Goal: Task Accomplishment & Management: Manage account settings

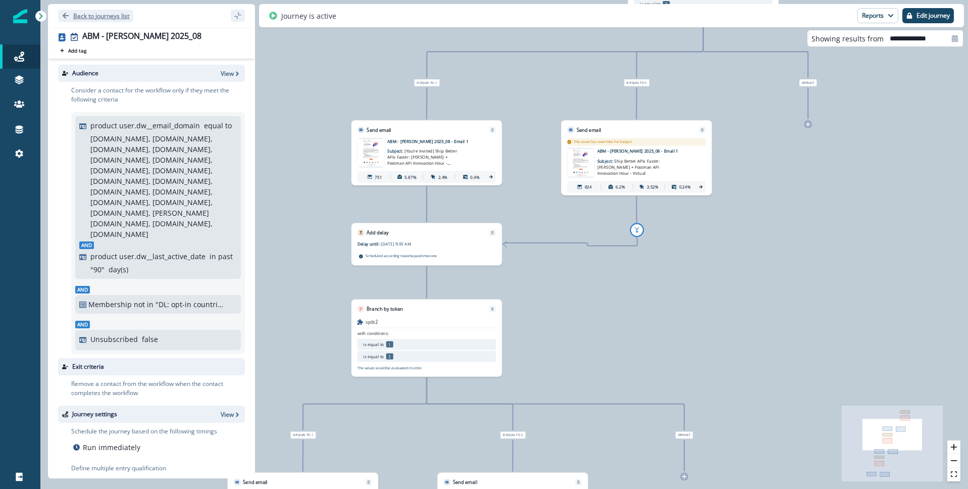
click at [87, 14] on p "Back to journeys list" at bounding box center [101, 16] width 56 height 9
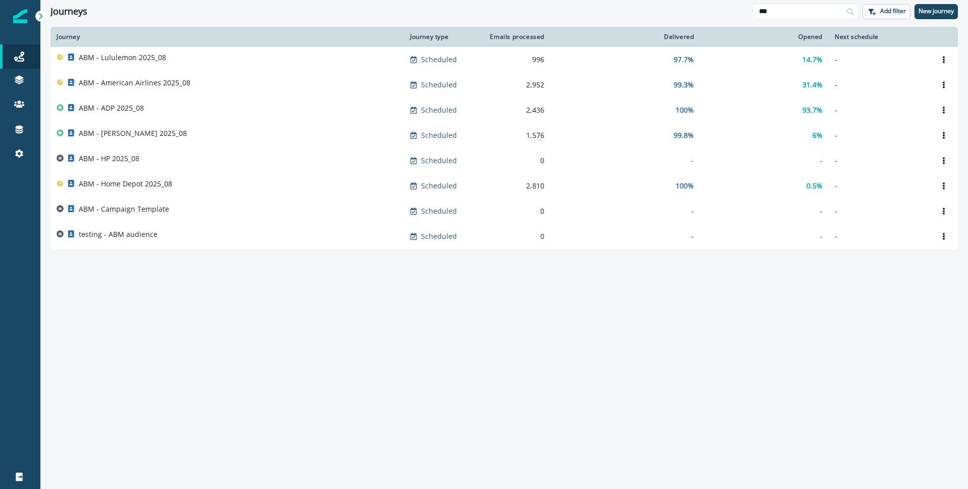
click at [417, 15] on div "Journeys" at bounding box center [402, 11] width 702 height 11
click at [818, 10] on input "***" at bounding box center [806, 12] width 106 height 16
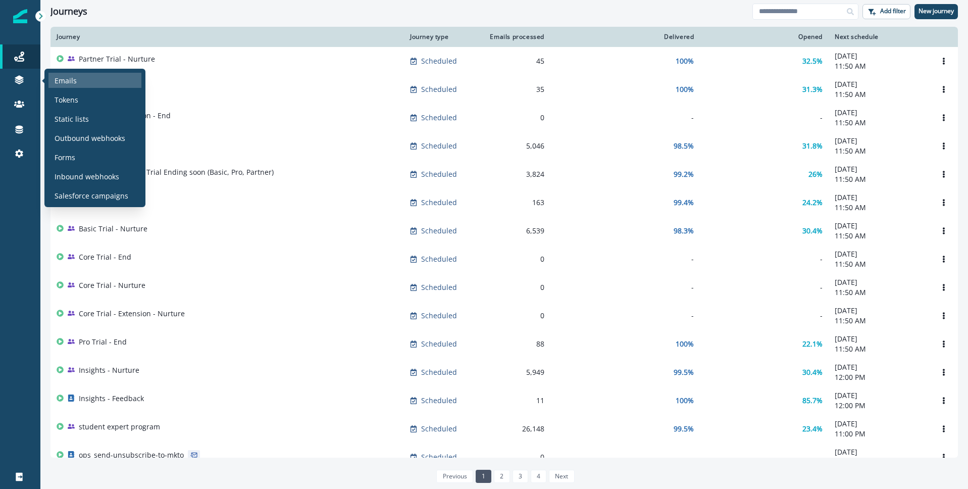
click at [73, 79] on p "Emails" at bounding box center [66, 80] width 22 height 11
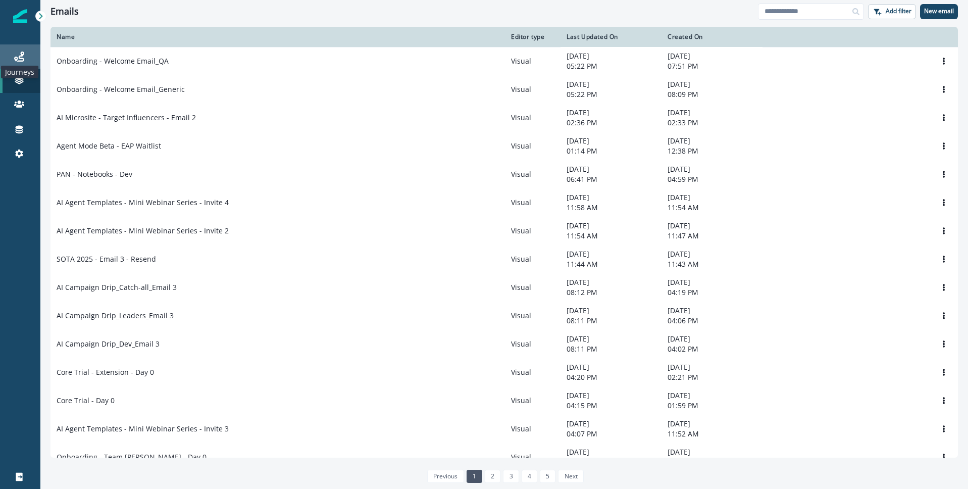
click at [17, 55] on icon at bounding box center [19, 57] width 10 height 10
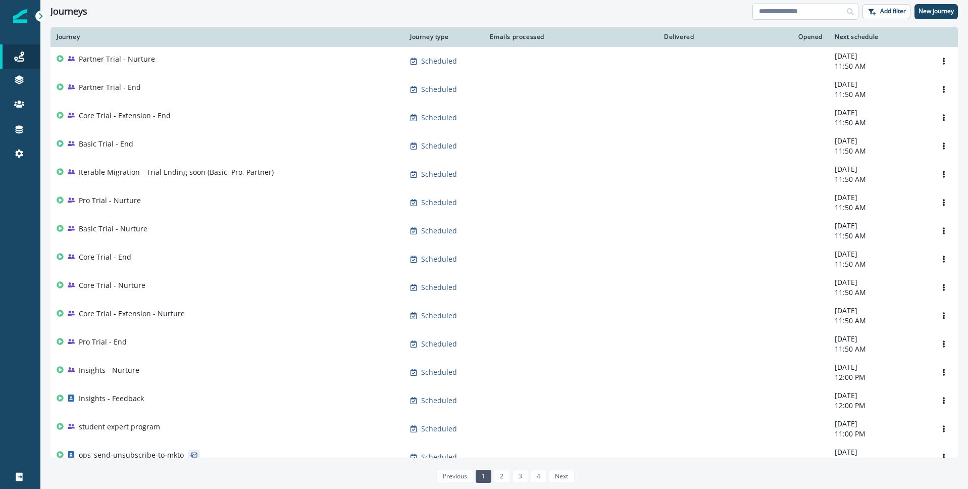
click at [784, 14] on input at bounding box center [806, 12] width 106 height 16
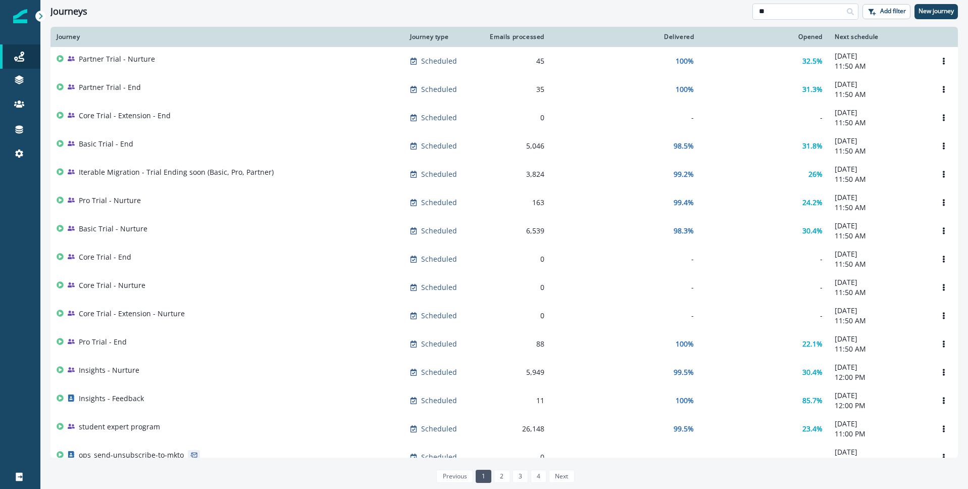
type input "*"
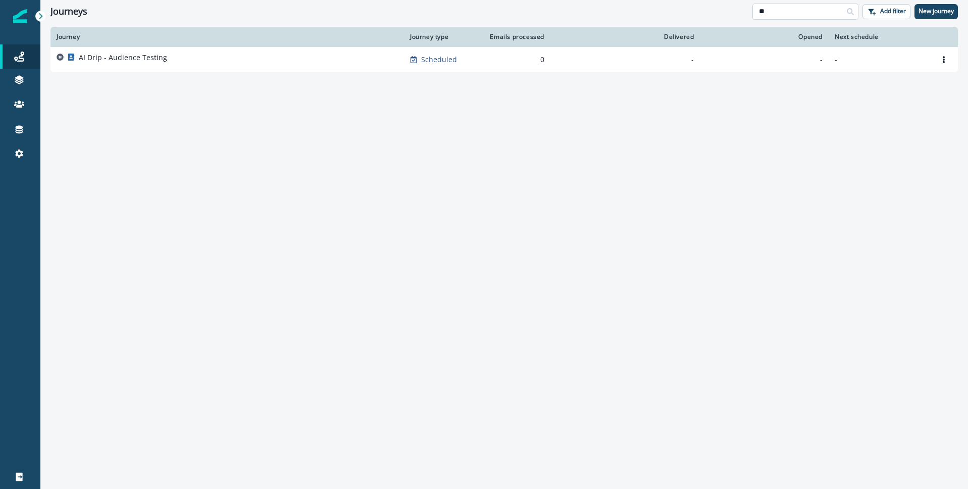
type input "*"
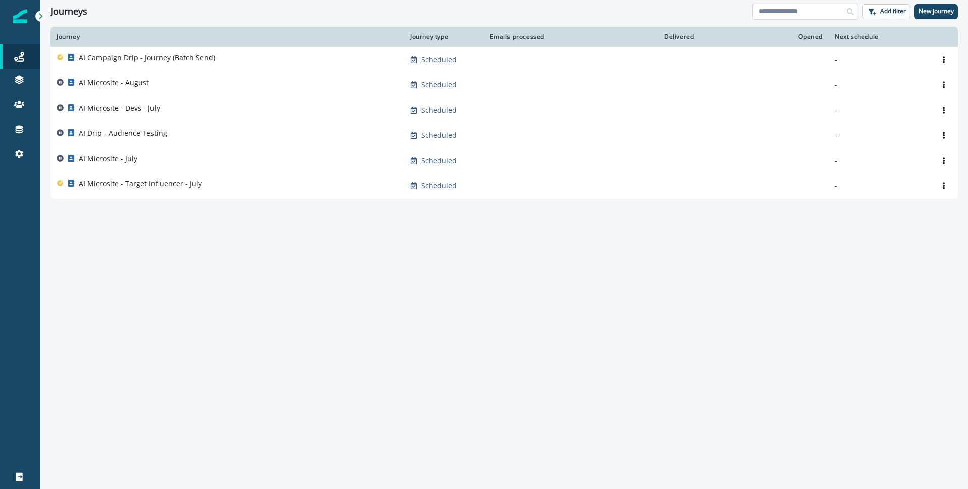
type input "*"
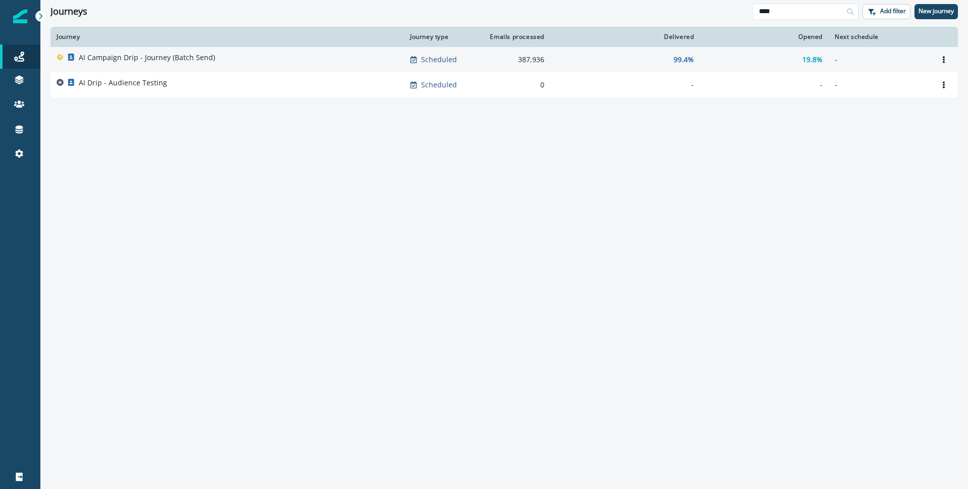
type input "****"
click at [160, 58] on p "AI Campaign Drip - Journey (Batch Send)" at bounding box center [147, 58] width 136 height 10
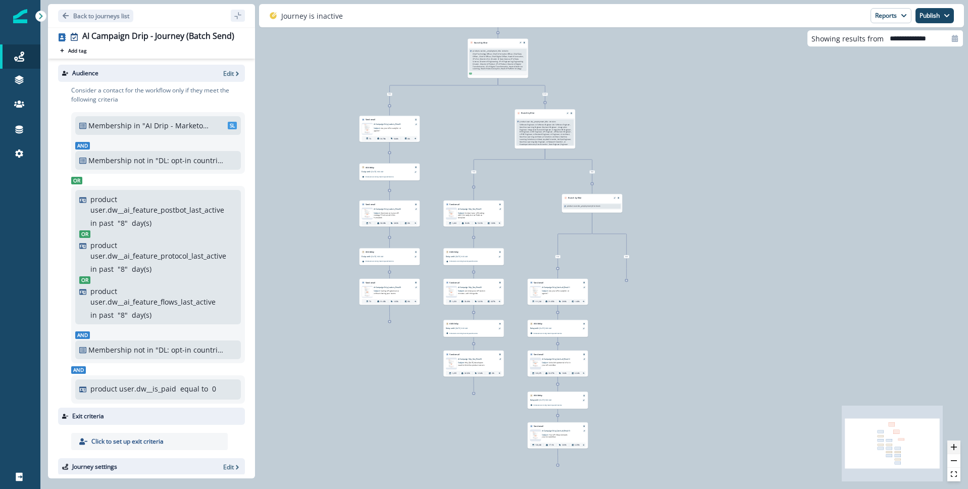
click at [954, 446] on icon "zoom in" at bounding box center [954, 447] width 6 height 6
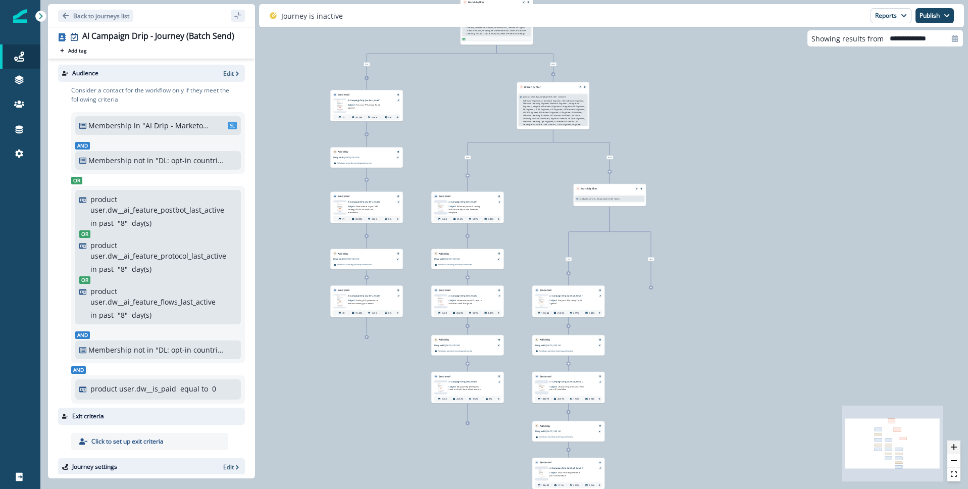
click at [954, 446] on icon "zoom in" at bounding box center [954, 447] width 6 height 6
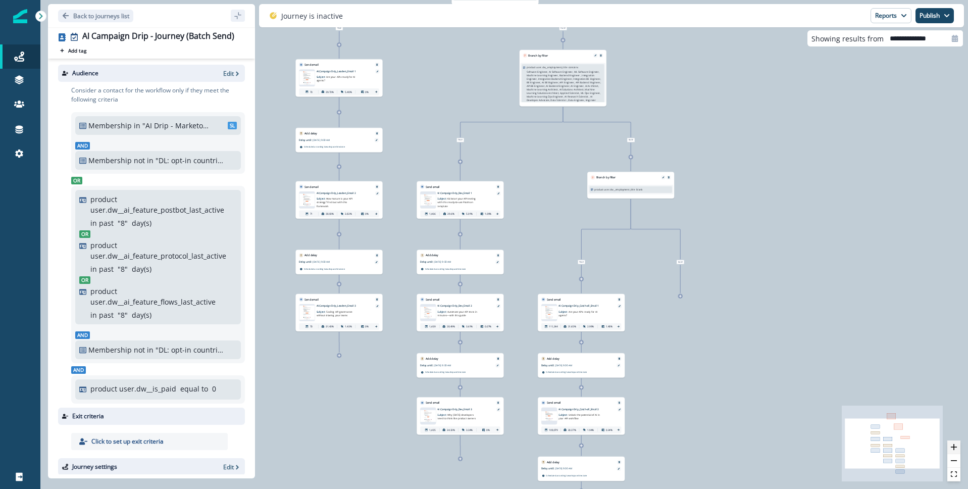
click at [954, 446] on icon "zoom in" at bounding box center [954, 447] width 6 height 6
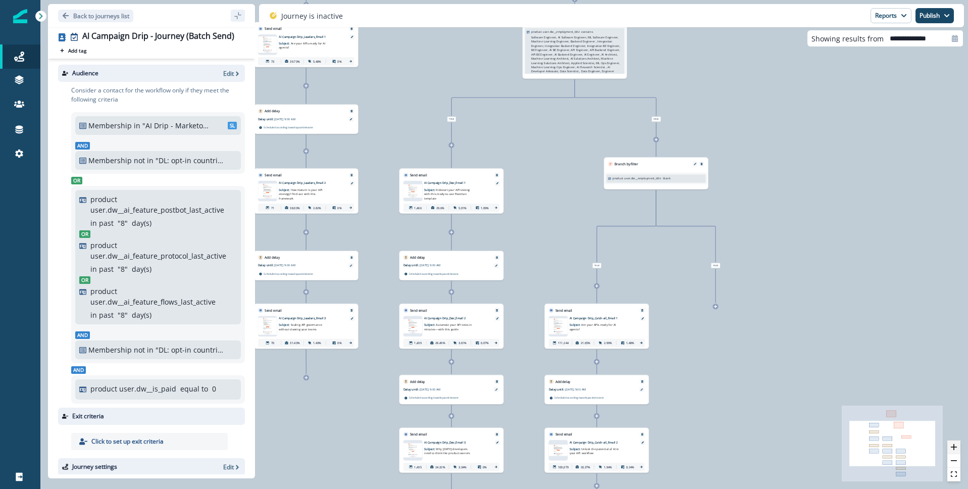
click at [954, 446] on icon "zoom in" at bounding box center [954, 447] width 6 height 6
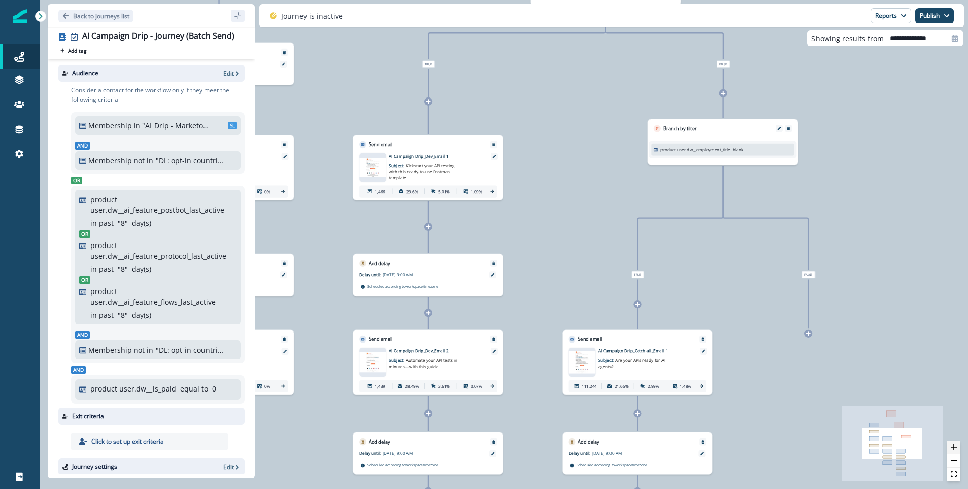
click at [954, 446] on icon "zoom in" at bounding box center [954, 447] width 6 height 6
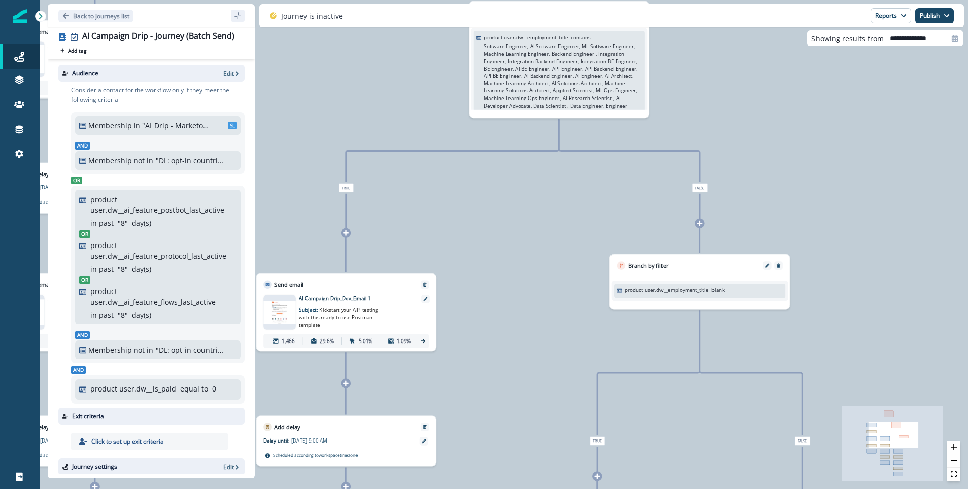
scroll to position [2, 0]
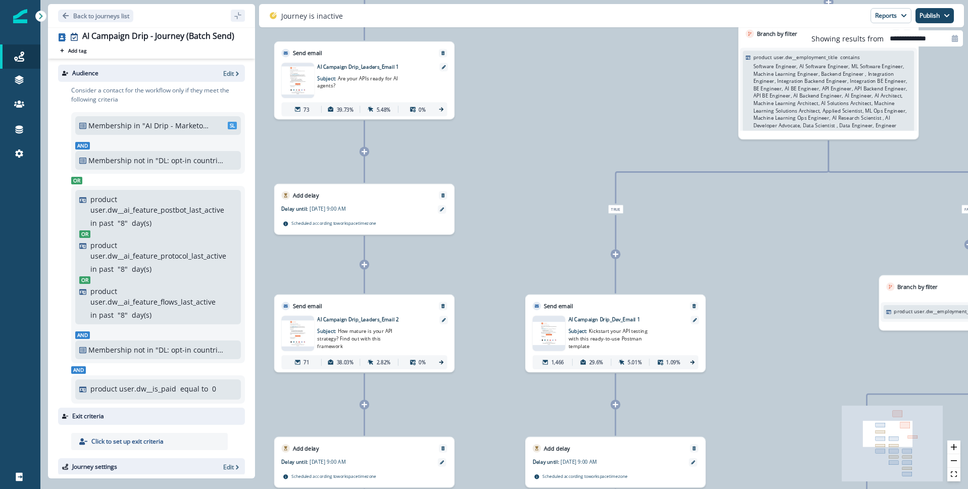
click at [300, 81] on img at bounding box center [297, 81] width 33 height 28
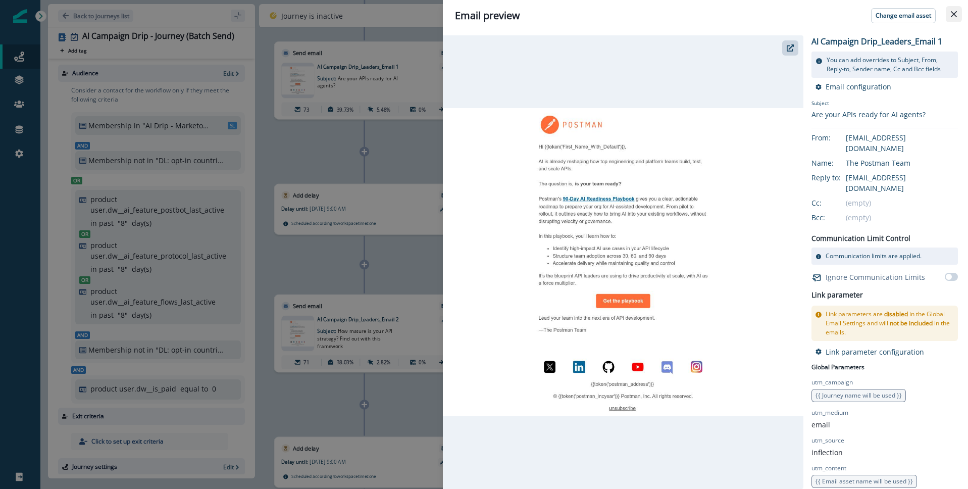
click at [954, 15] on icon "Close" at bounding box center [954, 14] width 6 height 6
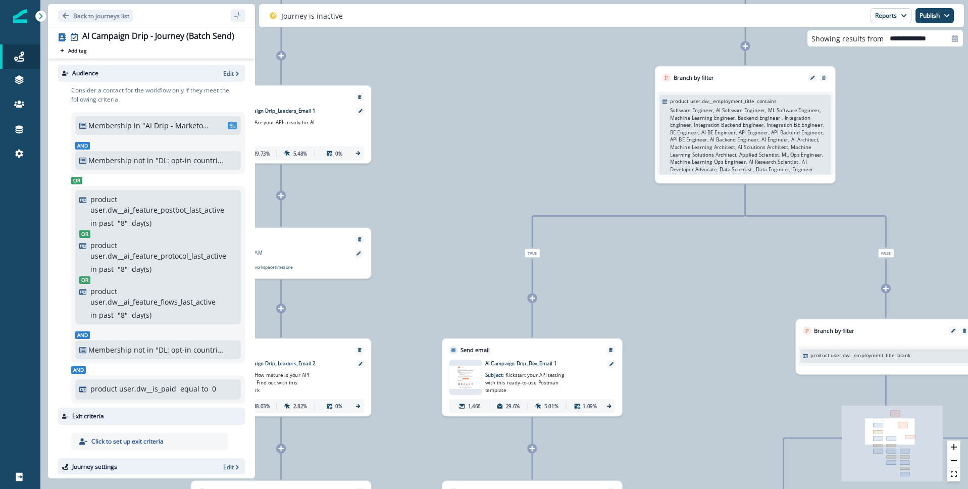
scroll to position [4, 0]
click at [530, 373] on span "Kickstart your API testing with this ready-to-use Postman template" at bounding box center [524, 382] width 79 height 21
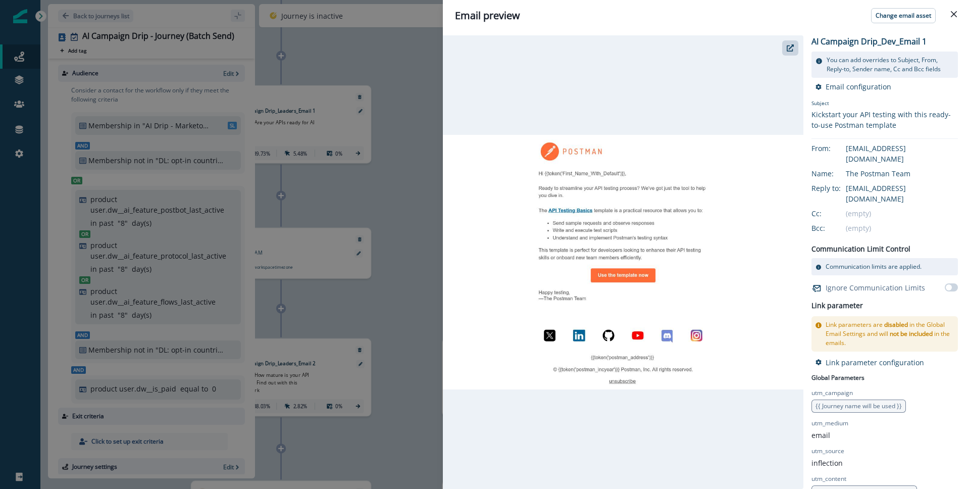
drag, startPoint x: 957, startPoint y: 16, endPoint x: 902, endPoint y: 80, distance: 84.6
click at [957, 16] on icon "Close" at bounding box center [954, 14] width 6 height 6
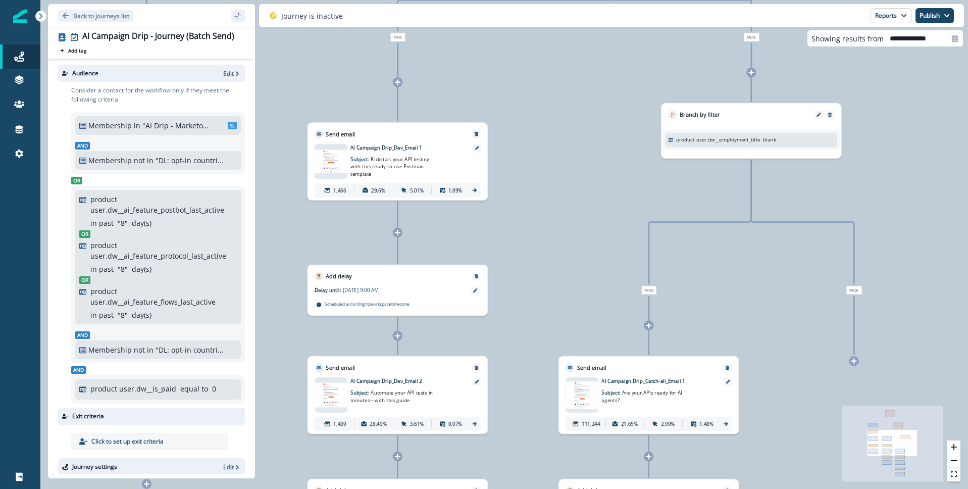
click at [651, 394] on span "Are your APIs ready for AI agents?" at bounding box center [642, 396] width 80 height 14
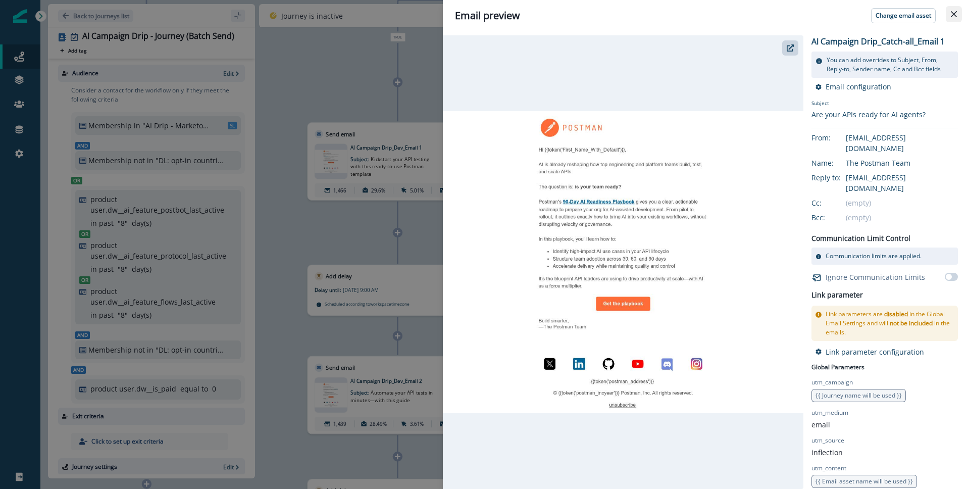
click at [954, 13] on icon "Close" at bounding box center [954, 14] width 6 height 6
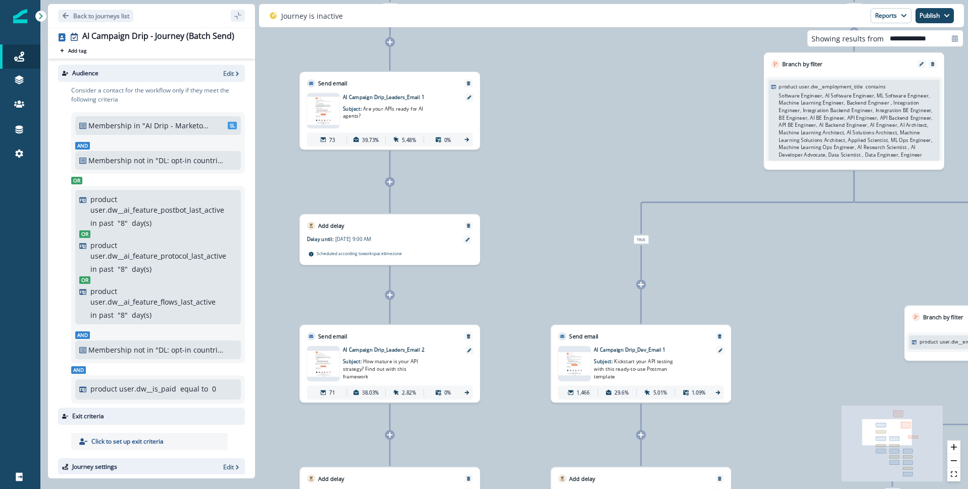
click at [467, 139] on icon at bounding box center [467, 139] width 7 height 7
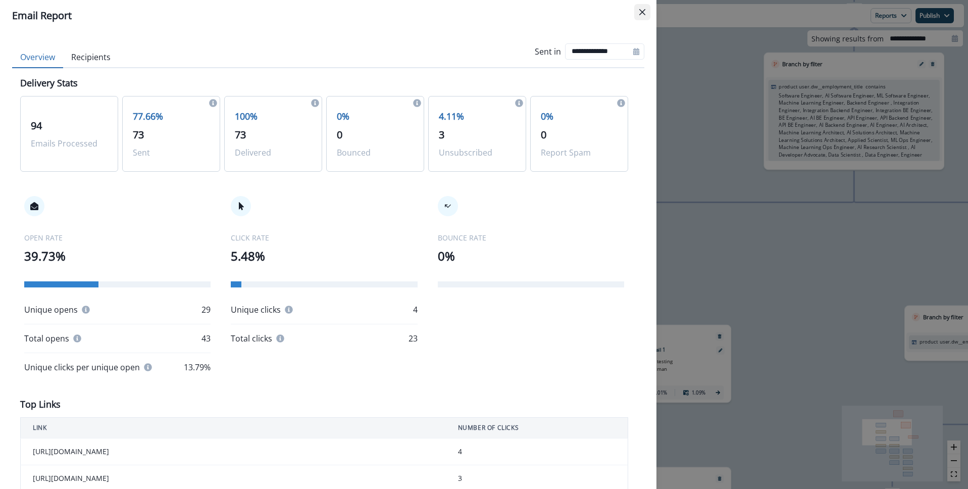
click at [643, 10] on icon "Close" at bounding box center [643, 12] width 6 height 6
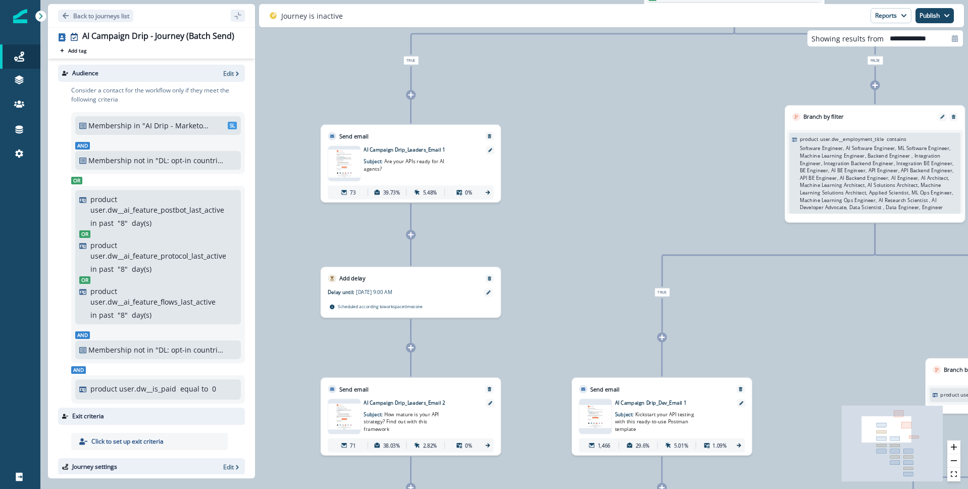
click at [487, 191] on icon at bounding box center [488, 192] width 7 height 7
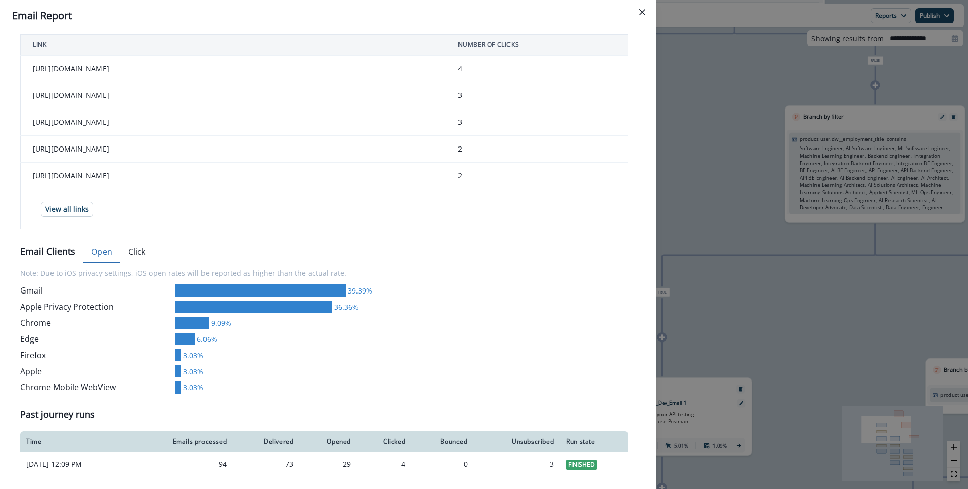
scroll to position [297, 0]
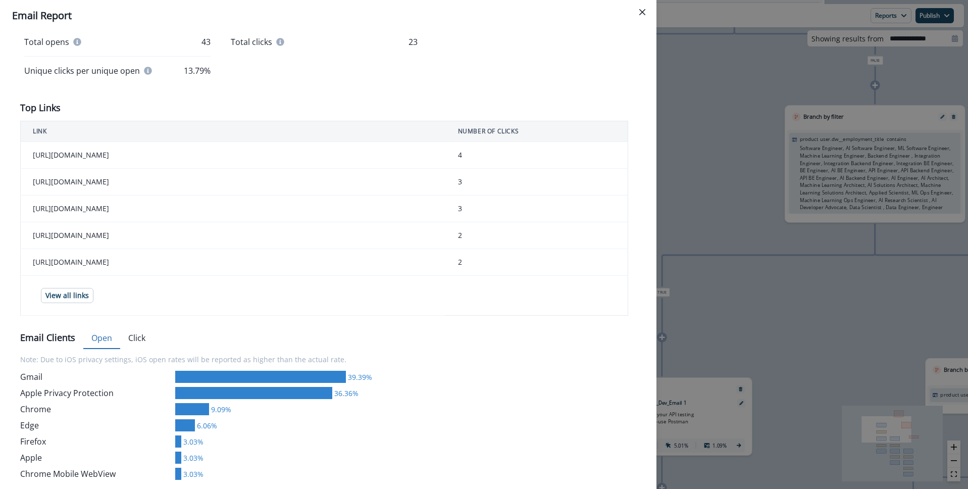
click at [137, 250] on div "Delivery Stats 94 Emails Processed 77.66% 73 Sent 100% 73 Delivered 0% 0 Bounce…" at bounding box center [328, 172] width 616 height 784
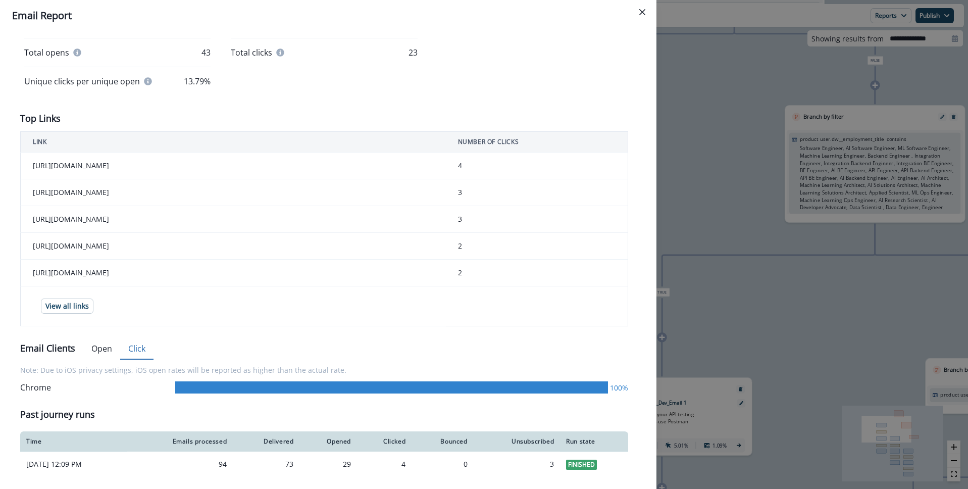
scroll to position [0, 0]
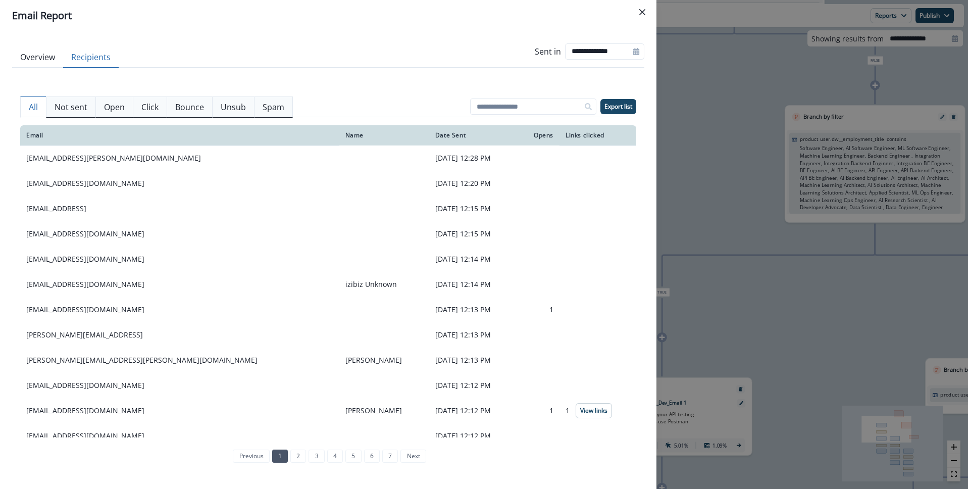
click at [92, 59] on button "Recipients" at bounding box center [91, 57] width 56 height 21
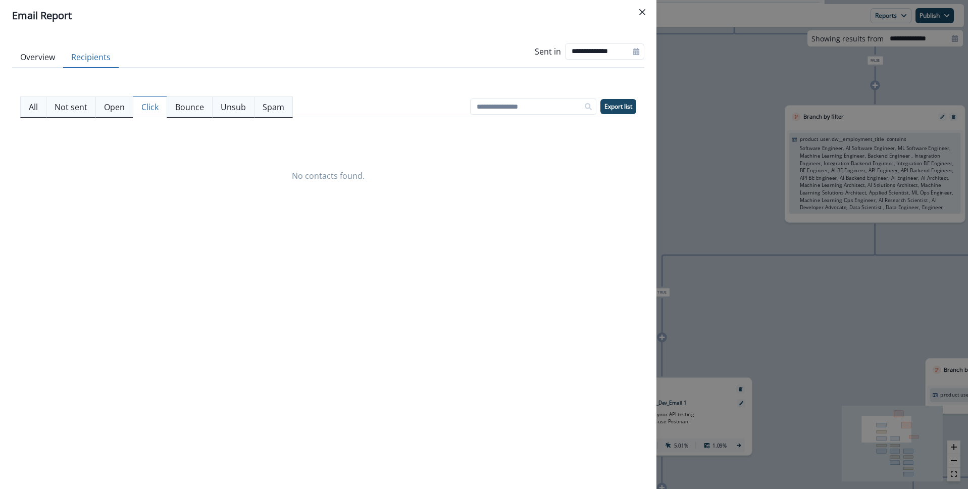
click at [141, 108] on p "Click" at bounding box center [149, 107] width 17 height 12
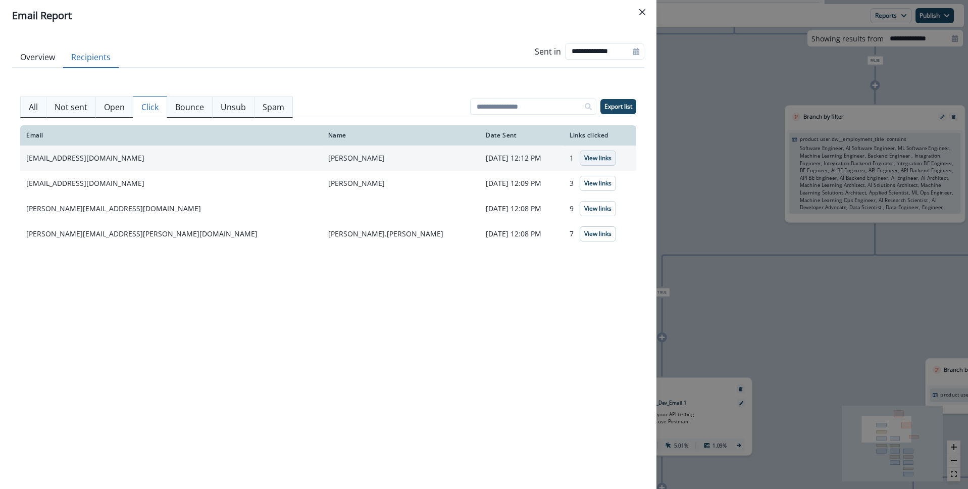
click at [584, 161] on p "View links" at bounding box center [597, 158] width 27 height 7
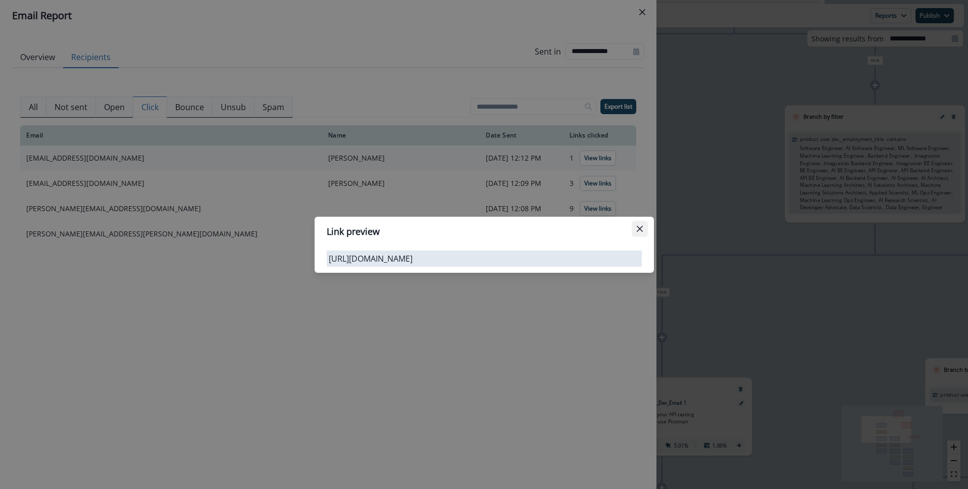
click at [639, 226] on icon "Close" at bounding box center [640, 229] width 6 height 6
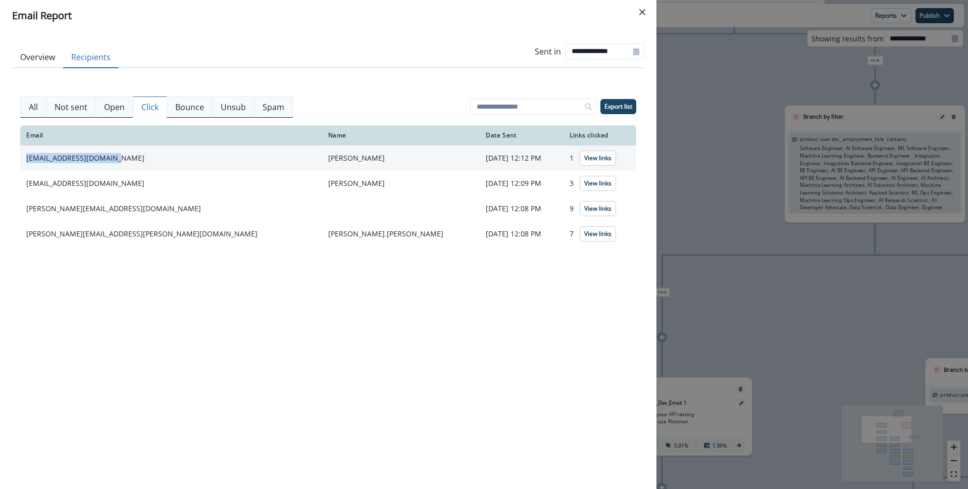
drag, startPoint x: 143, startPoint y: 158, endPoint x: 26, endPoint y: 158, distance: 117.7
click at [26, 158] on td "sai@thegermanemedia.com" at bounding box center [171, 157] width 302 height 25
copy td "sai@thegermanemedia.com"
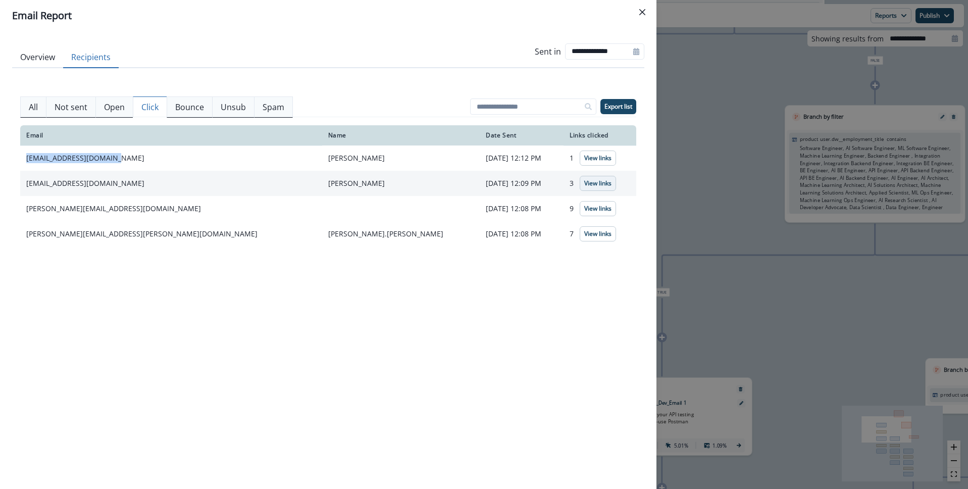
click at [584, 182] on p "View links" at bounding box center [597, 183] width 27 height 7
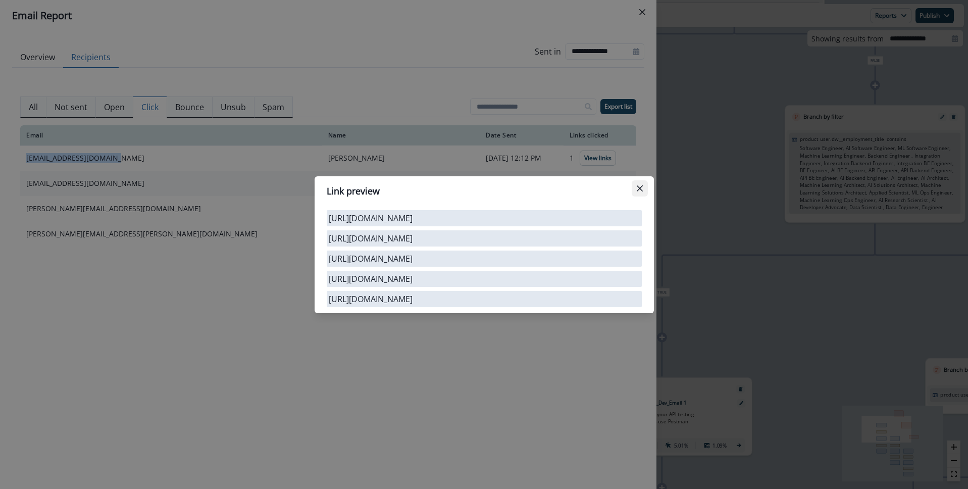
click at [643, 180] on button "Close" at bounding box center [640, 188] width 16 height 16
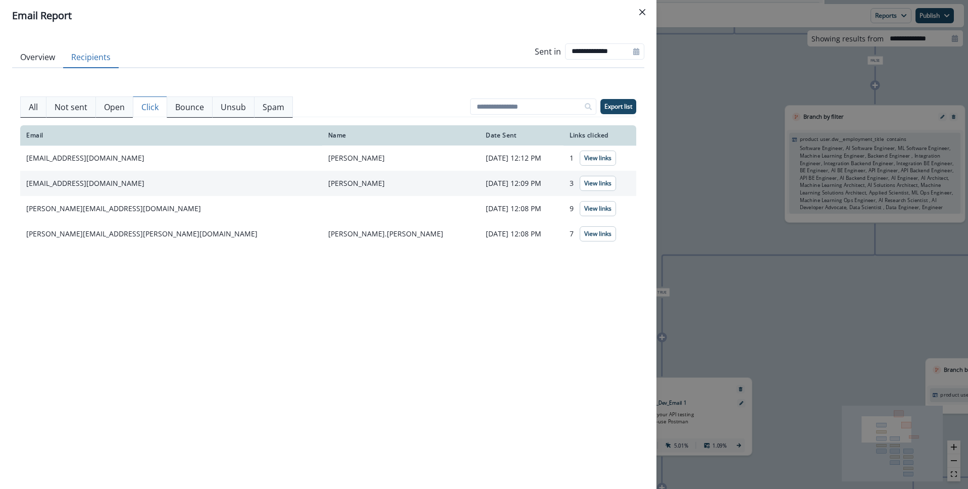
click at [84, 185] on td "mwalker@raistonecapital.com" at bounding box center [171, 183] width 302 height 25
drag, startPoint x: 107, startPoint y: 181, endPoint x: 27, endPoint y: 182, distance: 79.8
click at [27, 182] on td "mwalker@raistonecapital.com" at bounding box center [171, 183] width 302 height 25
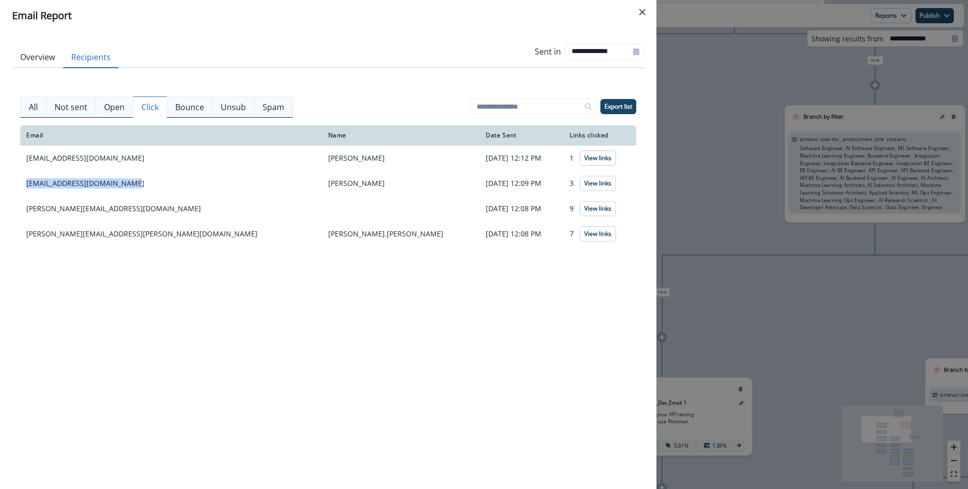
copy td "mwalker@raistonecapital.com"
click at [94, 207] on td "sivaramakrishnan.s@mphasis.com" at bounding box center [171, 208] width 302 height 25
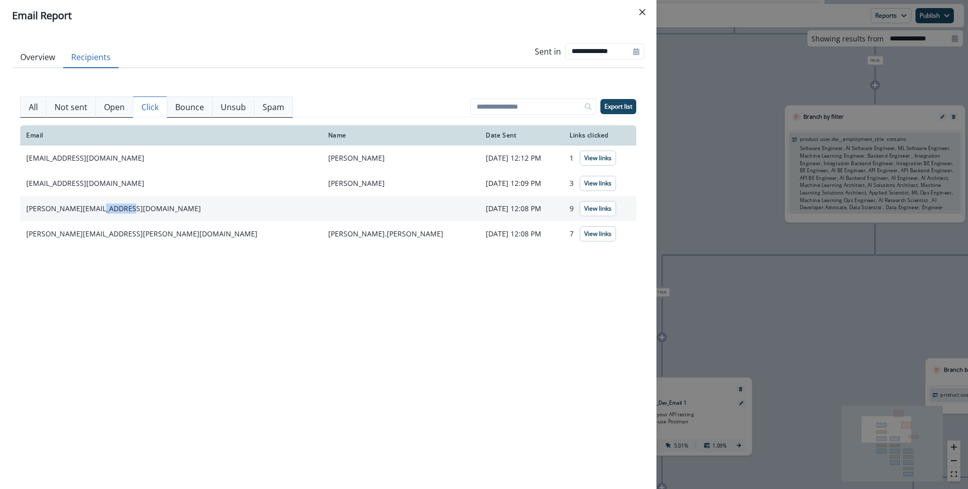
click at [94, 207] on td "sivaramakrishnan.s@mphasis.com" at bounding box center [171, 208] width 302 height 25
copy td "sivaramakrishnan.s@mphasis.com"
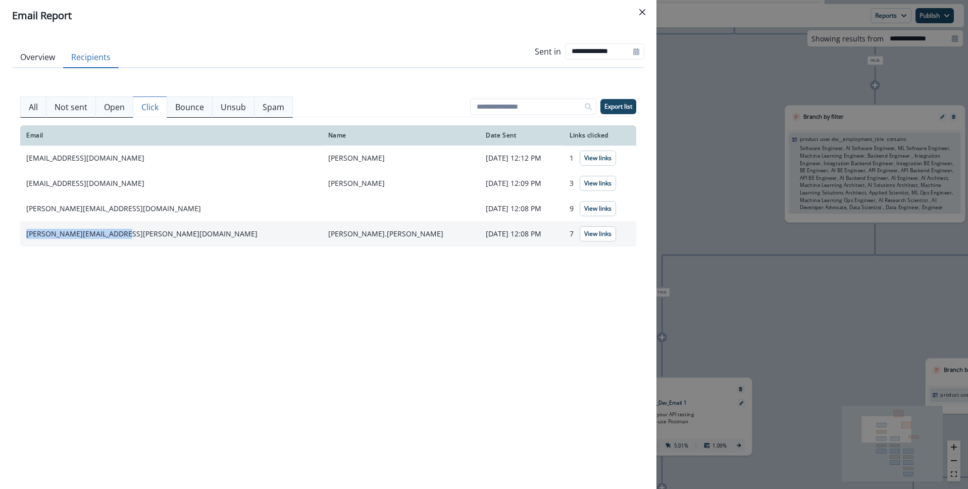
drag, startPoint x: 25, startPoint y: 232, endPoint x: 115, endPoint y: 234, distance: 89.9
click at [115, 234] on td "scott.bickel@oneblood.org" at bounding box center [171, 233] width 302 height 25
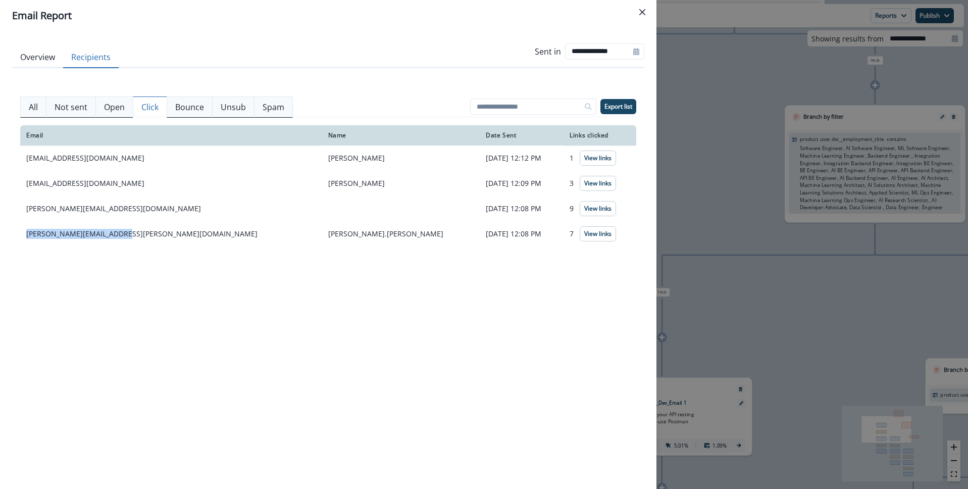
copy td "scott.bickel@oneblood.org"
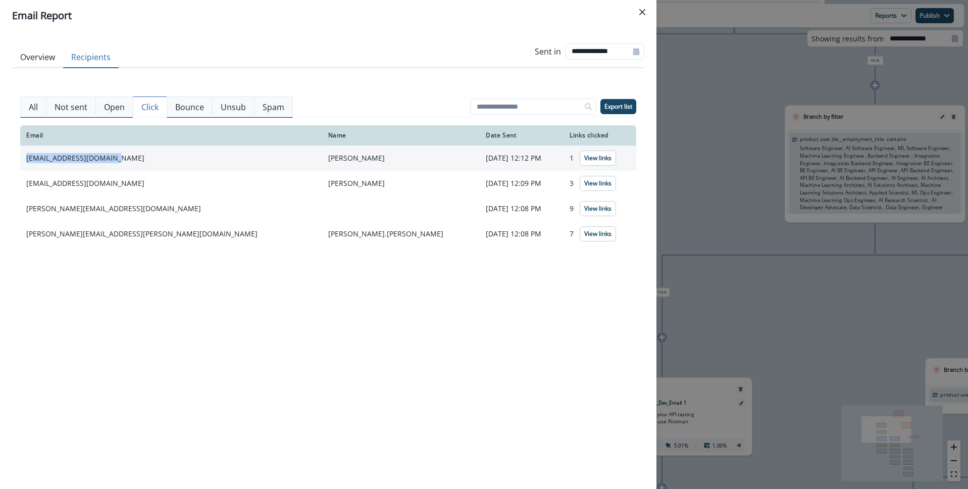
drag, startPoint x: 120, startPoint y: 158, endPoint x: 26, endPoint y: 158, distance: 94.0
click at [26, 158] on td "sai@thegermanemedia.com" at bounding box center [171, 157] width 302 height 25
copy td "sai@thegermanemedia.com"
click at [640, 10] on icon "Close" at bounding box center [643, 12] width 6 height 6
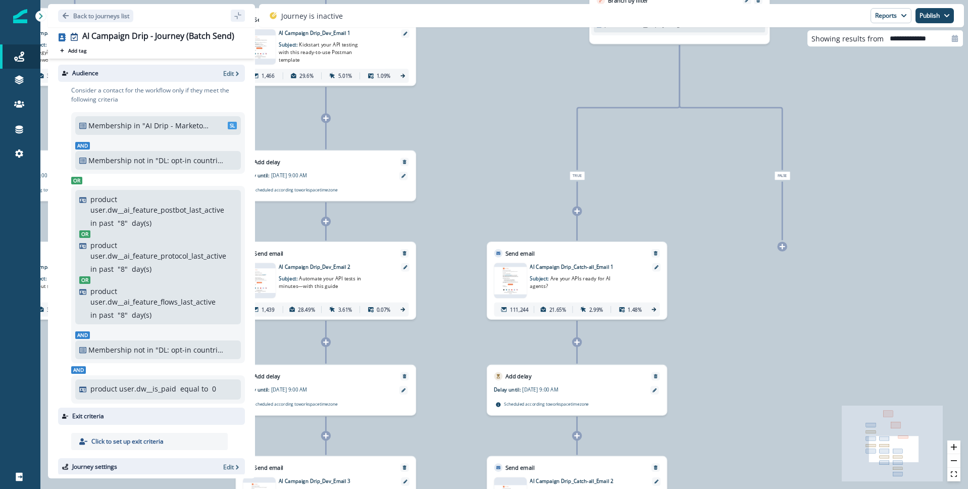
click at [652, 311] on icon at bounding box center [654, 309] width 7 height 7
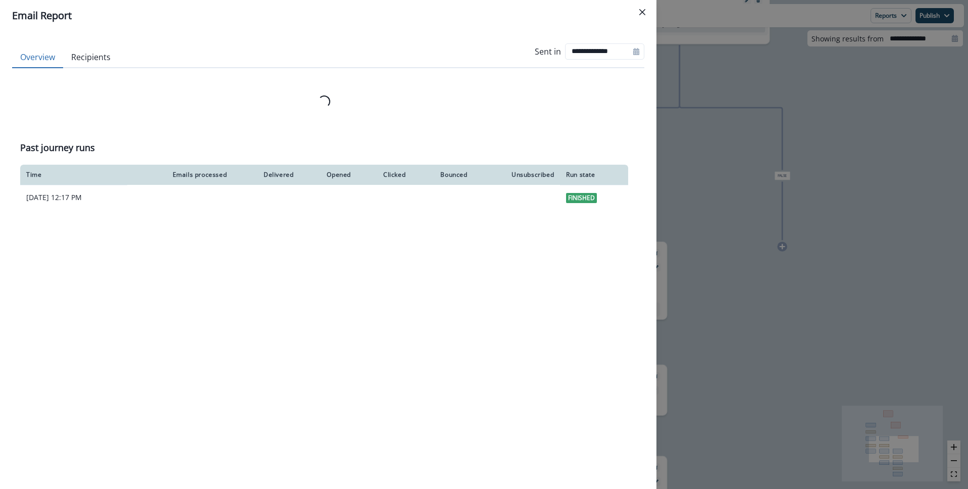
click at [351, 175] on div "Opened" at bounding box center [328, 175] width 45 height 8
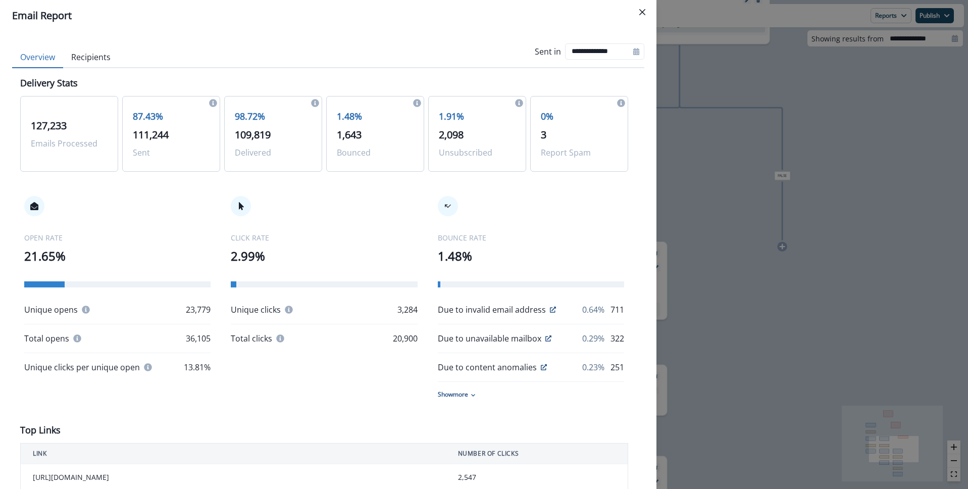
click at [91, 53] on button "Recipients" at bounding box center [91, 57] width 56 height 21
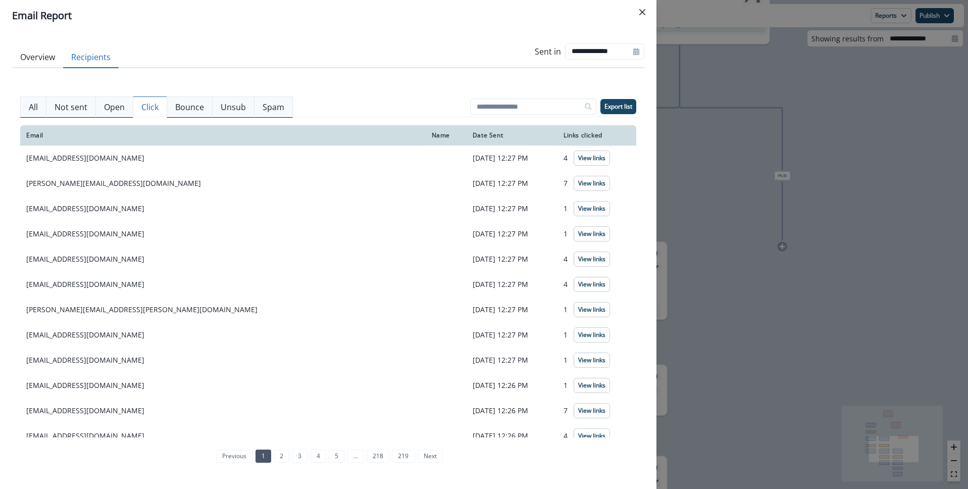
click at [154, 108] on p "Click" at bounding box center [149, 107] width 17 height 12
click at [624, 108] on p "Export list" at bounding box center [619, 106] width 28 height 7
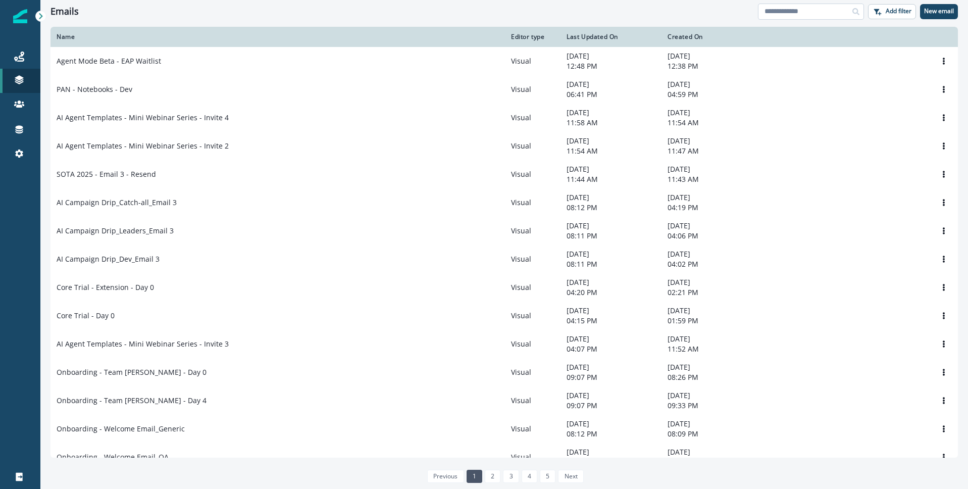
click at [817, 13] on input at bounding box center [811, 12] width 106 height 16
click at [24, 57] on icon at bounding box center [19, 57] width 10 height 10
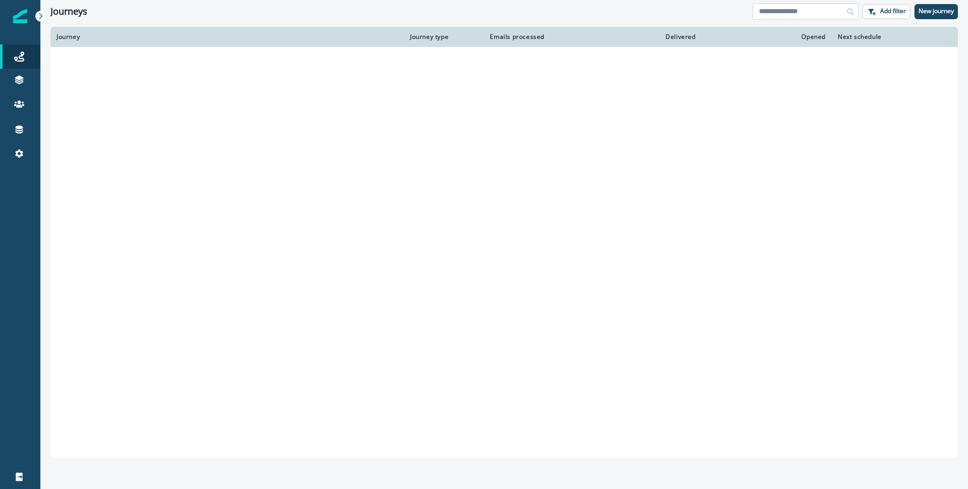
click at [825, 14] on input at bounding box center [806, 12] width 106 height 16
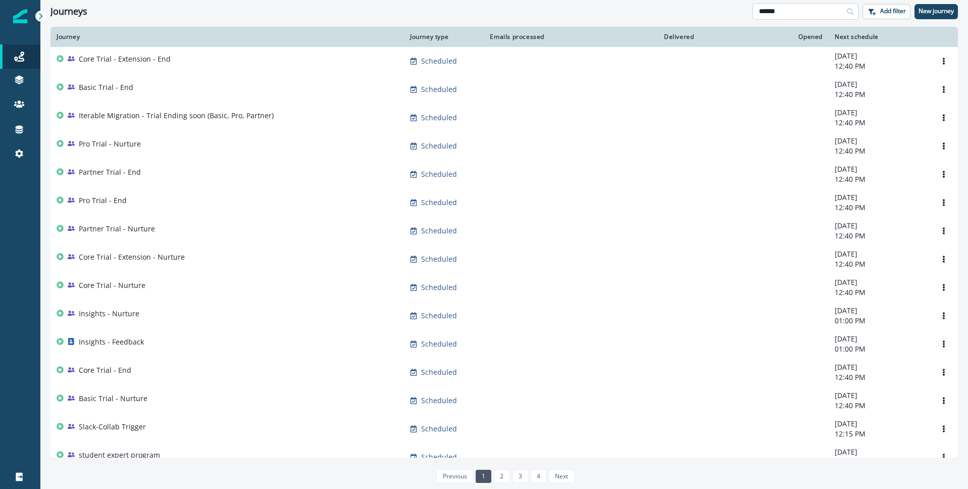
type input "******"
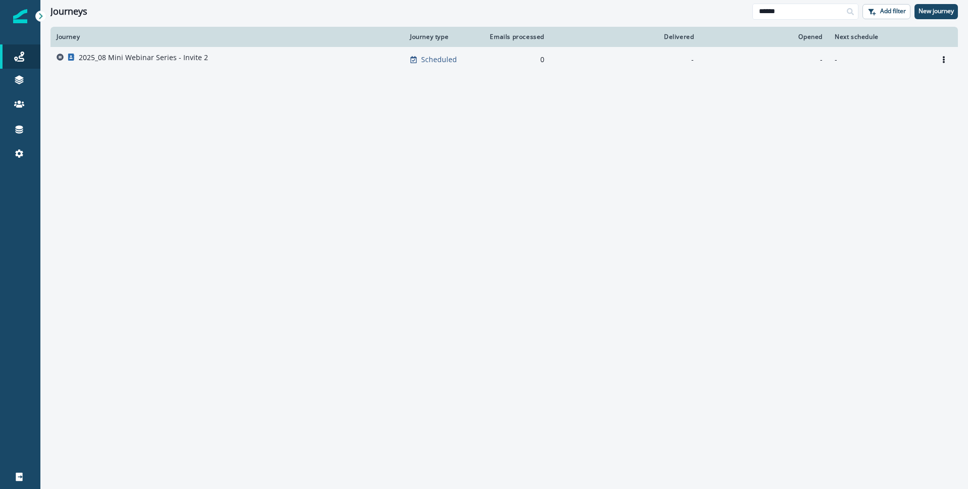
click at [158, 55] on p "2025_08 Mini Webinar Series - Invite 2" at bounding box center [143, 58] width 129 height 10
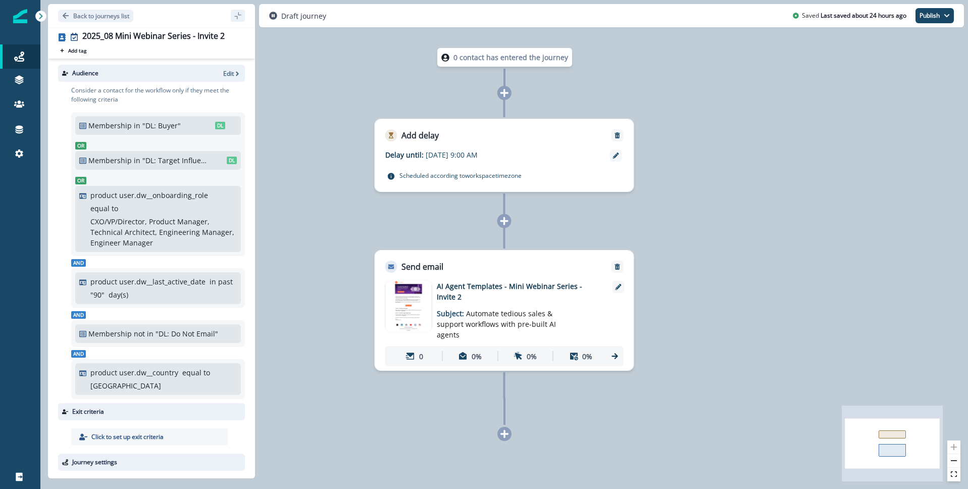
click at [415, 302] on img at bounding box center [408, 306] width 45 height 51
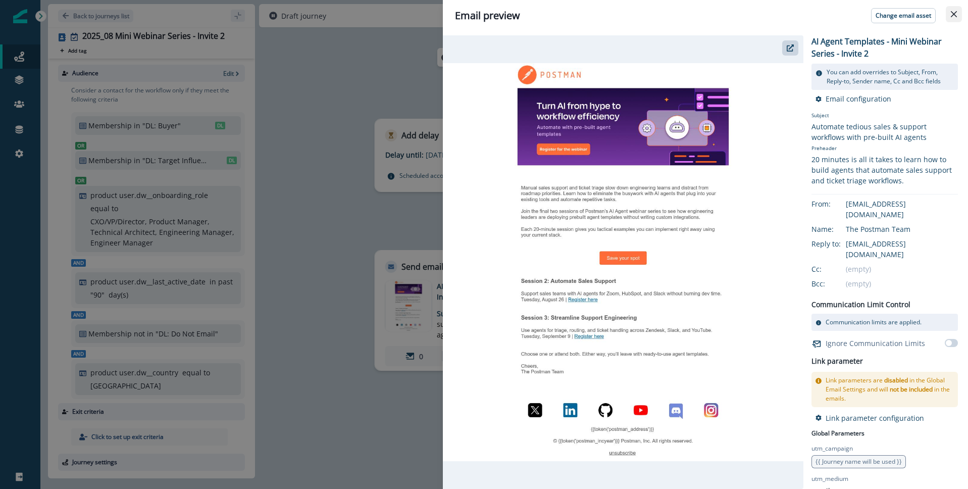
click at [954, 14] on icon "Close" at bounding box center [954, 14] width 6 height 6
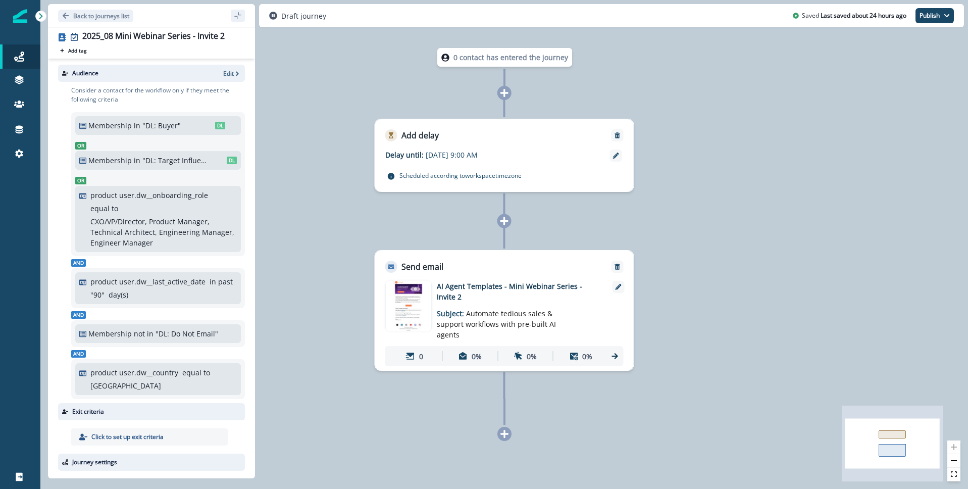
click at [137, 76] on div at bounding box center [161, 73] width 117 height 9
click at [231, 74] on p "Edit" at bounding box center [228, 73] width 11 height 9
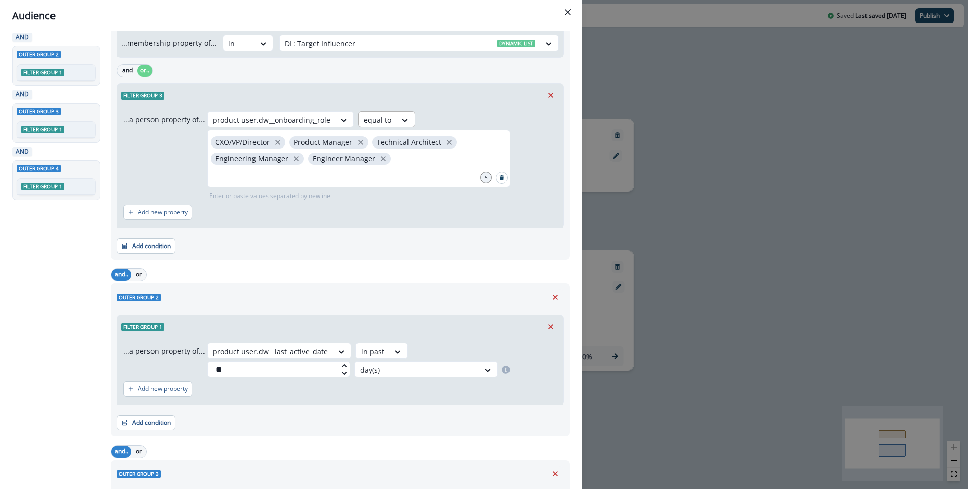
scroll to position [486, 0]
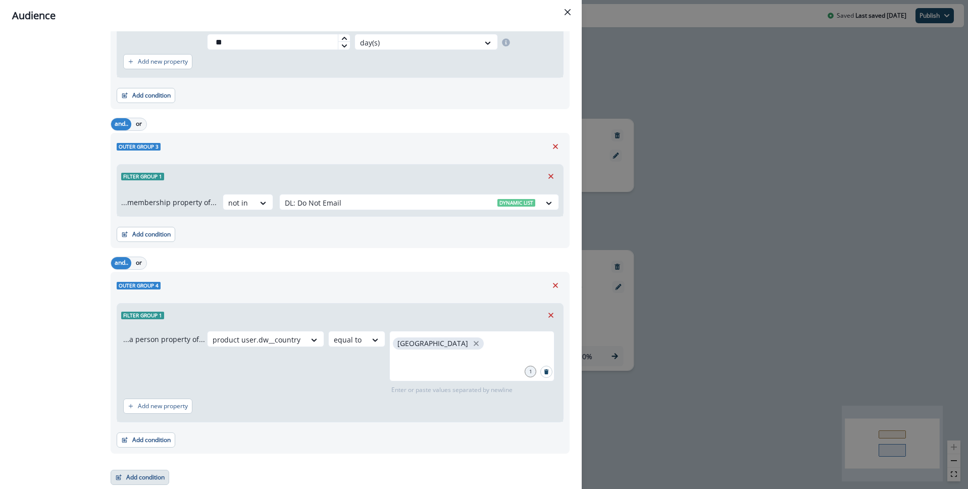
click at [142, 474] on button "Add condition" at bounding box center [140, 477] width 59 height 15
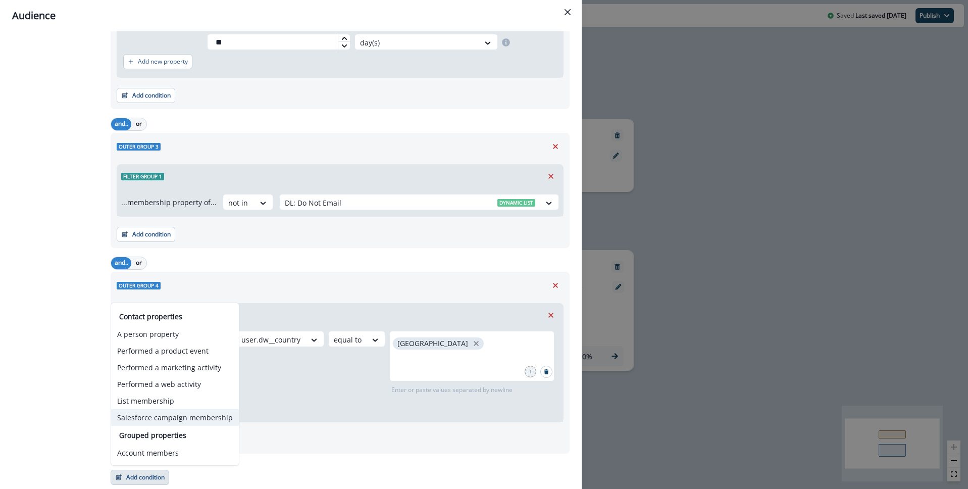
click at [194, 420] on button "Salesforce campaign membership" at bounding box center [175, 417] width 128 height 17
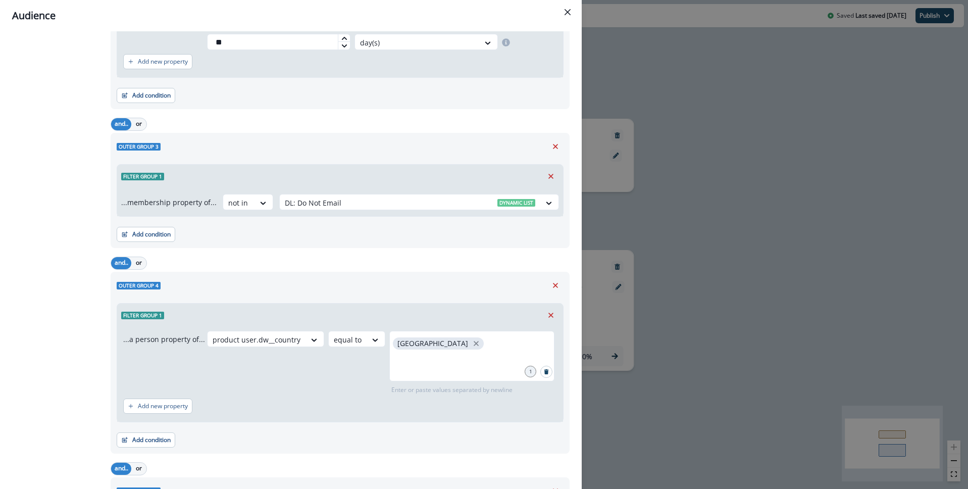
scroll to position [658, 0]
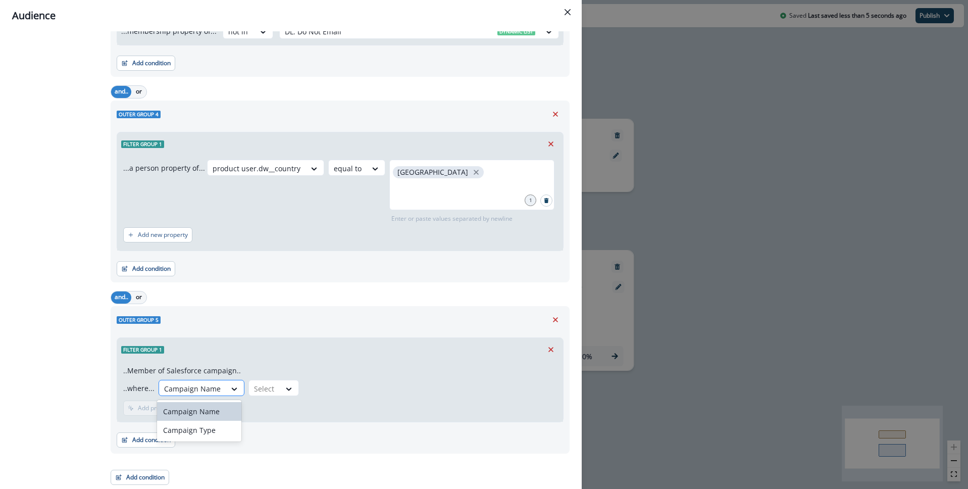
click at [219, 386] on div "Campaign Name" at bounding box center [192, 388] width 67 height 17
click at [280, 393] on div at bounding box center [288, 389] width 17 height 10
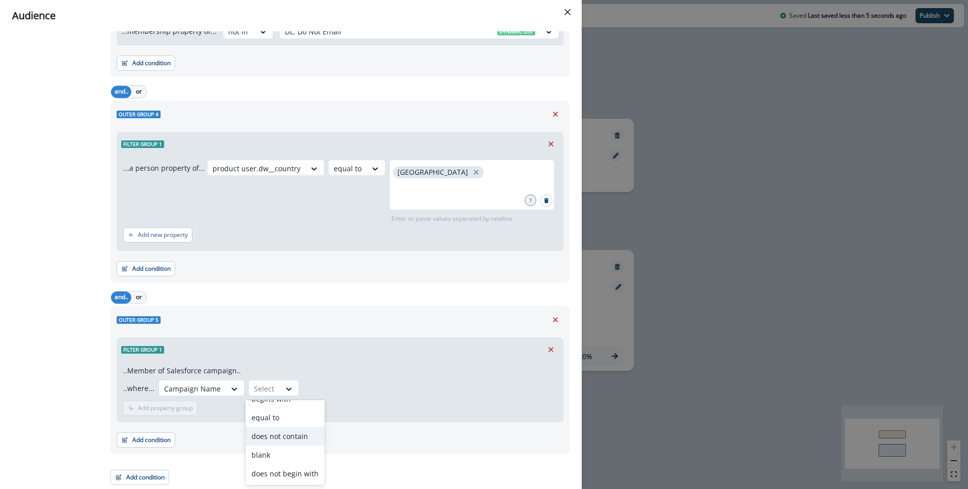
scroll to position [101, 0]
click at [279, 420] on div "equal to" at bounding box center [285, 423] width 79 height 19
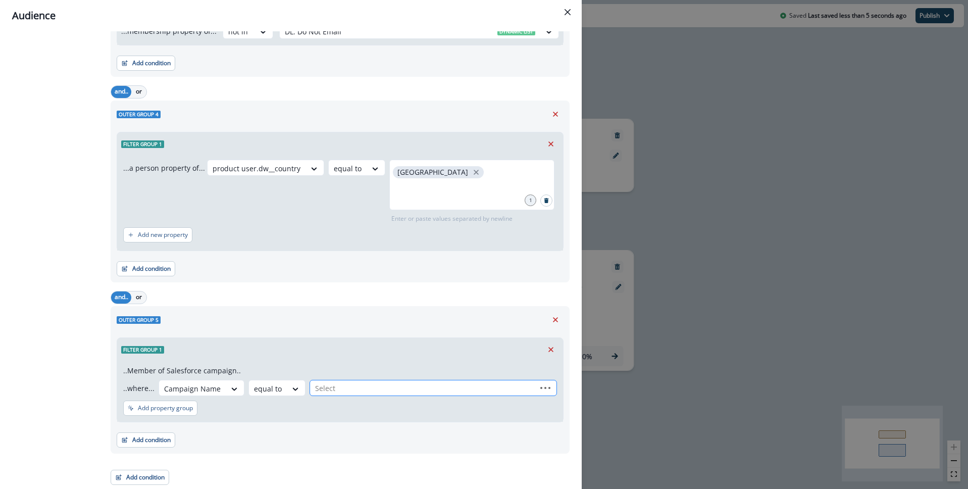
click at [368, 387] on div at bounding box center [423, 388] width 216 height 13
click at [360, 388] on div at bounding box center [433, 388] width 236 height 13
type input "*"
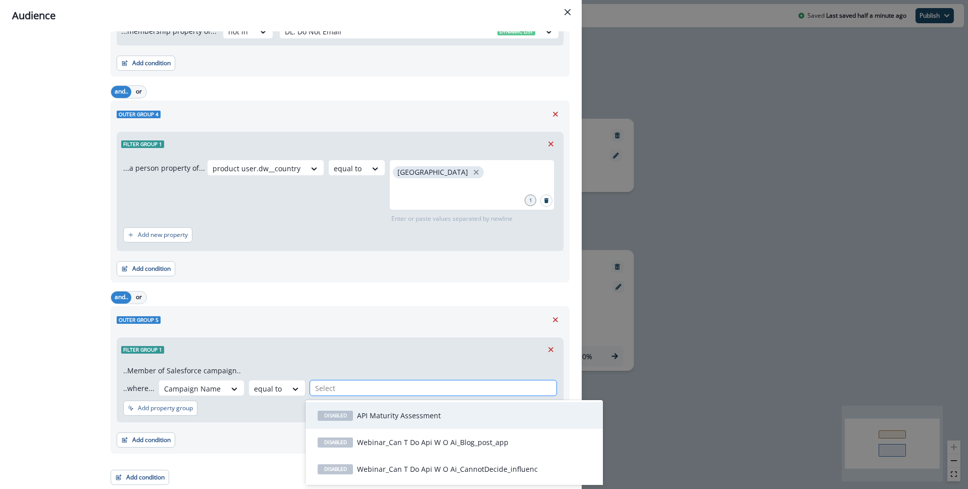
click at [325, 389] on div at bounding box center [433, 388] width 236 height 13
paste input "**********"
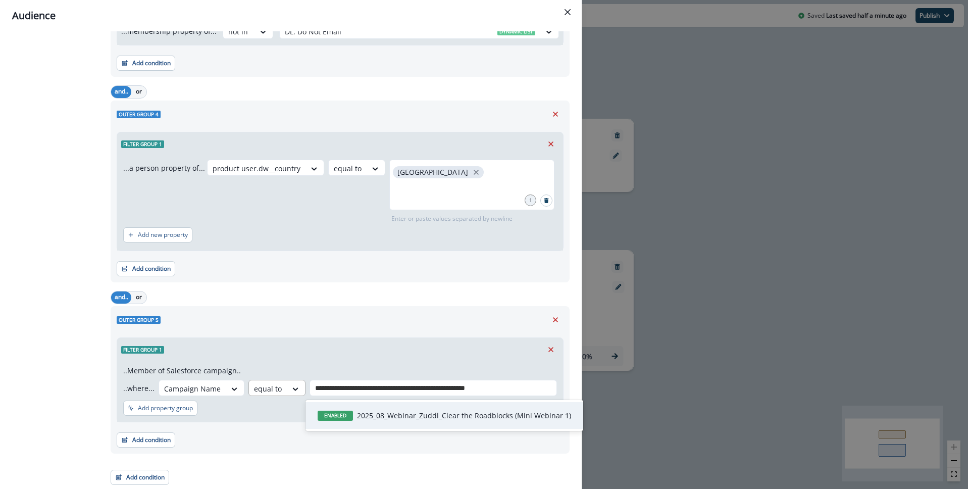
type input "**********"
click at [226, 386] on div "equal to" at bounding box center [192, 388] width 67 height 17
click at [283, 431] on div "not equal to" at bounding box center [285, 430] width 79 height 19
click at [393, 361] on div "**********" at bounding box center [340, 391] width 446 height 61
click at [513, 391] on input "**********" at bounding box center [436, 388] width 216 height 11
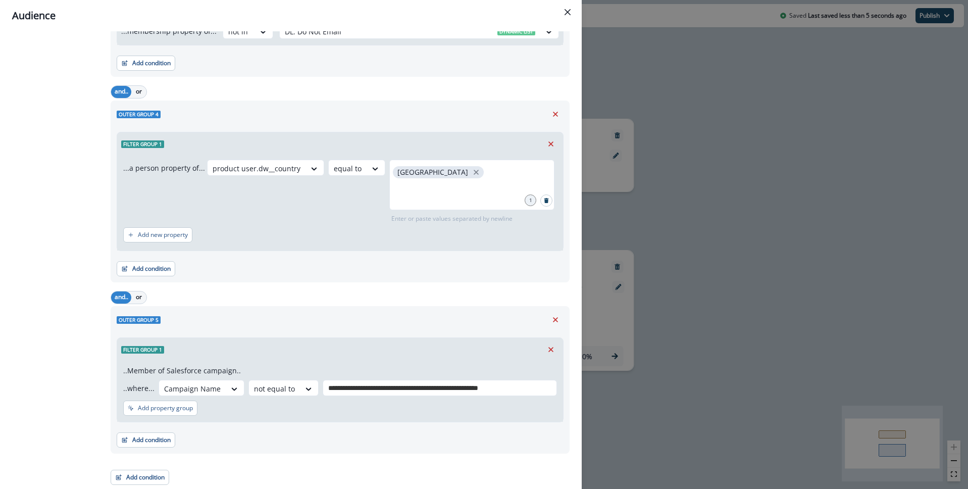
click at [484, 360] on div "Filter group 1" at bounding box center [340, 349] width 446 height 23
click at [165, 411] on p "Add property group" at bounding box center [165, 408] width 55 height 7
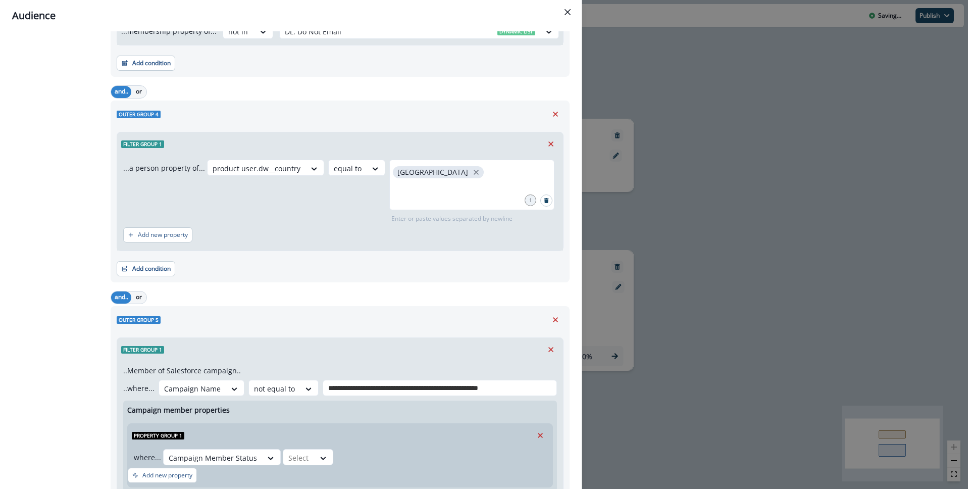
scroll to position [734, 0]
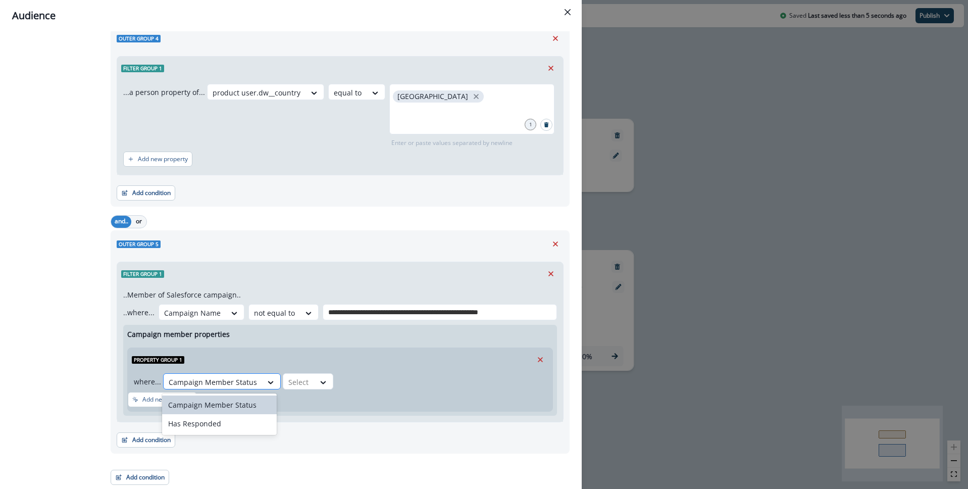
click at [247, 384] on div at bounding box center [213, 382] width 88 height 13
drag, startPoint x: 539, startPoint y: 360, endPoint x: 400, endPoint y: 367, distance: 138.6
click at [539, 360] on icon "Remove" at bounding box center [540, 359] width 9 height 9
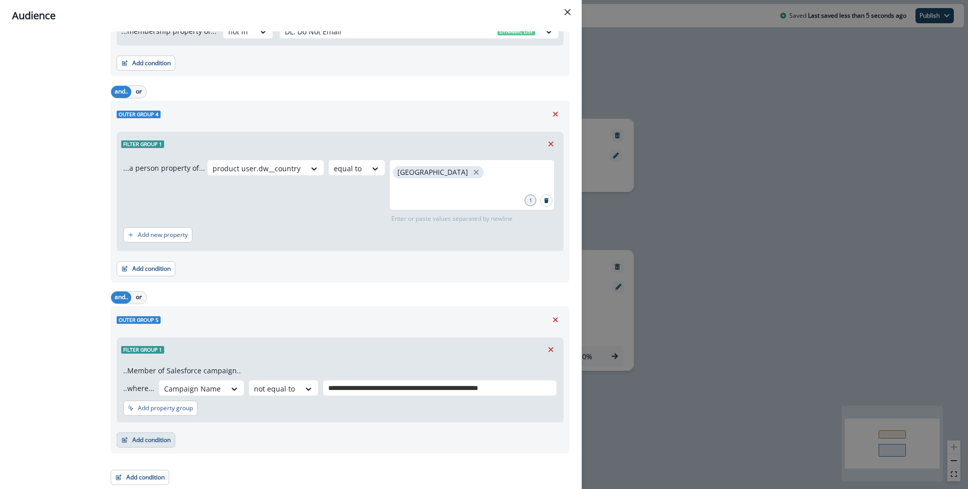
click at [156, 436] on button "Add condition" at bounding box center [146, 439] width 59 height 15
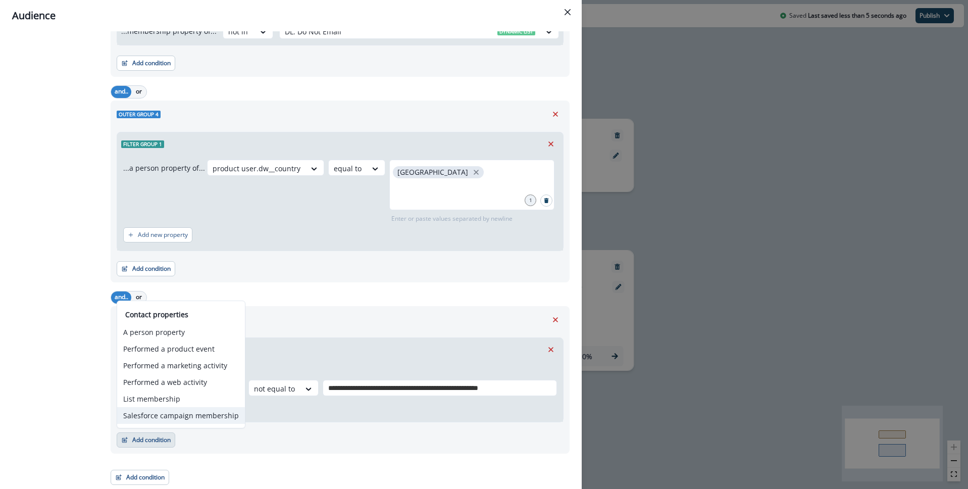
click at [205, 416] on button "Salesforce campaign membership" at bounding box center [181, 415] width 128 height 17
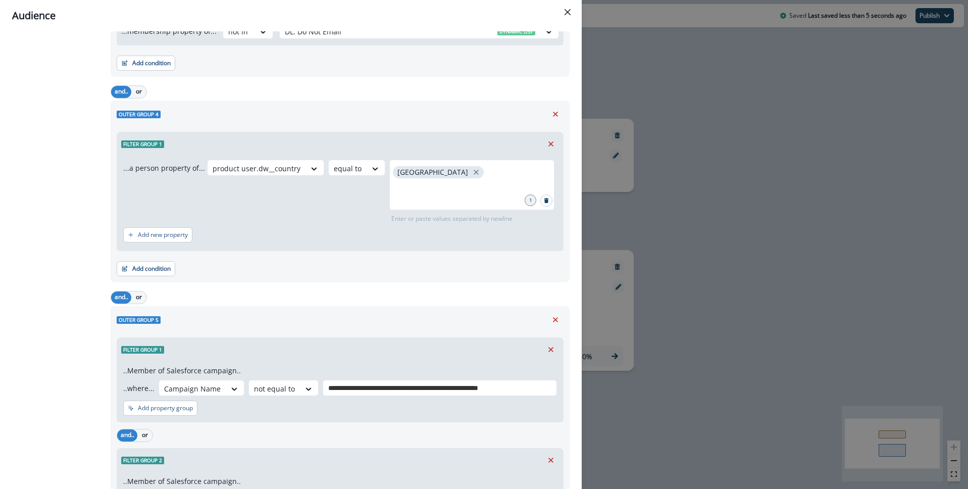
scroll to position [768, 0]
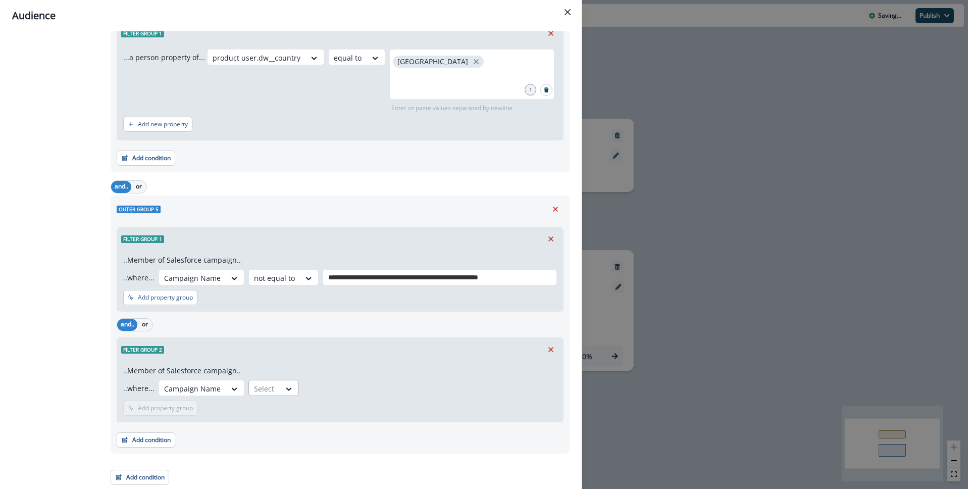
click at [221, 390] on div at bounding box center [192, 388] width 57 height 13
click at [295, 431] on div "not equal to" at bounding box center [285, 430] width 79 height 19
click at [352, 388] on div at bounding box center [439, 388] width 223 height 13
click at [344, 386] on div at bounding box center [439, 388] width 223 height 13
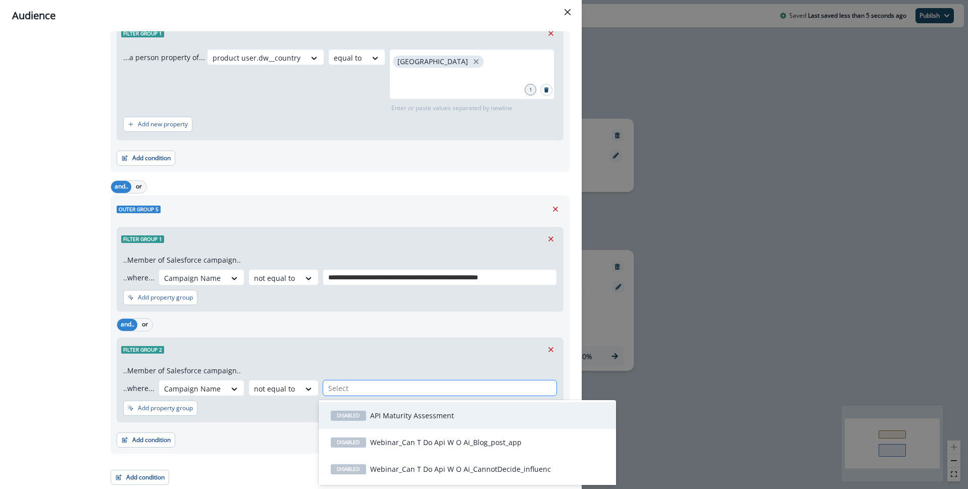
paste input "**********"
type input "**********"
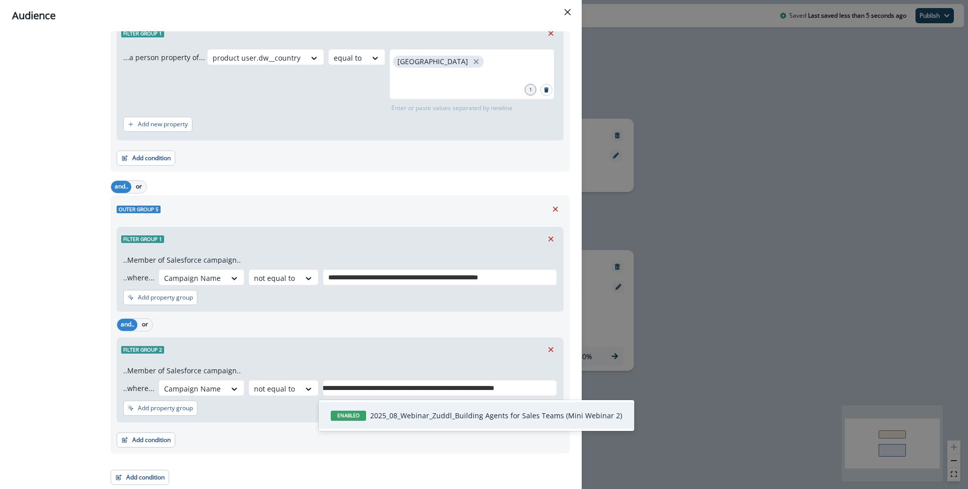
click at [386, 417] on p "2025_08_Webinar_Zuddl_Building Agents for Sales Teams (Mini Webinar 2)" at bounding box center [496, 415] width 252 height 11
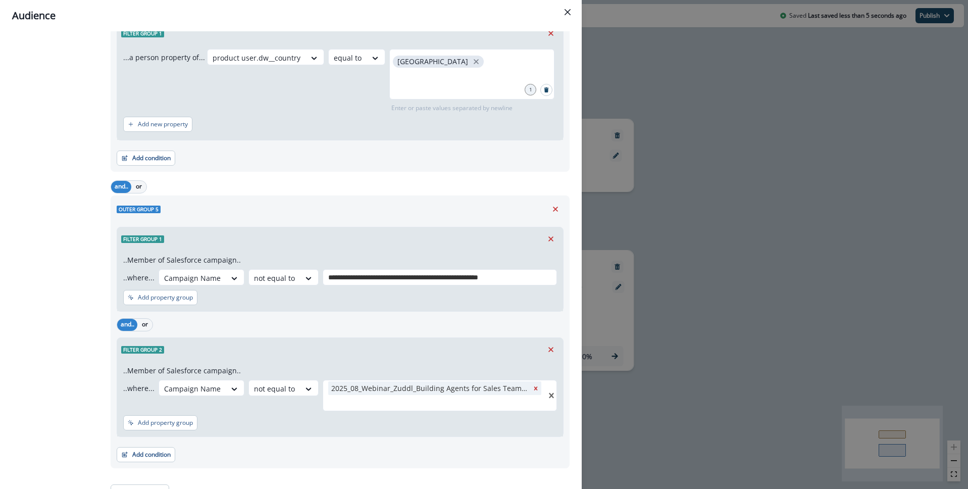
scroll to position [0, 0]
click at [443, 279] on input "**********" at bounding box center [436, 277] width 216 height 11
click at [541, 277] on div "**********" at bounding box center [439, 277] width 223 height 13
click at [524, 277] on input "**********" at bounding box center [436, 277] width 216 height 11
click at [510, 301] on p "2025_08_Webinar_Zuddl_Clear the Roadblocks (Mini Webinar 1)" at bounding box center [477, 305] width 214 height 11
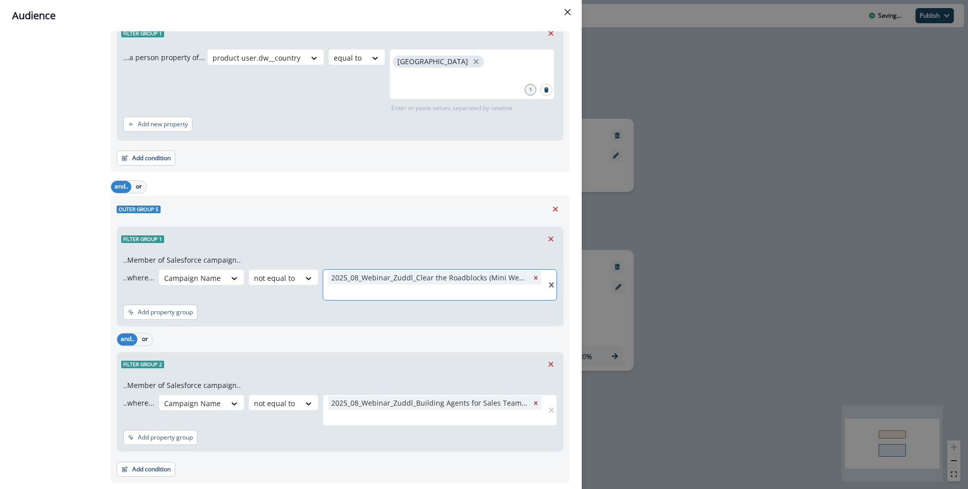
paste input "**********"
type input "**********"
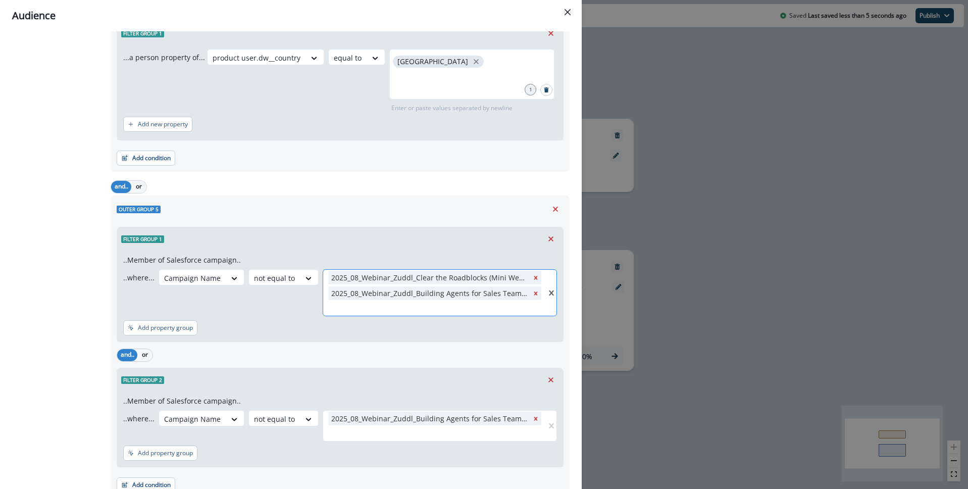
paste input "**********"
type input "**********"
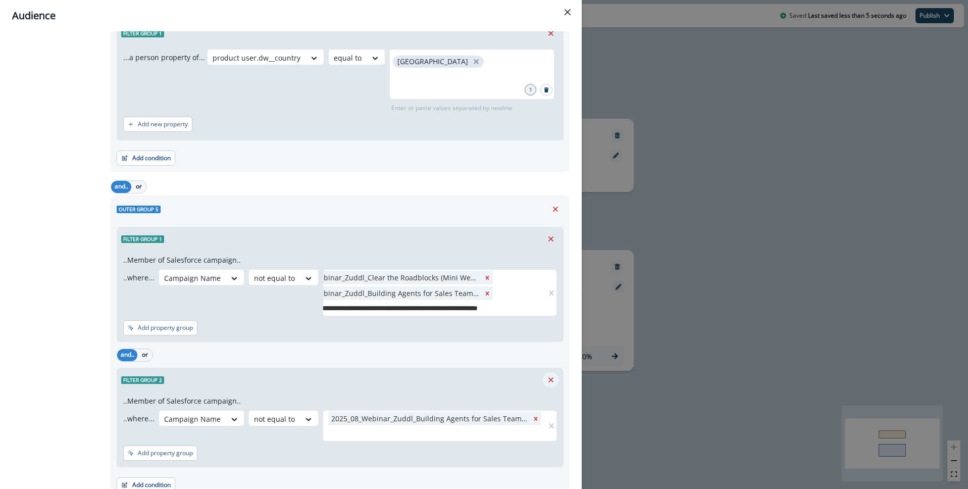
click at [548, 377] on icon "Remove" at bounding box center [551, 379] width 9 height 9
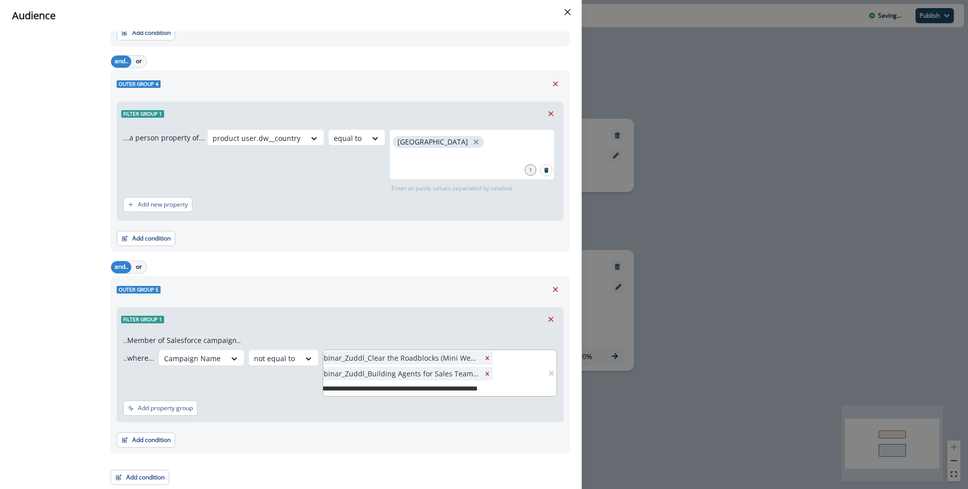
click at [549, 389] on div at bounding box center [552, 373] width 10 height 46
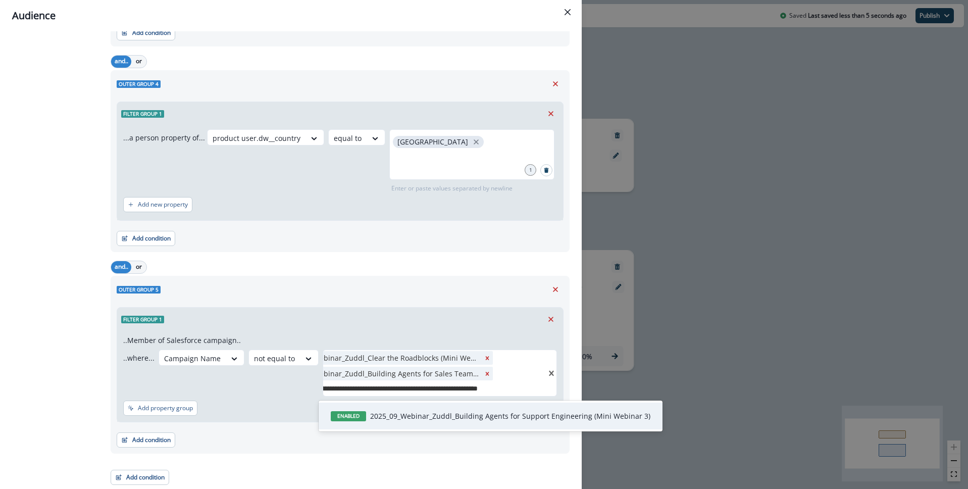
click at [531, 412] on p "2025_09_Webinar_Zuddl_Building Agents for Support Engineering (Mini Webinar 3)" at bounding box center [510, 416] width 280 height 11
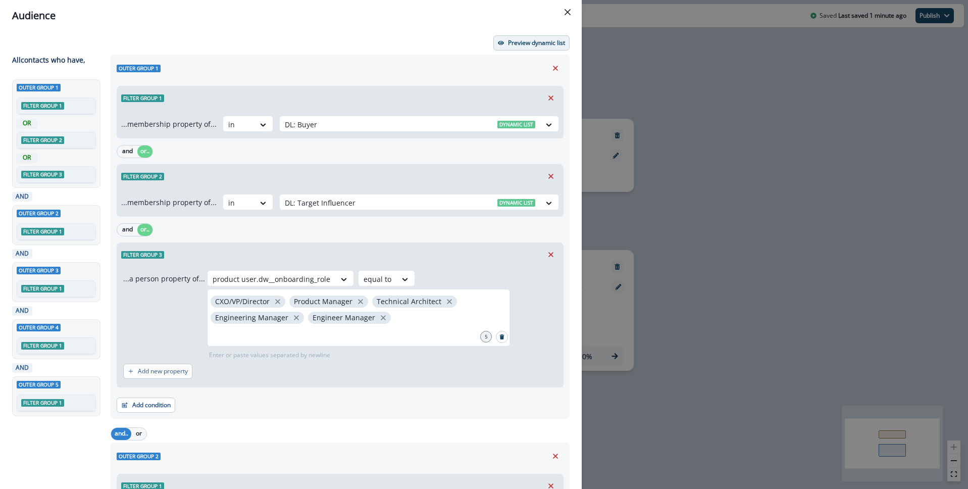
click at [528, 43] on p "Preview dynamic list" at bounding box center [536, 42] width 57 height 7
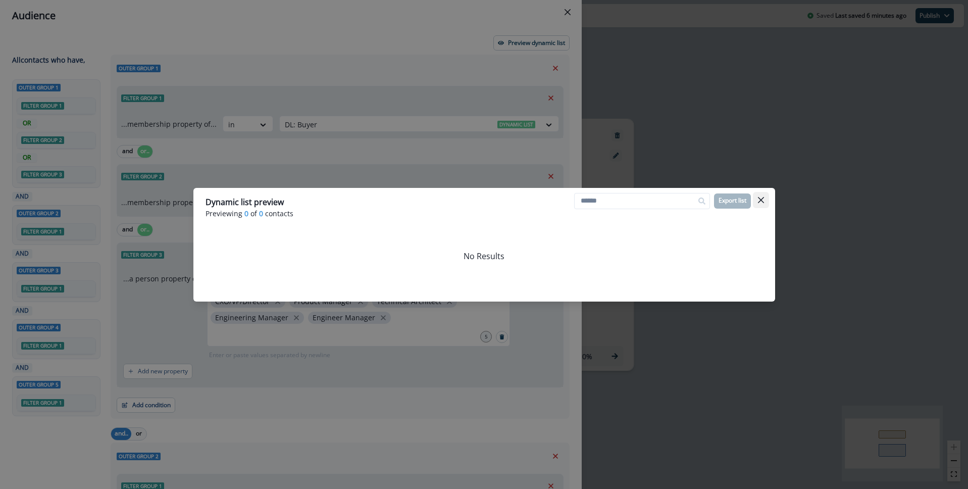
drag, startPoint x: 760, startPoint y: 202, endPoint x: 784, endPoint y: 190, distance: 26.2
click at [761, 202] on icon "Close" at bounding box center [761, 200] width 6 height 6
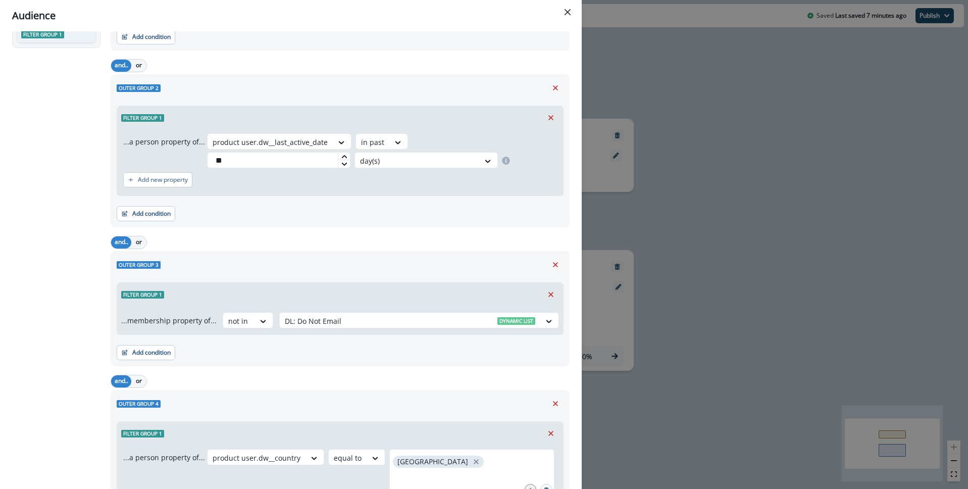
scroll to position [704, 0]
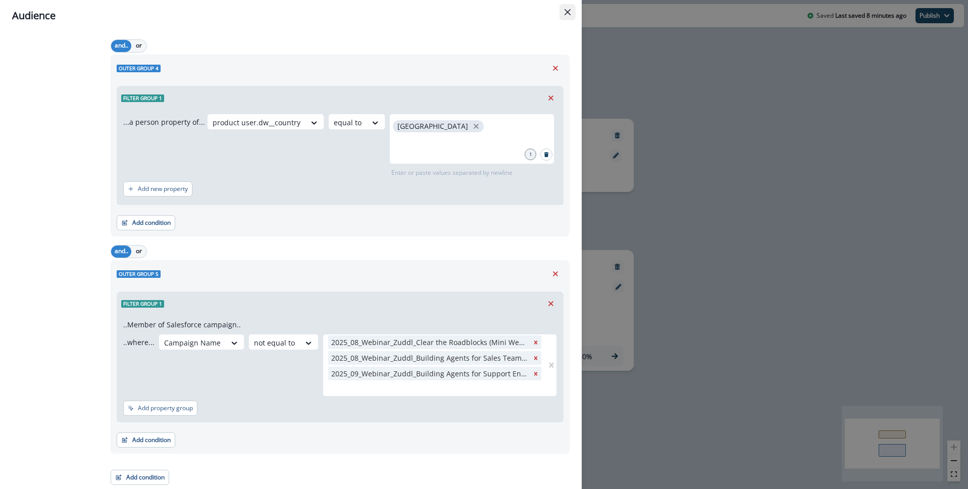
click at [570, 13] on icon "Close" at bounding box center [568, 12] width 6 height 6
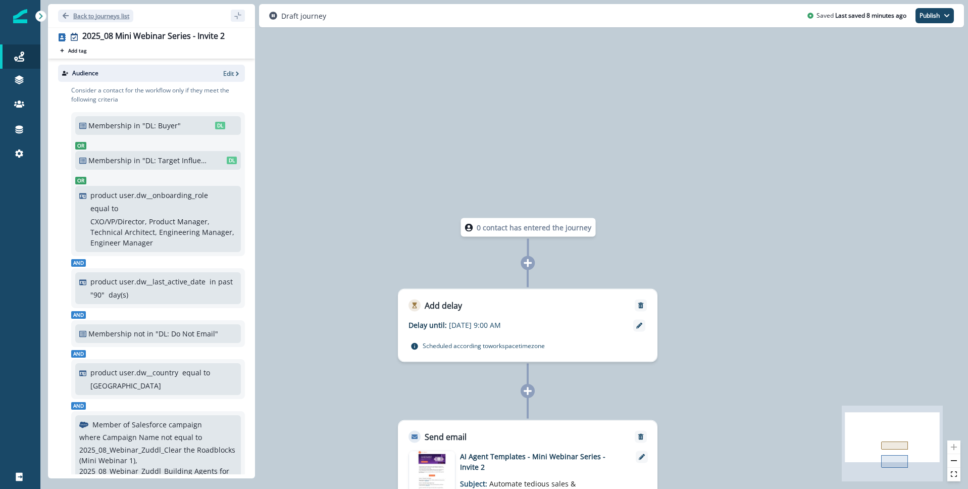
click at [64, 15] on icon "Go back" at bounding box center [66, 16] width 6 height 6
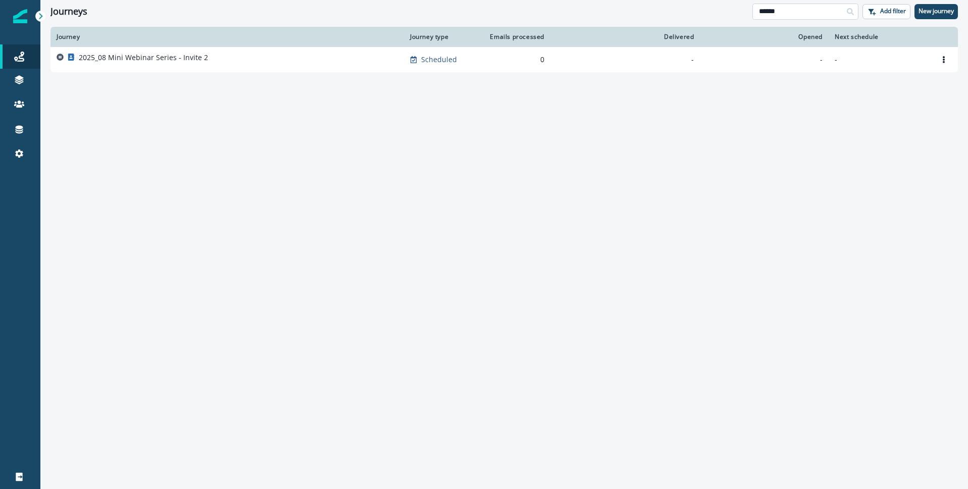
click at [792, 14] on input "******" at bounding box center [806, 12] width 106 height 16
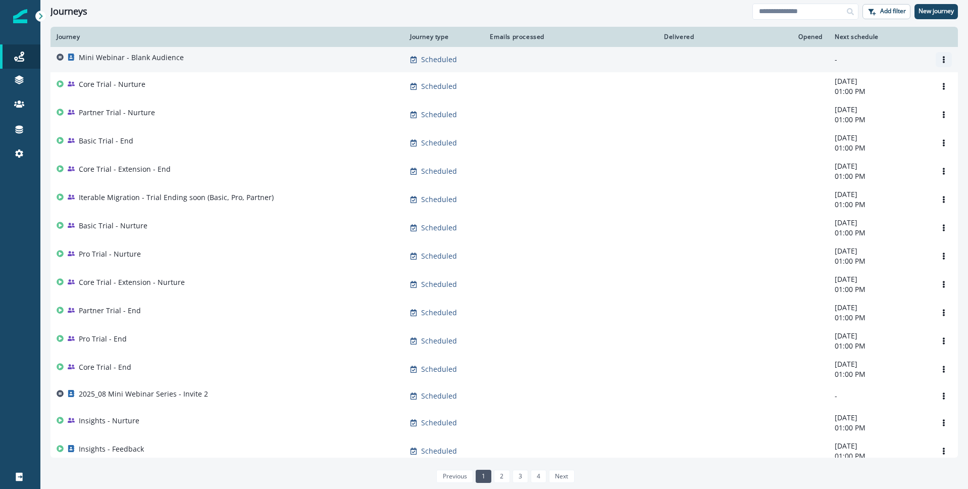
click at [948, 59] on button "Options" at bounding box center [944, 59] width 16 height 15
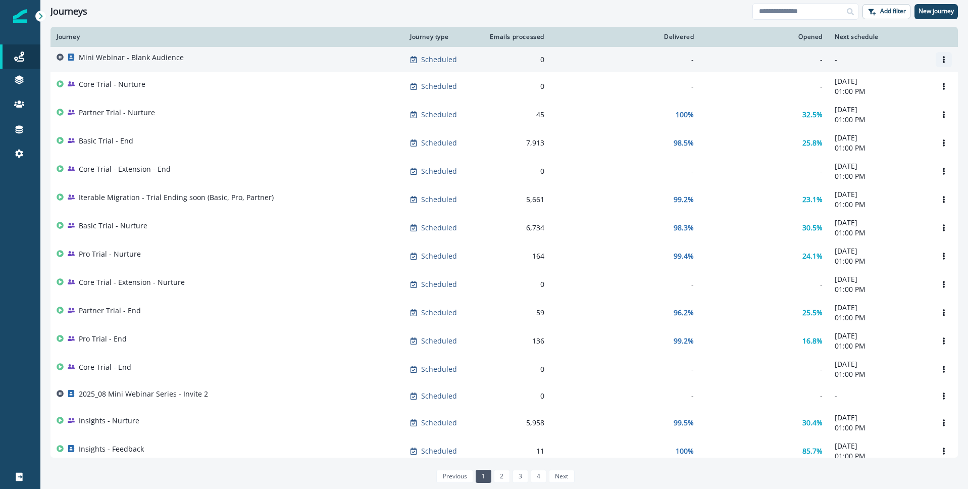
click at [941, 61] on icon "Options" at bounding box center [944, 59] width 7 height 7
click at [858, 86] on button "Clone" at bounding box center [896, 83] width 112 height 16
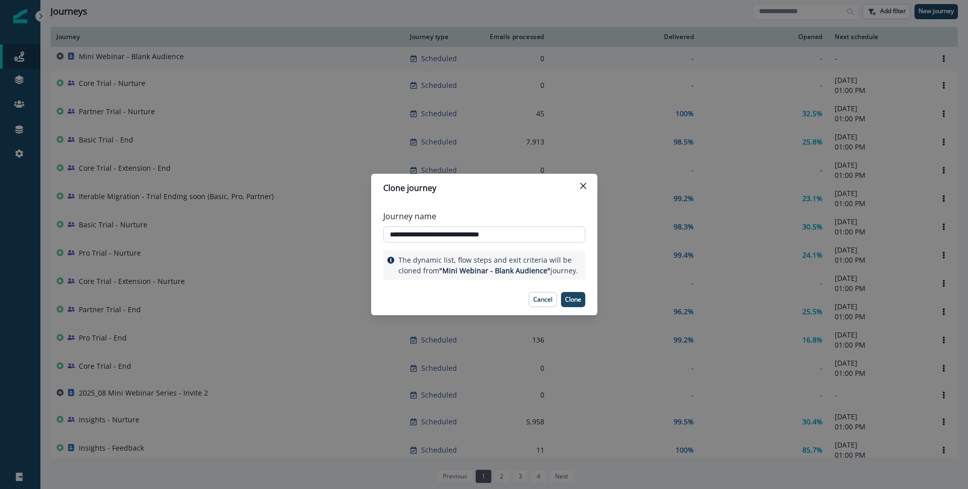
click at [479, 233] on input "**********" at bounding box center [484, 234] width 202 height 16
type input "**********"
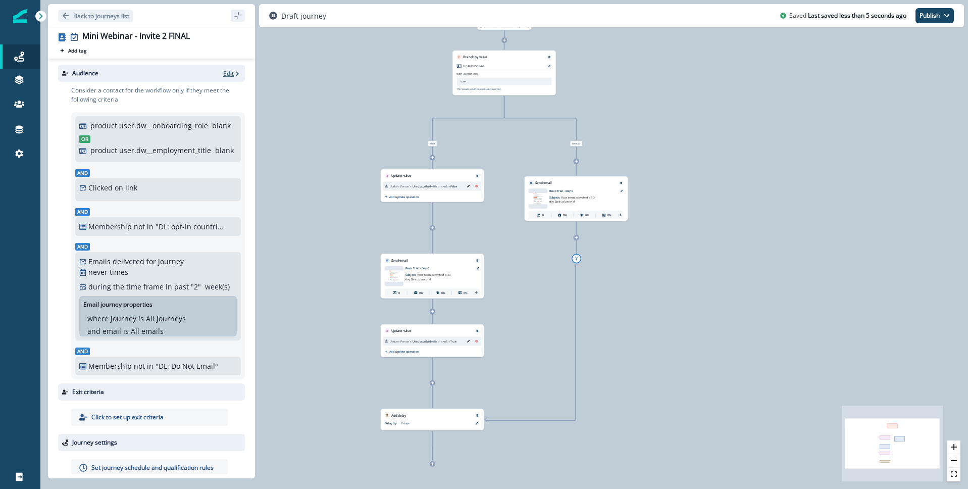
click at [233, 75] on p "Edit" at bounding box center [228, 73] width 11 height 9
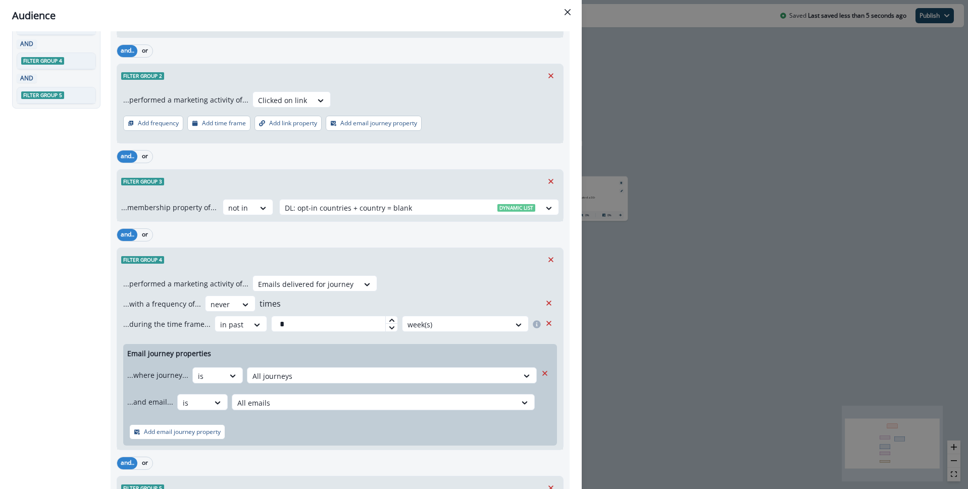
scroll to position [254, 0]
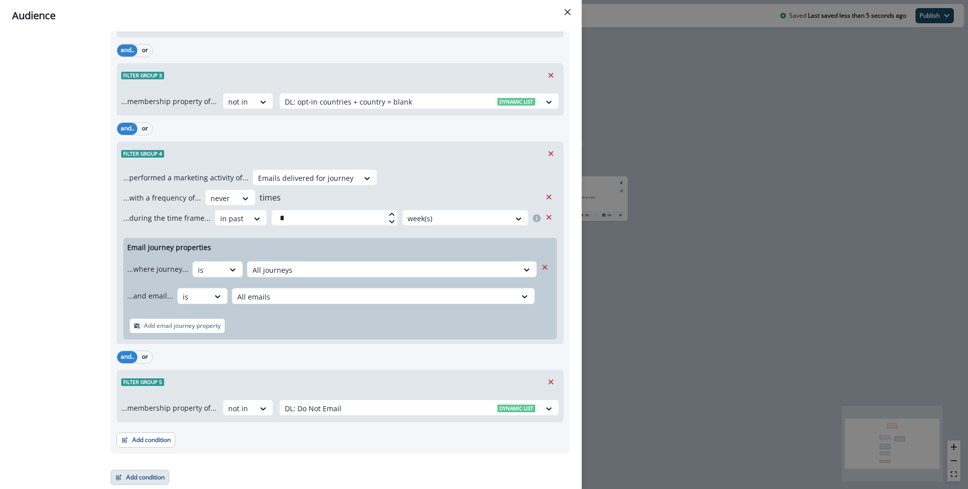
click at [152, 474] on button "Add condition" at bounding box center [140, 477] width 59 height 15
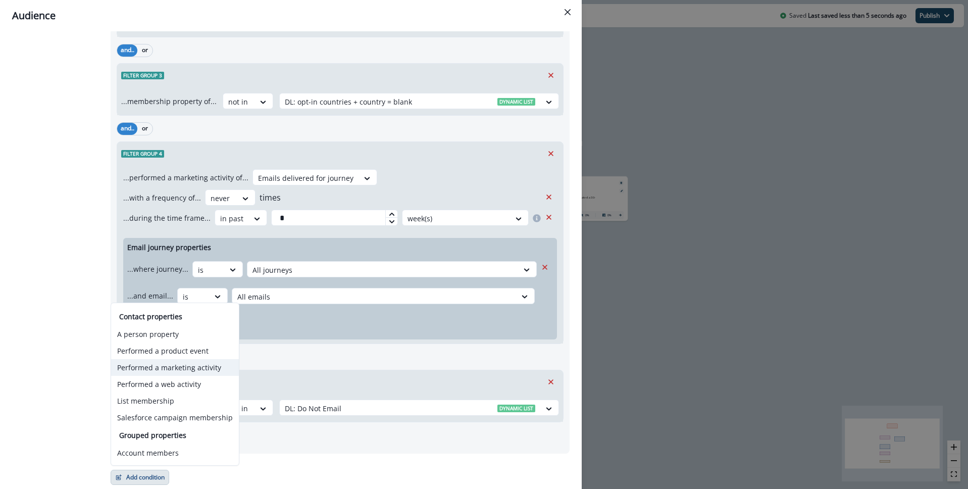
click at [198, 367] on button "Performed a marketing activity" at bounding box center [175, 367] width 128 height 17
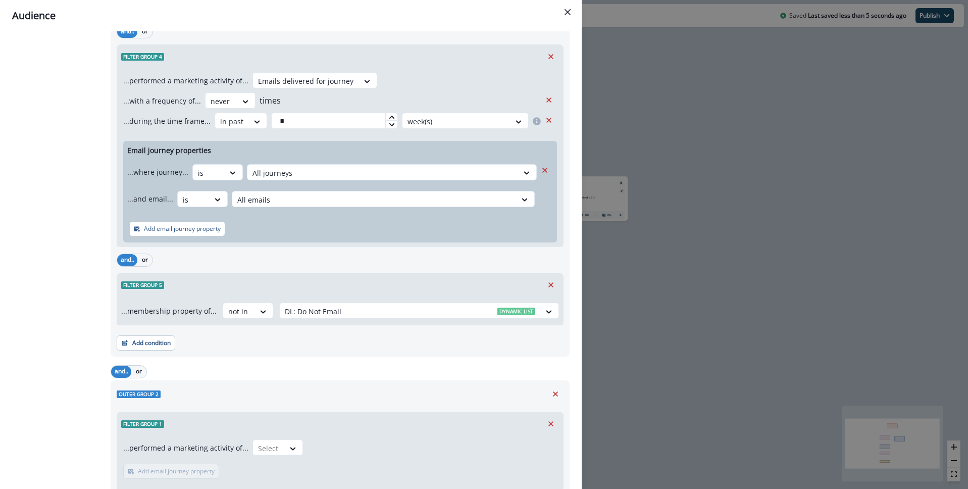
scroll to position [420, 0]
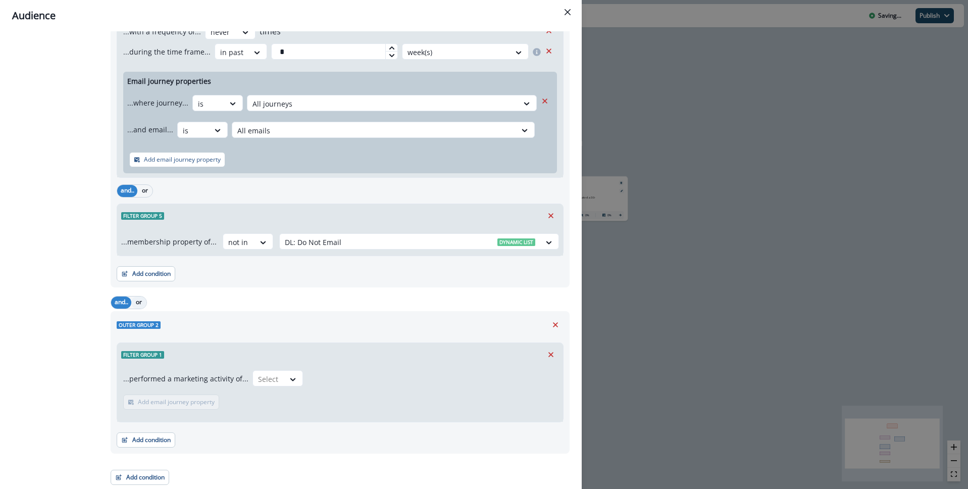
click at [139, 302] on button "or" at bounding box center [138, 303] width 15 height 12
click at [284, 386] on div at bounding box center [293, 379] width 18 height 17
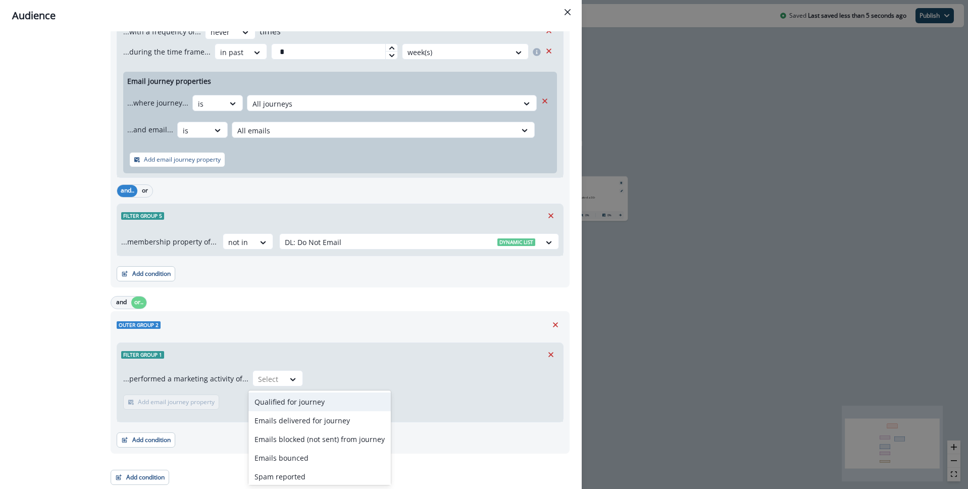
click at [292, 400] on div "Qualified for journey" at bounding box center [320, 402] width 142 height 19
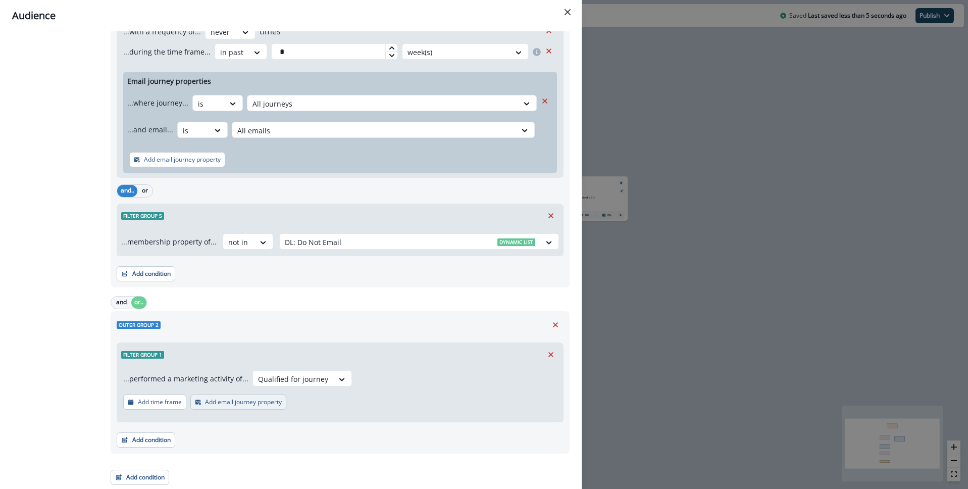
click at [256, 406] on p "Add email journey property" at bounding box center [243, 402] width 77 height 7
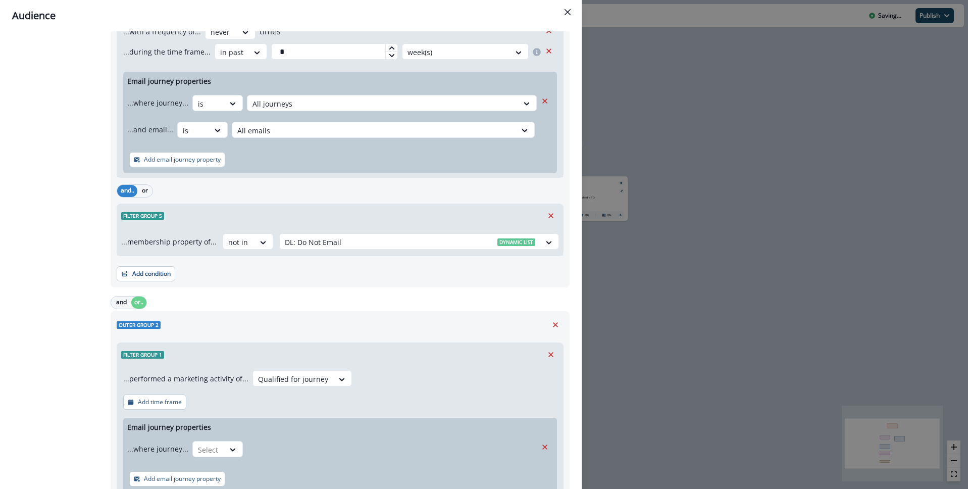
scroll to position [495, 0]
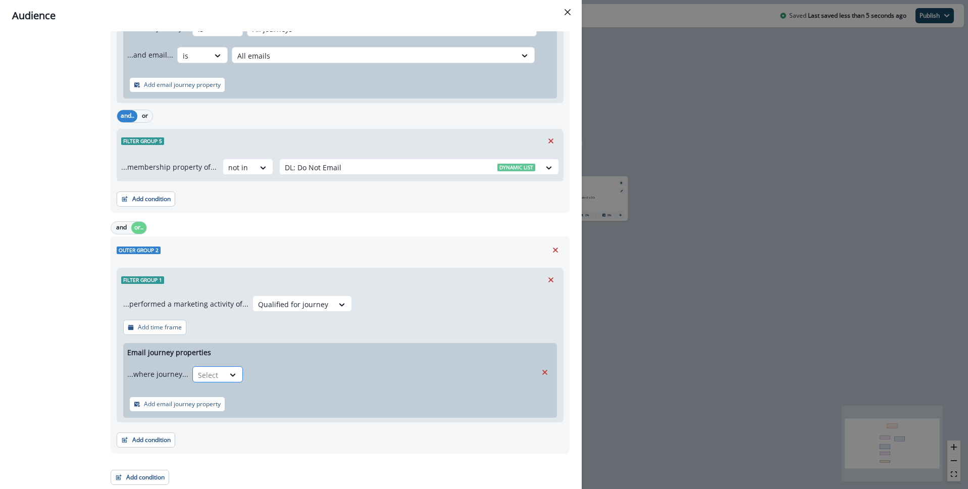
click at [218, 375] on div "Select" at bounding box center [208, 375] width 31 height 17
click at [236, 400] on div "is" at bounding box center [237, 397] width 94 height 19
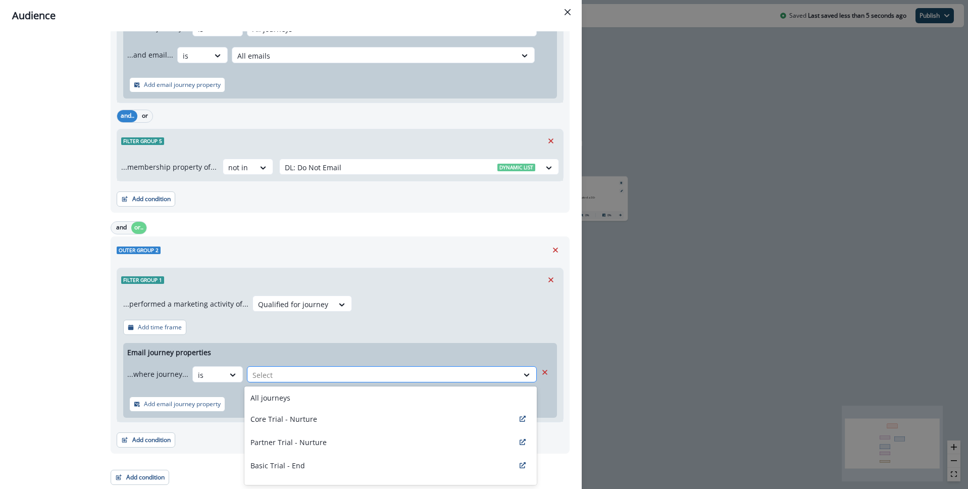
click at [347, 372] on div at bounding box center [383, 375] width 261 height 13
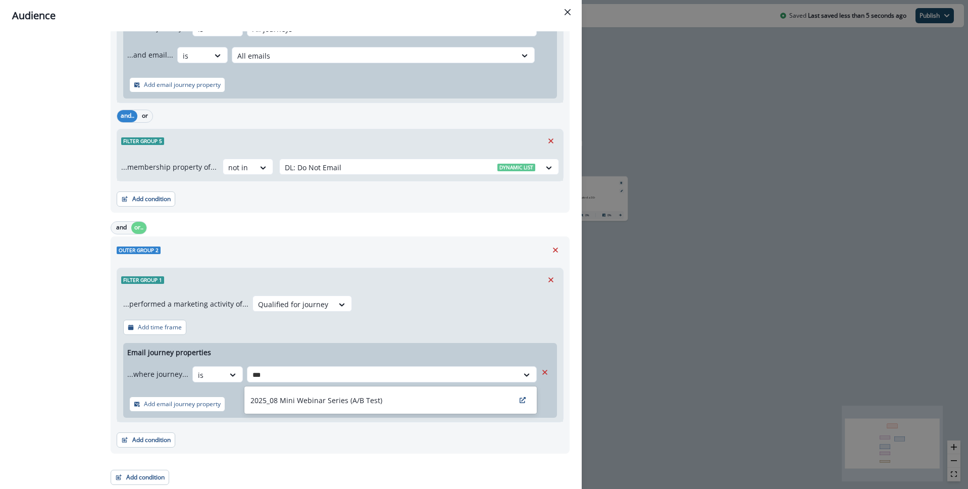
type input "****"
click at [300, 400] on p "2025_08 Mini Webinar Series (A/B Test)" at bounding box center [317, 400] width 132 height 11
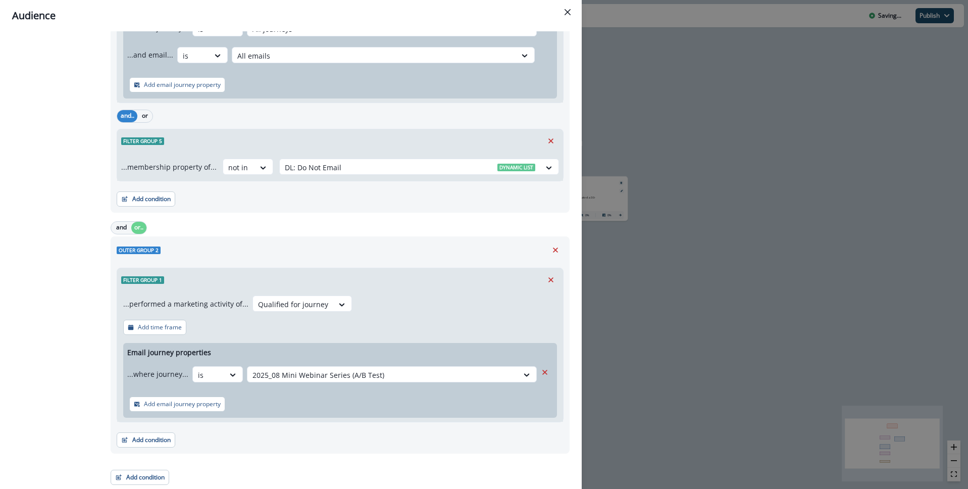
click at [62, 370] on div "All contact s who have, Outer group 1 Filter group 1 AND Filter group 2 AND Fil…" at bounding box center [58, 21] width 92 height 925
click at [147, 477] on button "Add condition" at bounding box center [140, 477] width 59 height 15
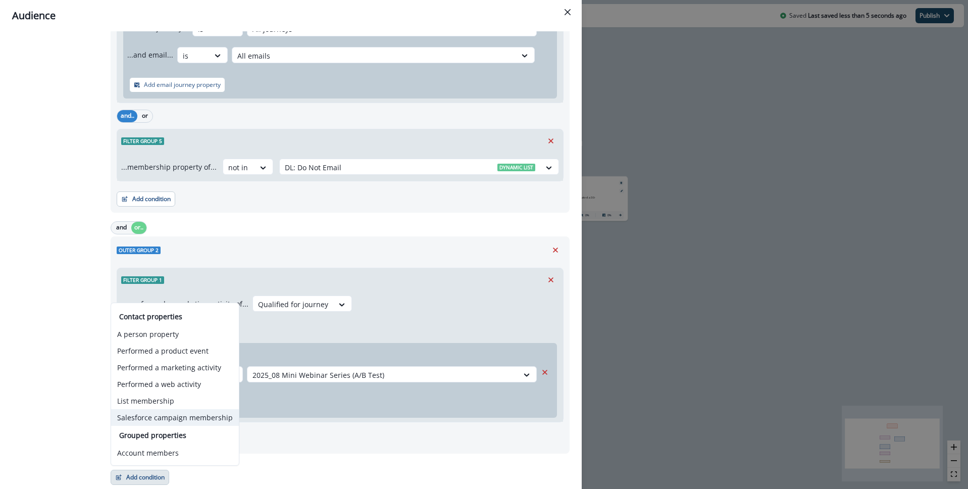
click at [192, 422] on button "Salesforce campaign membership" at bounding box center [175, 417] width 128 height 17
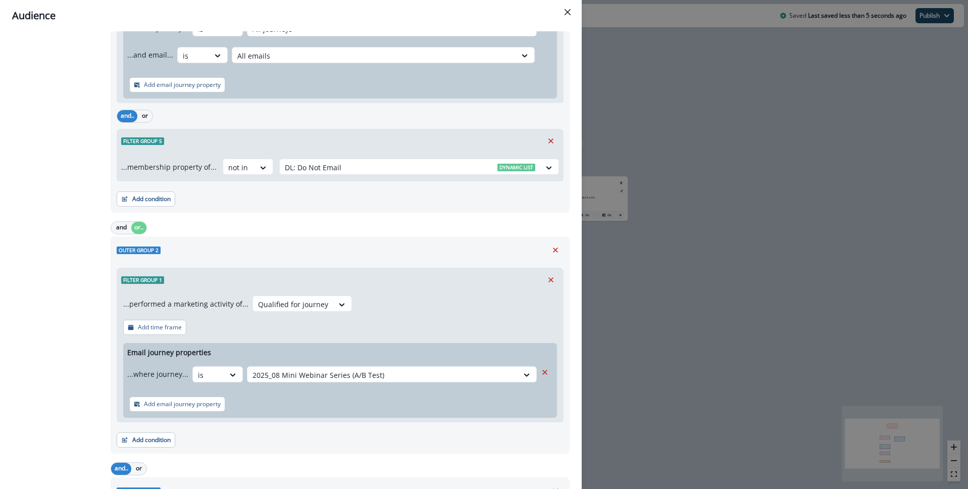
scroll to position [666, 0]
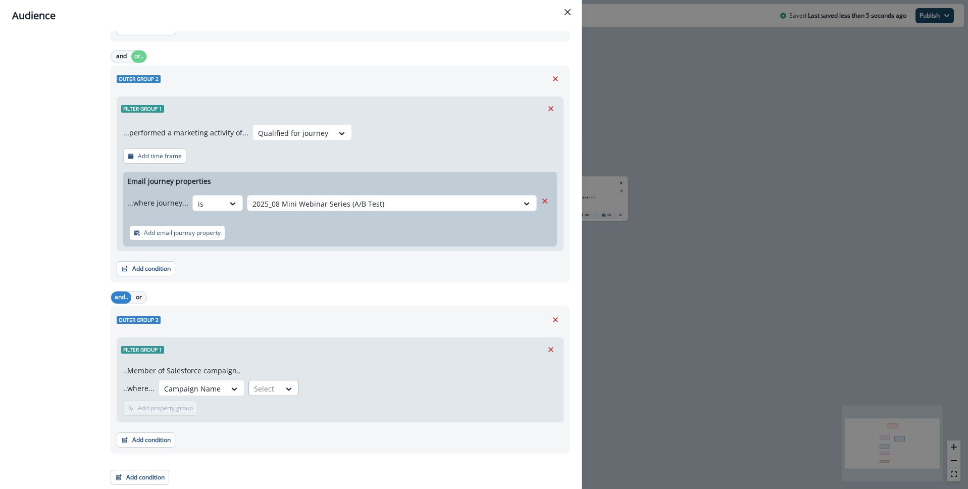
click at [221, 388] on div at bounding box center [192, 388] width 57 height 13
click at [288, 427] on div "not equal to" at bounding box center [285, 430] width 79 height 19
click at [355, 390] on div at bounding box center [439, 388] width 223 height 13
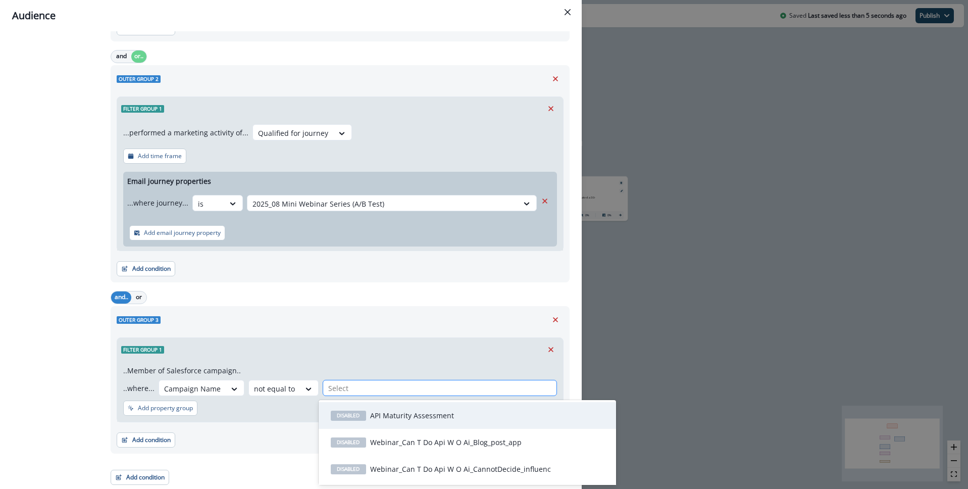
click at [366, 390] on div at bounding box center [439, 388] width 223 height 13
paste input "**********"
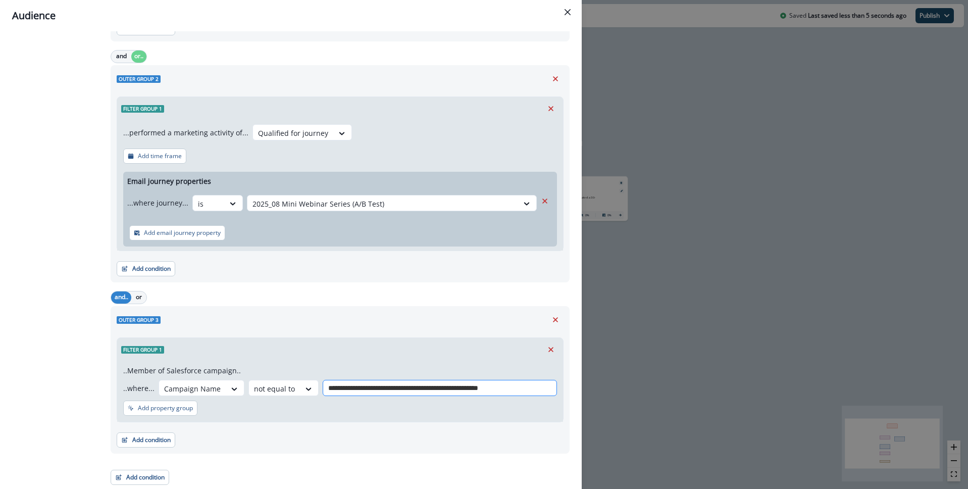
type input "**********"
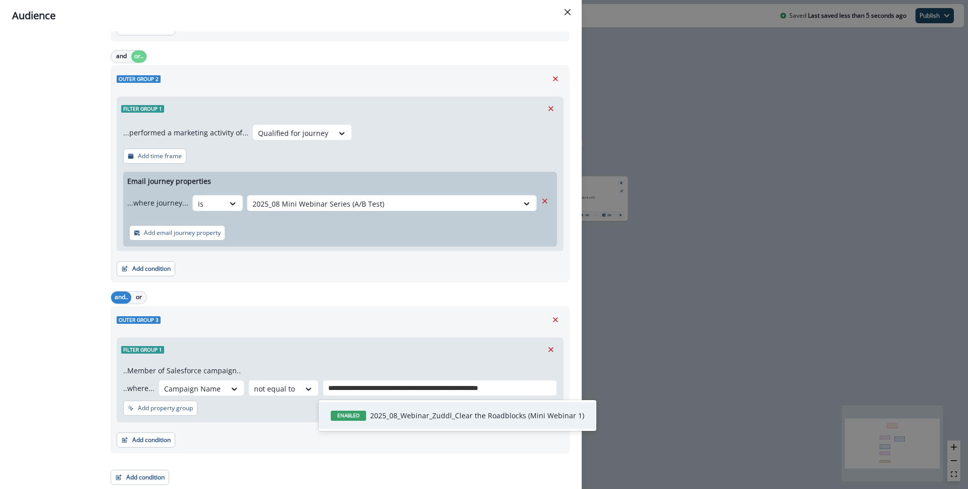
click at [384, 412] on p "2025_08_Webinar_Zuddl_Clear the Roadblocks (Mini Webinar 1)" at bounding box center [477, 415] width 214 height 11
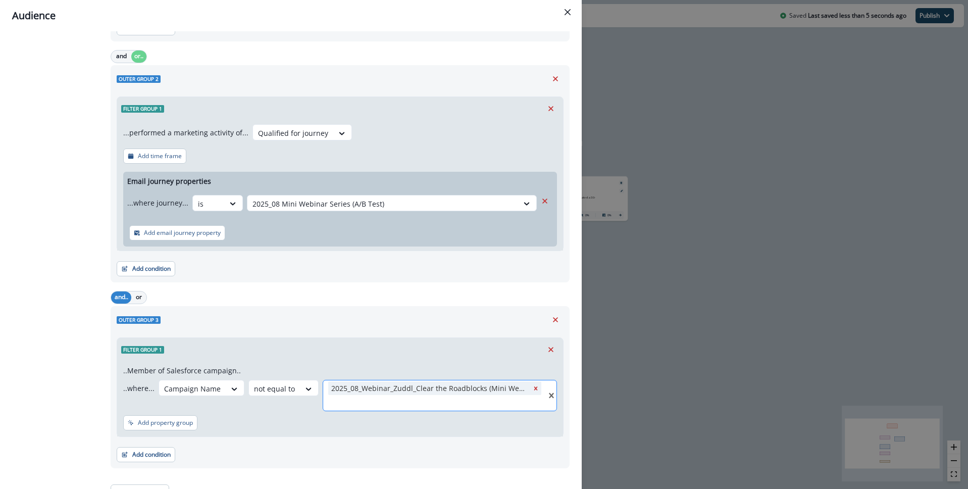
paste input "**********"
type input "**********"
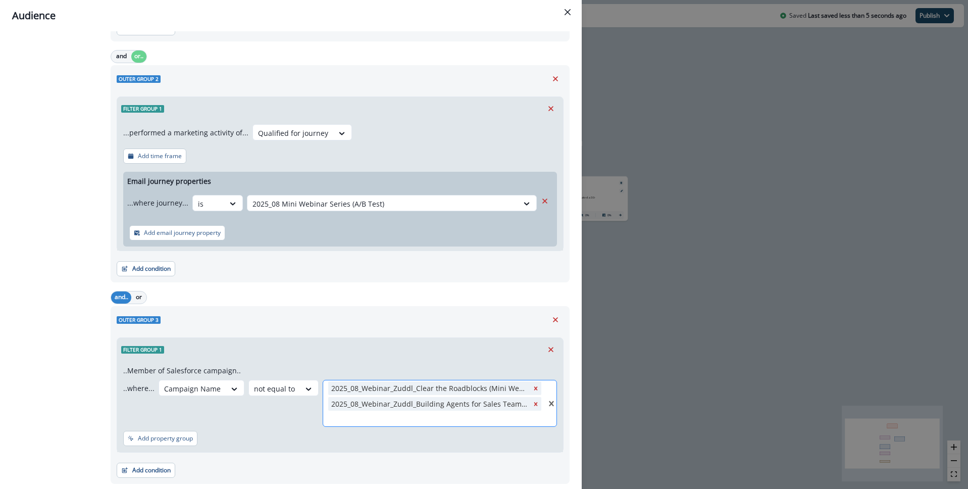
paste input "**********"
type input "**********"
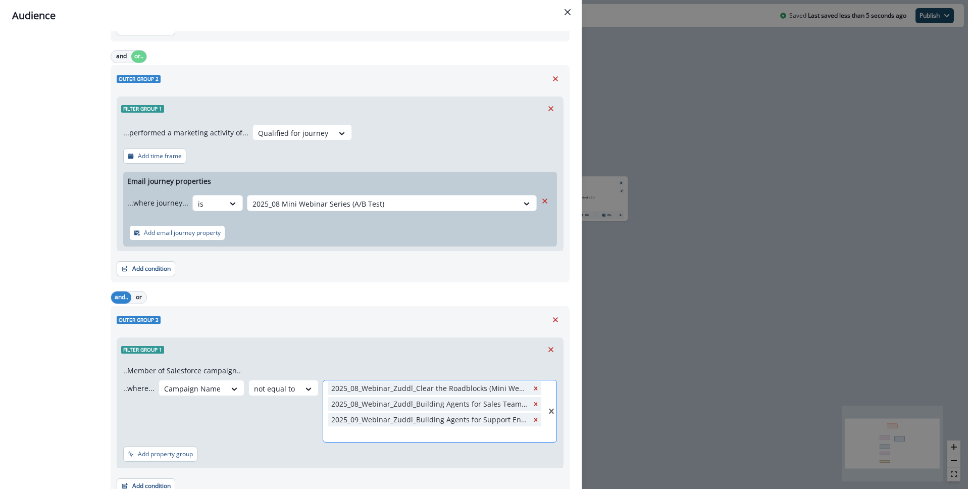
scroll to position [712, 0]
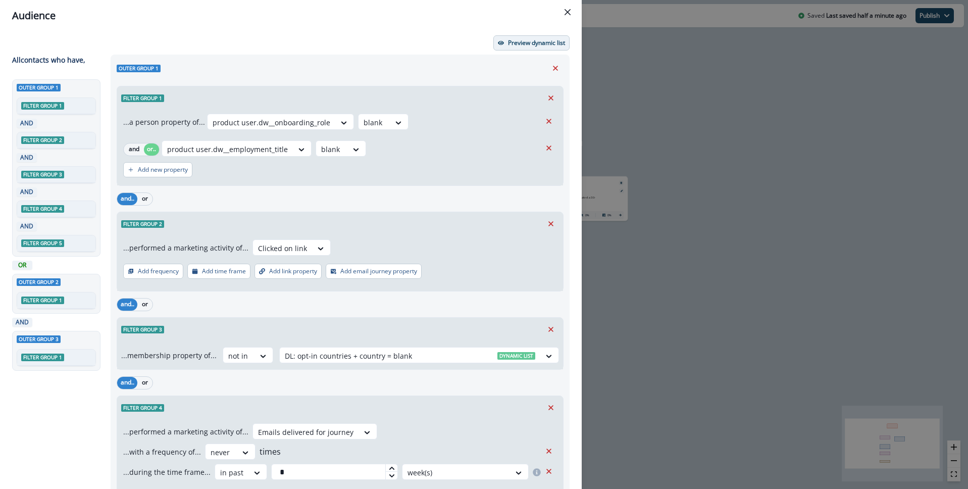
click at [532, 37] on button "Preview dynamic list" at bounding box center [532, 42] width 76 height 15
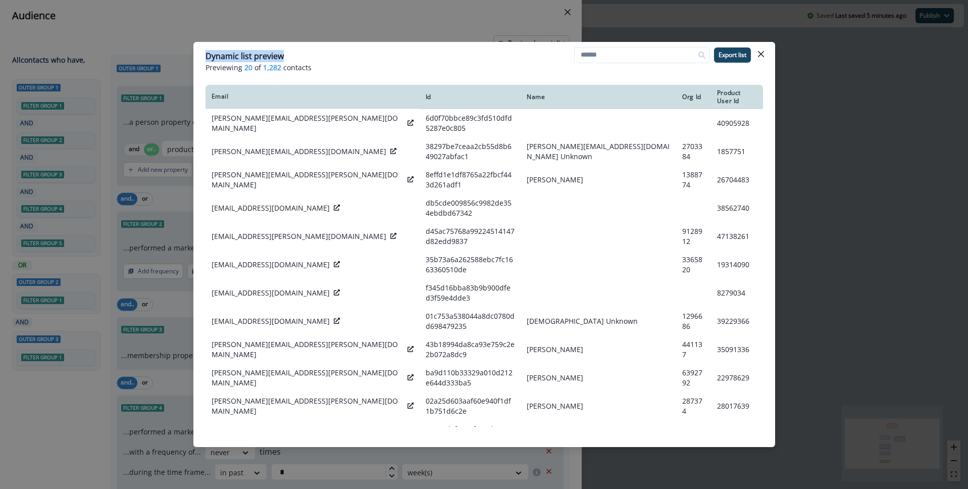
drag, startPoint x: 486, startPoint y: 54, endPoint x: 594, endPoint y: 38, distance: 108.3
click at [594, 38] on div "Dynamic list preview Previewing 20 of 1,282 contacts Export list Email Id Name …" at bounding box center [484, 244] width 968 height 489
click at [464, 58] on div "Dynamic list preview" at bounding box center [485, 56] width 558 height 12
click at [761, 55] on icon "Close" at bounding box center [761, 54] width 6 height 6
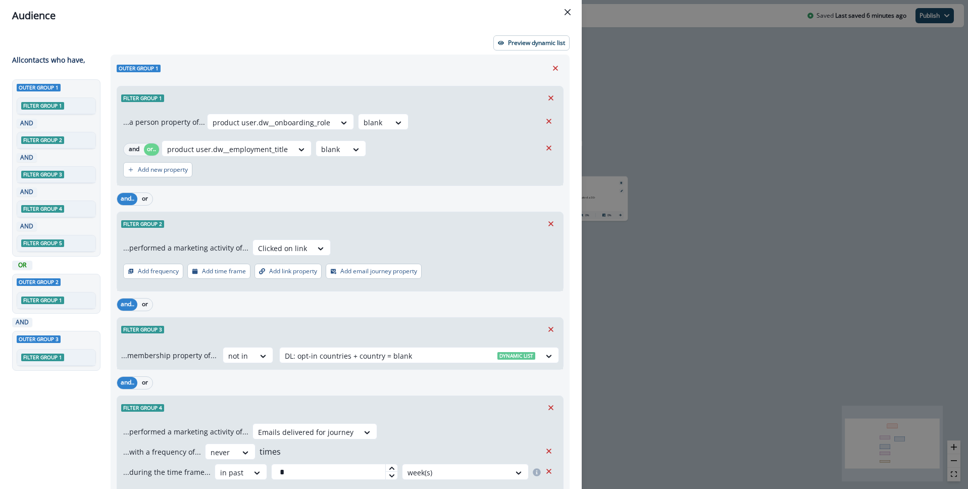
click at [568, 12] on icon "Close" at bounding box center [568, 12] width 6 height 6
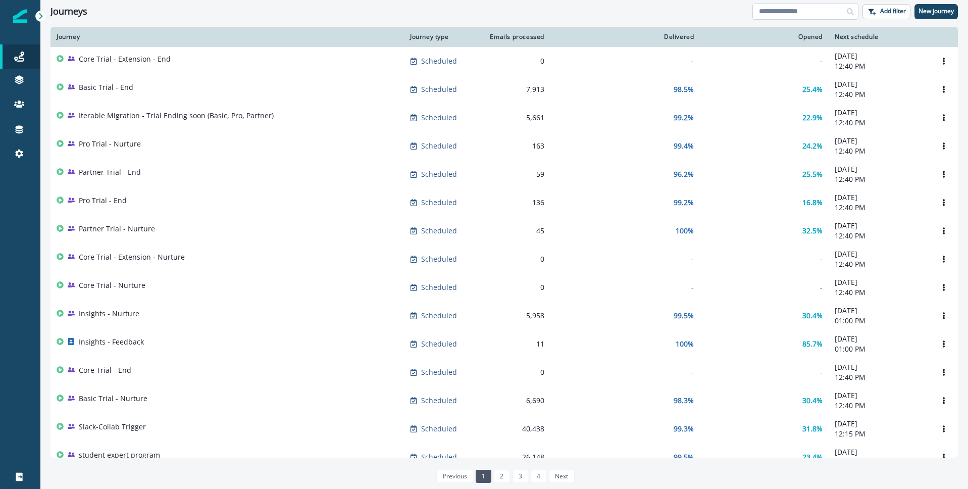
click at [785, 15] on input at bounding box center [806, 12] width 106 height 16
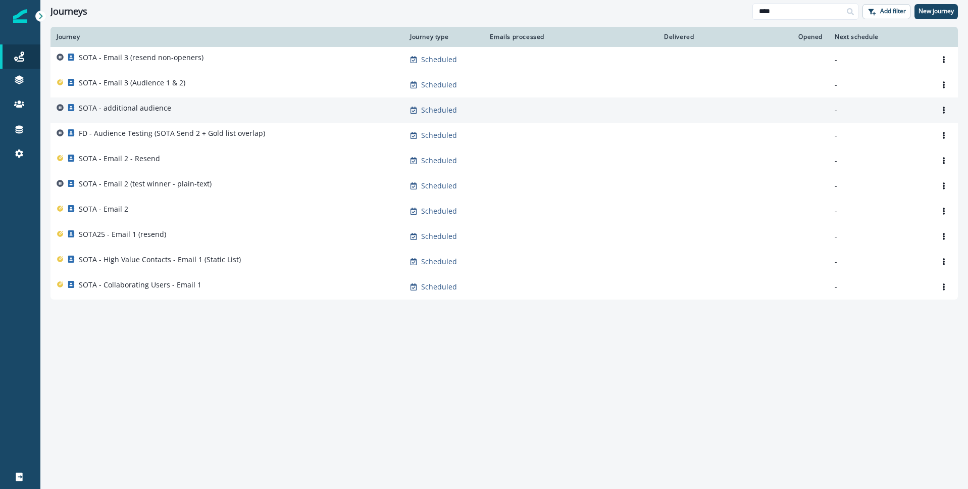
type input "****"
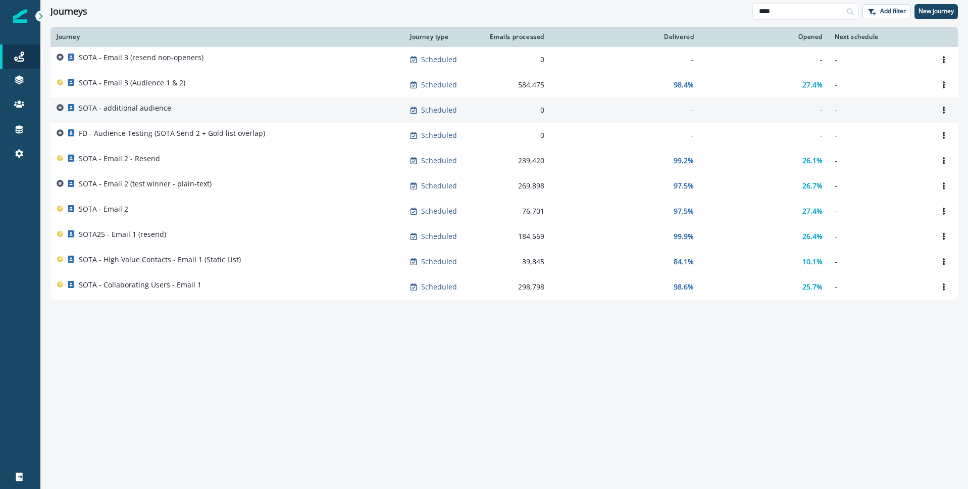
click at [163, 109] on p "SOTA - additional audience" at bounding box center [125, 108] width 92 height 10
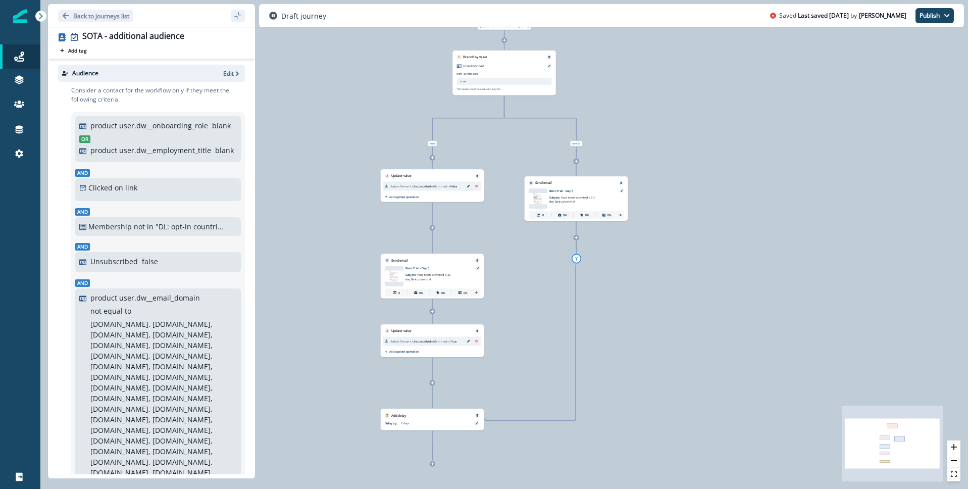
click at [65, 15] on icon "Go back" at bounding box center [65, 15] width 7 height 7
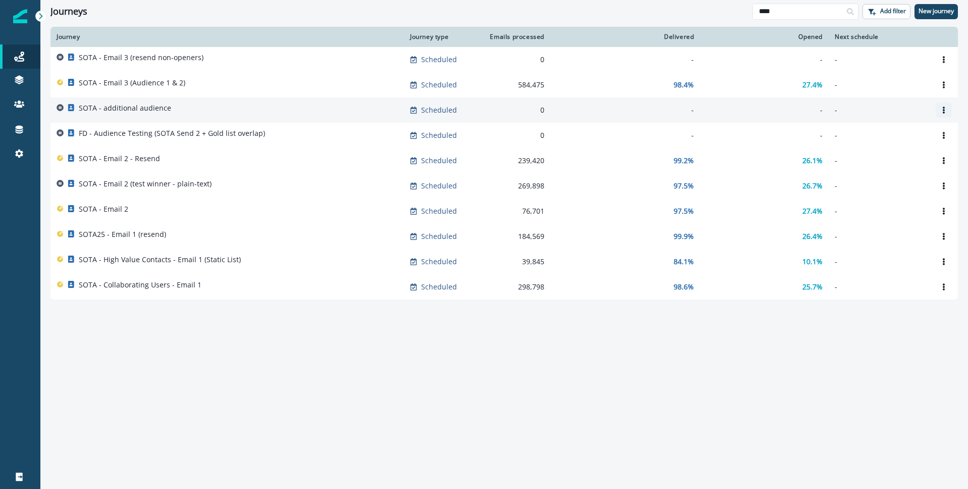
click at [945, 109] on icon "Options" at bounding box center [944, 110] width 7 height 7
click at [866, 135] on button "Clone" at bounding box center [896, 134] width 112 height 16
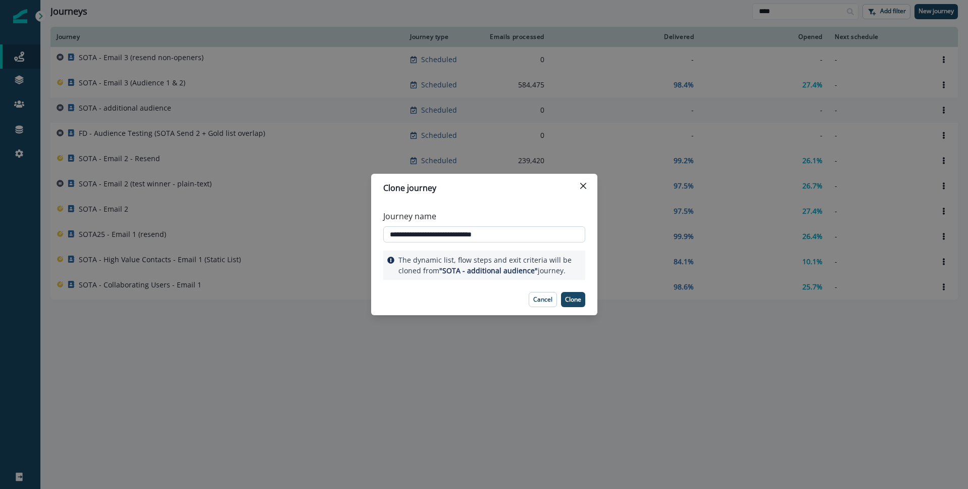
click at [432, 236] on input "**********" at bounding box center [484, 234] width 202 height 16
type input "**********"
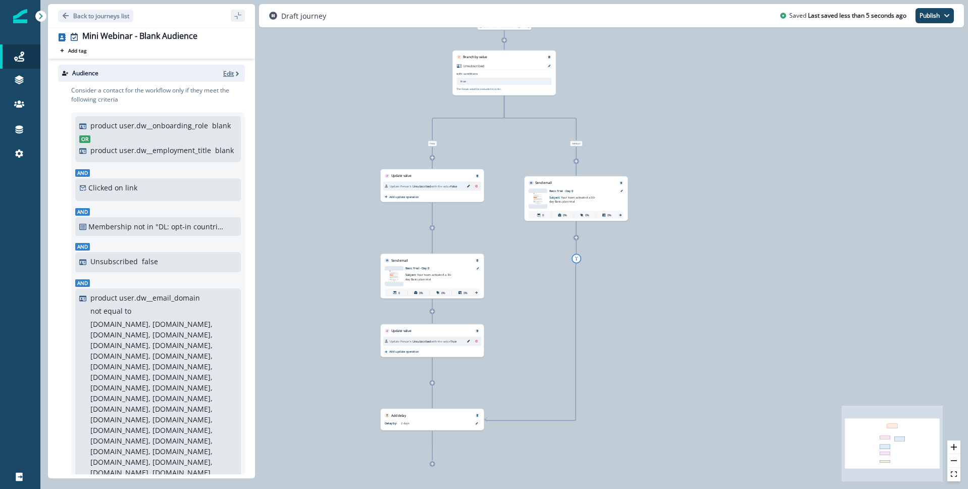
click at [228, 71] on p "Edit" at bounding box center [228, 73] width 11 height 9
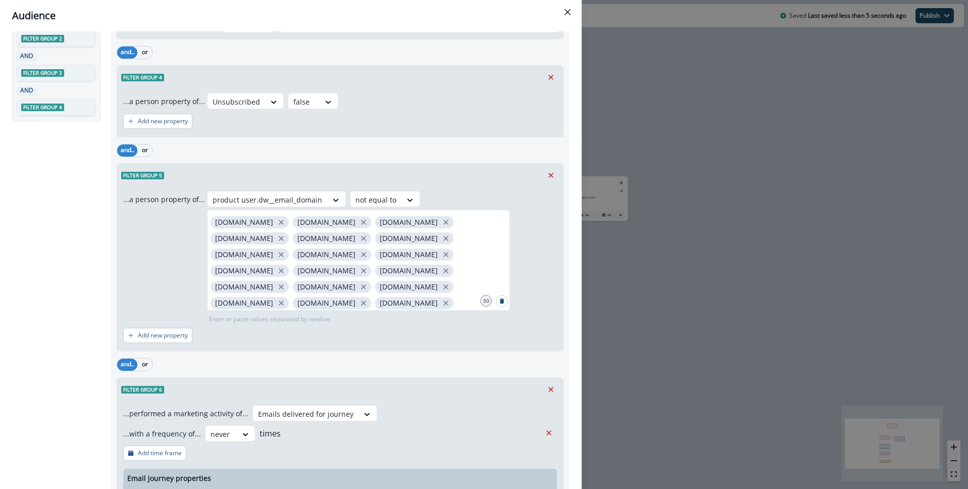
scroll to position [341, 0]
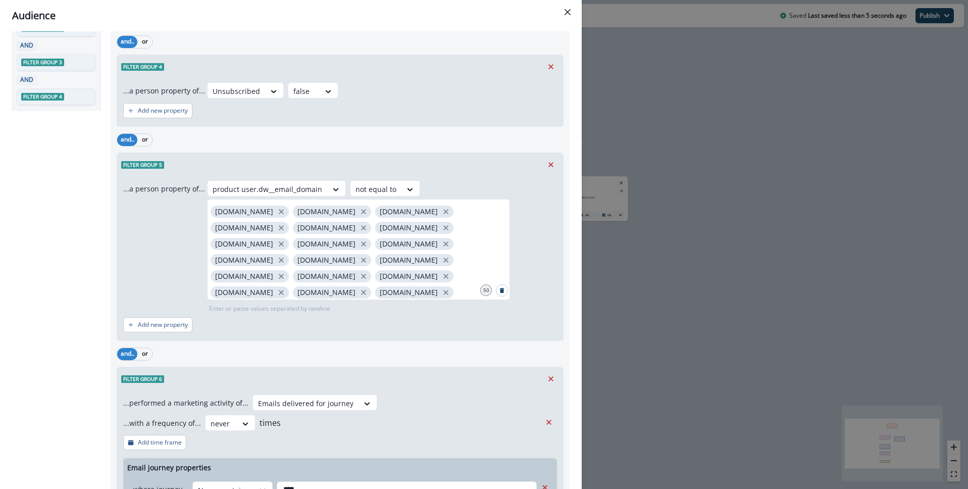
click at [551, 166] on icon "Remove" at bounding box center [551, 164] width 9 height 9
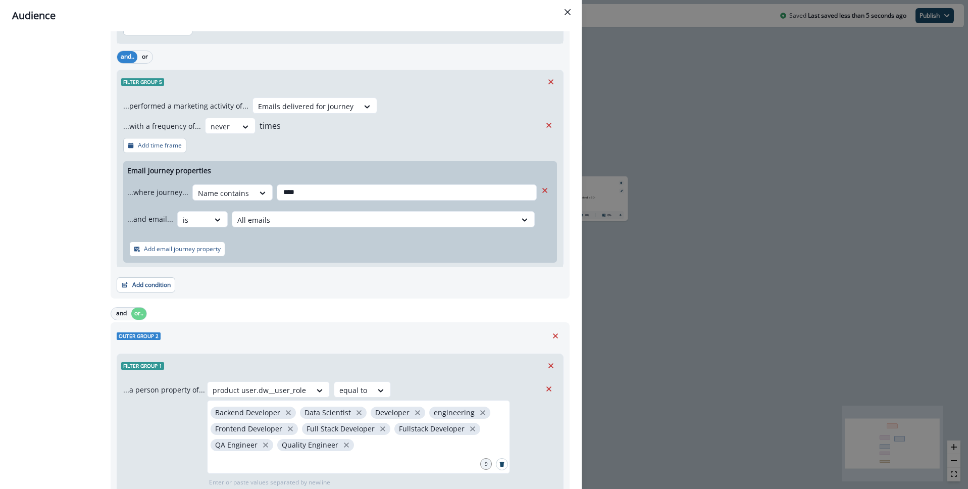
scroll to position [422, 0]
click at [311, 194] on input "****" at bounding box center [407, 194] width 260 height 16
click at [246, 194] on div "Name contains" at bounding box center [223, 194] width 61 height 17
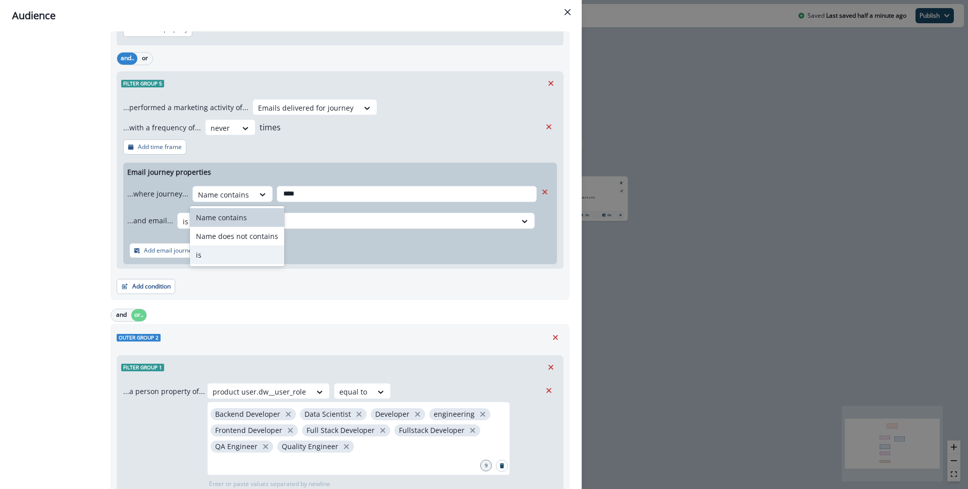
click at [236, 258] on div "is" at bounding box center [237, 255] width 94 height 19
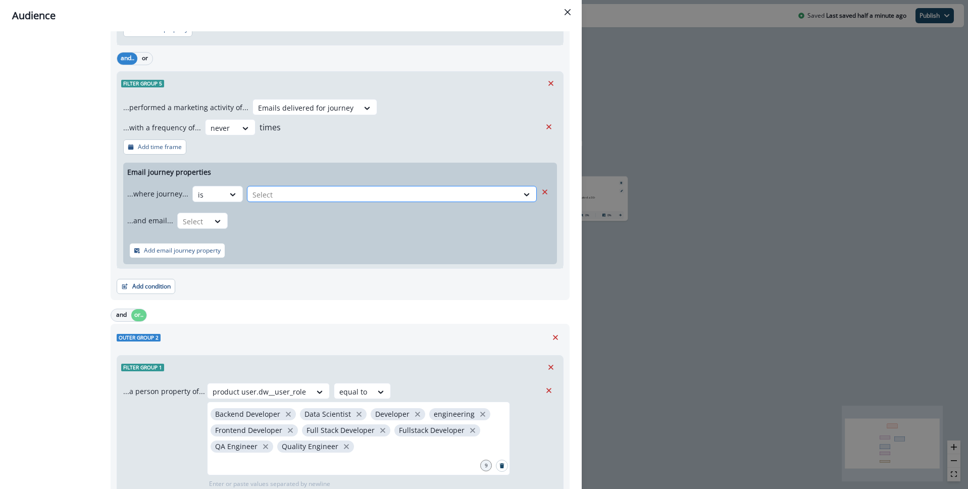
click at [288, 197] on div at bounding box center [383, 194] width 261 height 13
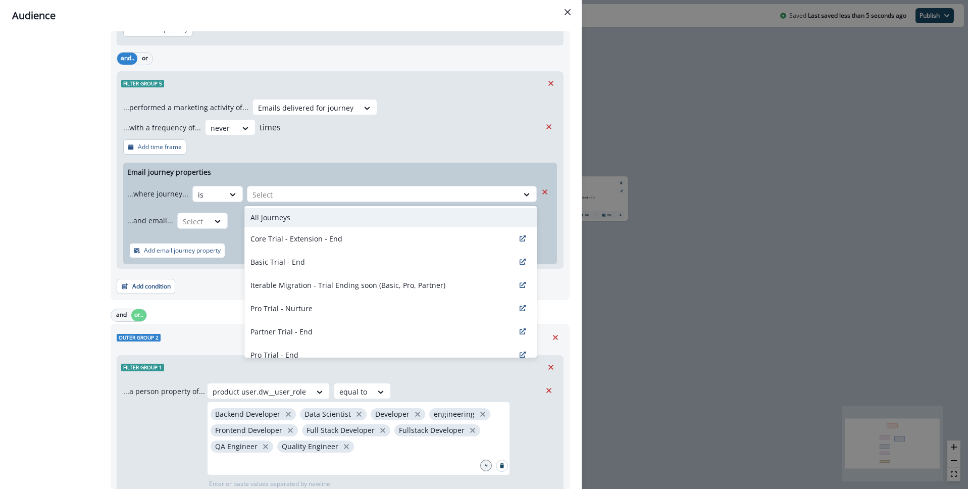
click at [286, 214] on p "All journeys" at bounding box center [271, 217] width 40 height 11
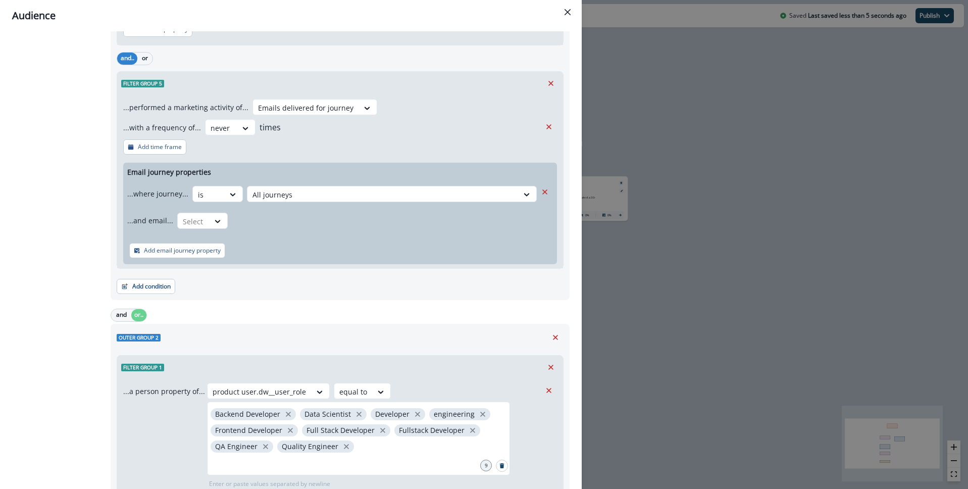
scroll to position [423, 0]
click at [214, 222] on icon at bounding box center [217, 221] width 9 height 10
click at [206, 282] on div "is" at bounding box center [222, 281] width 94 height 19
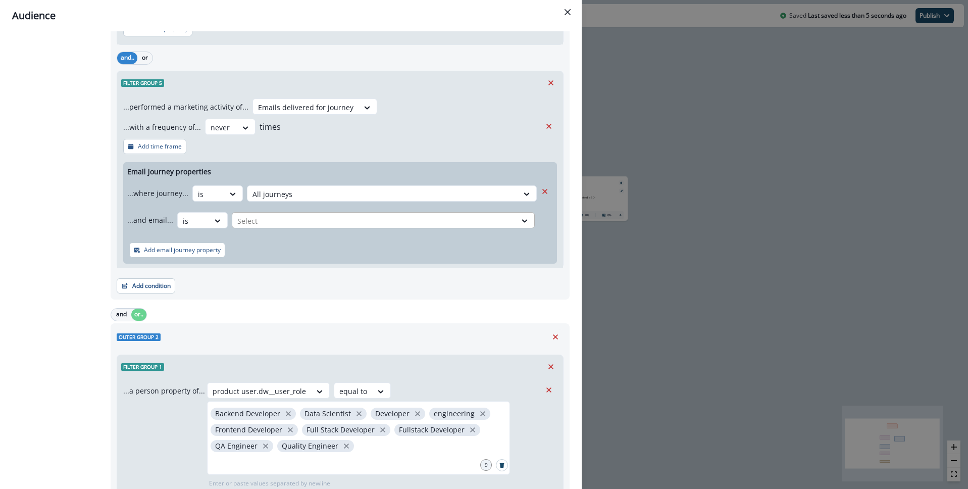
click at [274, 201] on div at bounding box center [383, 194] width 261 height 13
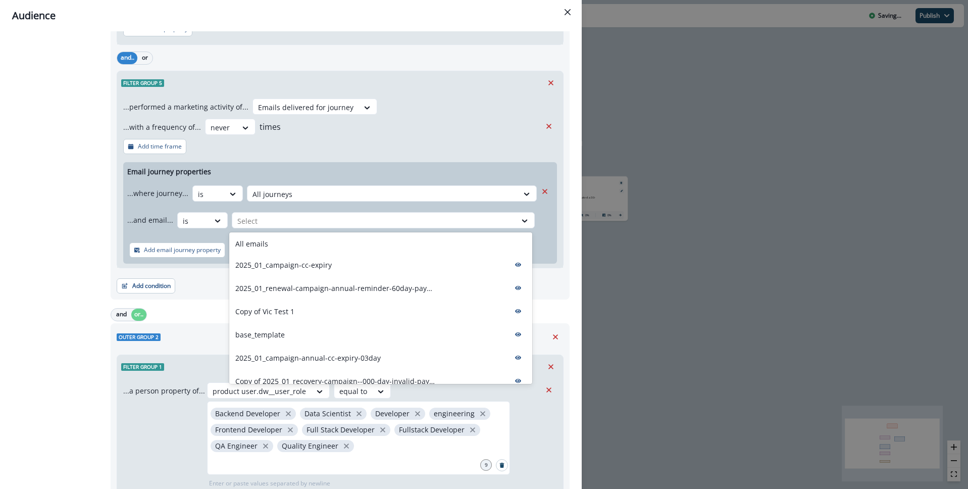
click at [267, 246] on div "All emails" at bounding box center [380, 243] width 303 height 19
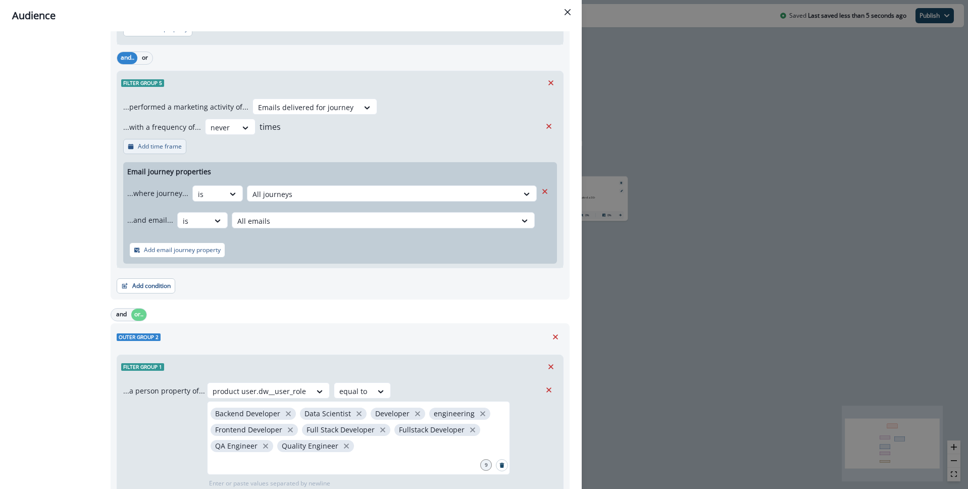
click at [163, 145] on p "Add time frame" at bounding box center [160, 146] width 44 height 7
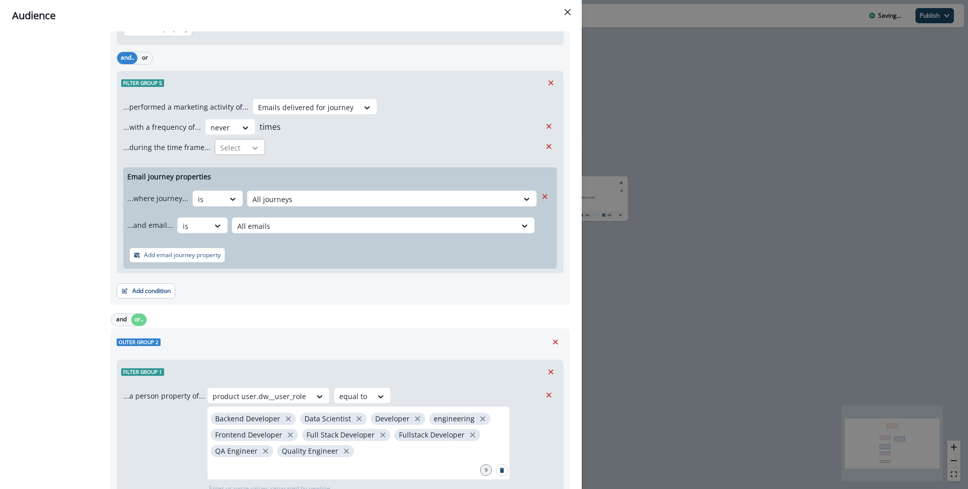
click at [256, 143] on div at bounding box center [255, 148] width 17 height 10
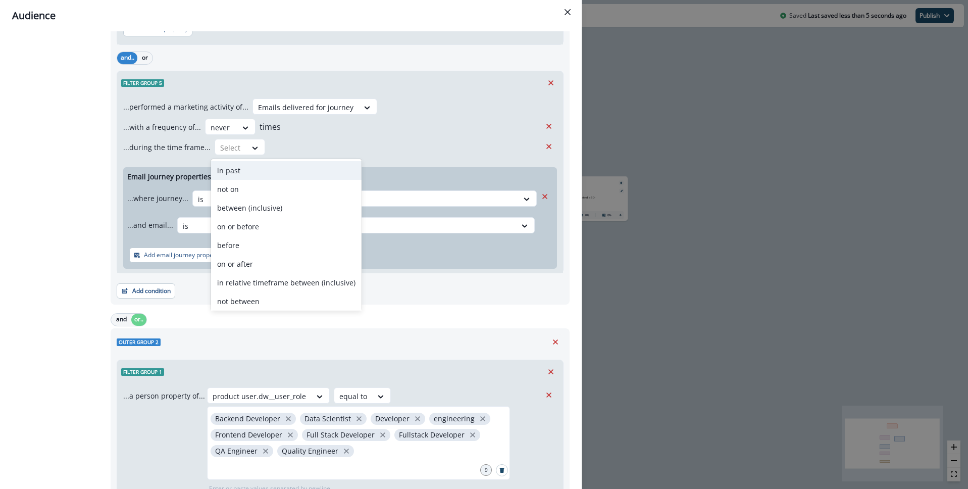
click at [249, 170] on div "in past" at bounding box center [286, 170] width 151 height 19
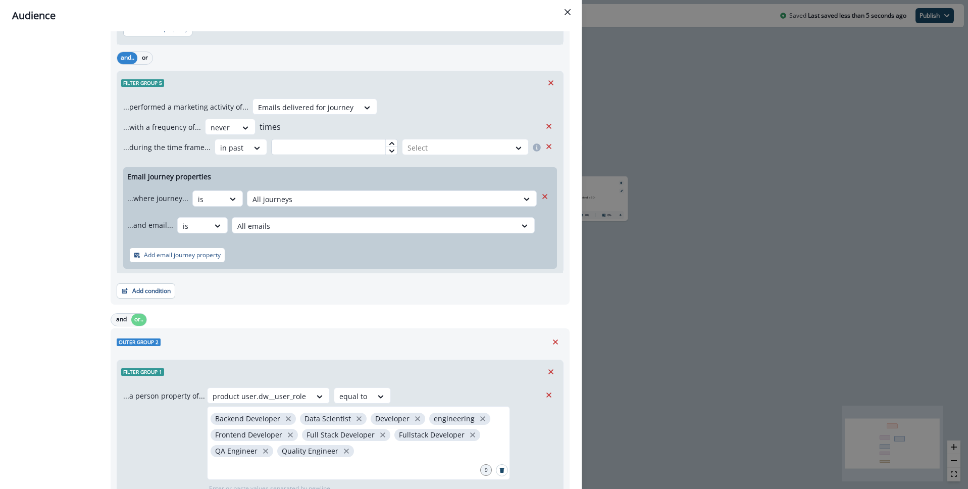
click at [337, 145] on input "text" at bounding box center [334, 147] width 127 height 16
type input "*"
click at [481, 150] on div at bounding box center [456, 147] width 97 height 13
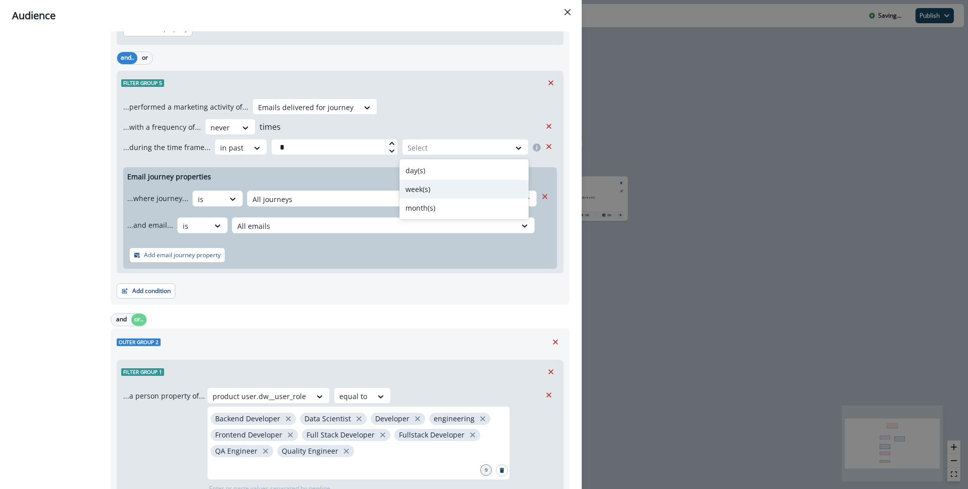
click at [457, 184] on div "week(s)" at bounding box center [464, 189] width 129 height 19
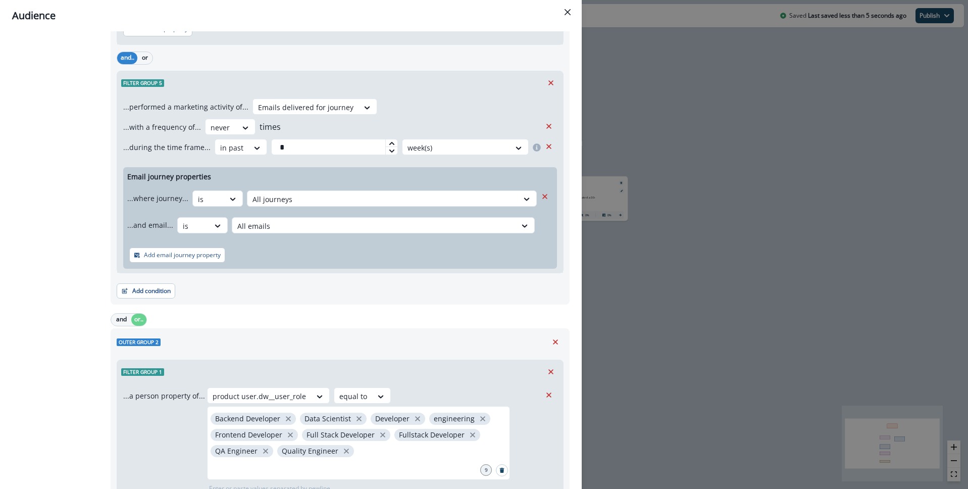
click at [464, 102] on div "...performed a marketing activity of... Emails delivered for journey ...with a …" at bounding box center [340, 183] width 446 height 178
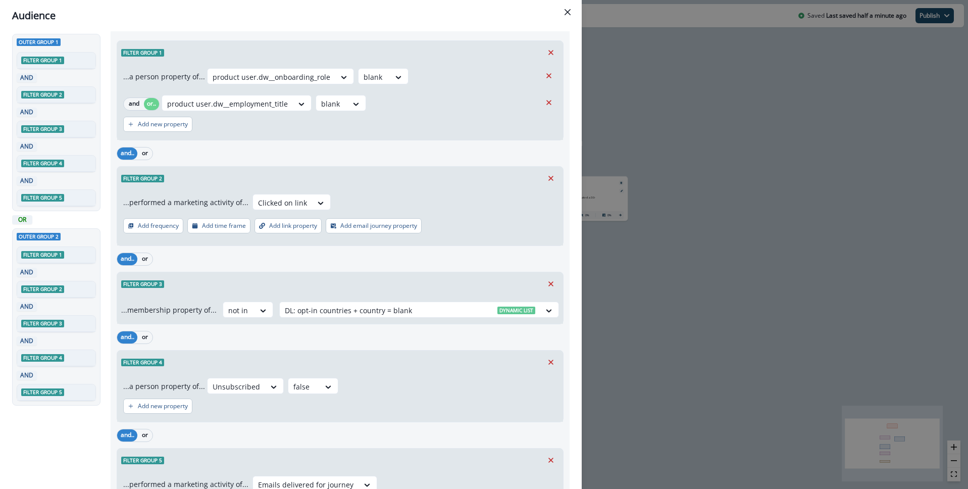
scroll to position [44, 0]
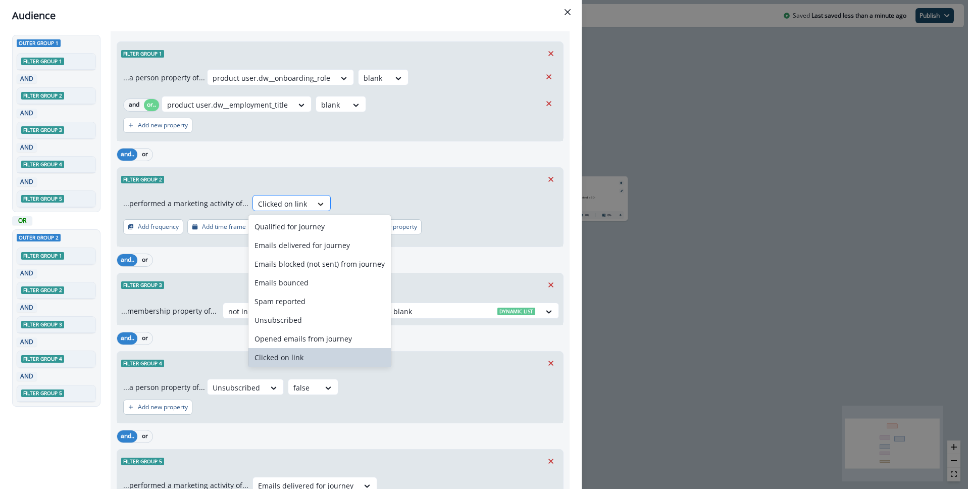
click at [318, 204] on icon at bounding box center [320, 204] width 9 height 10
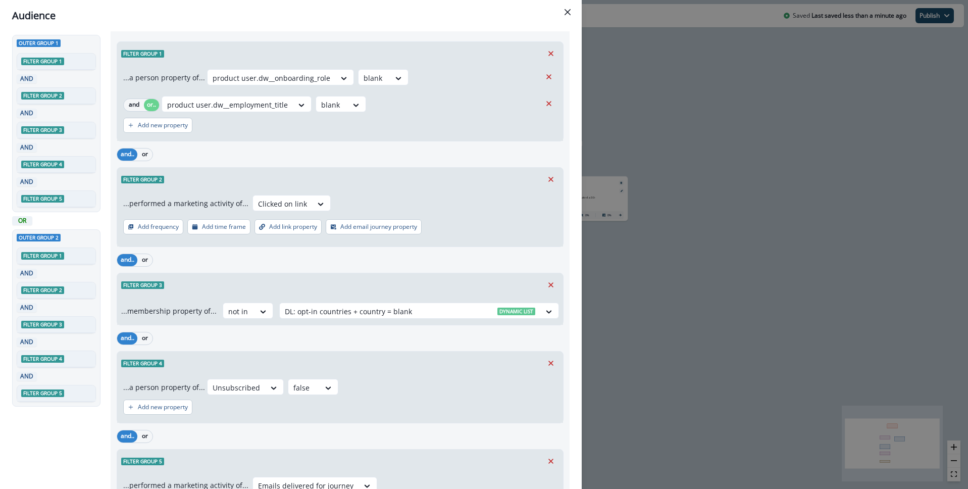
click at [401, 193] on div "...performed a marketing activity of... Clicked on link Add frequency Add time …" at bounding box center [340, 219] width 446 height 56
click at [306, 206] on div "Clicked on link" at bounding box center [282, 203] width 59 height 17
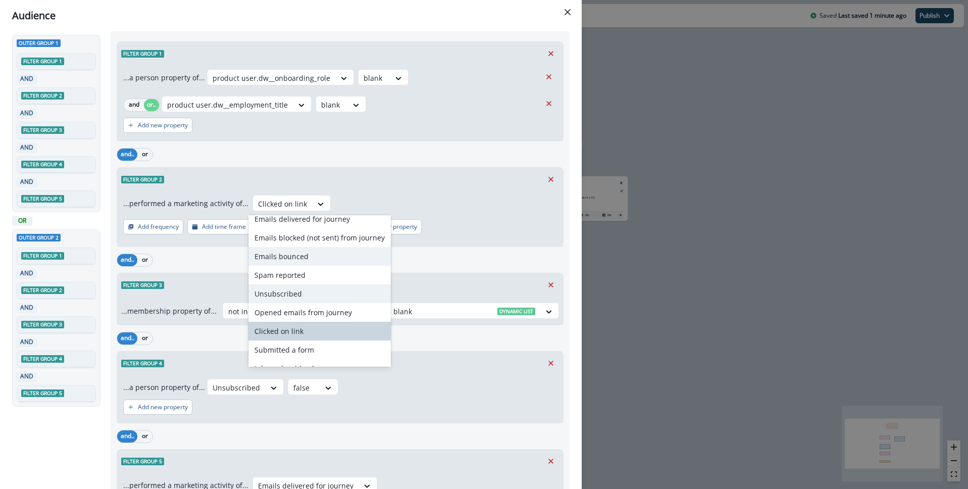
scroll to position [39, 0]
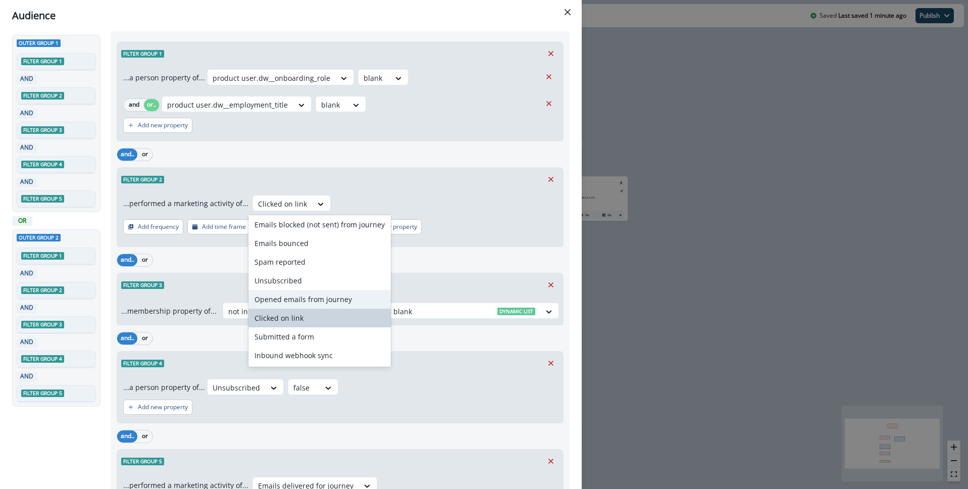
click at [322, 297] on div "Opened emails from journey" at bounding box center [320, 299] width 142 height 19
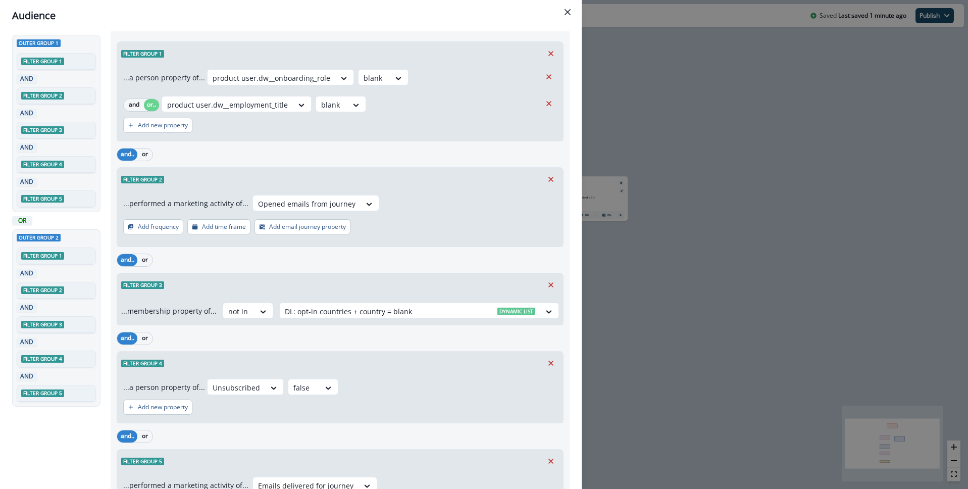
click at [460, 207] on div "...performed a marketing activity of... option Opened emails from journey, sele…" at bounding box center [340, 219] width 446 height 56
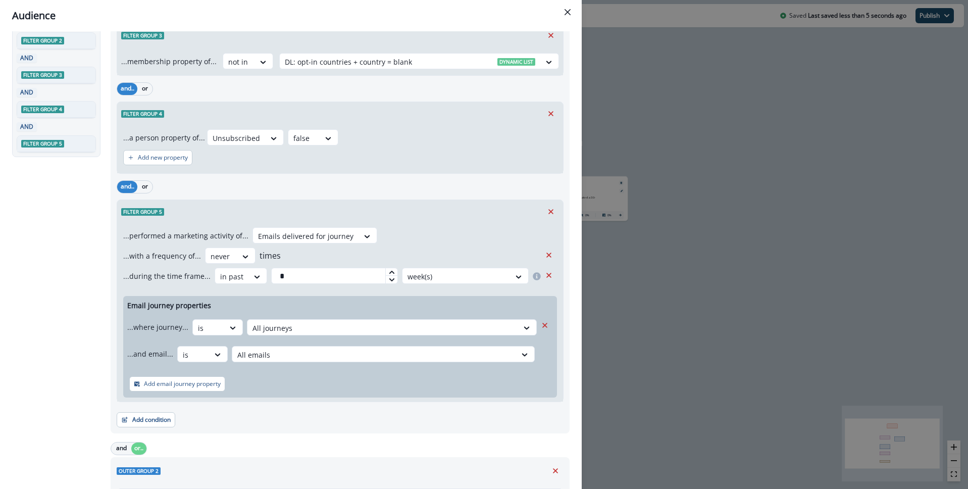
scroll to position [295, 0]
click at [144, 157] on p "Add new property" at bounding box center [163, 157] width 50 height 7
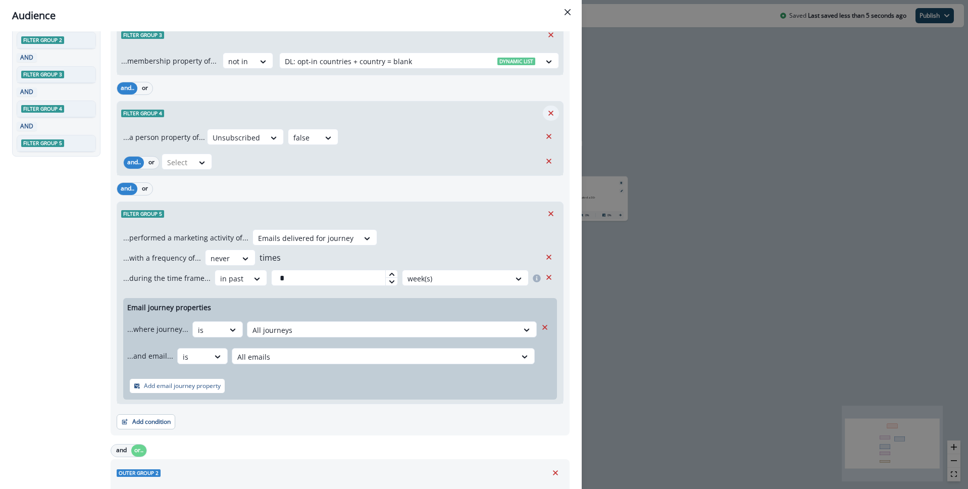
click at [555, 111] on icon "Remove" at bounding box center [551, 113] width 9 height 9
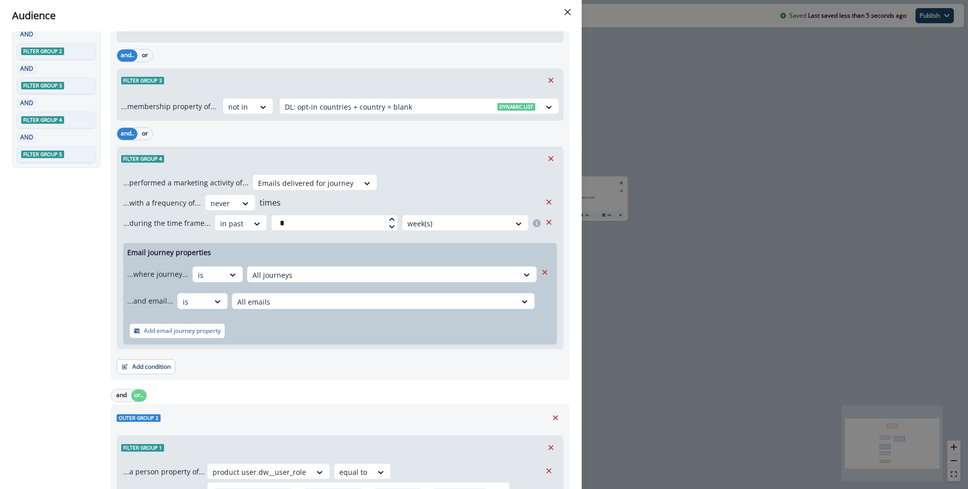
scroll to position [248, 0]
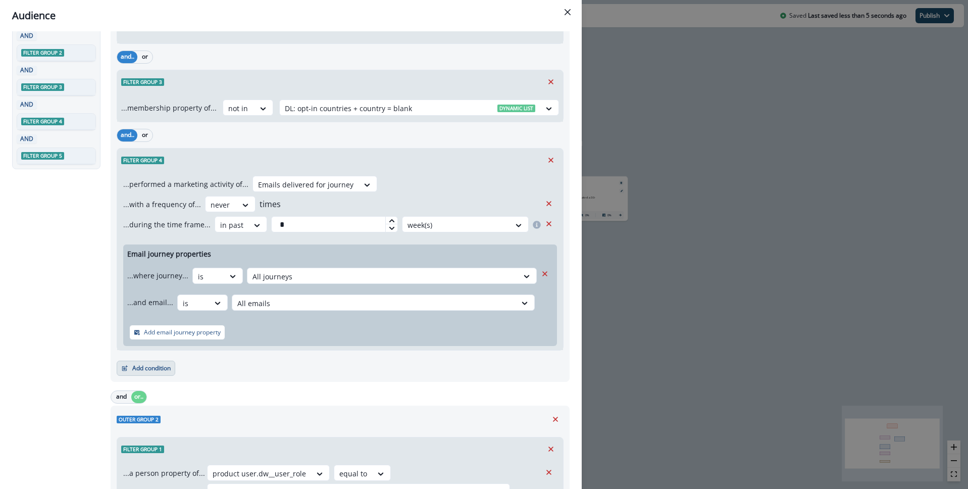
click at [152, 367] on button "Add condition" at bounding box center [146, 368] width 59 height 15
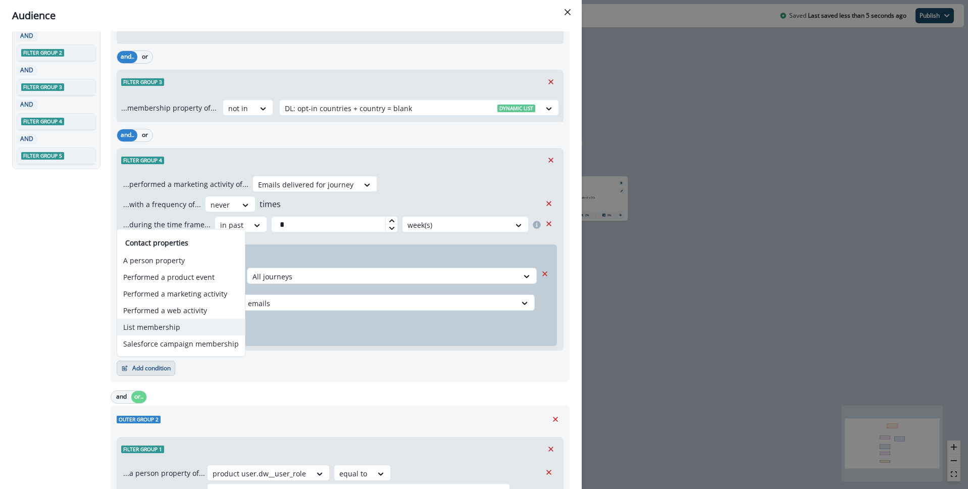
click at [174, 325] on button "List membership" at bounding box center [181, 327] width 128 height 17
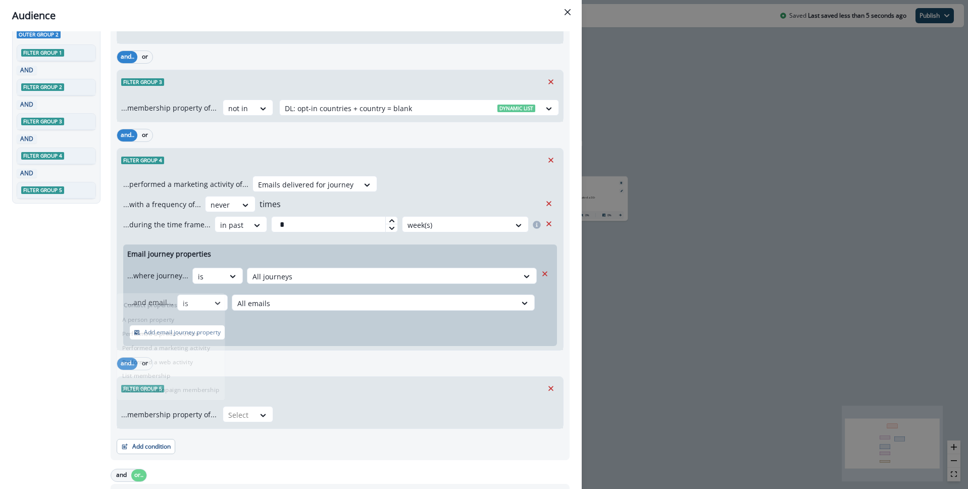
scroll to position [282, 0]
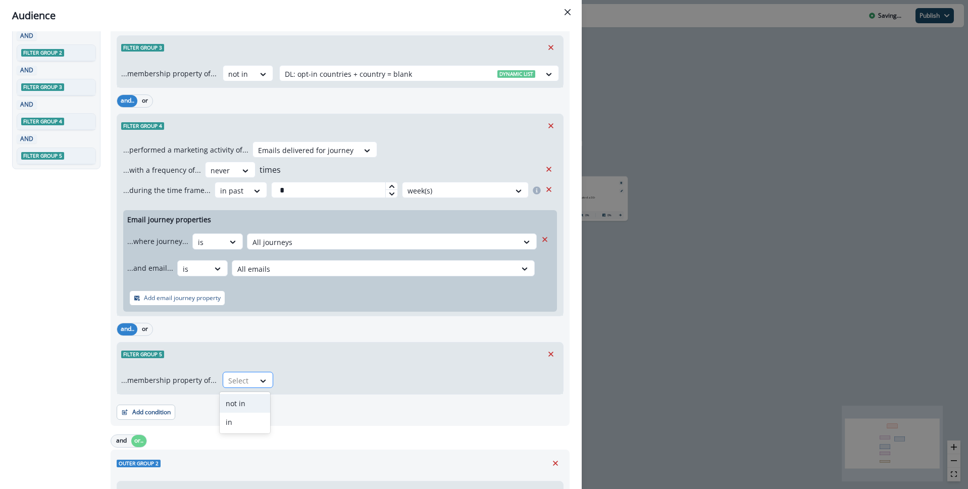
click at [238, 378] on div at bounding box center [238, 380] width 21 height 13
click at [242, 405] on div "not in" at bounding box center [245, 403] width 51 height 19
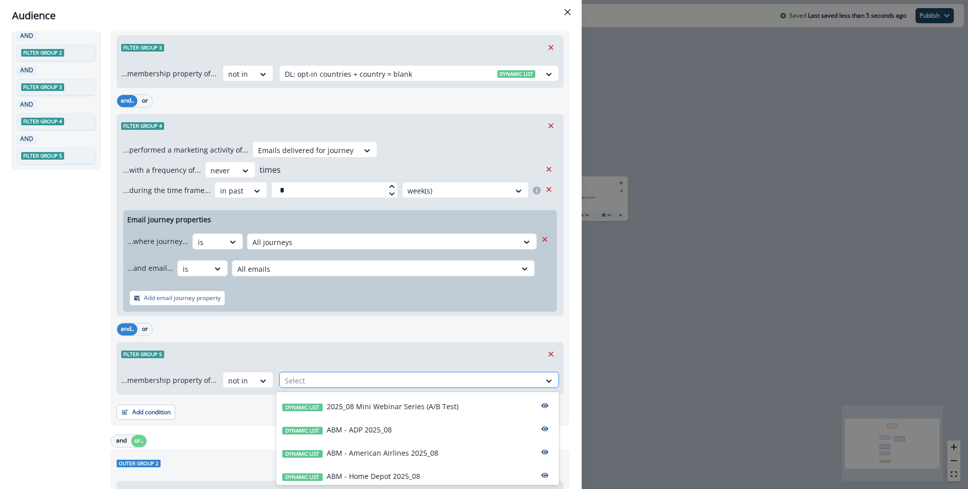
click at [318, 383] on div at bounding box center [410, 380] width 251 height 13
type input "****"
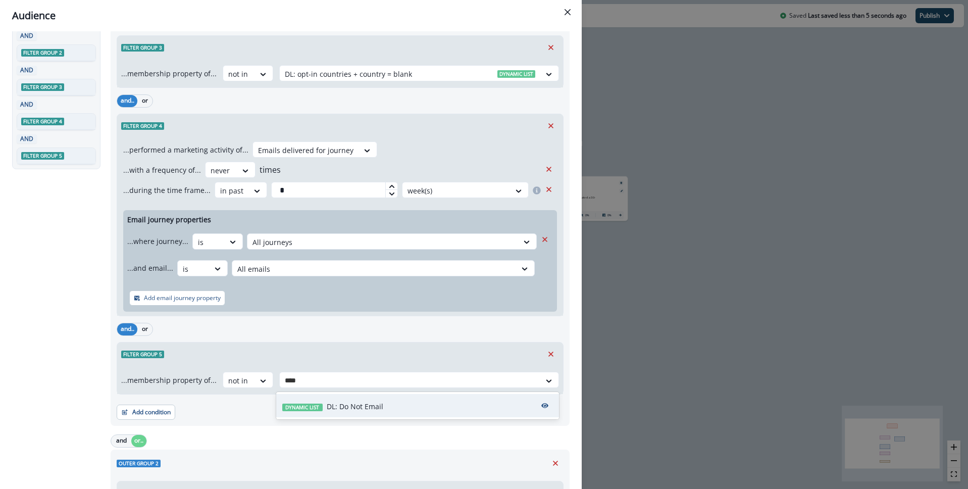
click at [340, 403] on p "DL: Do Not Email" at bounding box center [355, 406] width 57 height 11
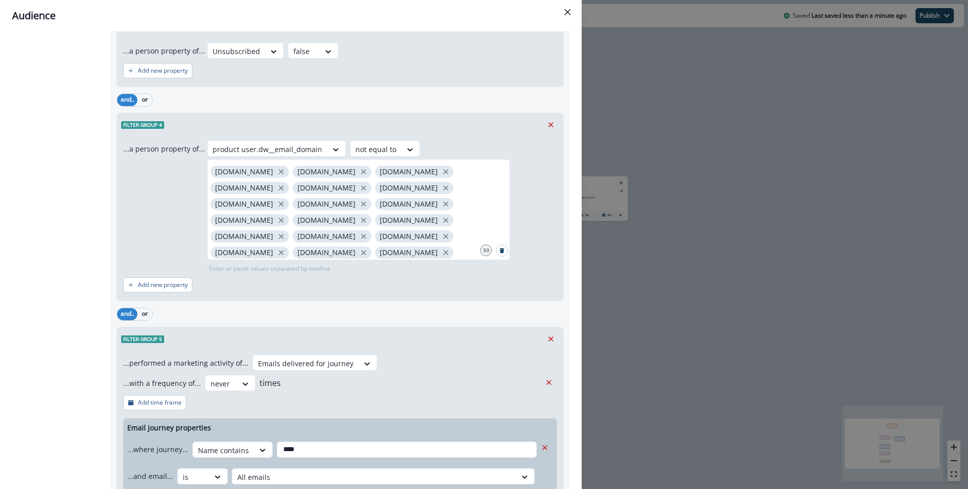
scroll to position [1251, 0]
click at [550, 336] on icon "Remove" at bounding box center [551, 337] width 5 height 5
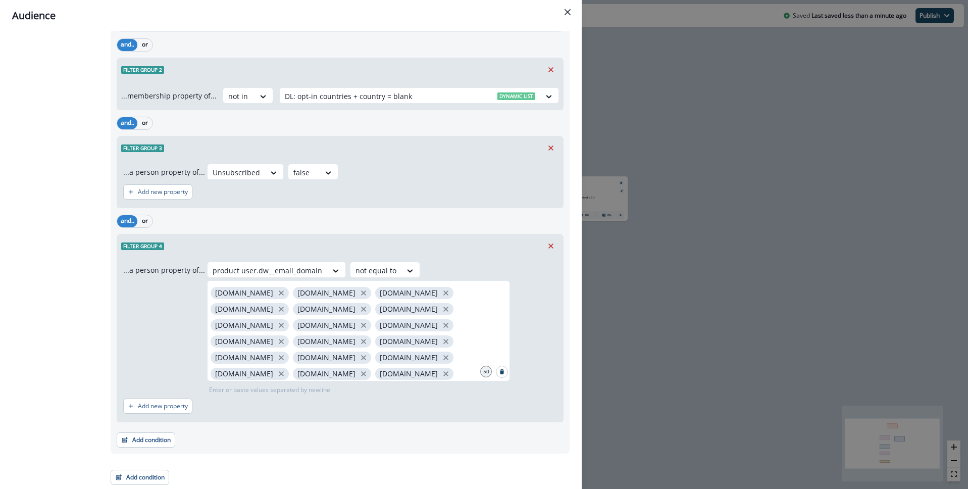
scroll to position [1128, 0]
click at [550, 246] on icon "Remove" at bounding box center [551, 245] width 9 height 9
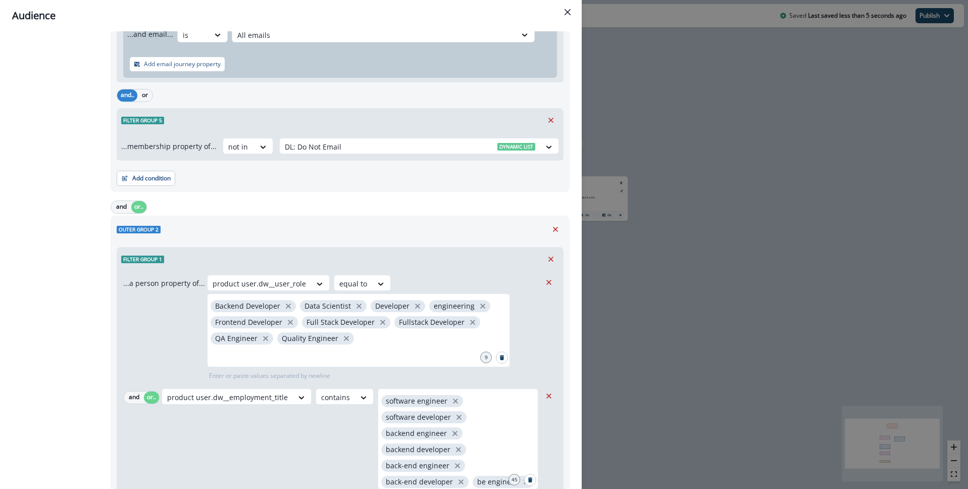
scroll to position [531, 0]
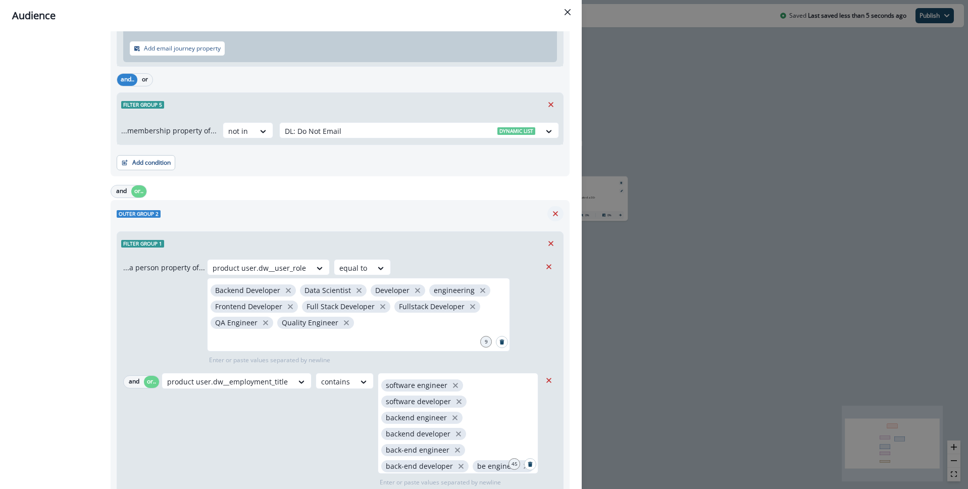
click at [558, 217] on icon "Remove" at bounding box center [555, 213] width 9 height 9
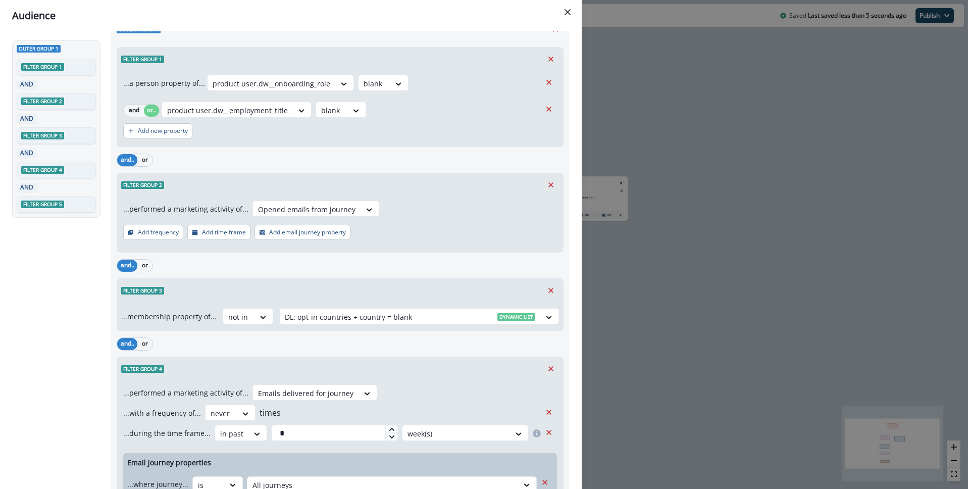
scroll to position [0, 0]
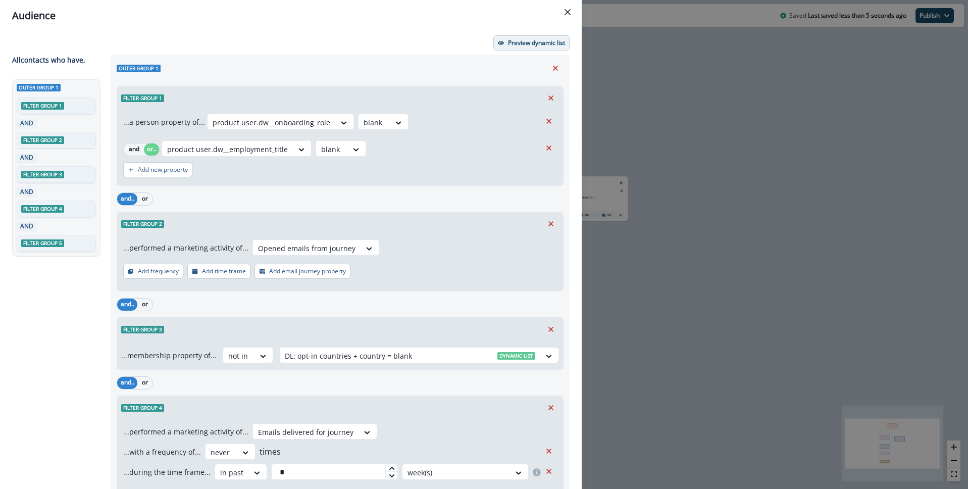
click at [534, 39] on p "Preview dynamic list" at bounding box center [536, 42] width 57 height 7
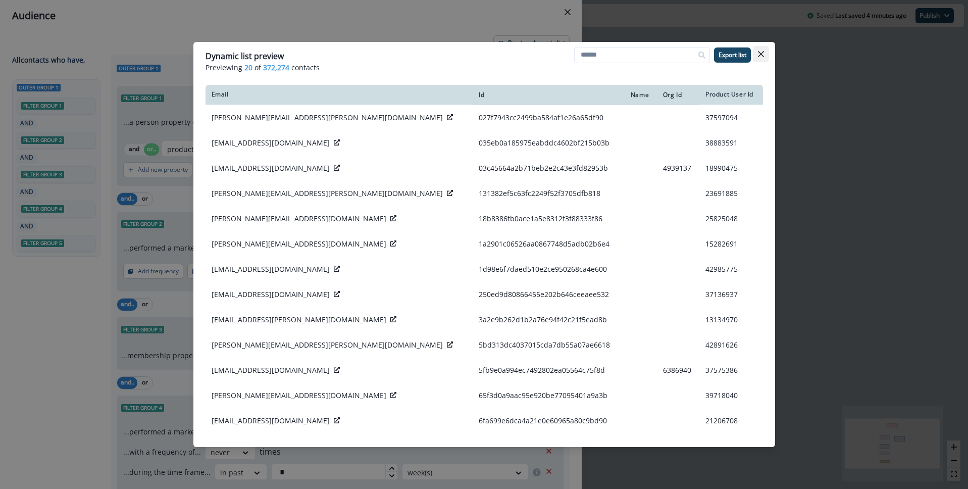
click at [765, 55] on button "Close" at bounding box center [761, 54] width 16 height 16
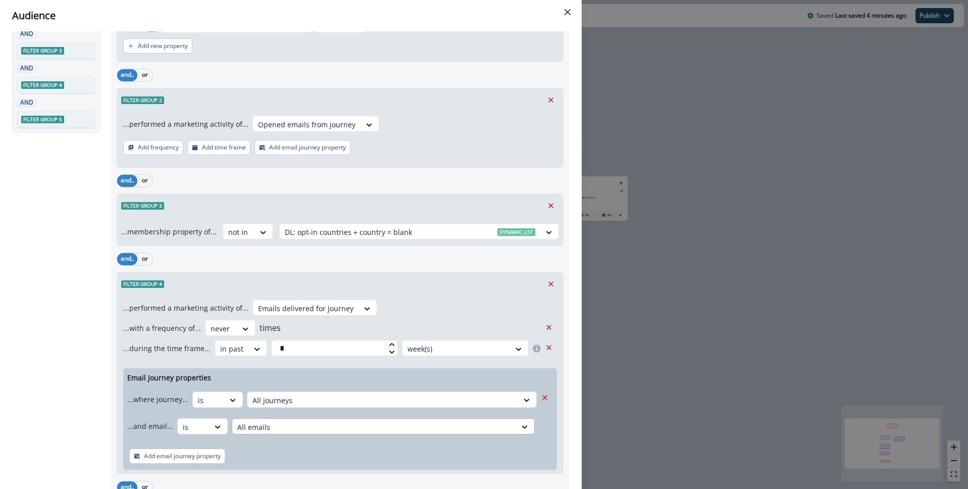
scroll to position [124, 0]
click at [227, 151] on button "Add time frame" at bounding box center [218, 146] width 63 height 15
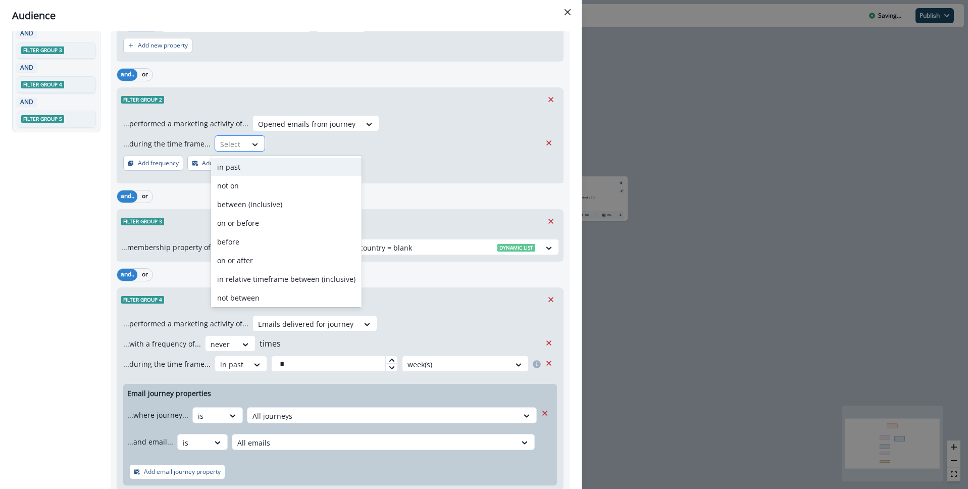
click at [247, 145] on div at bounding box center [255, 144] width 17 height 10
click at [237, 166] on div "in past" at bounding box center [286, 167] width 151 height 19
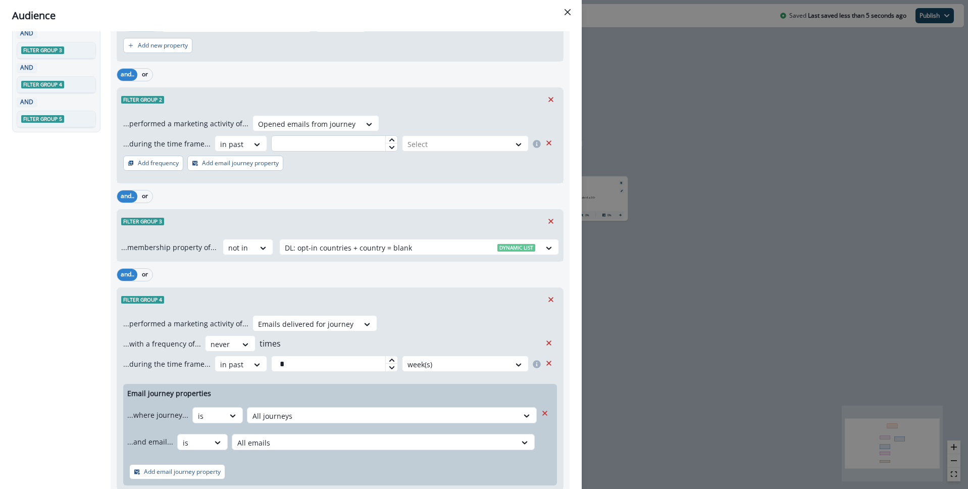
click at [339, 144] on input "text" at bounding box center [334, 143] width 127 height 16
type input "*"
type input "**"
click at [438, 144] on div at bounding box center [456, 144] width 97 height 13
click at [447, 164] on div "day(s)" at bounding box center [464, 167] width 129 height 19
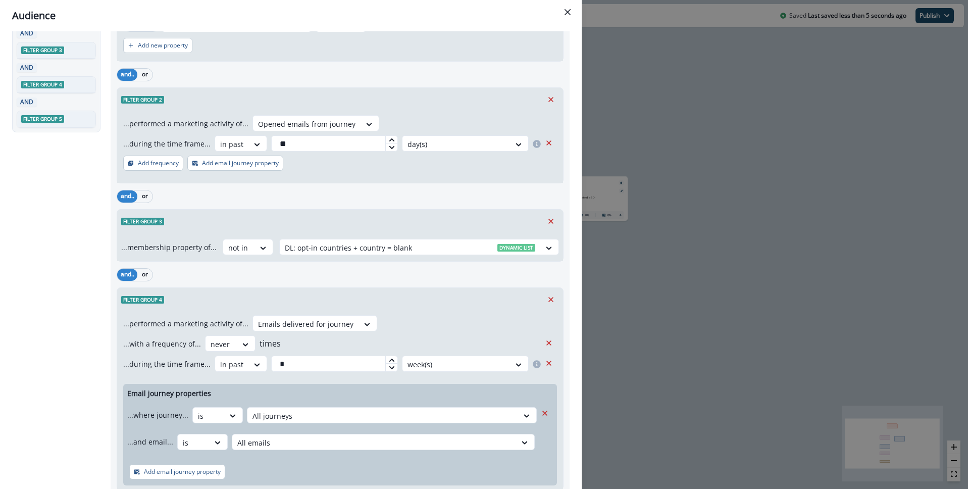
scroll to position [0, 0]
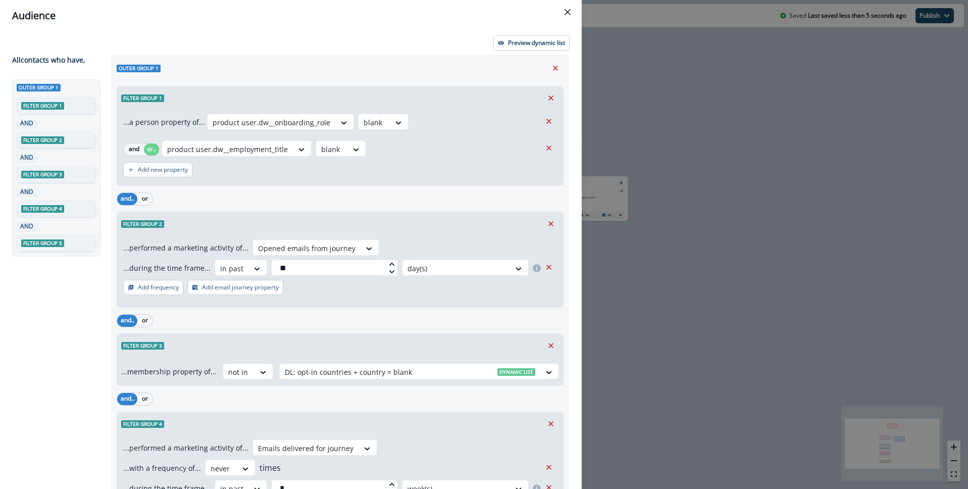
click at [397, 40] on div "Preview dynamic list" at bounding box center [291, 42] width 558 height 15
click at [528, 44] on p "Preview dynamic list" at bounding box center [536, 42] width 57 height 7
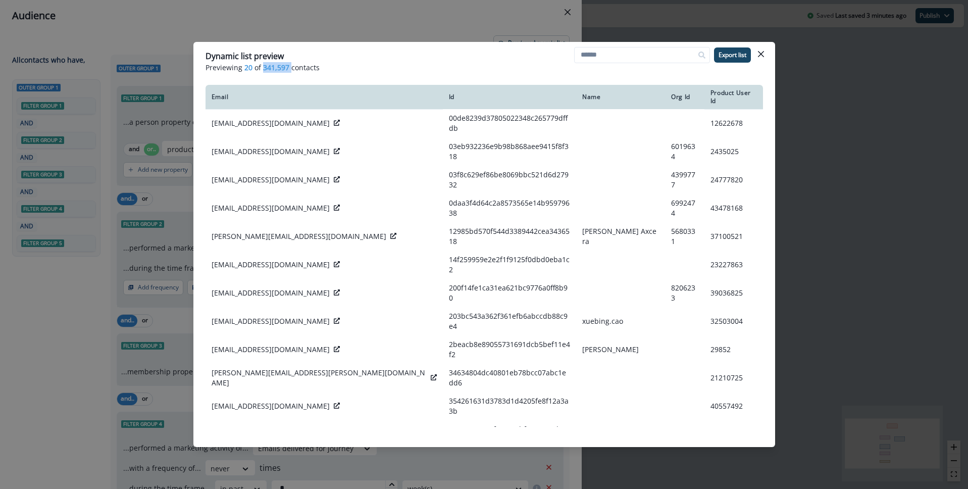
drag, startPoint x: 263, startPoint y: 67, endPoint x: 375, endPoint y: 71, distance: 111.7
click at [291, 66] on p "Previewing 20 of 341,597 contacts" at bounding box center [485, 67] width 558 height 11
click at [403, 71] on p "Previewing 20 of 341,597 contacts" at bounding box center [485, 67] width 558 height 11
click at [763, 53] on icon "Close" at bounding box center [761, 54] width 6 height 6
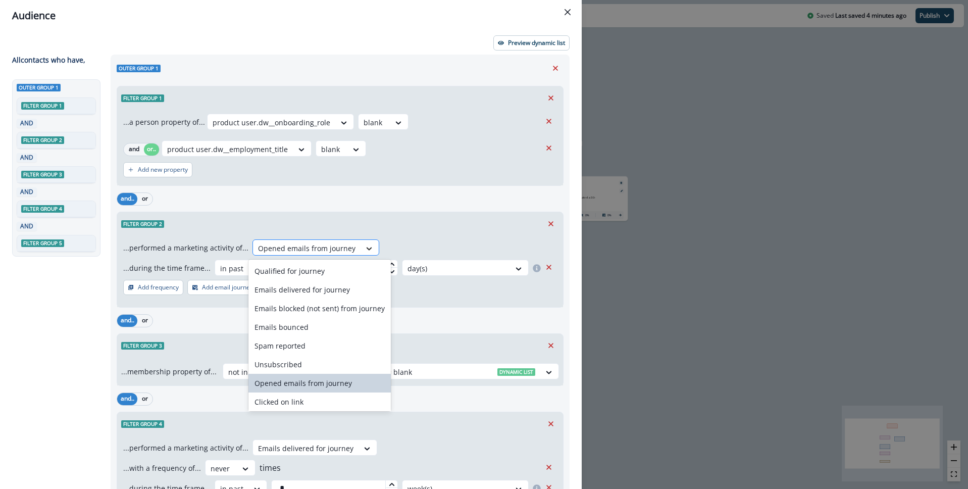
click at [361, 249] on div at bounding box center [369, 248] width 17 height 10
click at [309, 404] on div "Clicked on link" at bounding box center [320, 402] width 142 height 19
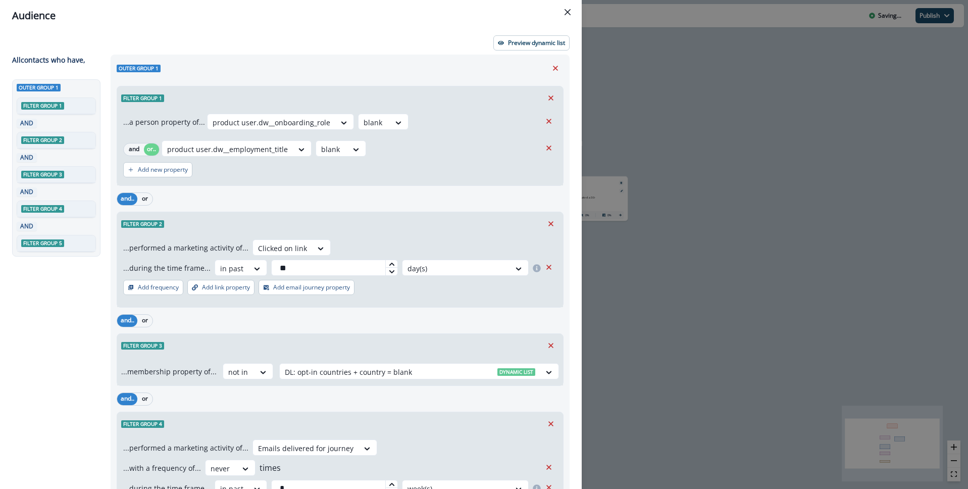
click at [393, 241] on div "...performed a marketing activity of... Clicked on link ...during the time fram…" at bounding box center [340, 271] width 446 height 72
click at [551, 268] on icon "Remove" at bounding box center [549, 267] width 9 height 9
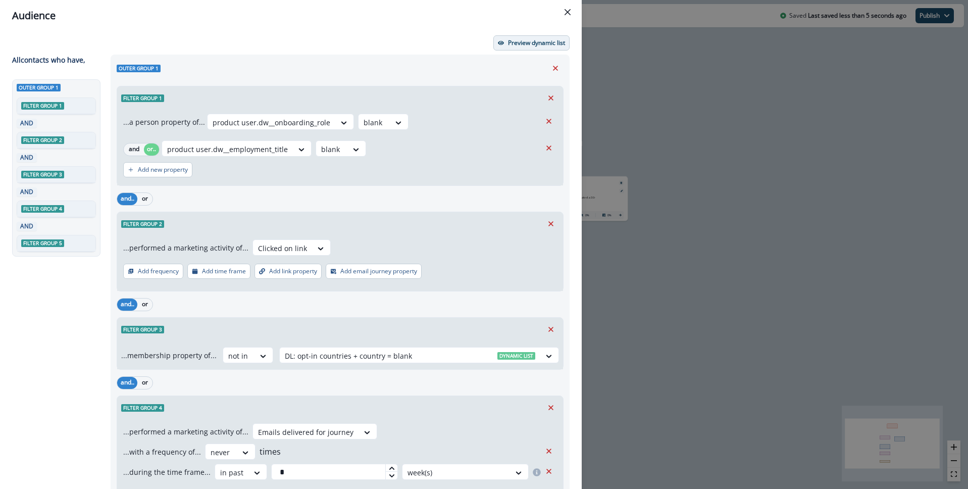
click at [518, 37] on button "Preview dynamic list" at bounding box center [532, 42] width 76 height 15
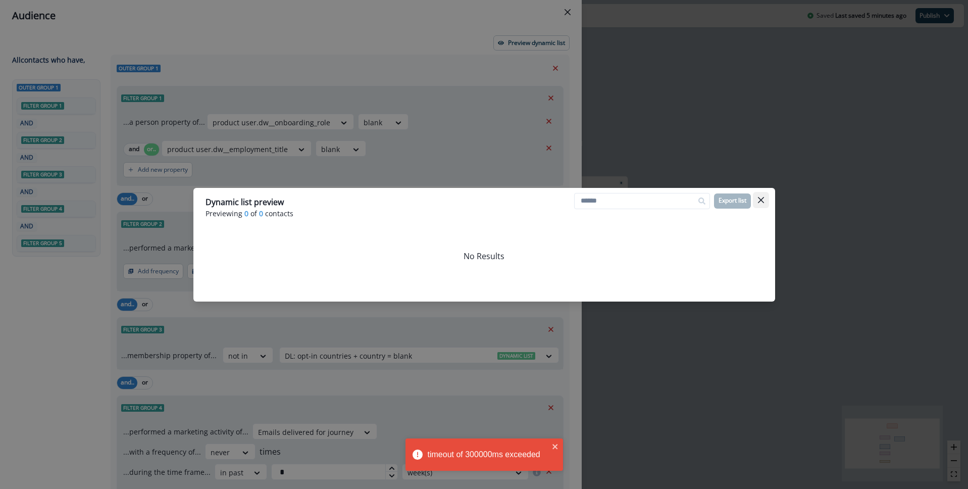
click at [760, 198] on icon "Close" at bounding box center [761, 200] width 6 height 6
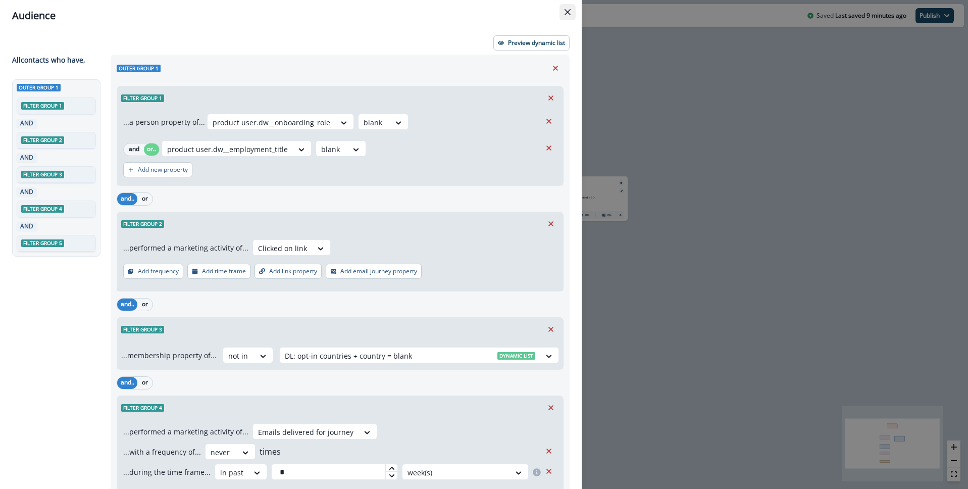
click at [569, 15] on icon "Close" at bounding box center [568, 12] width 6 height 6
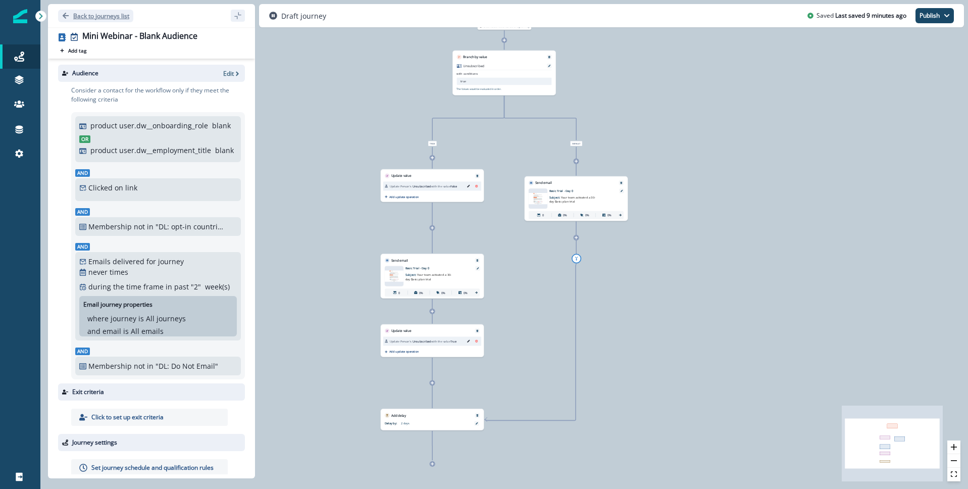
click at [67, 17] on icon "Go back" at bounding box center [65, 15] width 7 height 7
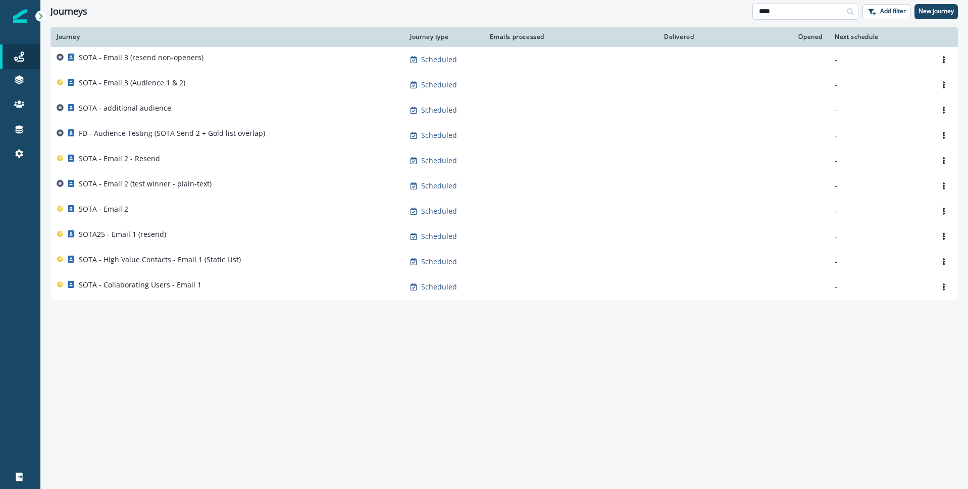
click at [815, 13] on input "****" at bounding box center [806, 12] width 106 height 16
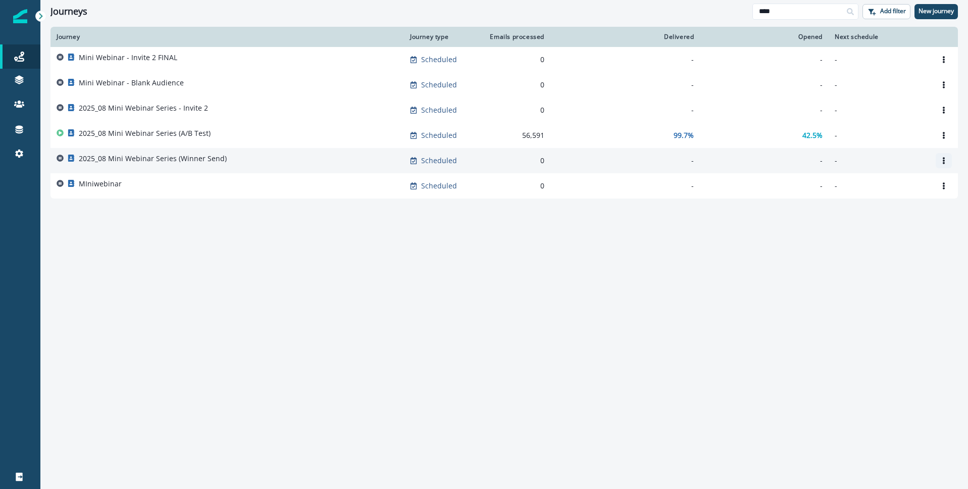
type input "****"
click at [946, 161] on icon "Options" at bounding box center [944, 160] width 7 height 7
click at [871, 215] on button "Remove" at bounding box center [896, 217] width 112 height 16
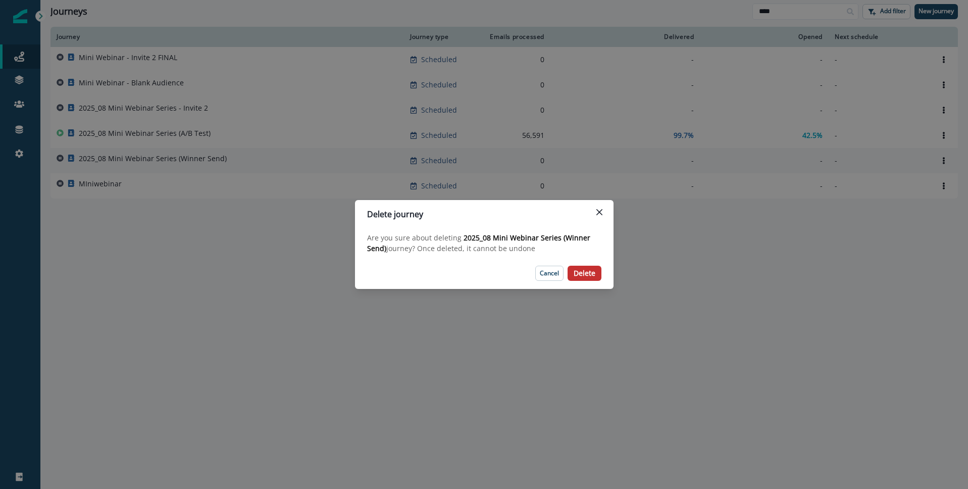
click at [588, 272] on p "Delete" at bounding box center [585, 273] width 22 height 9
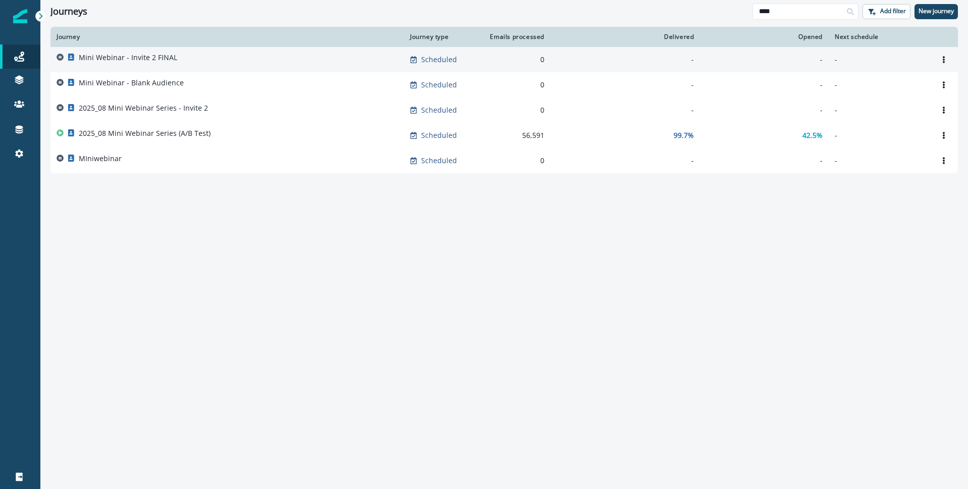
click at [143, 58] on p "Mini Webinar - Invite 2 FINAL" at bounding box center [128, 58] width 99 height 10
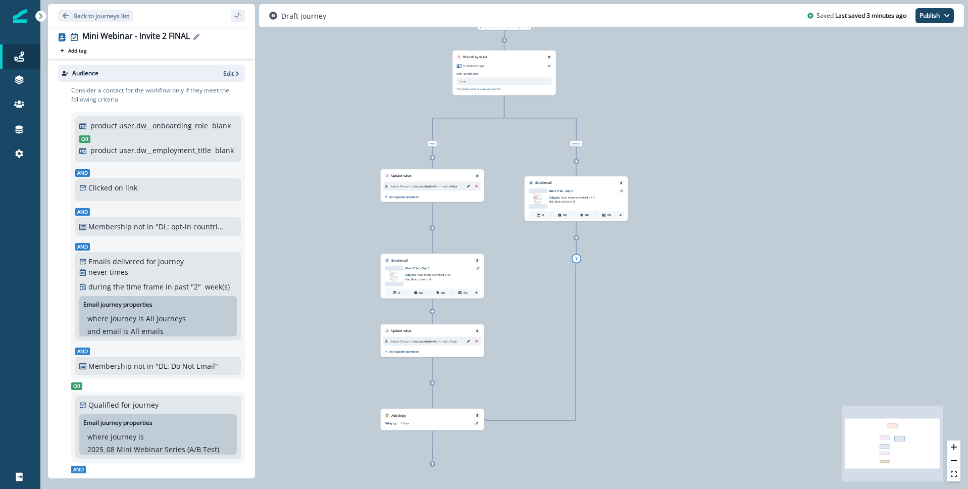
click at [197, 35] on icon "Edit name" at bounding box center [196, 37] width 6 height 6
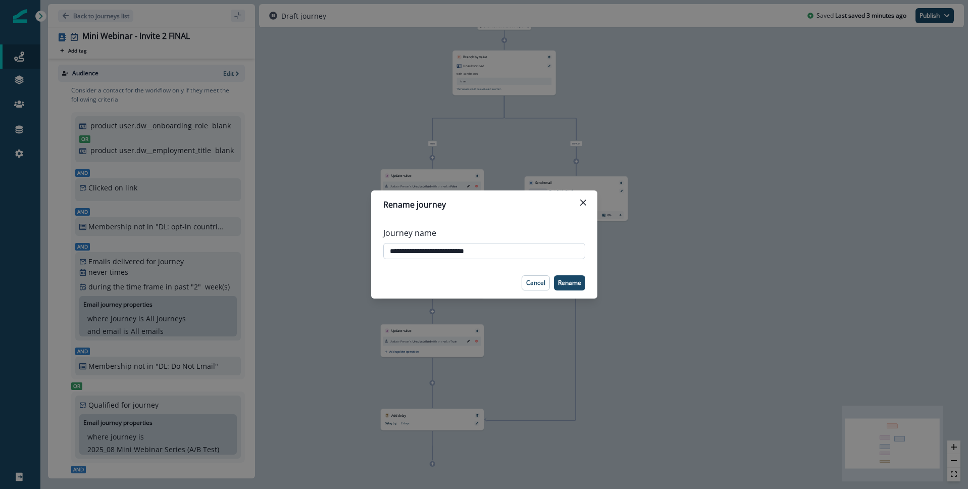
click at [387, 252] on input "**********" at bounding box center [484, 251] width 202 height 16
type input "**********"
click at [58, 46] on button "Add tag" at bounding box center [73, 50] width 30 height 8
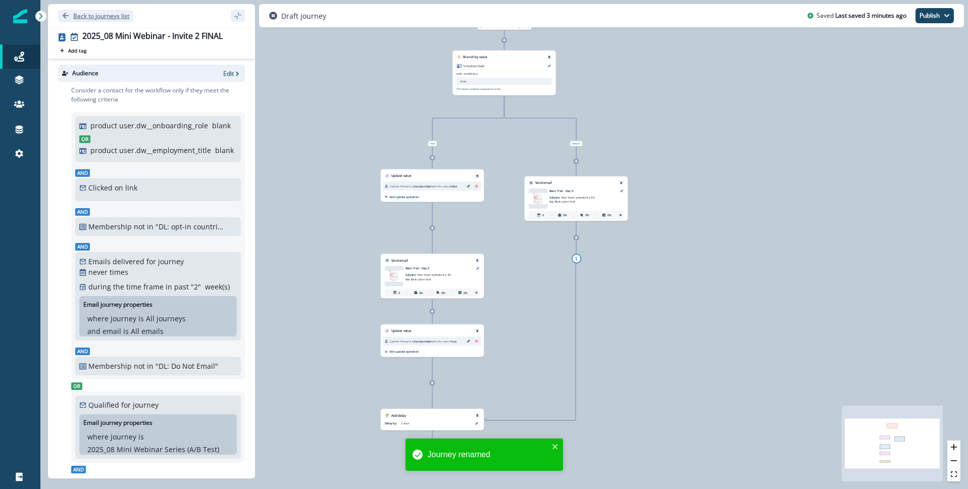
click at [66, 16] on icon "Go back" at bounding box center [66, 16] width 6 height 6
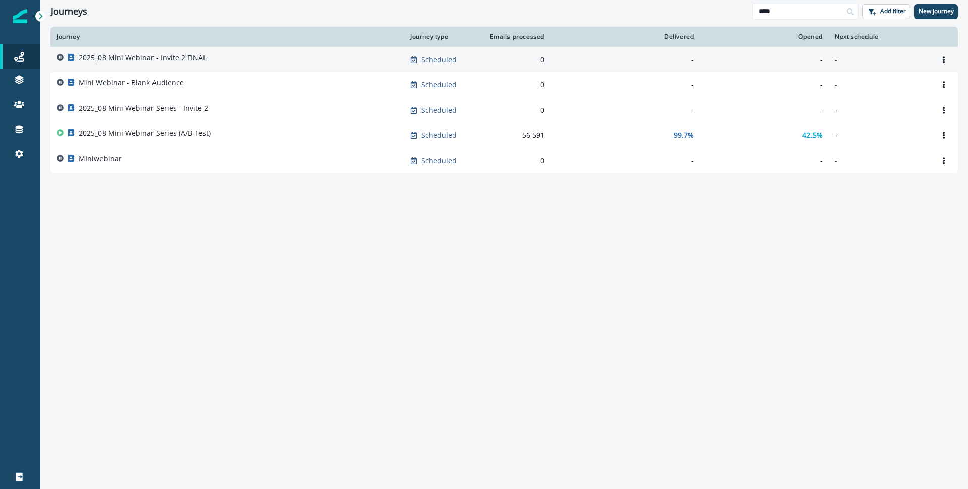
click at [152, 56] on p "2025_08 Mini Webinar - Invite 2 FINAL" at bounding box center [143, 58] width 128 height 10
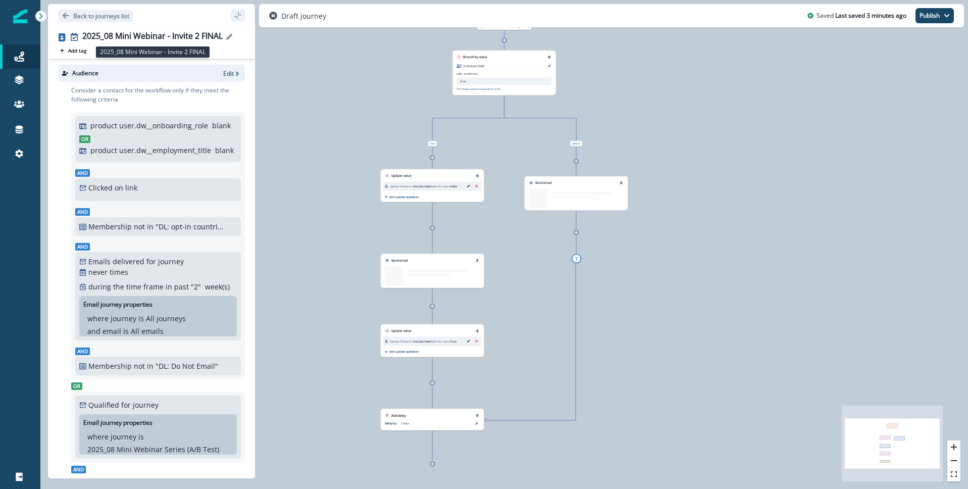
click at [161, 37] on div "2025_08 Mini Webinar - Invite 2 FINAL" at bounding box center [152, 36] width 140 height 11
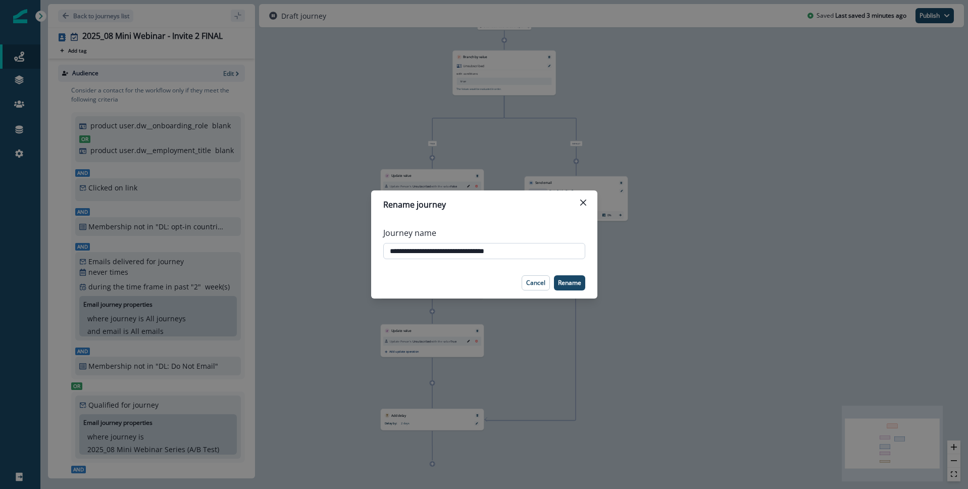
click at [464, 250] on input "**********" at bounding box center [484, 251] width 202 height 16
type input "**********"
click at [571, 279] on p "Rename" at bounding box center [569, 282] width 23 height 7
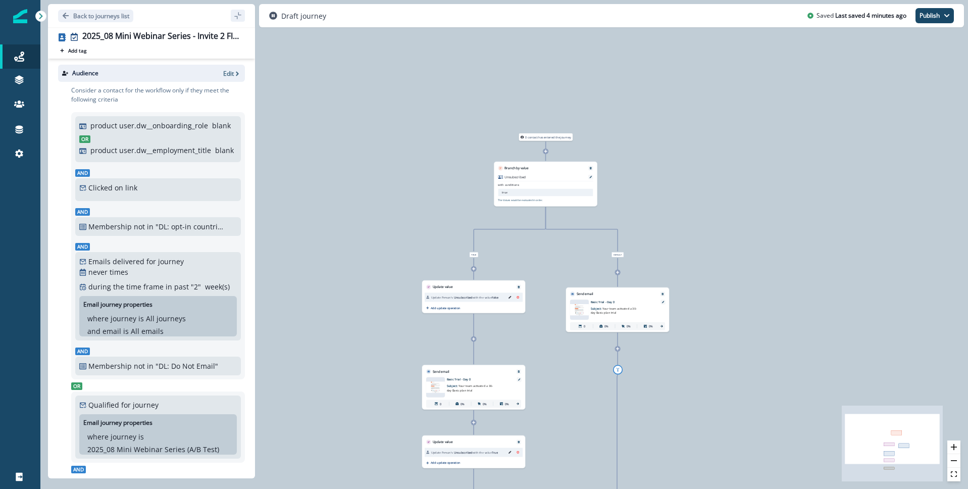
click at [563, 183] on div "Unsubscribed with conditions: true The Values would be evaluated in order." at bounding box center [545, 189] width 103 height 36
click at [590, 167] on icon "Remove" at bounding box center [591, 168] width 3 height 3
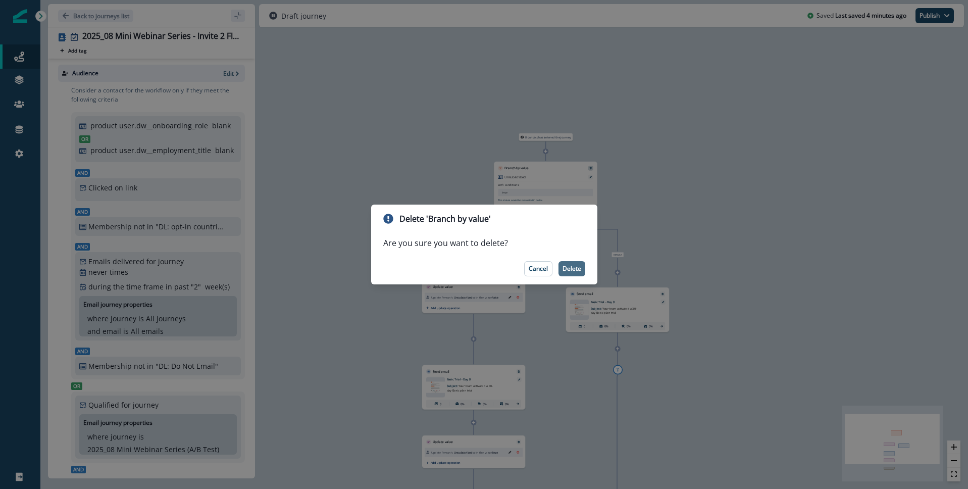
click at [567, 265] on p "Delete" at bounding box center [572, 268] width 19 height 7
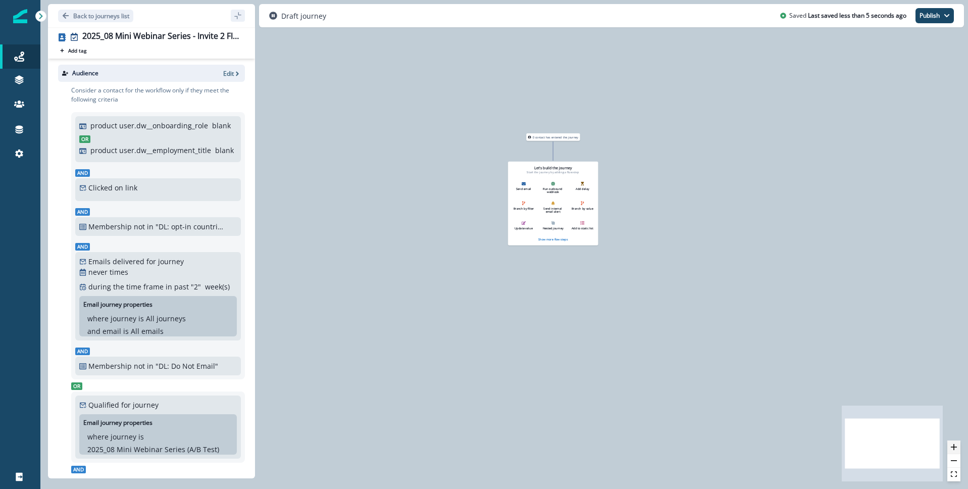
click at [954, 450] on icon "zoom in" at bounding box center [954, 447] width 6 height 6
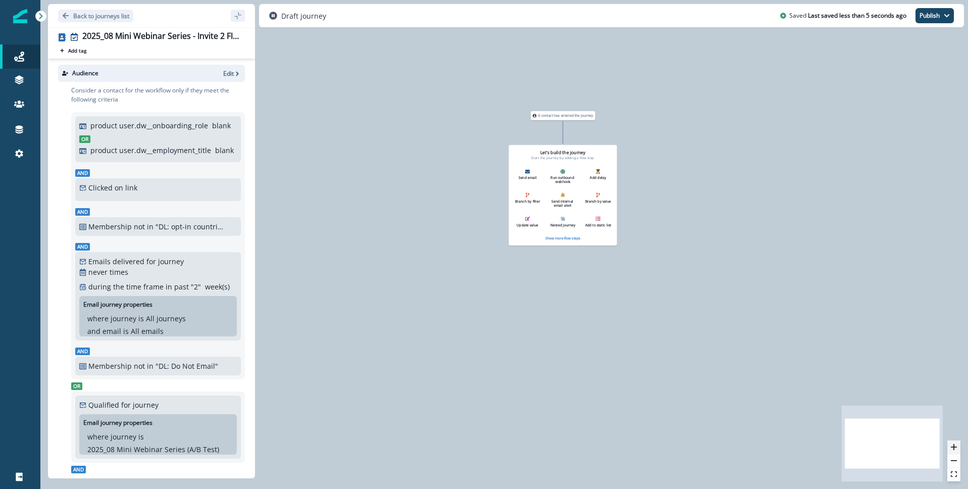
click at [954, 450] on icon "zoom in" at bounding box center [954, 447] width 6 height 6
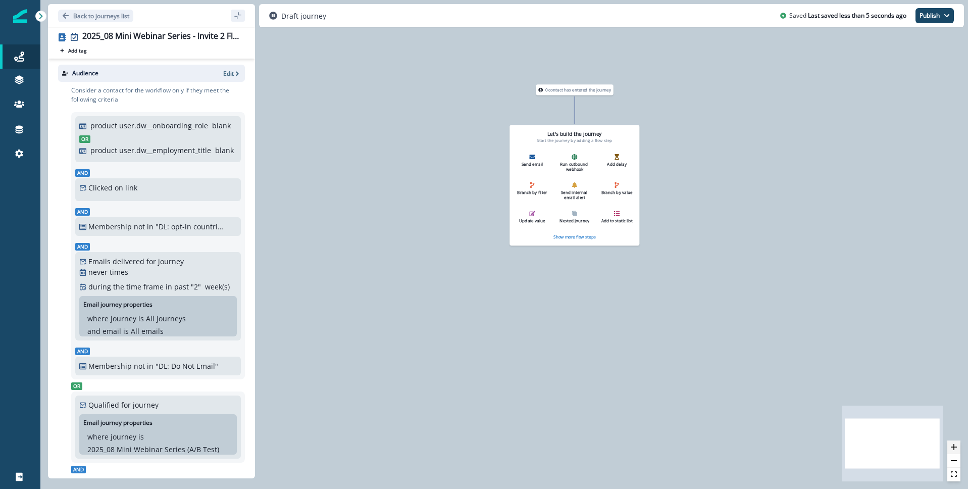
click at [954, 450] on icon "zoom in" at bounding box center [954, 447] width 6 height 6
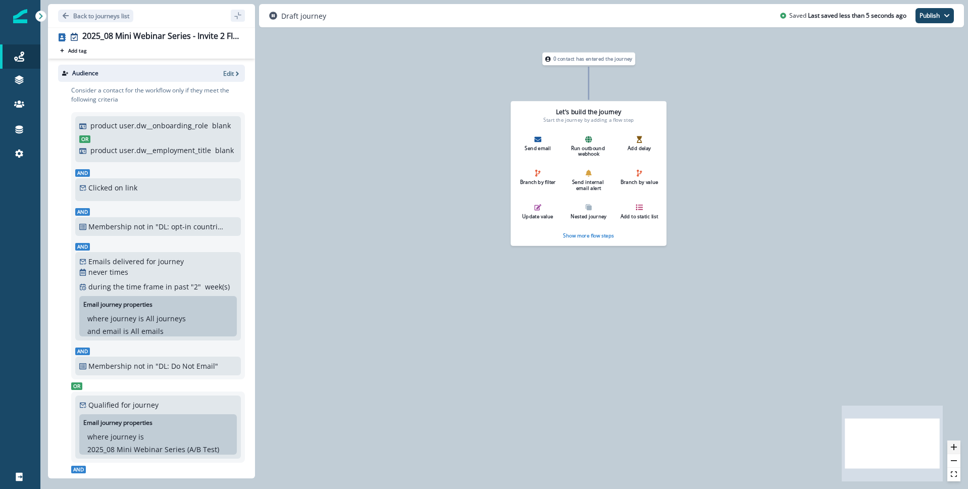
click at [954, 450] on icon "zoom in" at bounding box center [954, 447] width 6 height 6
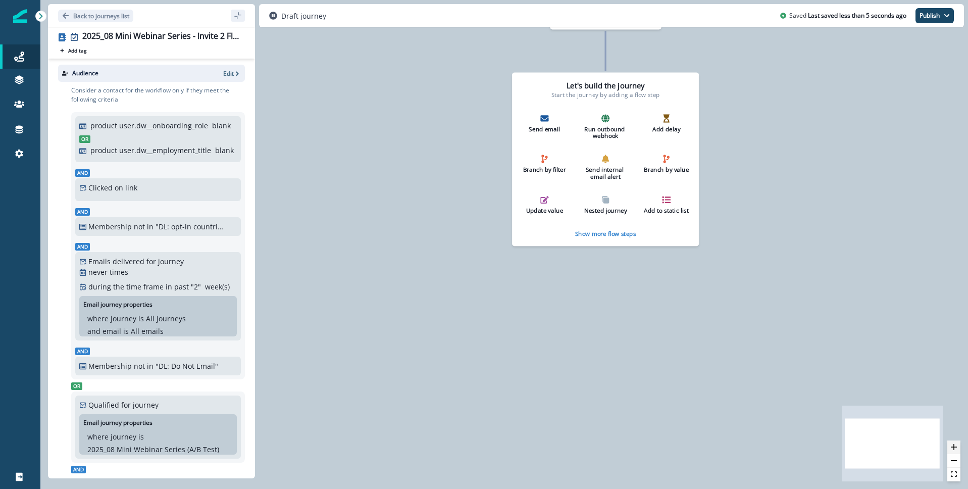
click at [954, 450] on icon "zoom in" at bounding box center [954, 447] width 6 height 6
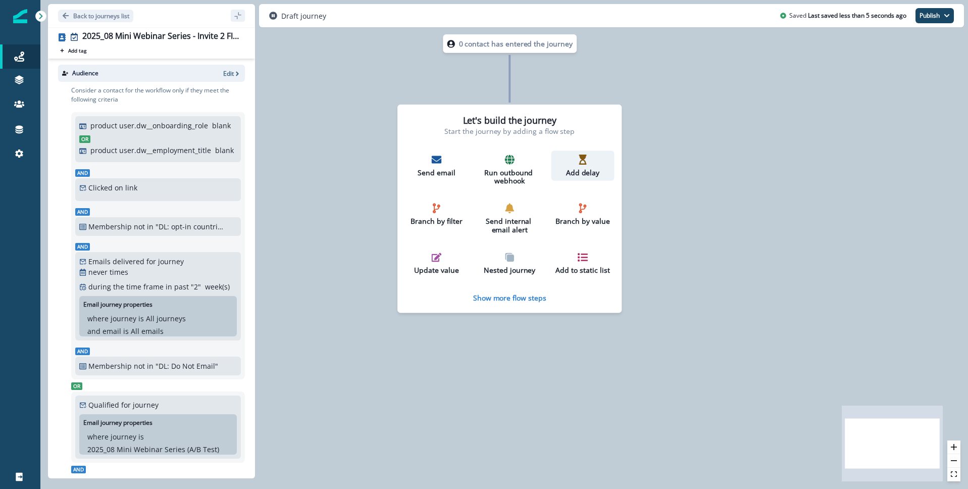
click at [583, 165] on div "Add delay" at bounding box center [582, 166] width 55 height 22
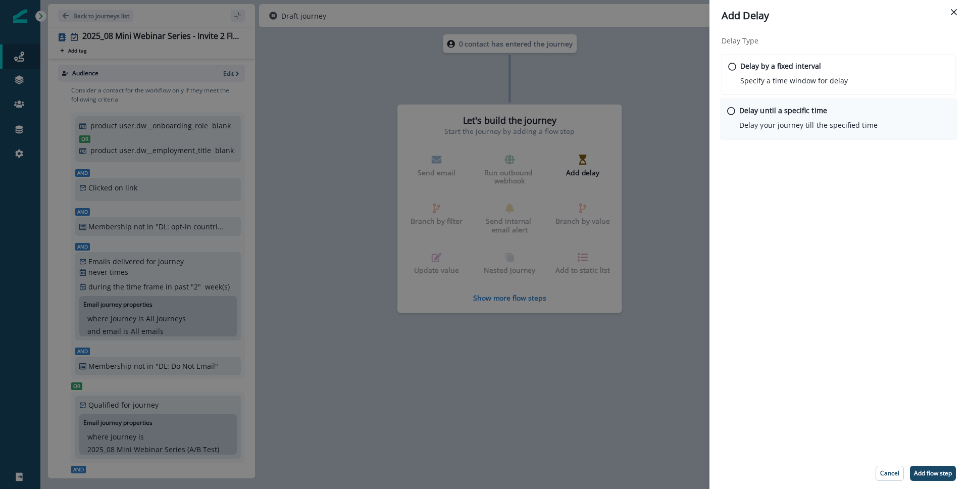
click at [809, 113] on p "Delay until a specific time" at bounding box center [784, 110] width 88 height 11
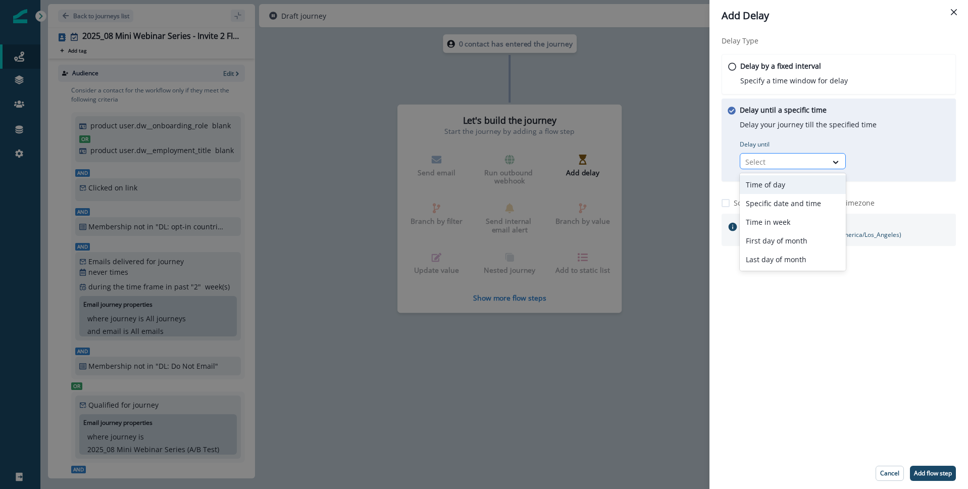
click at [824, 159] on div "Select" at bounding box center [784, 162] width 87 height 17
click at [785, 200] on div "Specific date and time" at bounding box center [793, 203] width 106 height 19
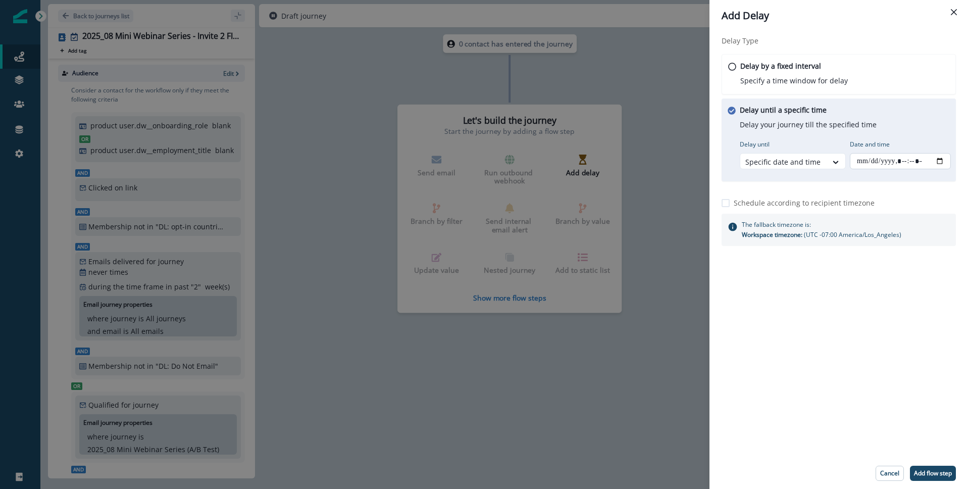
click at [905, 158] on input "Date and time" at bounding box center [900, 161] width 101 height 16
click at [941, 160] on input "Date and time" at bounding box center [900, 161] width 101 height 16
click at [906, 395] on div "Delay Type Delay by a fixed interval Specify a time window for delay Delay unti…" at bounding box center [839, 244] width 259 height 426
click at [921, 474] on p "Add flow step" at bounding box center [933, 473] width 38 height 7
type input "**********"
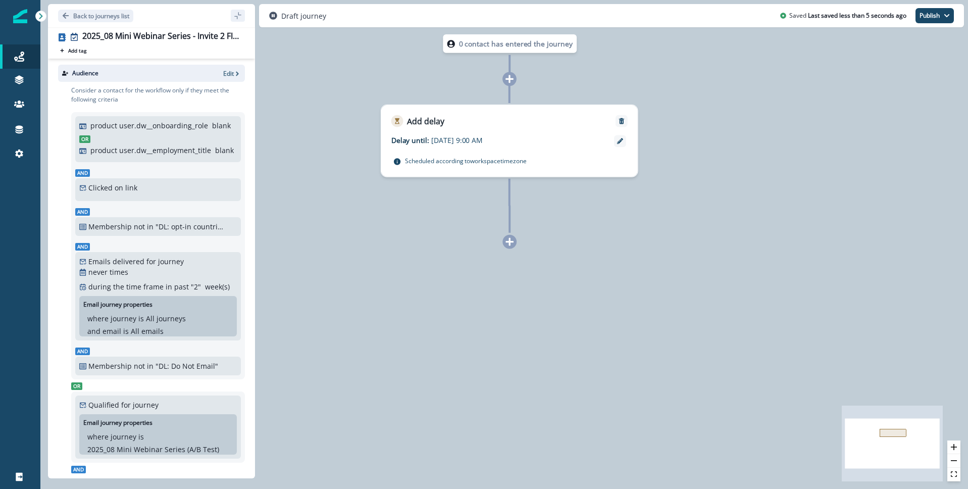
click at [516, 242] on div at bounding box center [510, 242] width 14 height 14
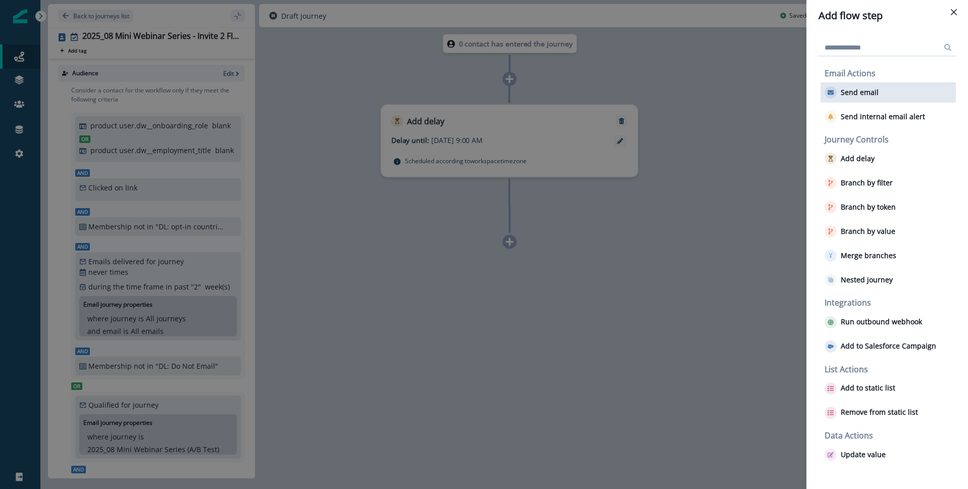
click at [850, 93] on p "Send email" at bounding box center [860, 92] width 38 height 9
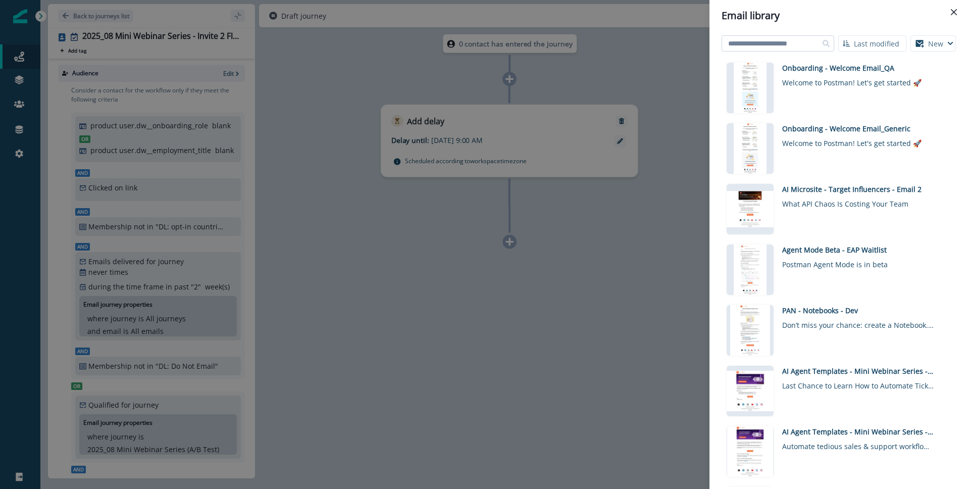
click at [782, 45] on input at bounding box center [778, 43] width 113 height 16
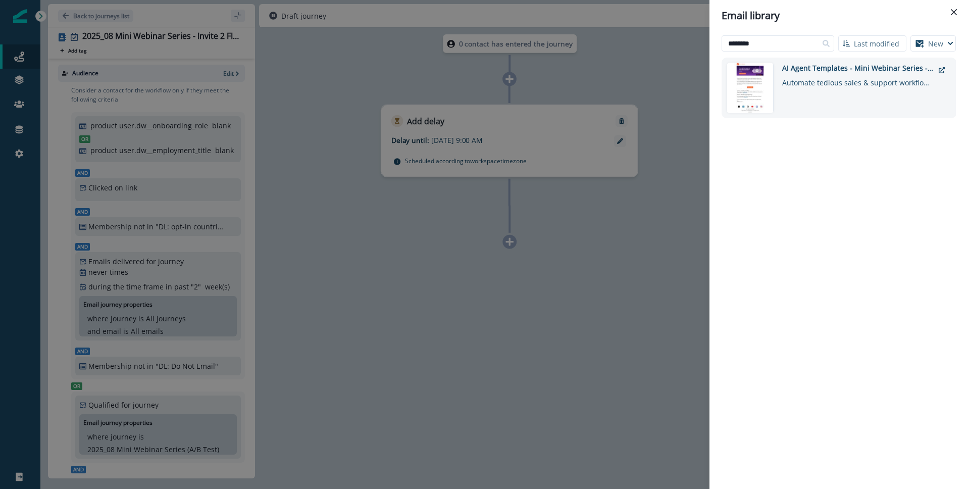
type input "********"
click at [857, 74] on div "Automate tedious sales & support workflows with pre-built AI agents" at bounding box center [859, 80] width 152 height 15
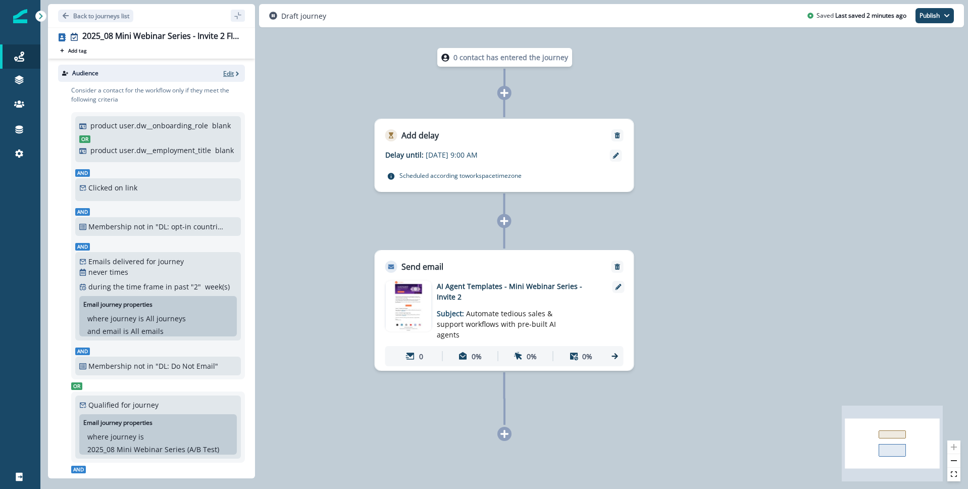
click at [232, 75] on p "Edit" at bounding box center [228, 73] width 11 height 9
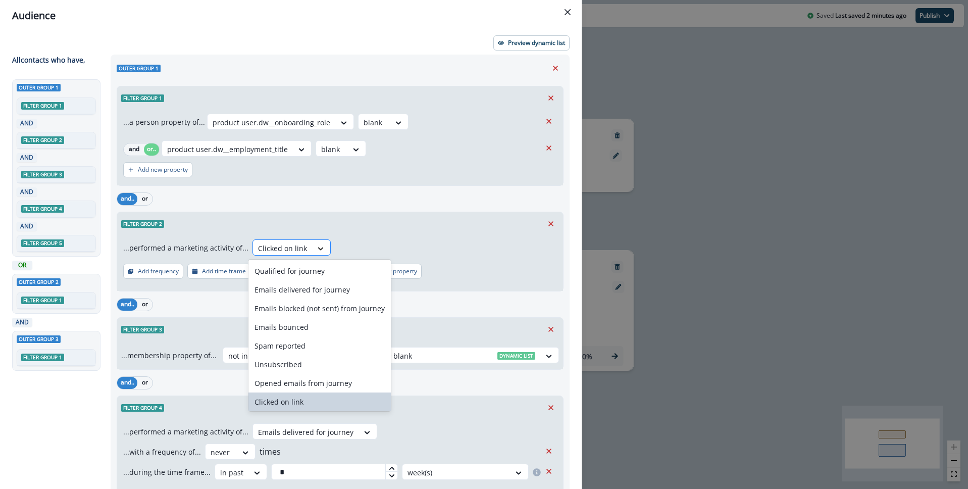
click at [318, 250] on icon at bounding box center [321, 248] width 6 height 3
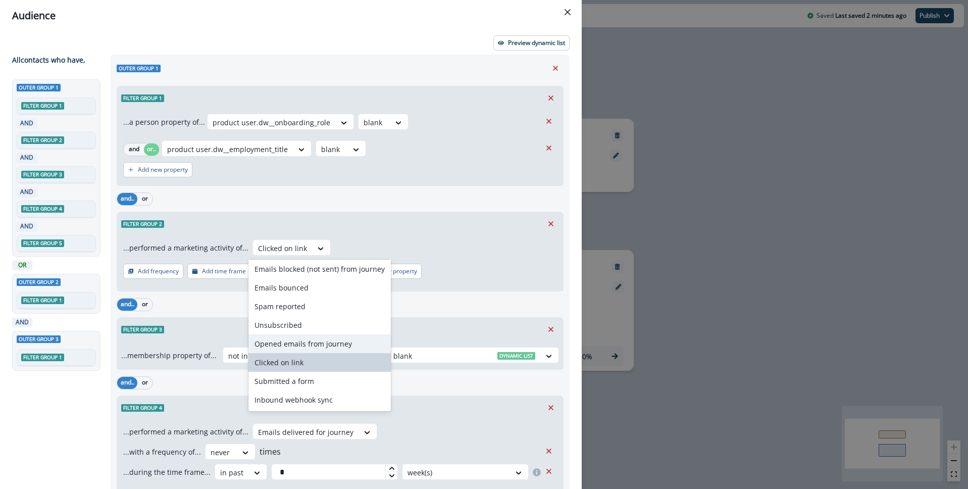
click at [328, 346] on div "Opened emails from journey" at bounding box center [320, 343] width 142 height 19
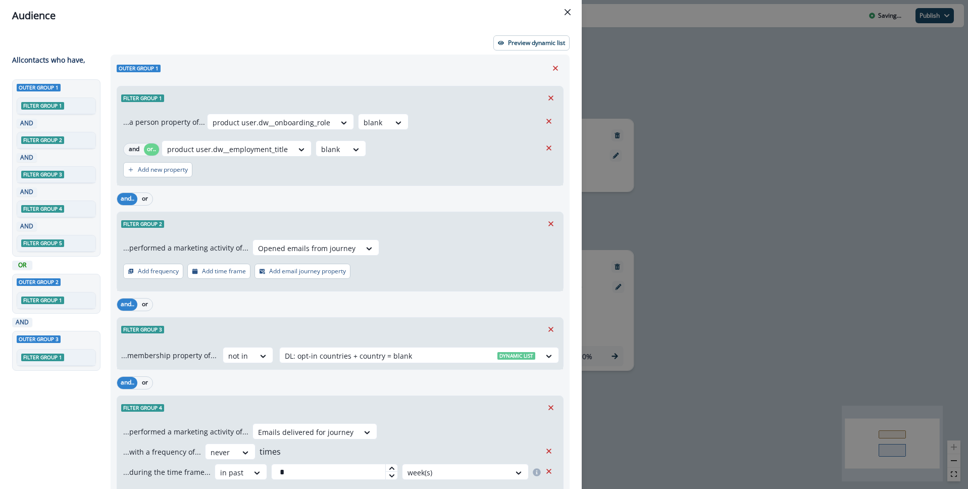
click at [217, 276] on button "Add time frame" at bounding box center [218, 271] width 63 height 15
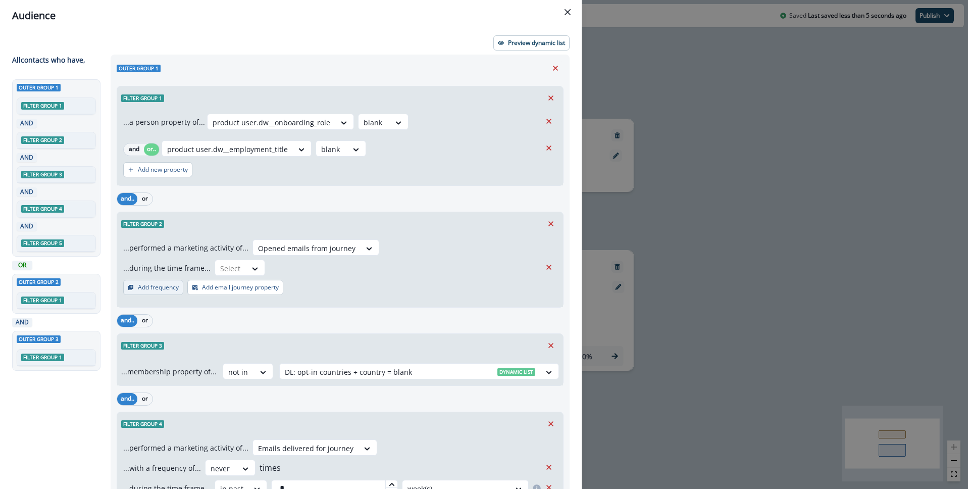
click at [155, 287] on p "Add frequency" at bounding box center [158, 287] width 41 height 7
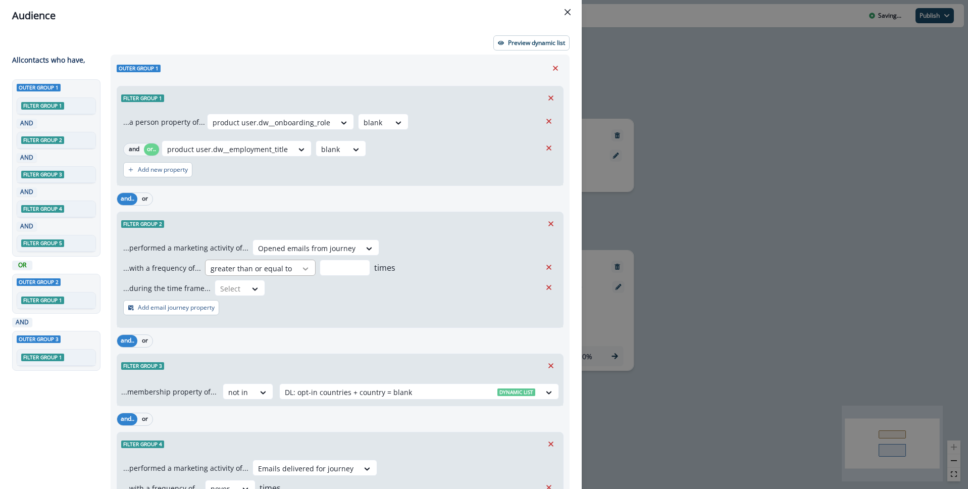
click at [301, 269] on icon at bounding box center [305, 269] width 9 height 10
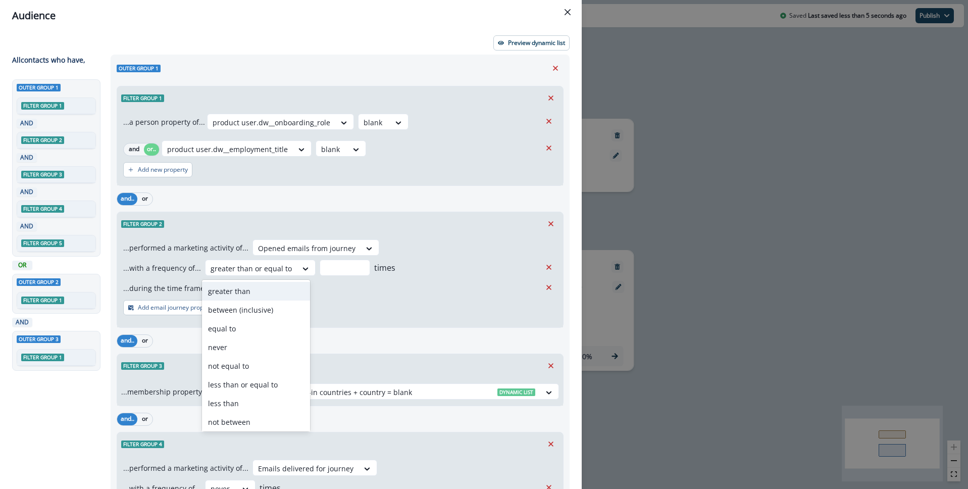
click at [393, 305] on div "...performed a marketing activity of... Opened emails from journey ...with a fr…" at bounding box center [340, 281] width 446 height 92
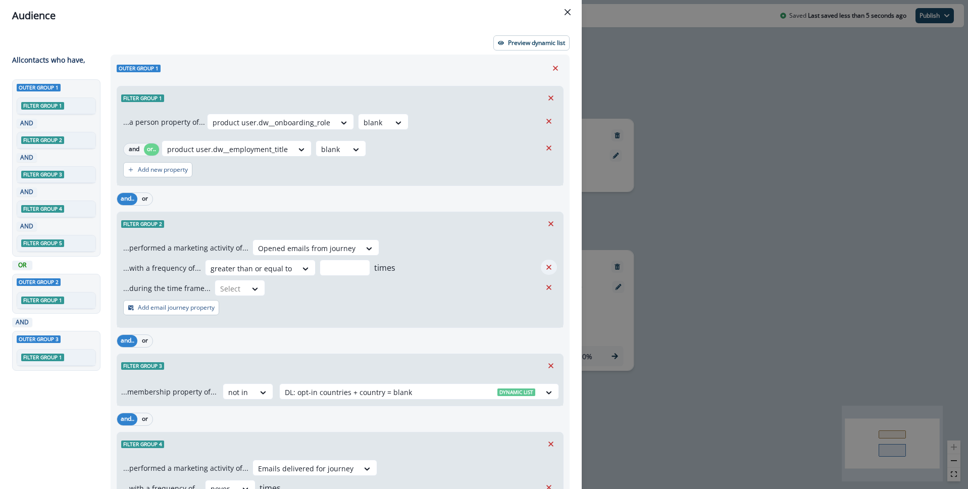
click at [546, 264] on icon "Remove" at bounding box center [549, 267] width 9 height 9
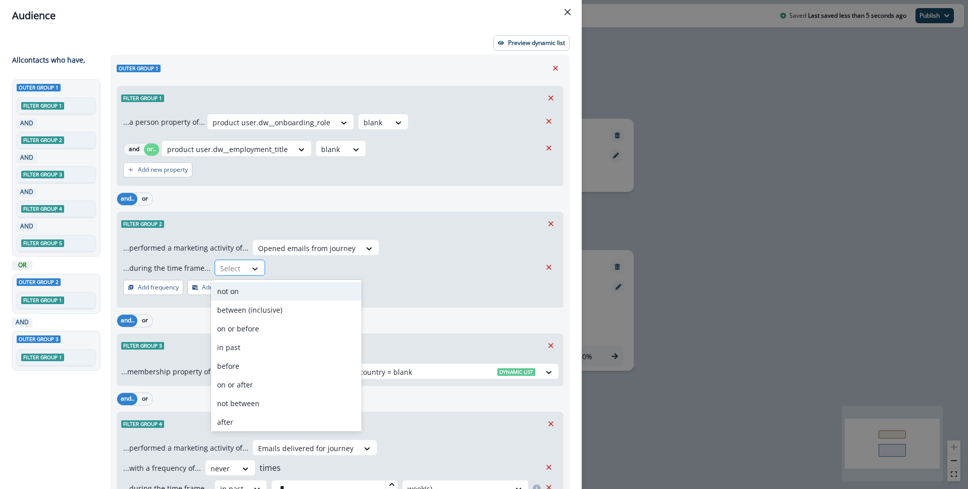
click at [254, 271] on icon at bounding box center [255, 269] width 9 height 10
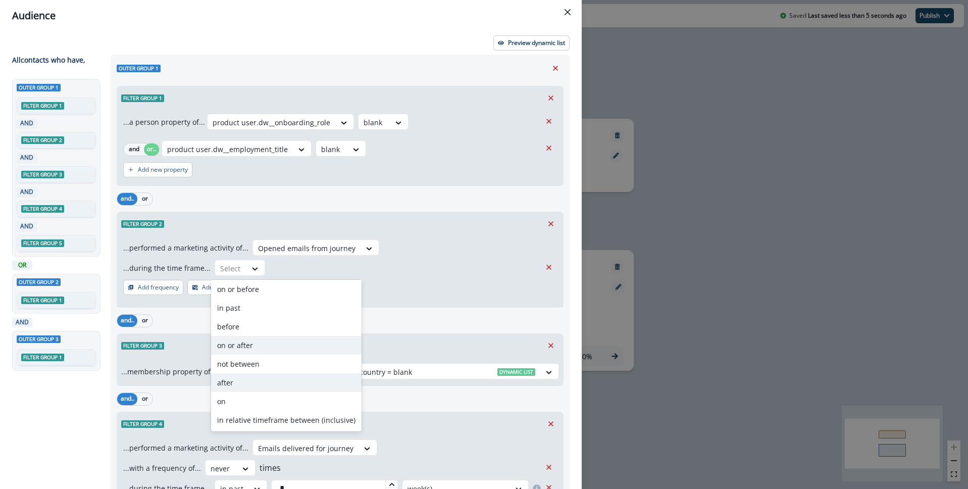
scroll to position [0, 0]
click at [254, 347] on div "in past" at bounding box center [286, 347] width 151 height 19
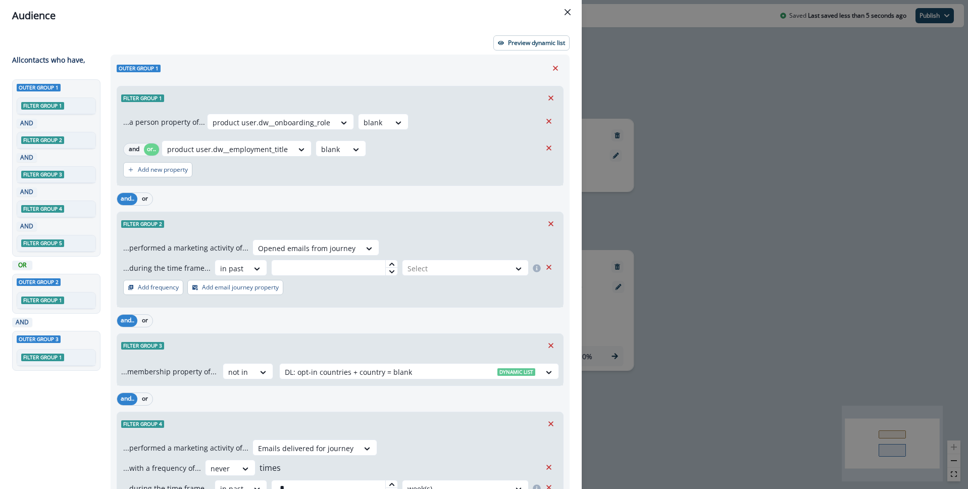
scroll to position [1, 0]
click at [329, 266] on input "text" at bounding box center [334, 267] width 127 height 16
type input "**"
type input "***"
click at [427, 288] on div "day(s)" at bounding box center [464, 290] width 129 height 19
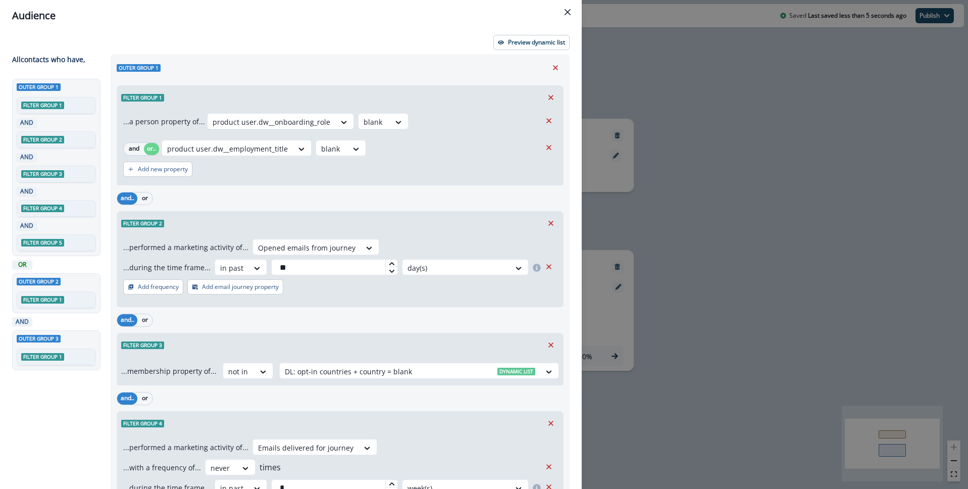
click at [461, 225] on div "Filter group 2" at bounding box center [340, 223] width 446 height 23
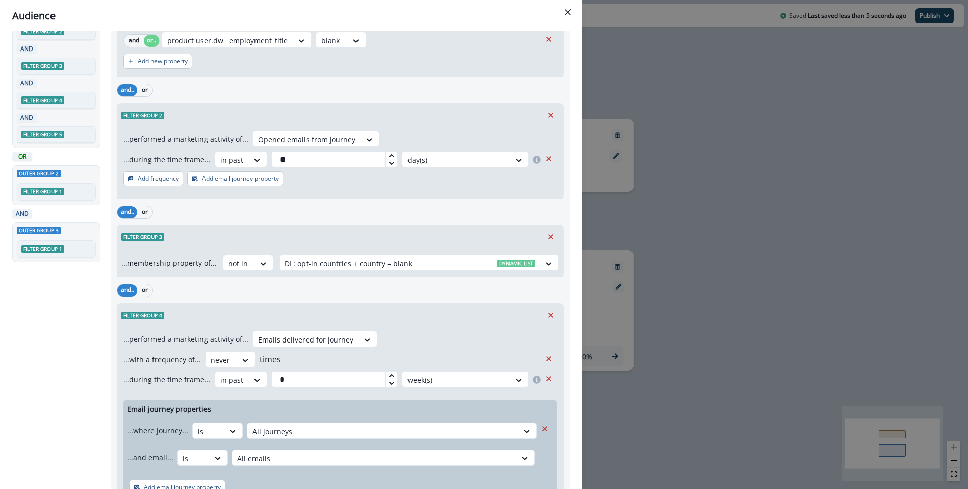
scroll to position [0, 0]
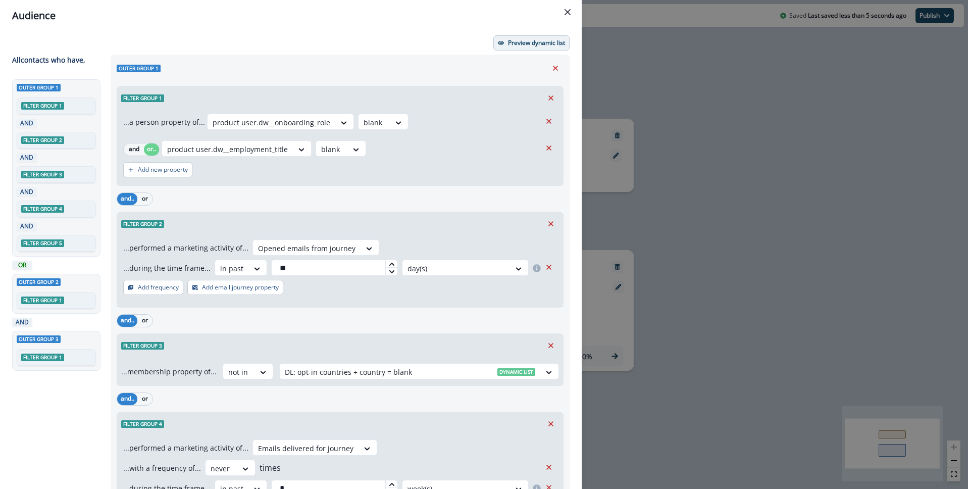
click at [530, 42] on p "Preview dynamic list" at bounding box center [536, 42] width 57 height 7
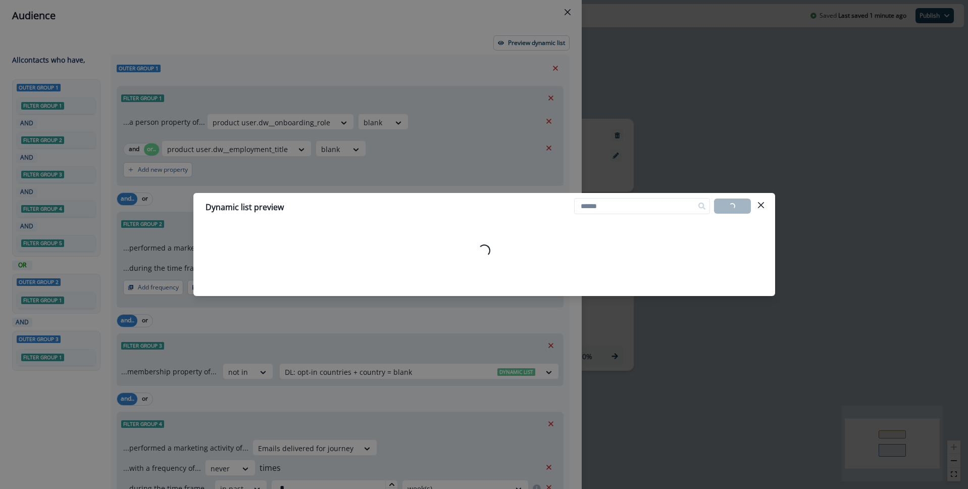
drag, startPoint x: 756, startPoint y: 202, endPoint x: 762, endPoint y: 205, distance: 6.1
click at [758, 203] on button "Close" at bounding box center [761, 205] width 16 height 16
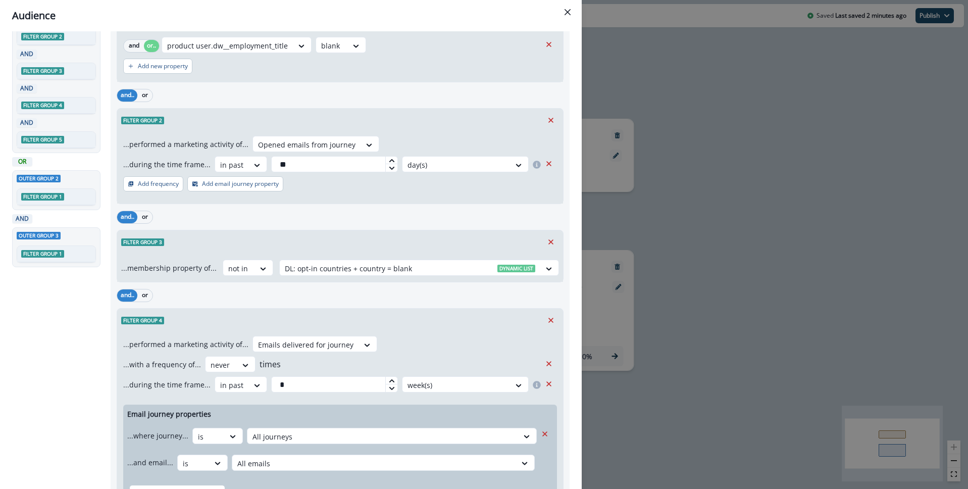
scroll to position [103, 0]
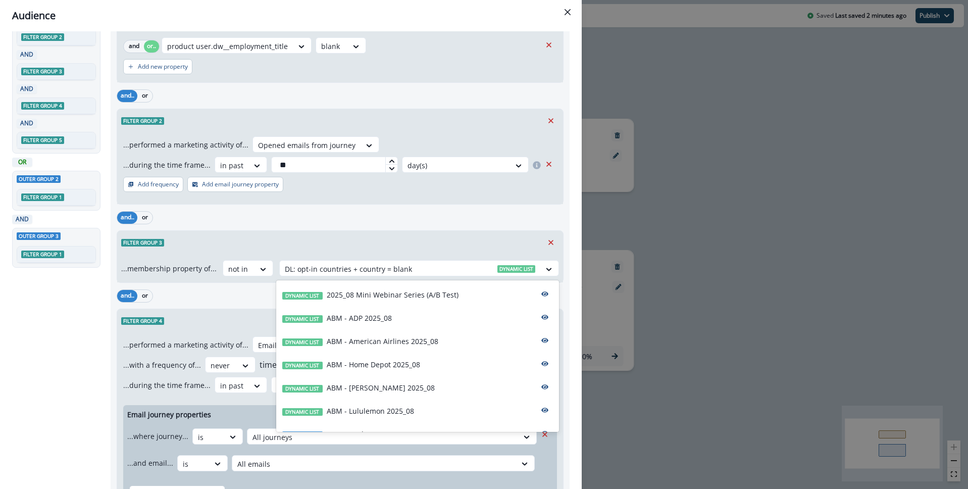
drag, startPoint x: 416, startPoint y: 270, endPoint x: 323, endPoint y: 257, distance: 93.3
click at [314, 267] on div at bounding box center [410, 269] width 251 height 13
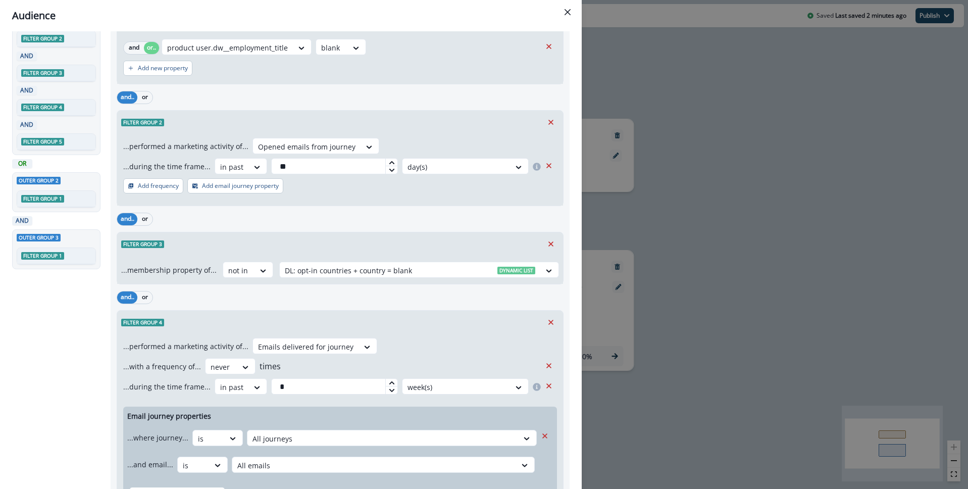
click at [335, 243] on div "Filter group 3" at bounding box center [340, 243] width 446 height 23
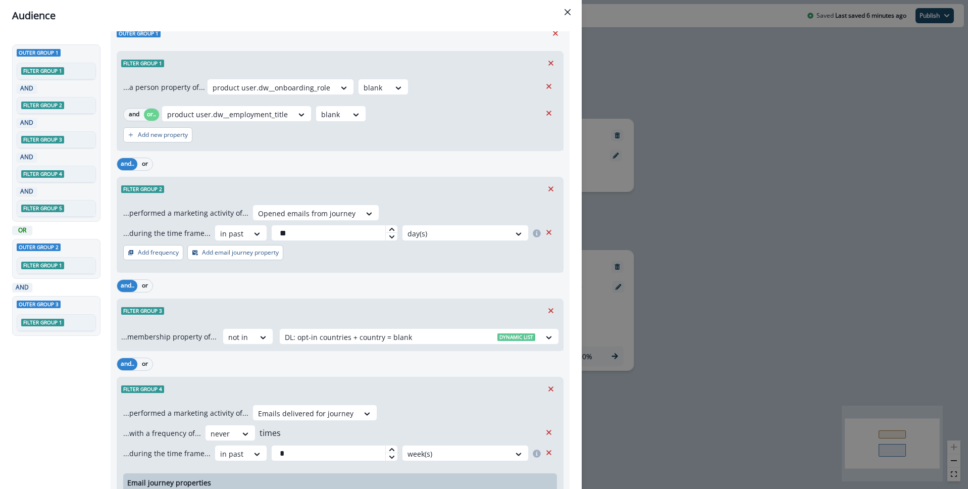
scroll to position [0, 0]
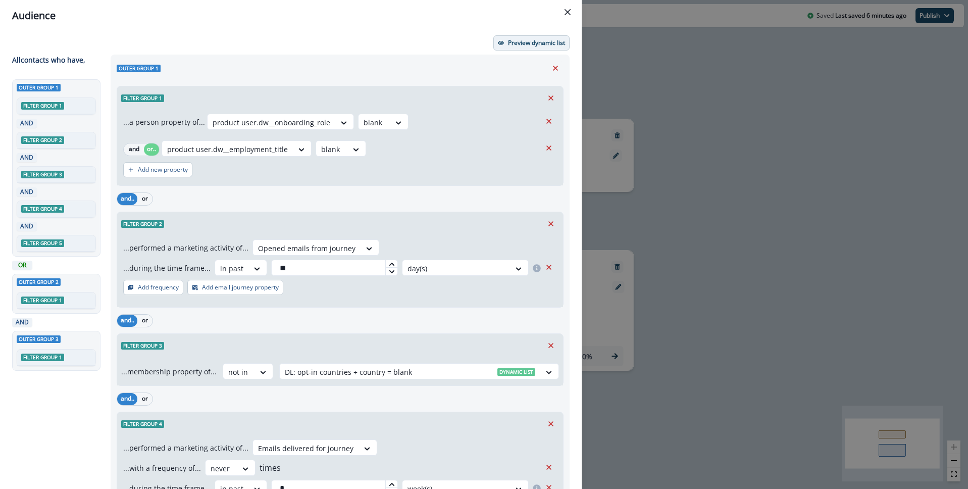
click at [542, 42] on p "Preview dynamic list" at bounding box center [536, 42] width 57 height 7
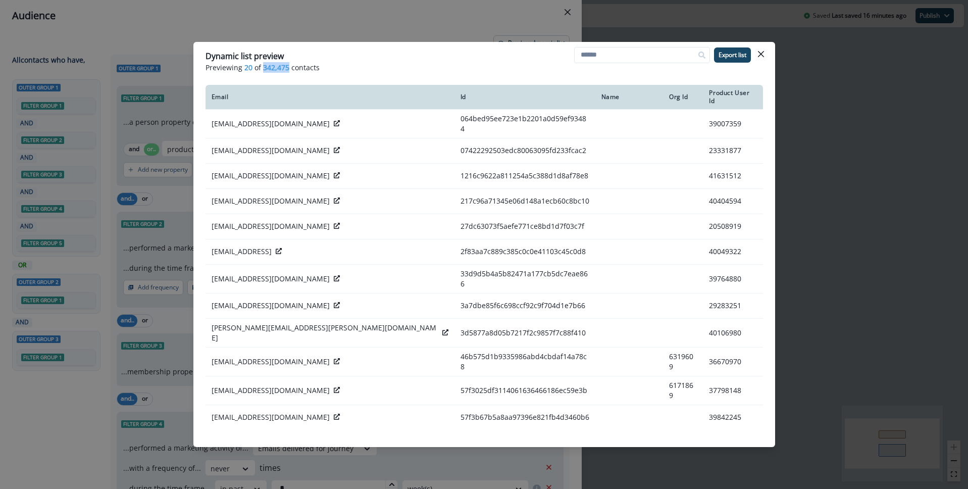
drag, startPoint x: 263, startPoint y: 68, endPoint x: 287, endPoint y: 68, distance: 23.7
click at [287, 68] on span "342,475" at bounding box center [276, 67] width 26 height 11
drag, startPoint x: 290, startPoint y: 66, endPoint x: 255, endPoint y: 66, distance: 34.9
click at [290, 66] on p "Previewing 20 of 342,475 contacts" at bounding box center [485, 67] width 558 height 11
drag, startPoint x: 263, startPoint y: 67, endPoint x: 325, endPoint y: 68, distance: 62.1
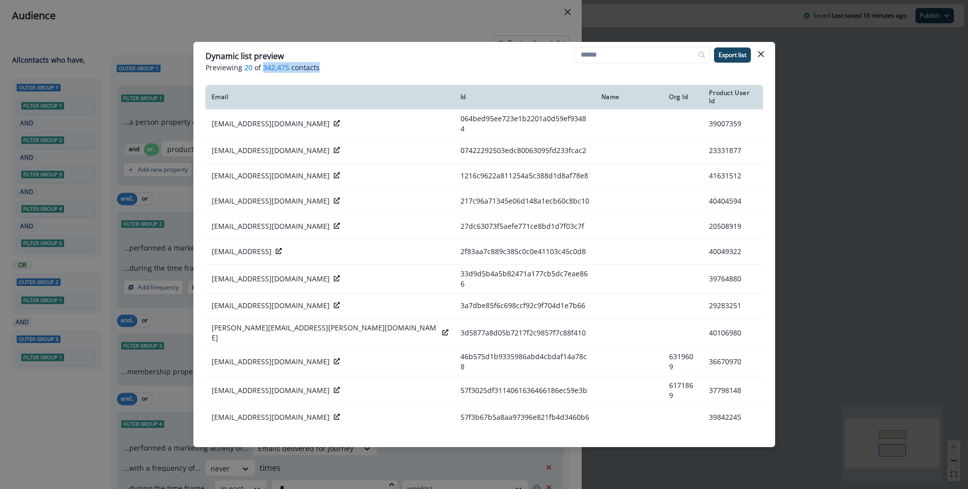
click at [325, 68] on p "Previewing 20 of 342,475 contacts" at bounding box center [485, 67] width 558 height 11
copy p "342,475 contacts"
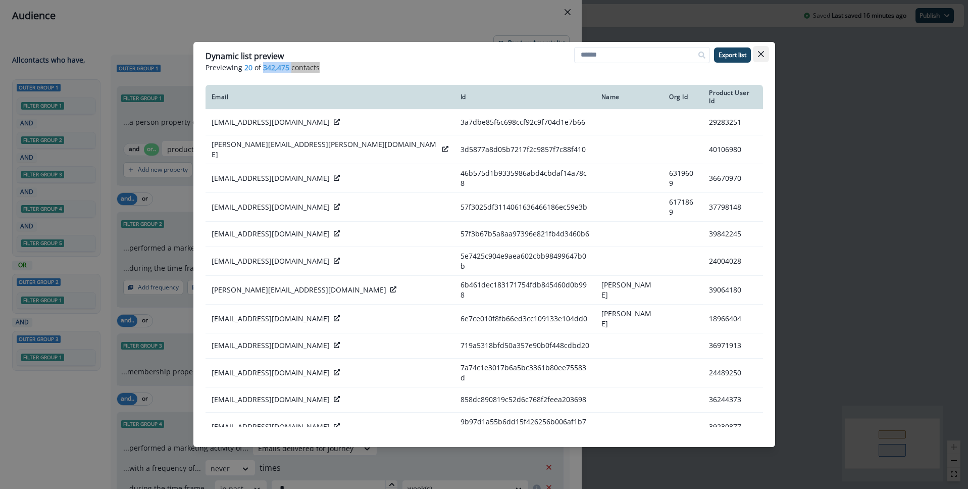
click at [763, 56] on icon "Close" at bounding box center [761, 54] width 6 height 6
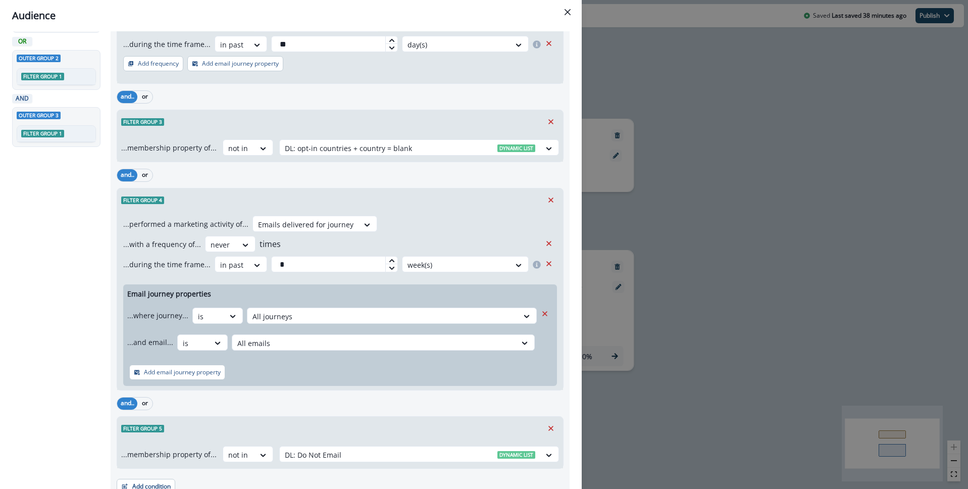
scroll to position [133, 0]
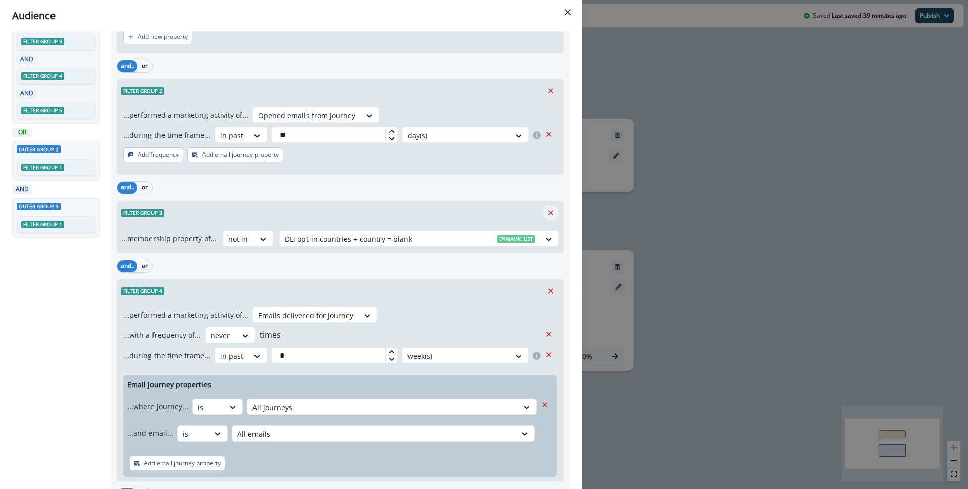
click at [550, 213] on icon "Remove" at bounding box center [551, 212] width 5 height 5
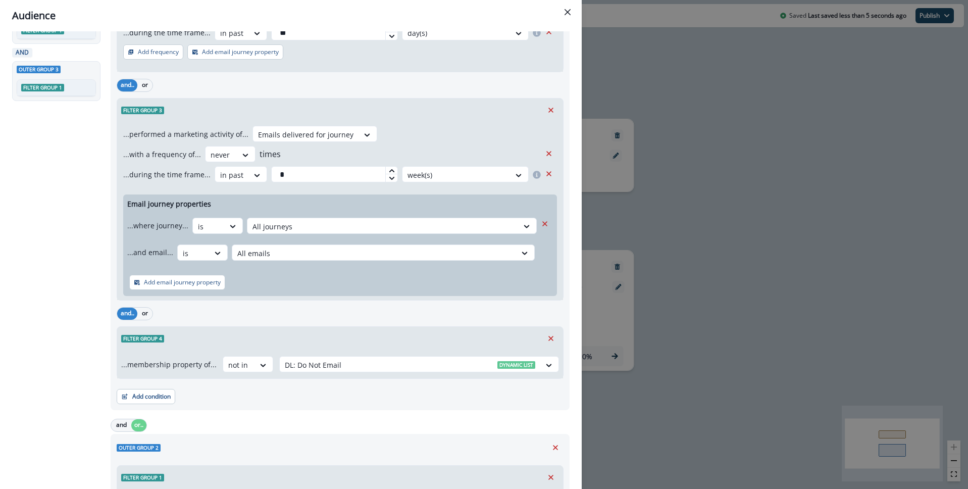
scroll to position [239, 0]
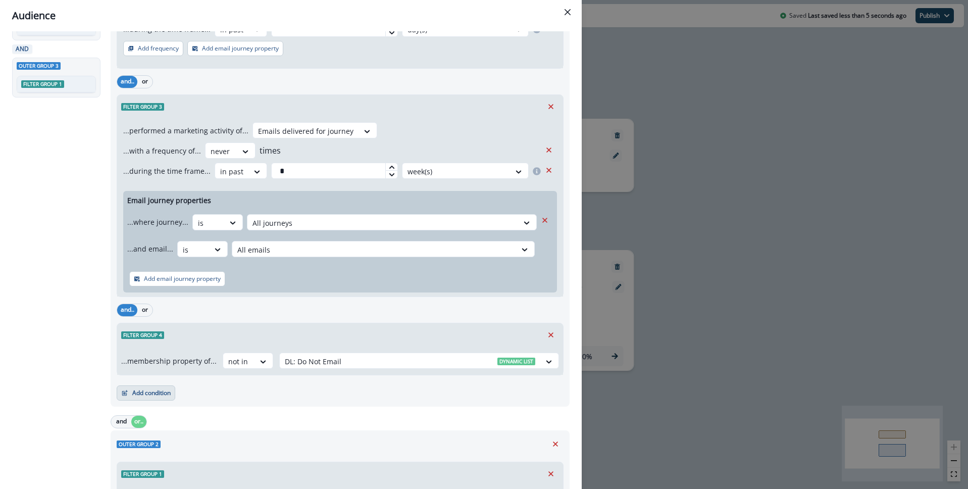
click at [157, 394] on button "Add condition" at bounding box center [146, 392] width 59 height 15
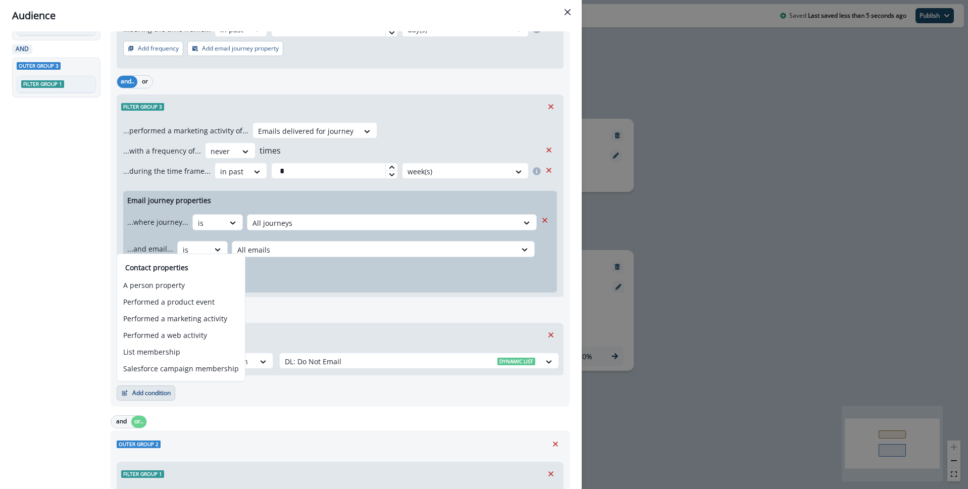
drag, startPoint x: 68, startPoint y: 286, endPoint x: 109, endPoint y: 282, distance: 41.1
click at [68, 286] on div "All contact s who have, Outer group 1 Filter group 1 AND Filter group 2 AND Fil…" at bounding box center [58, 356] width 92 height 1081
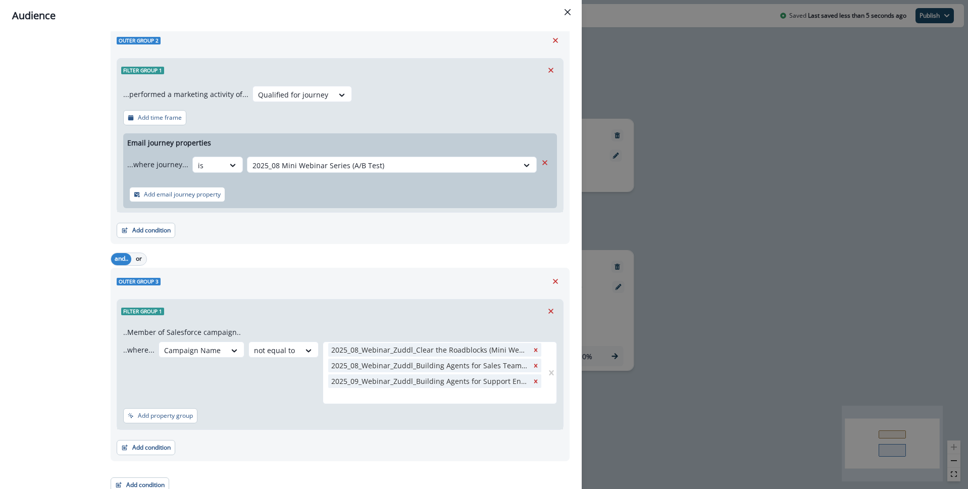
scroll to position [650, 0]
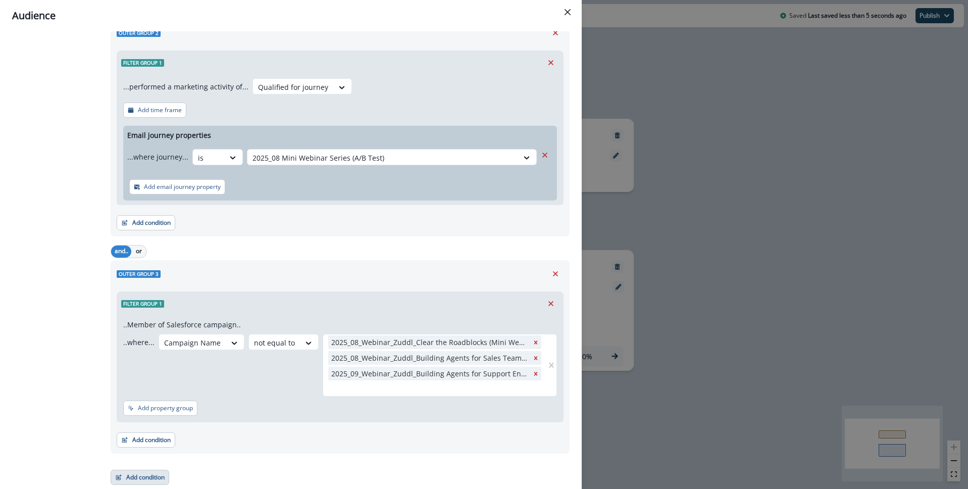
click at [132, 480] on button "Add condition" at bounding box center [140, 477] width 59 height 15
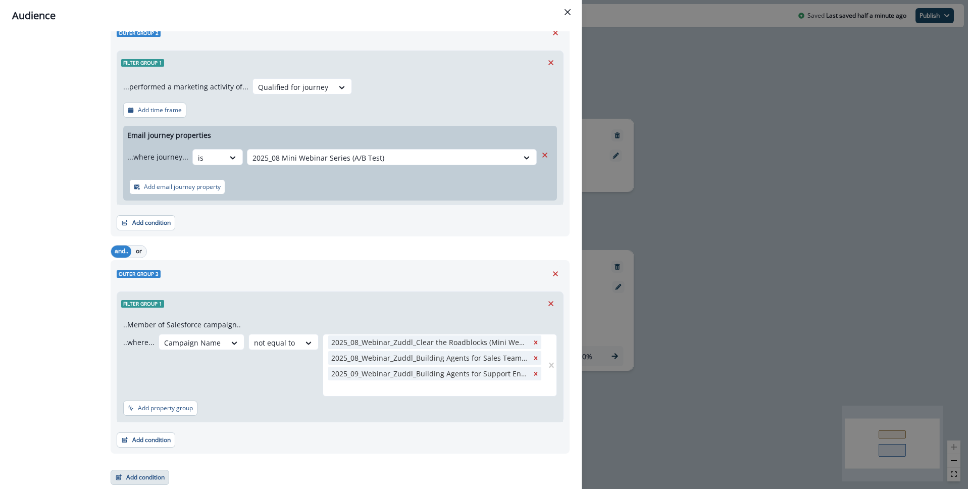
click at [149, 474] on button "Add condition" at bounding box center [140, 477] width 59 height 15
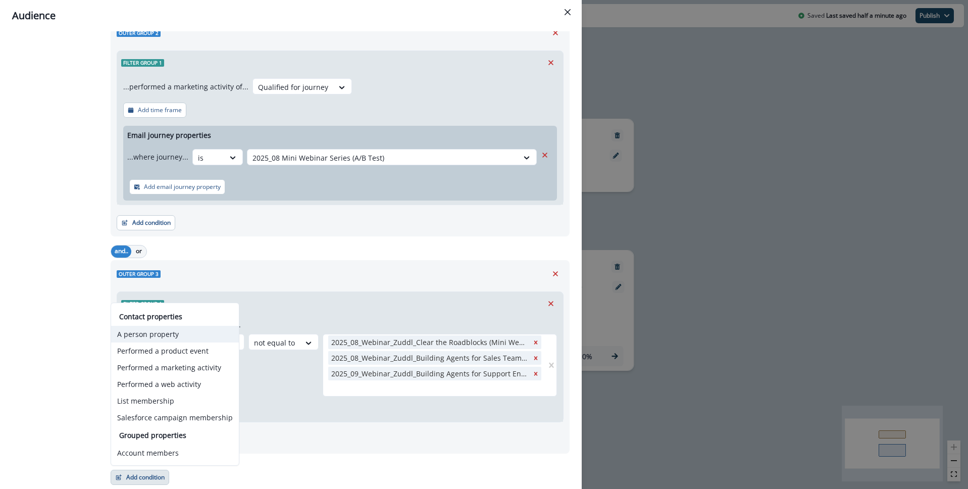
click at [157, 338] on button "A person property" at bounding box center [175, 334] width 128 height 17
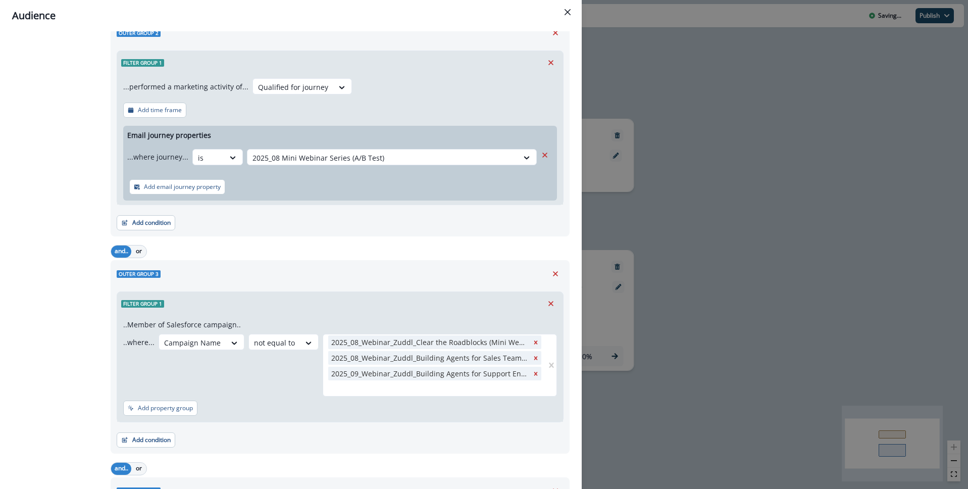
scroll to position [786, 0]
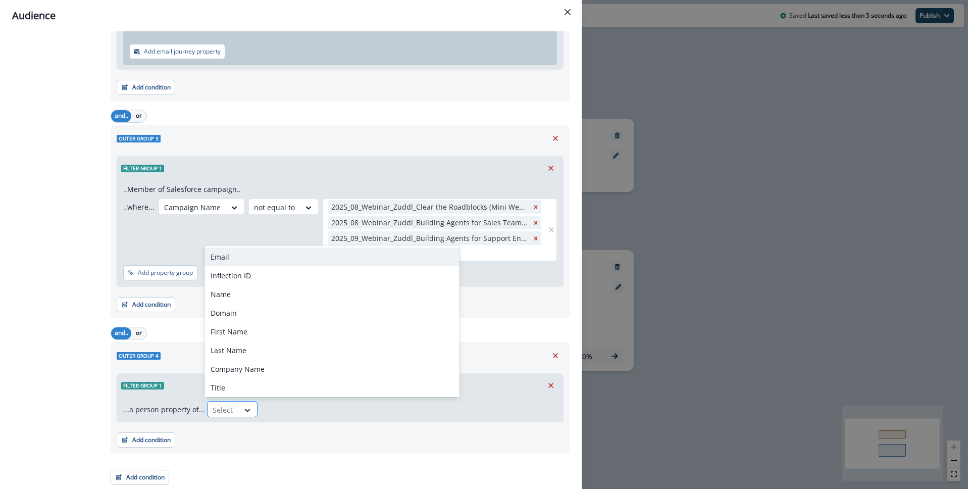
click at [239, 409] on div at bounding box center [247, 410] width 17 height 10
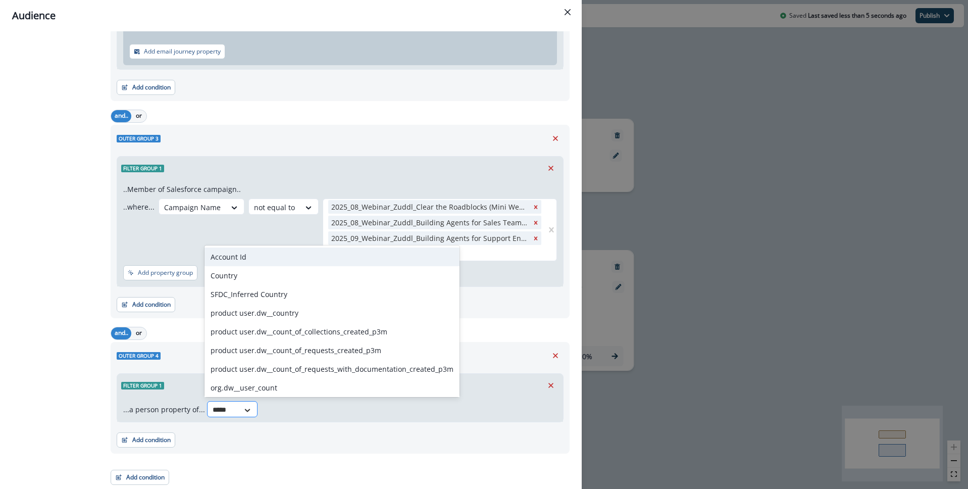
type input "******"
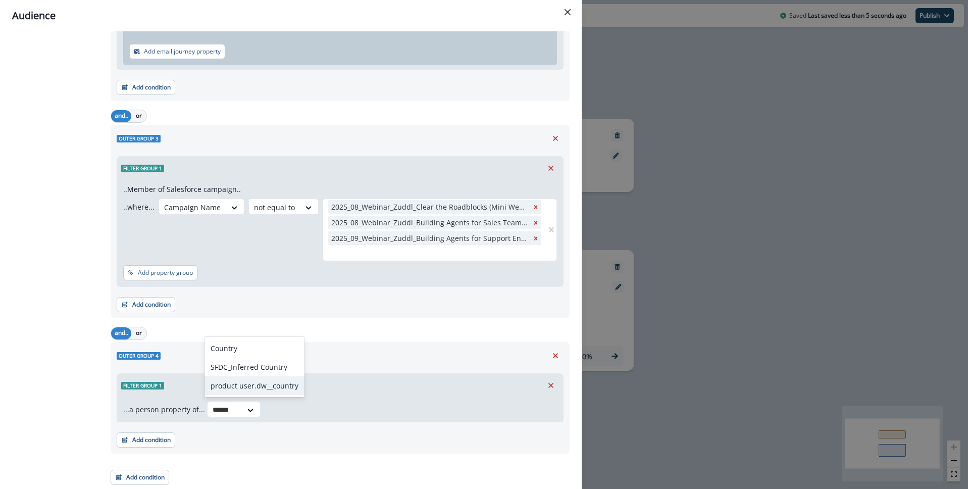
click at [240, 382] on div "product user.dw__country" at bounding box center [255, 385] width 100 height 19
click at [360, 410] on div at bounding box center [368, 410] width 17 height 10
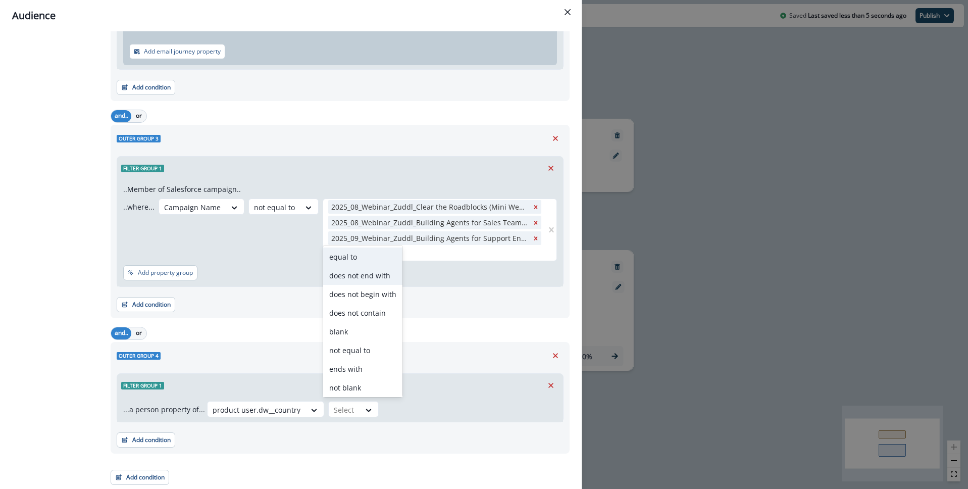
click at [373, 261] on div "equal to" at bounding box center [362, 257] width 79 height 19
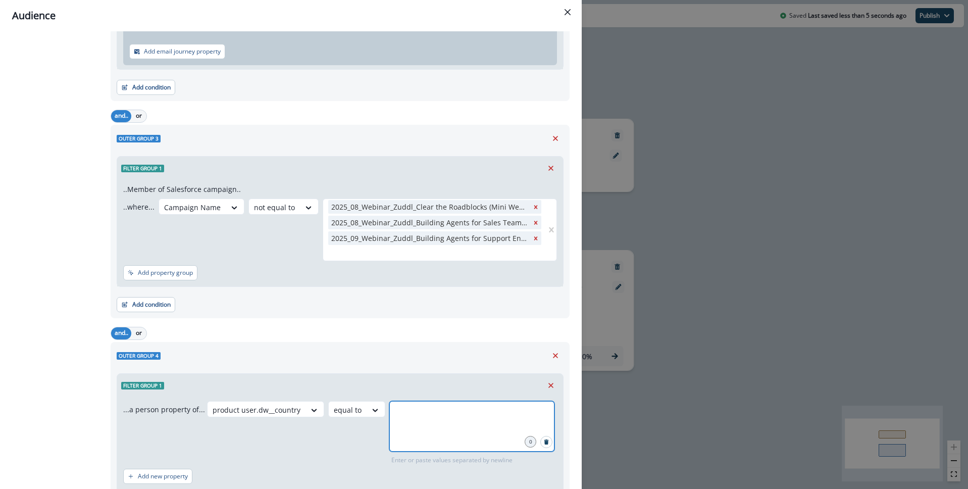
click at [419, 411] on input "text" at bounding box center [472, 414] width 162 height 20
type input "**********"
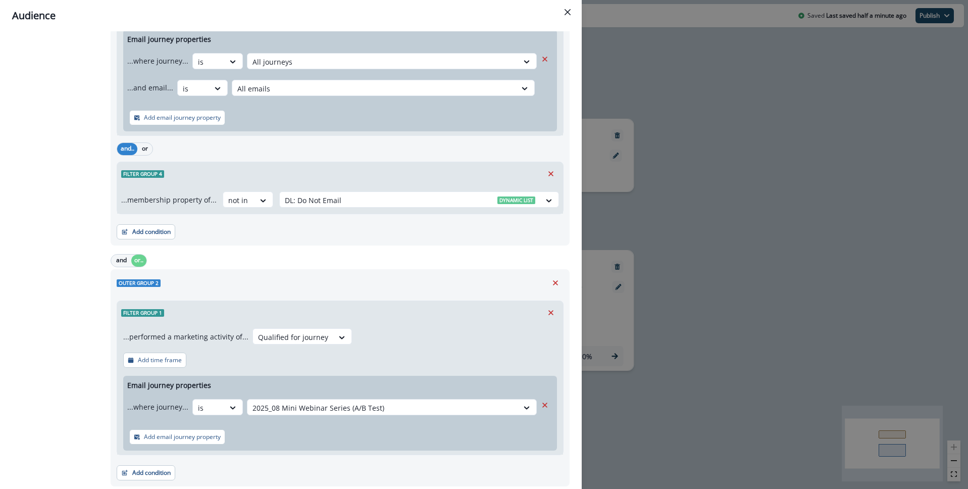
scroll to position [0, 0]
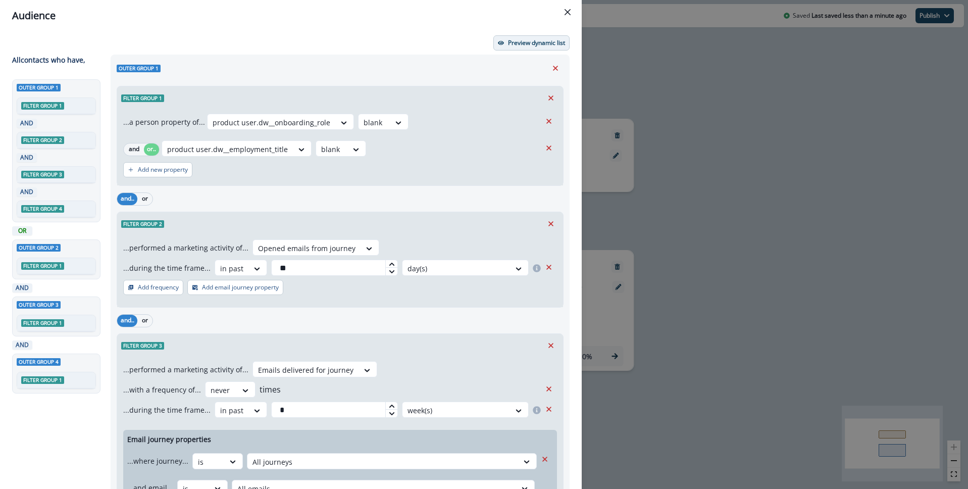
click at [527, 41] on p "Preview dynamic list" at bounding box center [536, 42] width 57 height 7
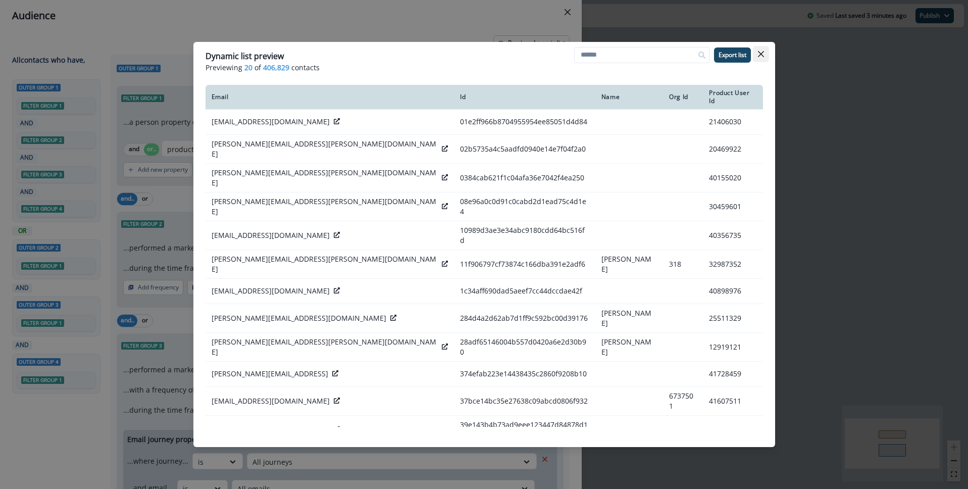
click at [763, 54] on icon "Close" at bounding box center [761, 54] width 6 height 6
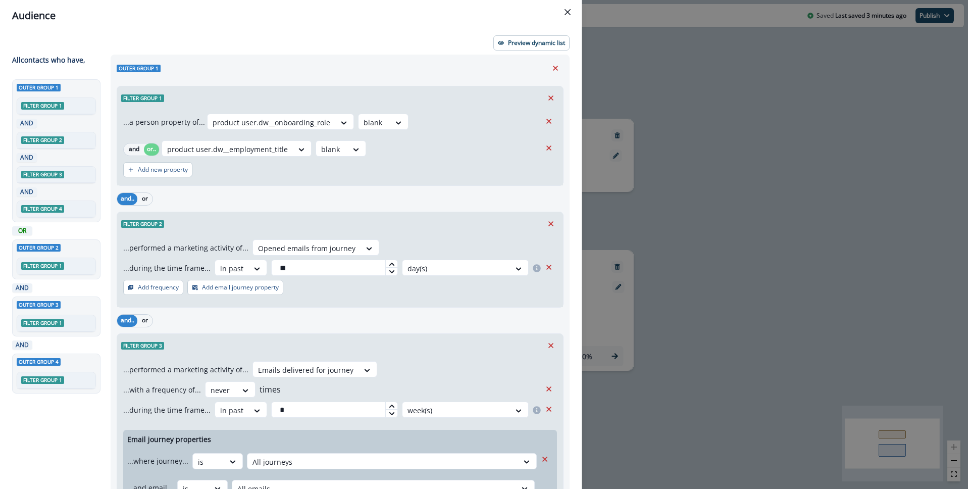
scroll to position [3, 0]
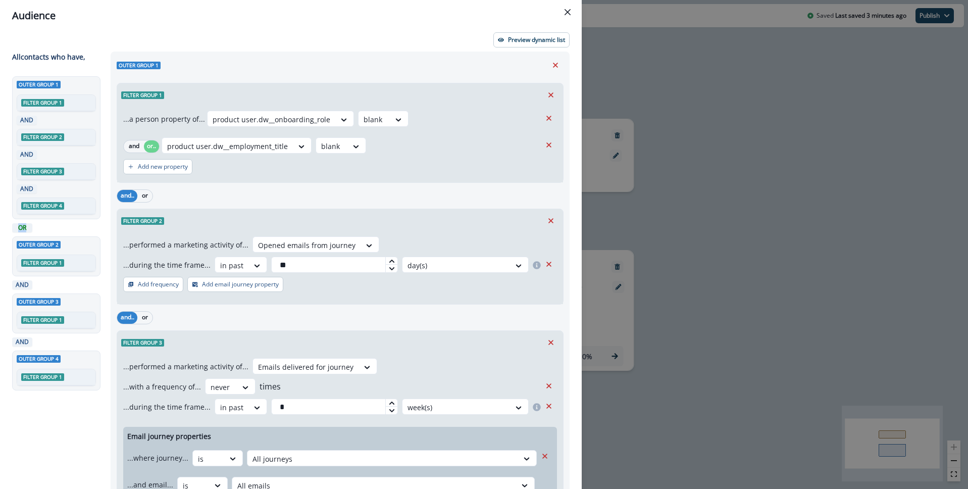
drag, startPoint x: 13, startPoint y: 228, endPoint x: 41, endPoint y: 230, distance: 27.8
click at [39, 230] on div "OR Outer group 2 Filter group 1" at bounding box center [56, 249] width 88 height 53
click at [44, 230] on div "OR Outer group 2 Filter group 1" at bounding box center [56, 249] width 88 height 53
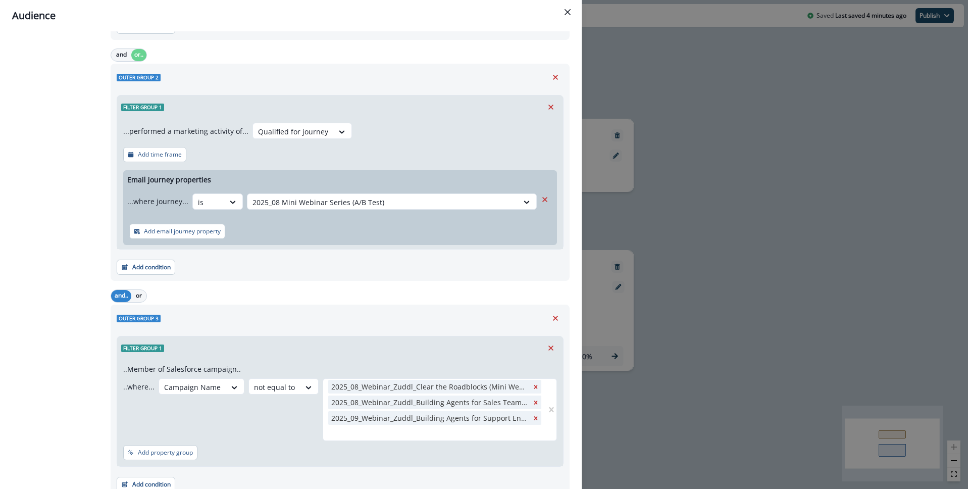
scroll to position [608, 0]
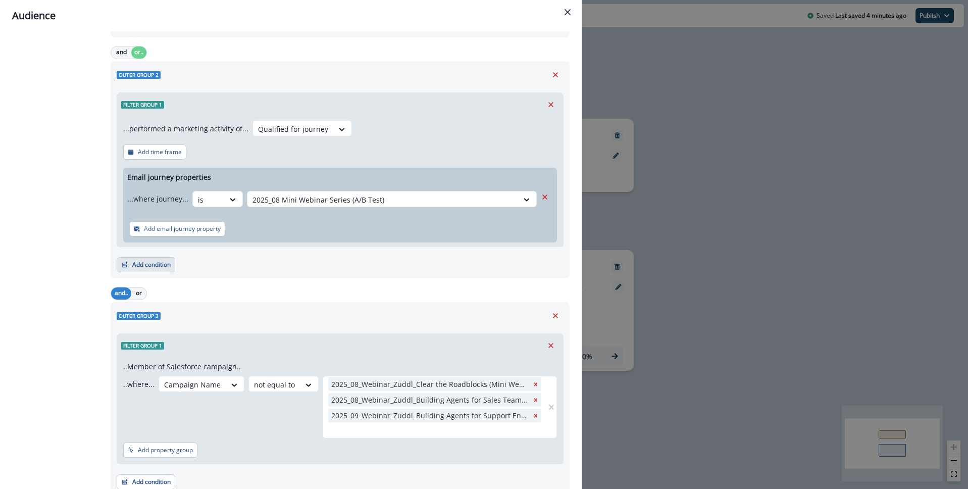
click at [138, 269] on button "Add condition" at bounding box center [146, 264] width 59 height 15
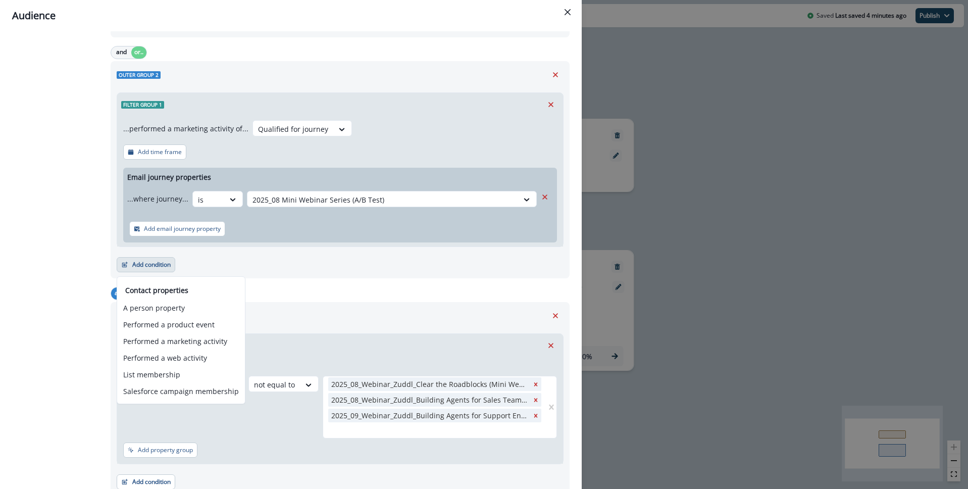
click at [56, 205] on div "All contact s who have, Outer group 1 Filter group 1 AND Filter group 2 AND Fil…" at bounding box center [58, 89] width 92 height 1286
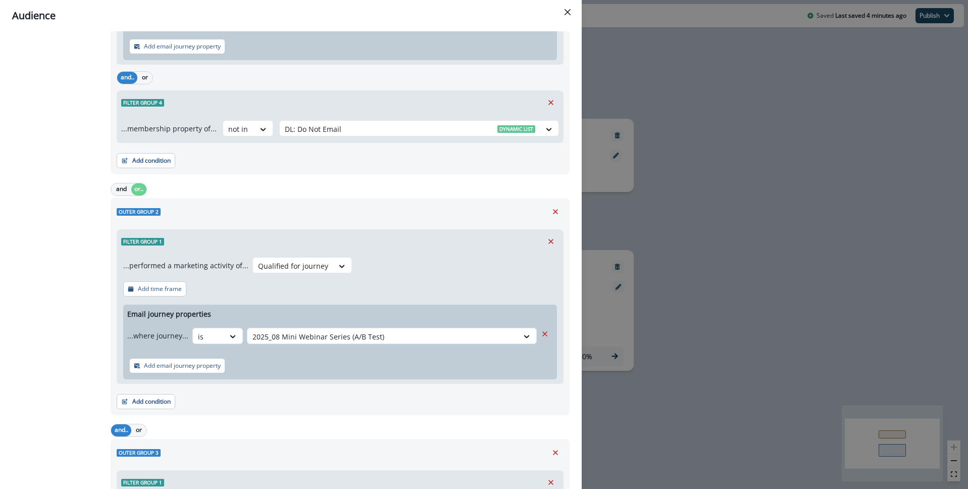
scroll to position [471, 0]
click at [51, 355] on div "All contact s who have, Outer group 1 Filter group 1 AND Filter group 2 AND Fil…" at bounding box center [58, 226] width 92 height 1286
click at [161, 398] on button "Add condition" at bounding box center [146, 401] width 59 height 15
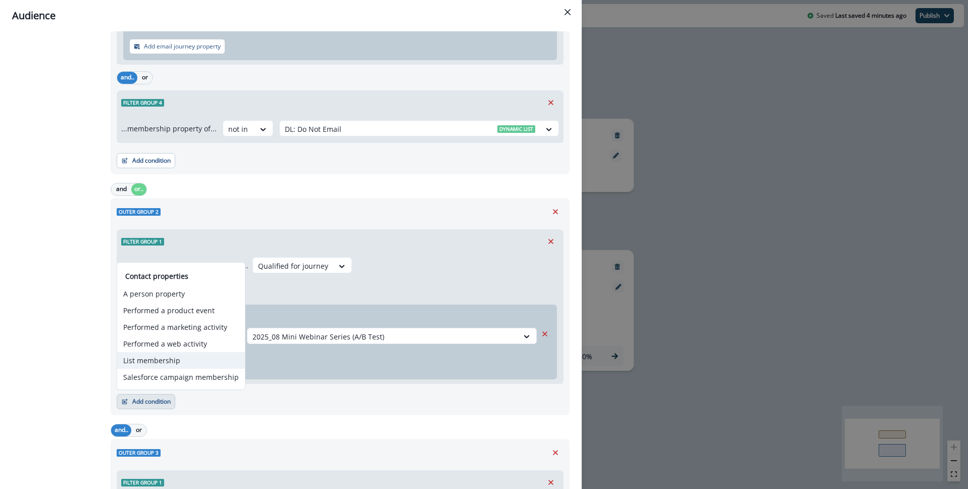
click at [176, 356] on button "List membership" at bounding box center [181, 360] width 128 height 17
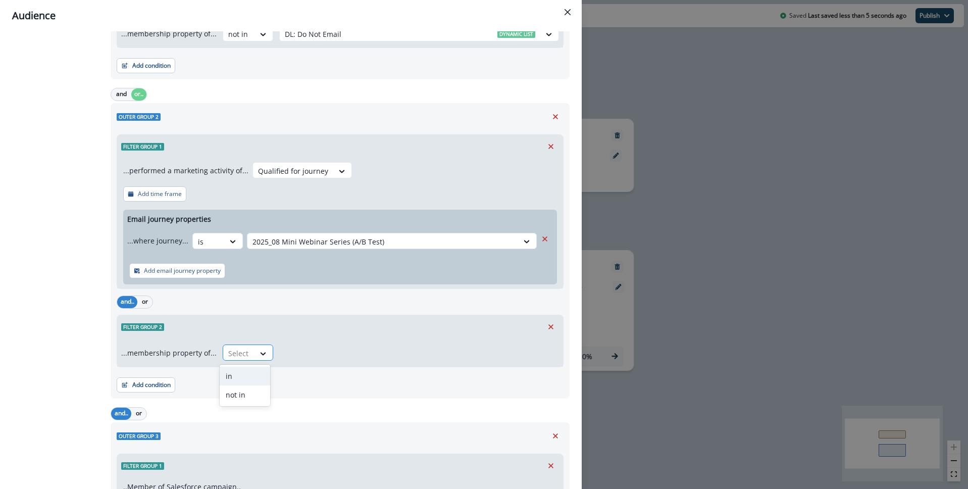
click at [235, 349] on div at bounding box center [238, 353] width 21 height 13
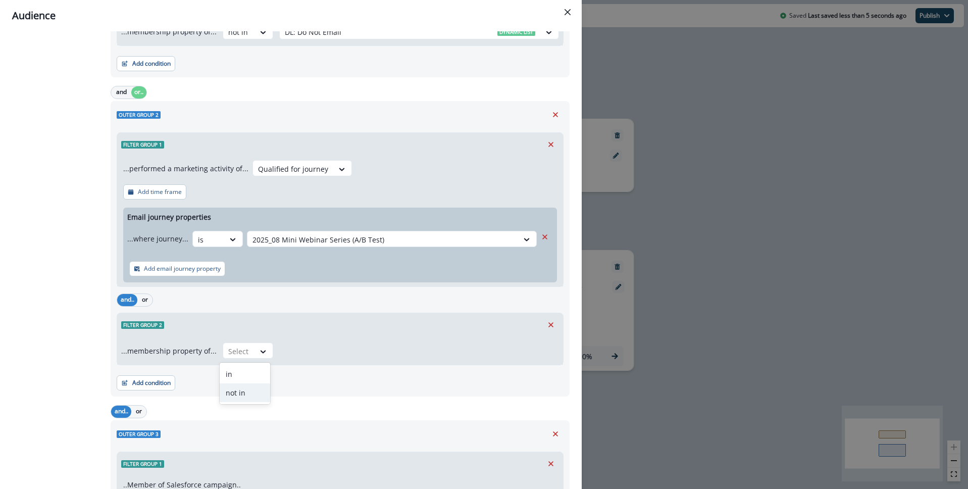
click at [253, 400] on div "not in" at bounding box center [245, 392] width 51 height 19
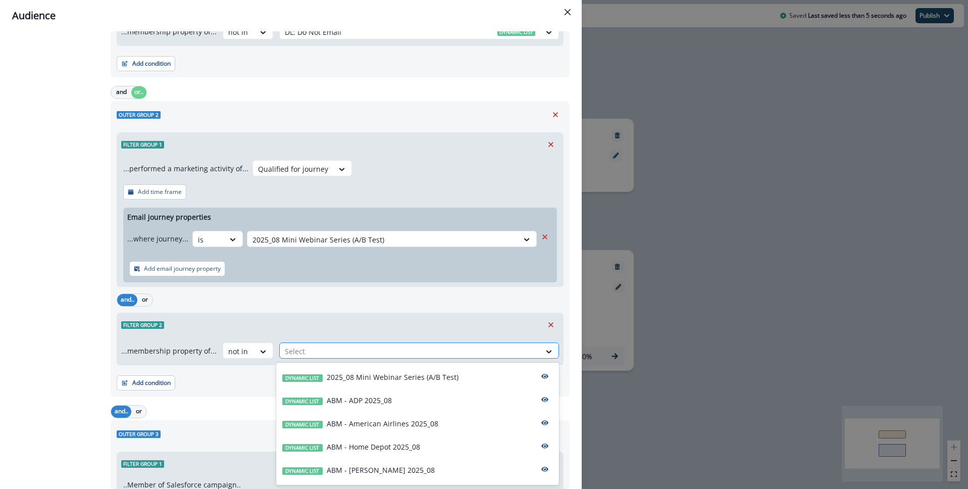
click at [314, 356] on div at bounding box center [410, 351] width 251 height 13
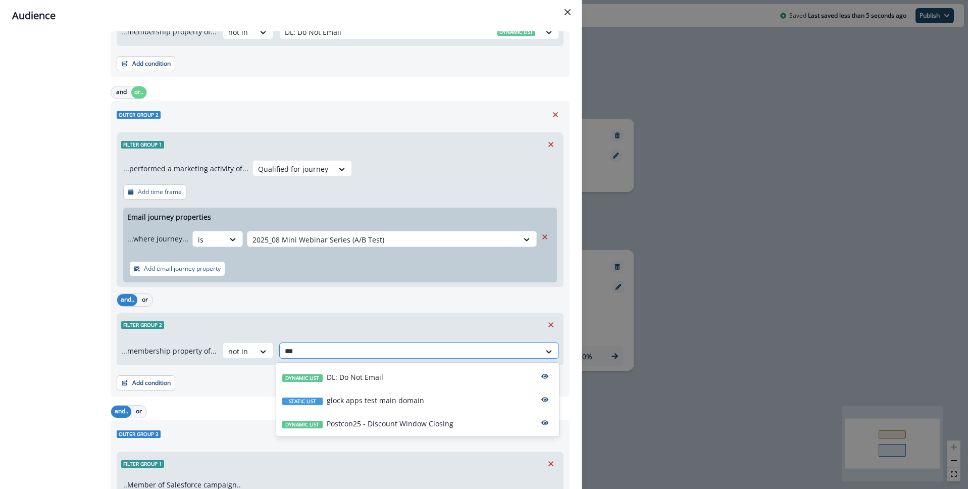
type input "****"
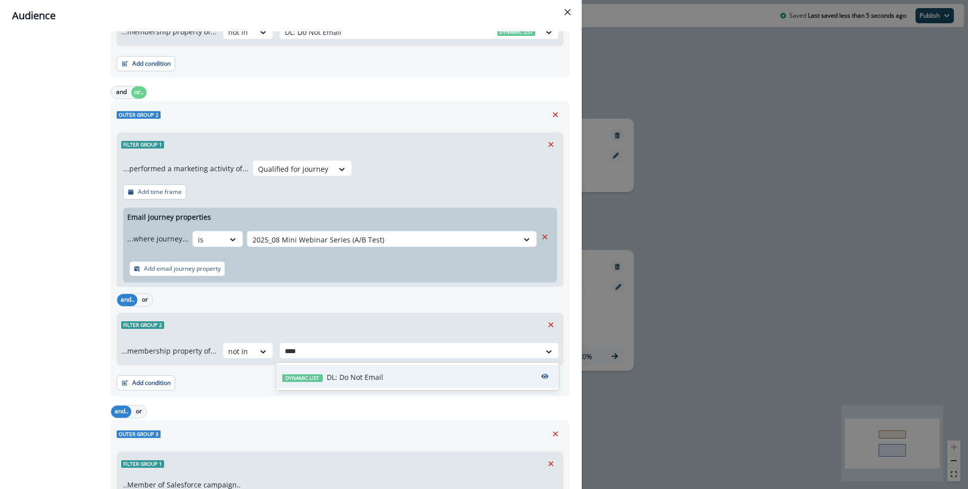
click at [337, 372] on p "DL: Do Not Email" at bounding box center [355, 377] width 57 height 11
click at [51, 347] on div "All contact s who have, Outer group 1 Filter group 1 AND Filter group 2 AND Fil…" at bounding box center [58, 168] width 92 height 1364
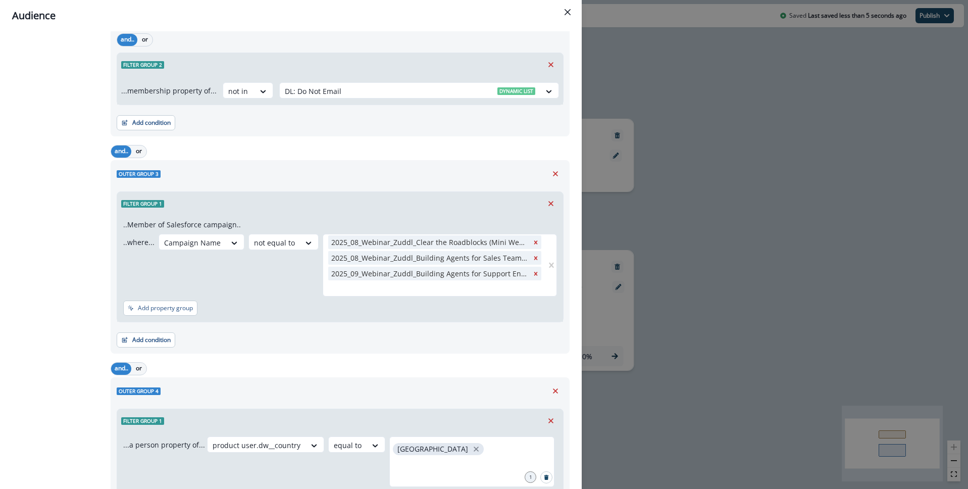
scroll to position [830, 0]
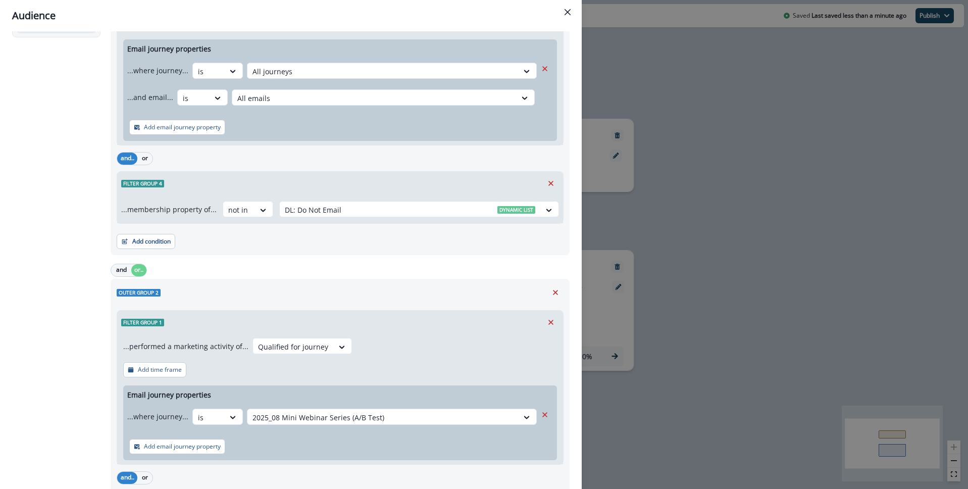
scroll to position [424, 0]
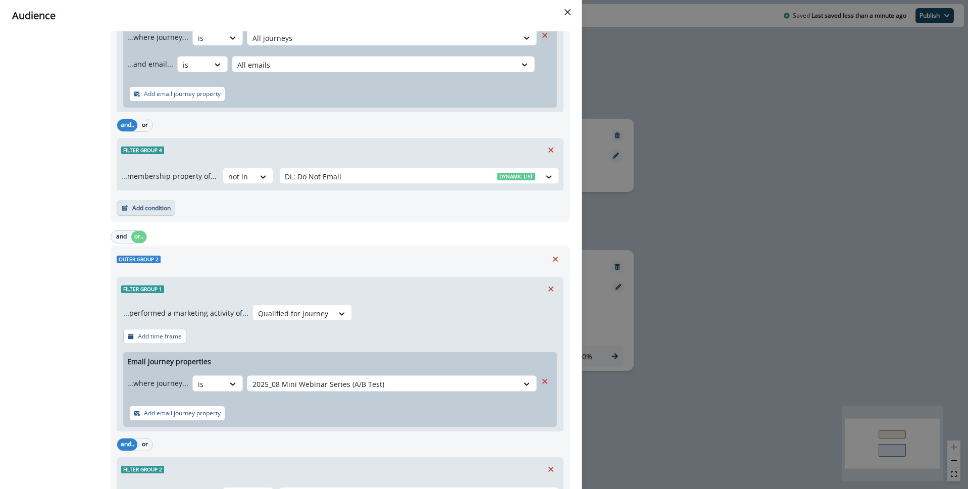
click at [157, 208] on button "Add condition" at bounding box center [146, 208] width 59 height 15
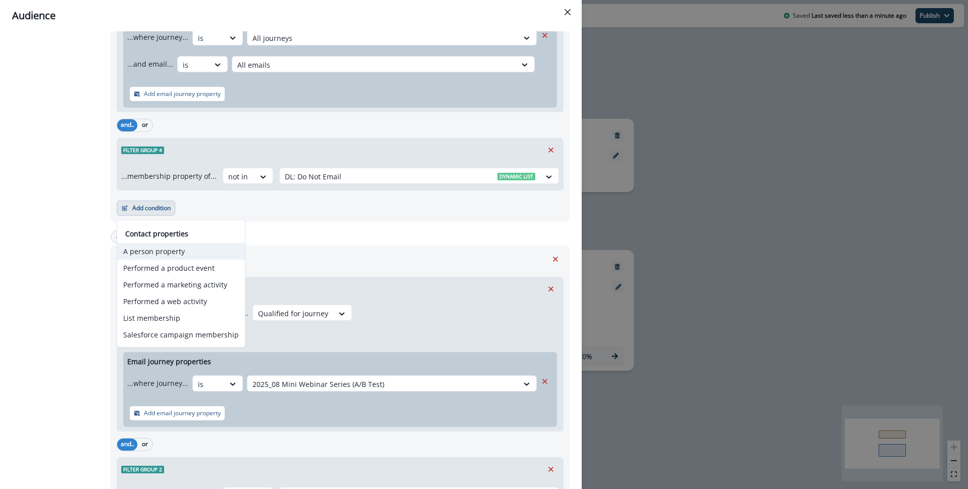
click at [174, 252] on button "A person property" at bounding box center [181, 251] width 128 height 17
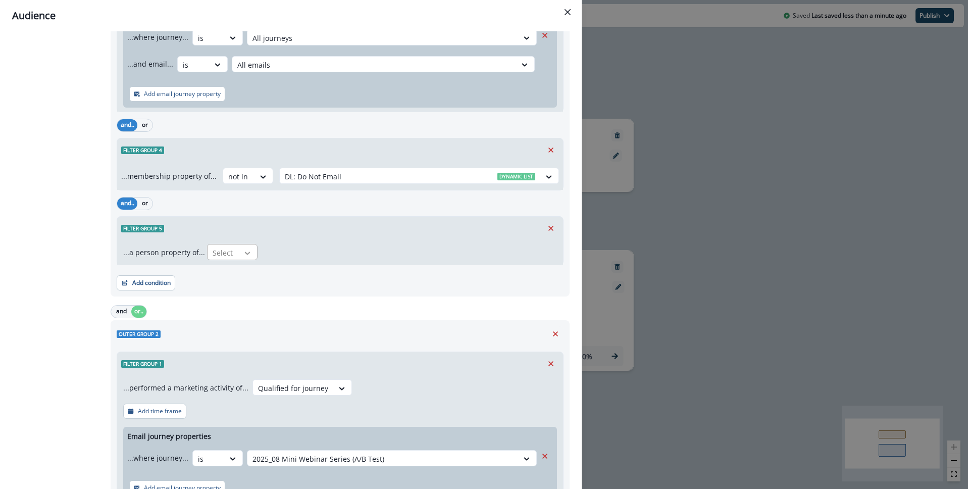
click at [253, 255] on div at bounding box center [247, 253] width 17 height 10
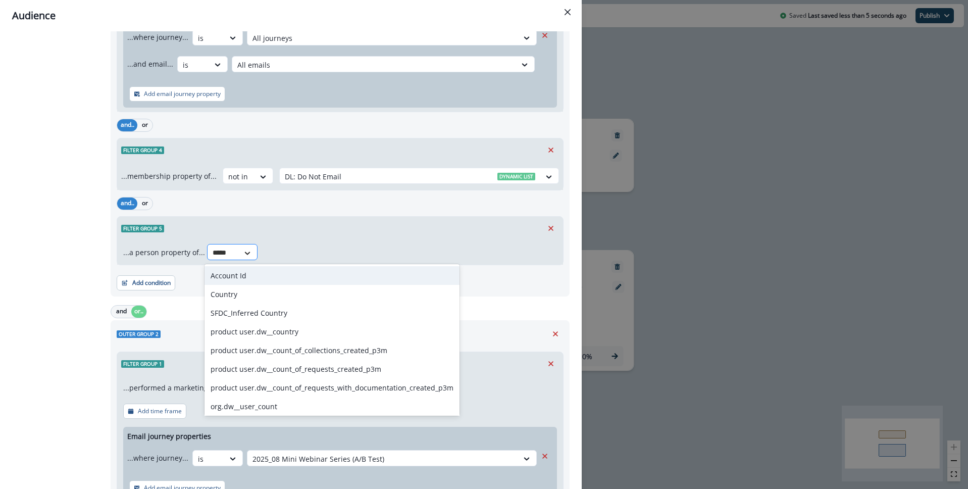
type input "******"
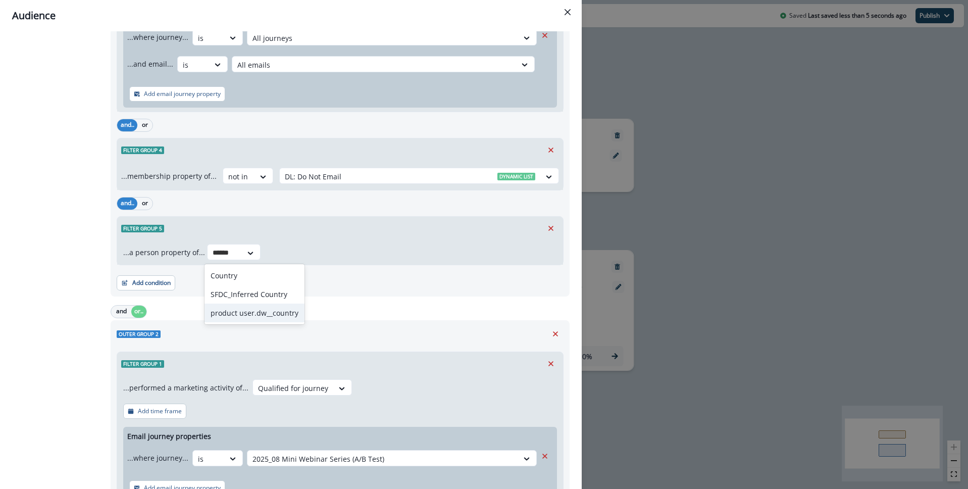
click at [255, 313] on div "product user.dw__country" at bounding box center [255, 313] width 100 height 19
click at [364, 251] on icon at bounding box center [368, 253] width 9 height 10
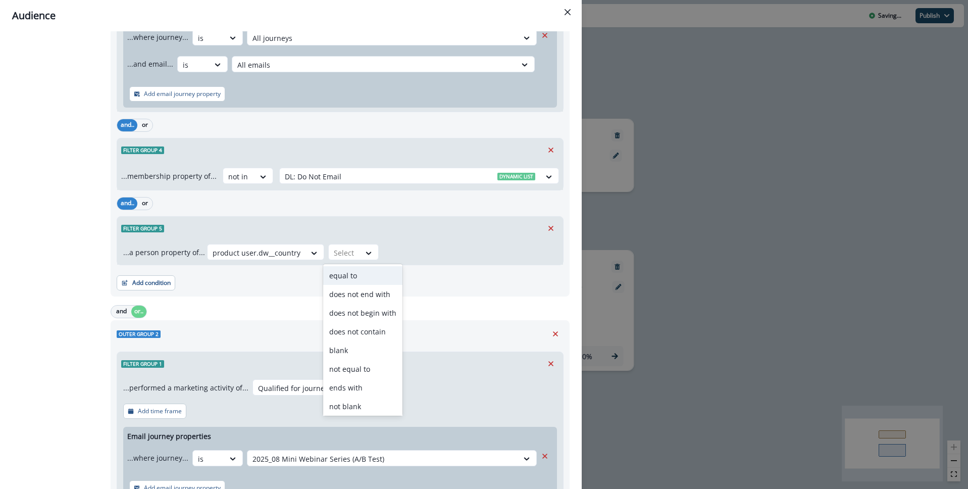
click at [357, 276] on div "equal to" at bounding box center [362, 275] width 79 height 19
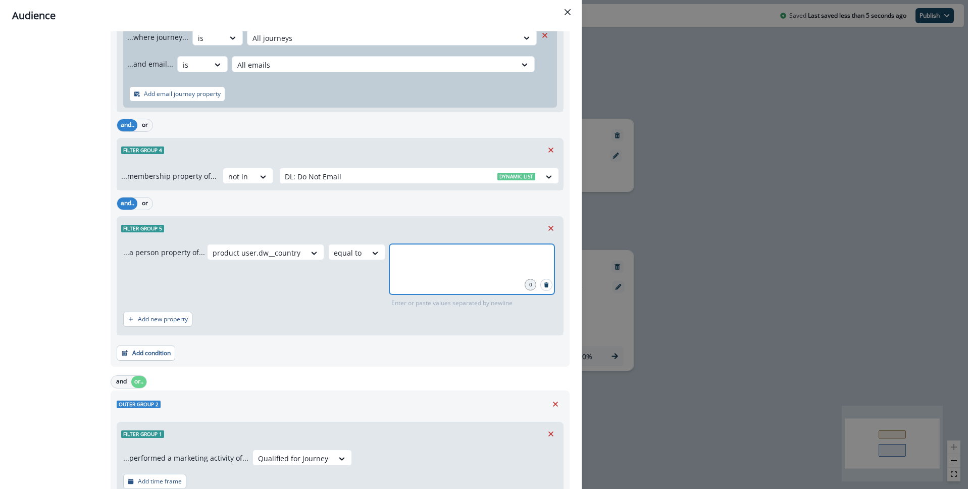
click at [421, 260] on input "text" at bounding box center [472, 257] width 162 height 20
type input "**********"
click at [78, 282] on div "All contact s who have, Outer group 1 Filter group 1 AND Filter group 2 AND Fil…" at bounding box center [58, 385] width 92 height 1509
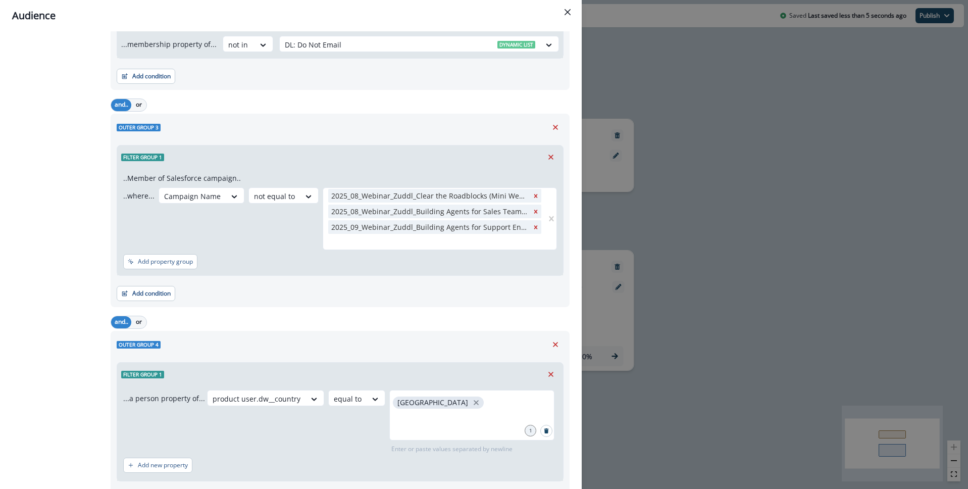
scroll to position [1079, 0]
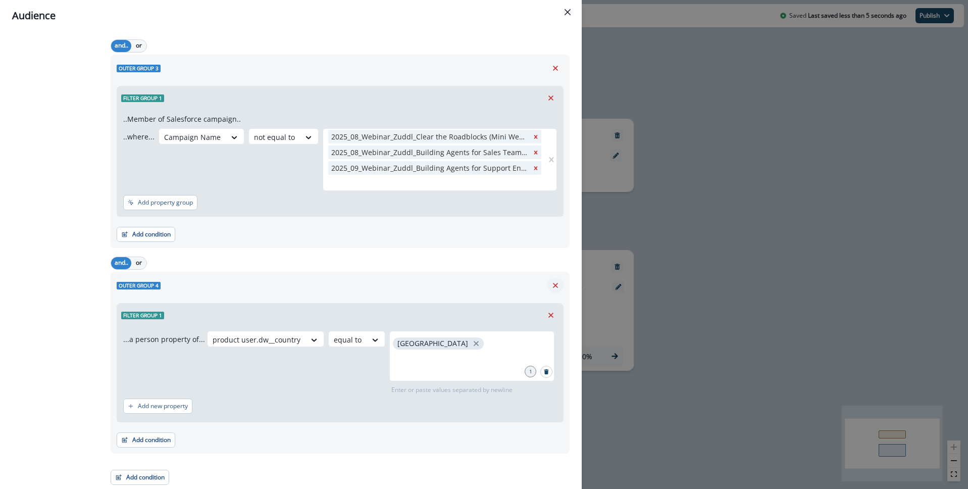
click at [557, 286] on icon "Remove" at bounding box center [555, 285] width 9 height 9
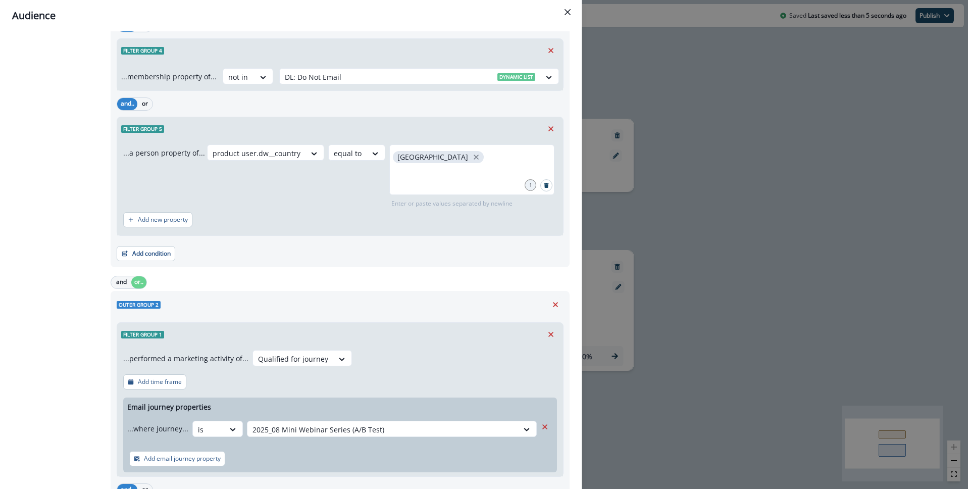
scroll to position [522, 0]
click at [145, 252] on button "Add condition" at bounding box center [146, 255] width 59 height 15
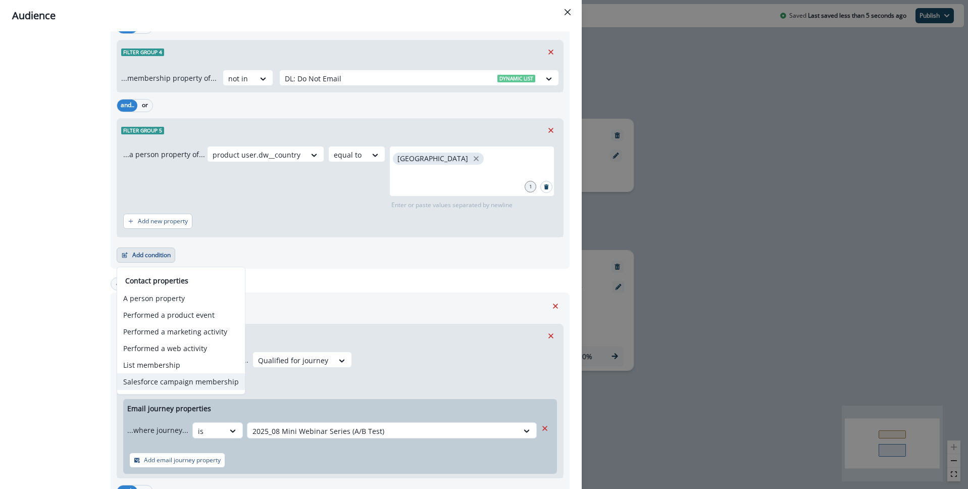
click at [199, 381] on button "Salesforce campaign membership" at bounding box center [181, 381] width 128 height 17
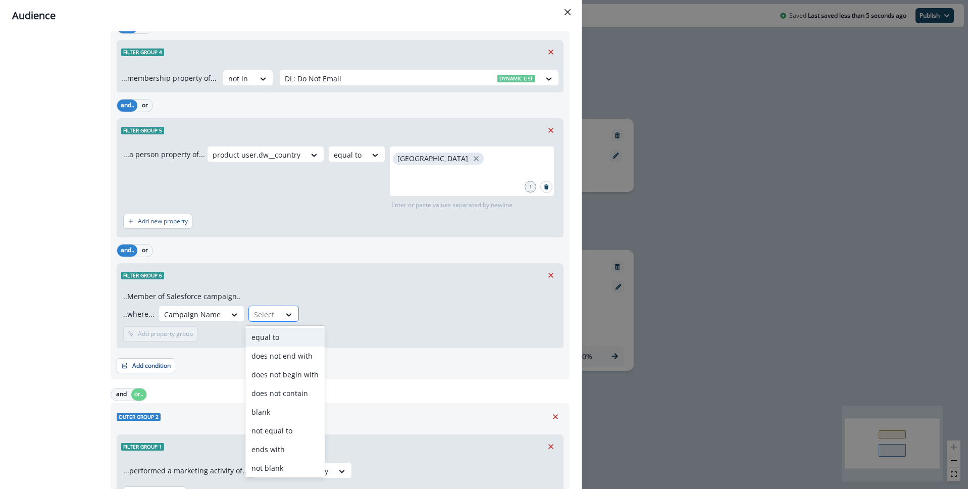
click at [270, 314] on div at bounding box center [264, 314] width 21 height 13
click at [284, 435] on div "not equal to" at bounding box center [285, 430] width 79 height 19
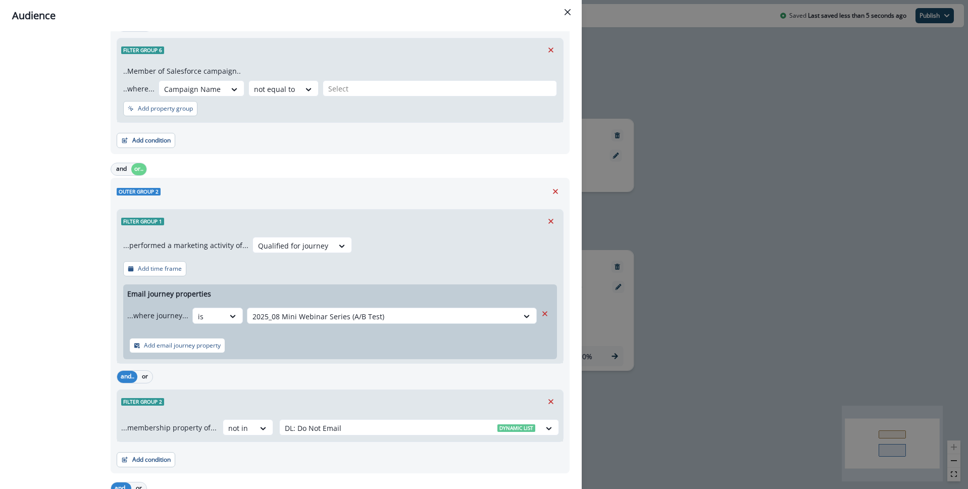
scroll to position [984, 0]
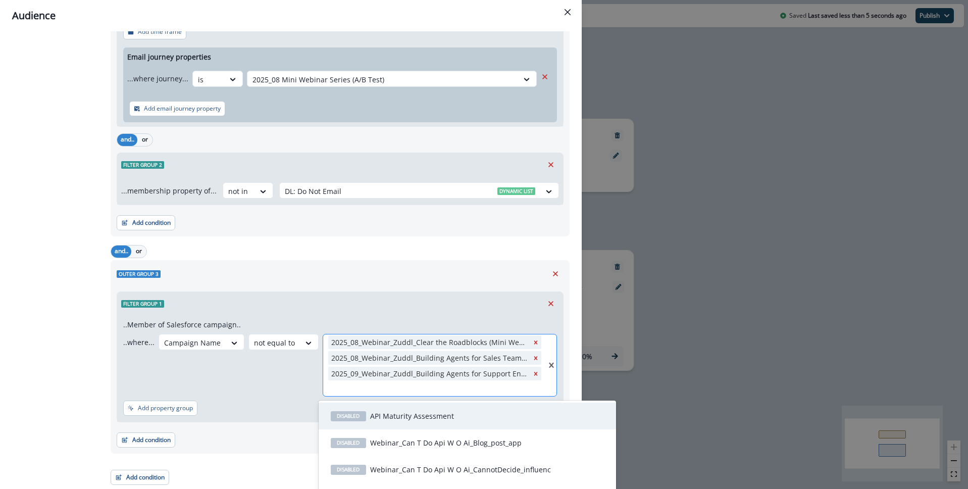
drag, startPoint x: 536, startPoint y: 387, endPoint x: 377, endPoint y: 380, distance: 159.3
click at [446, 370] on div "2025_08_Webinar_Zuddl_Clear the Roadblocks (Mini Webinar 1) 2025_08_Webinar_Zud…" at bounding box center [434, 365] width 223 height 62
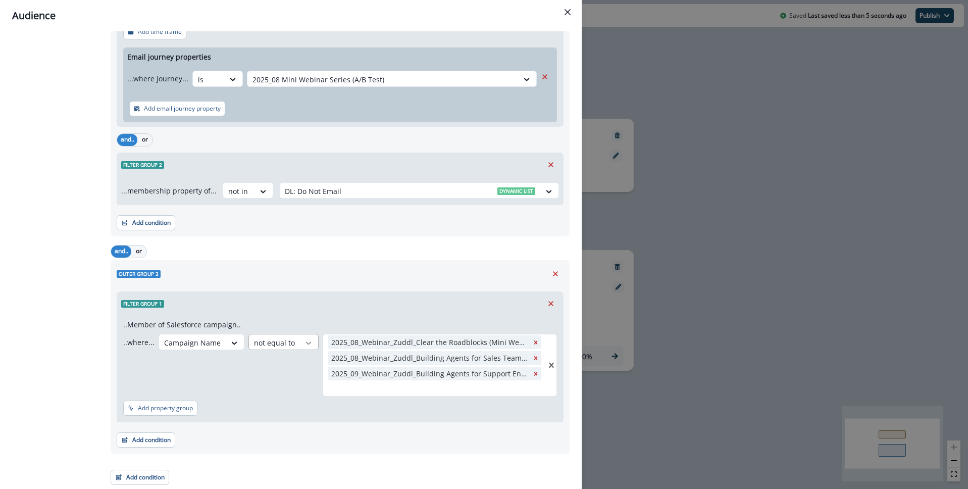
drag, startPoint x: 329, startPoint y: 389, endPoint x: 304, endPoint y: 343, distance: 52.2
click at [317, 347] on div "..where... Campaign Name not equal to 2025_08_Webinar_Zuddl_Clear the Roadblock…" at bounding box center [340, 365] width 434 height 63
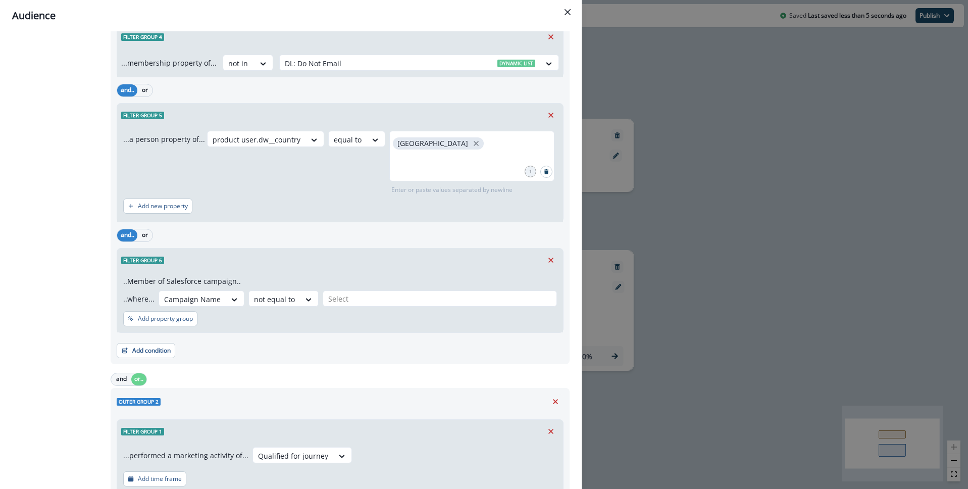
scroll to position [541, 0]
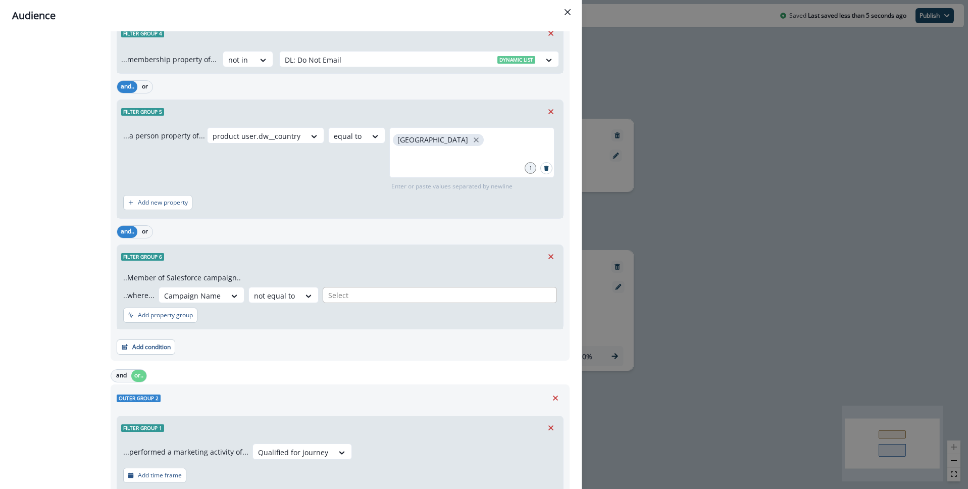
click at [346, 297] on div at bounding box center [439, 295] width 223 height 13
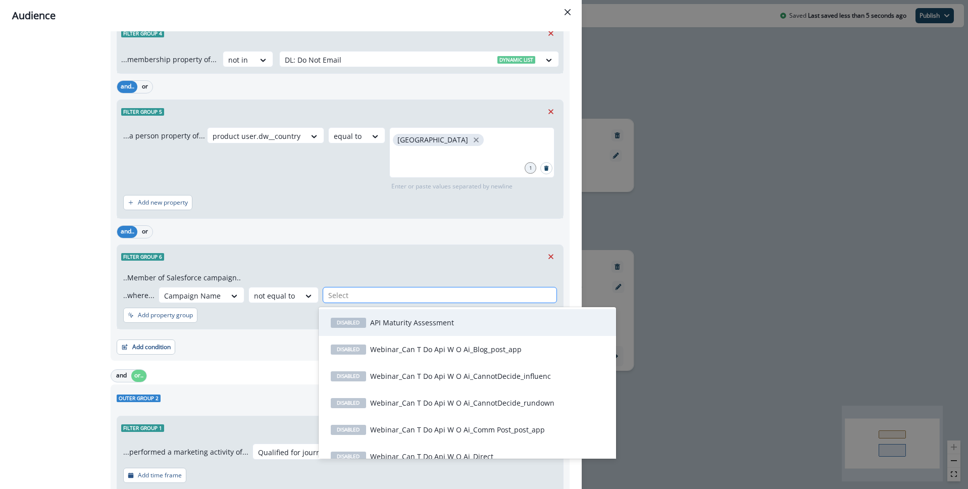
paste input "**********"
type input "**********"
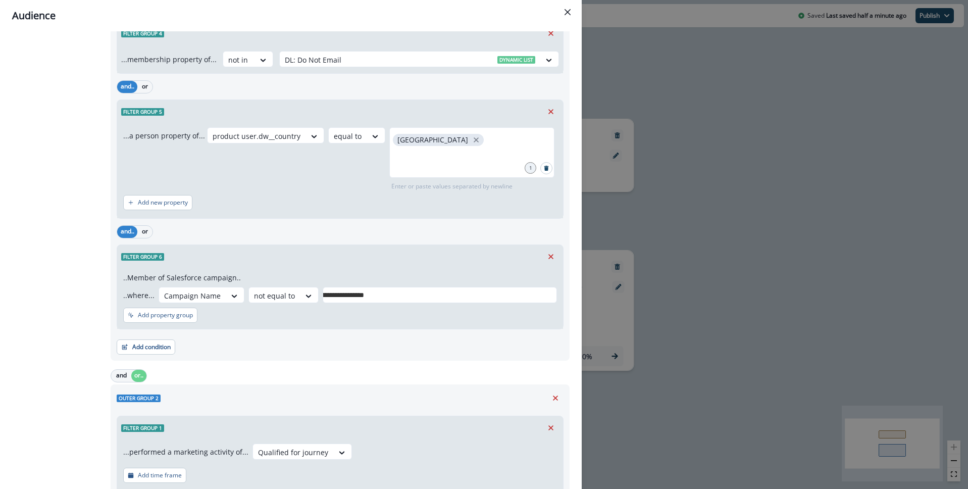
drag, startPoint x: 367, startPoint y: 296, endPoint x: 404, endPoint y: 274, distance: 42.5
click at [288, 256] on div "**********" at bounding box center [340, 287] width 447 height 85
click at [415, 288] on div "**********" at bounding box center [439, 295] width 233 height 15
click at [415, 296] on input "**********" at bounding box center [208, 295] width 757 height 11
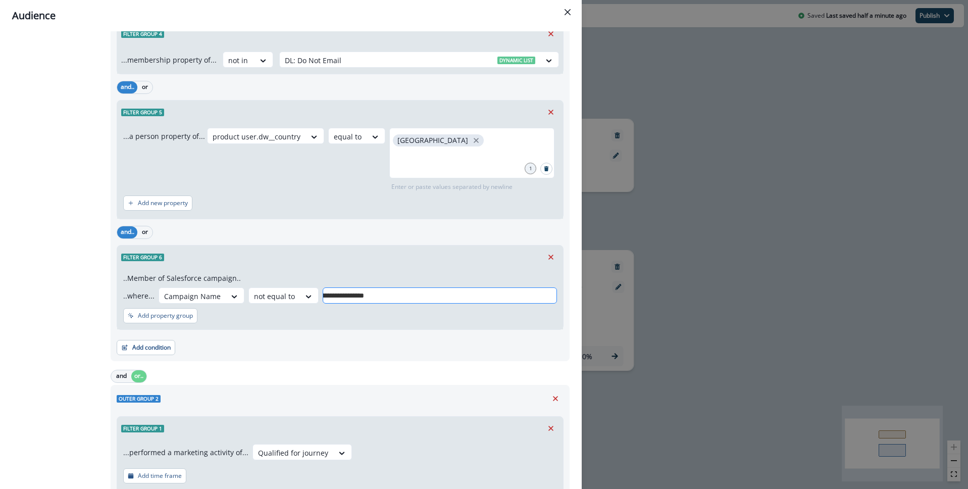
click at [415, 296] on input "**********" at bounding box center [208, 295] width 757 height 11
paste input "**********"
type input "**********"
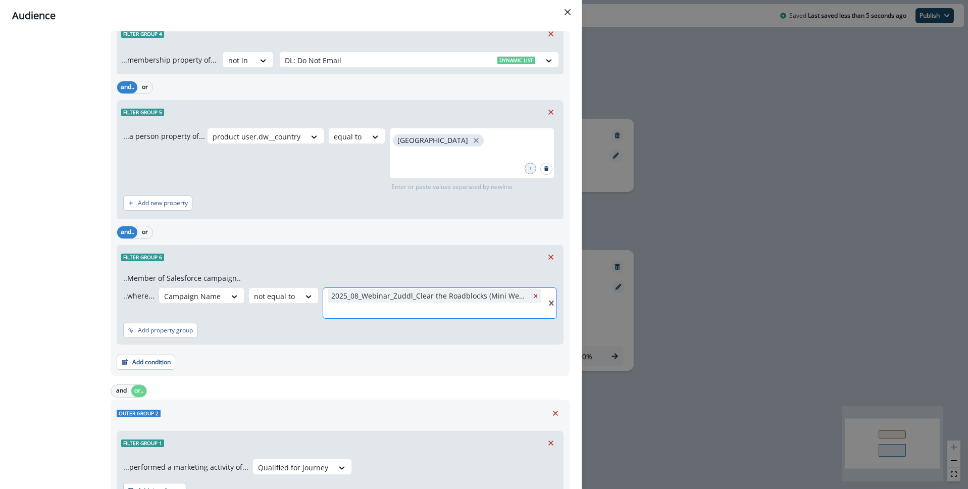
paste input "**********"
type input "**********"
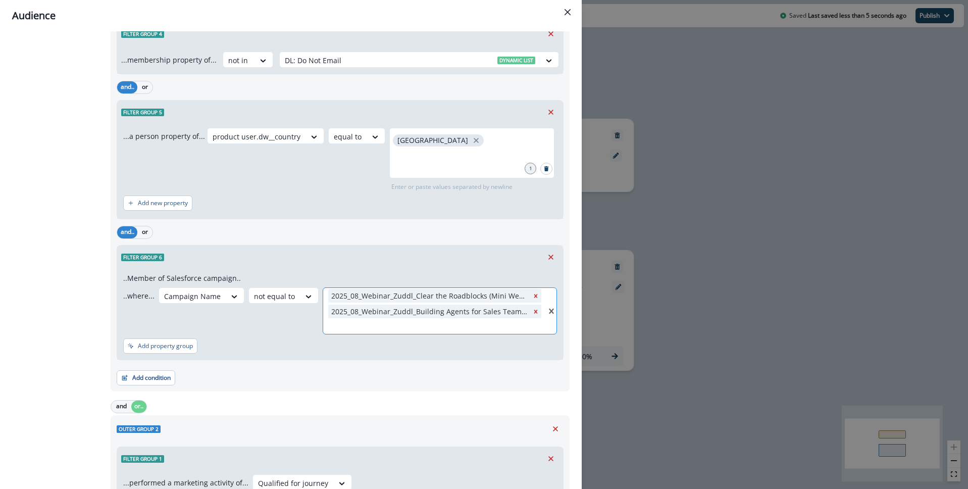
paste input "**********"
type input "**********"
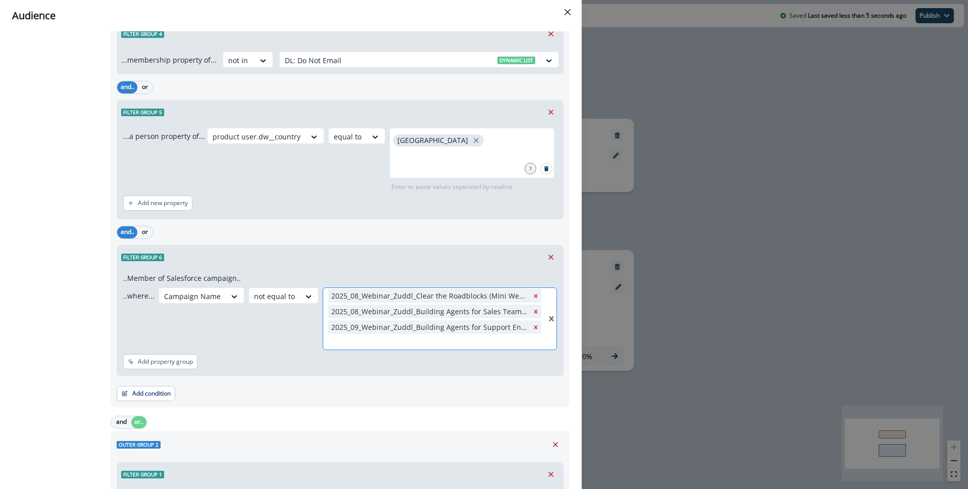
scroll to position [0, 0]
click at [49, 299] on div "All contact s who have, Outer group 1 Filter group 1 AND Filter group 2 AND Fil…" at bounding box center [58, 245] width 92 height 1460
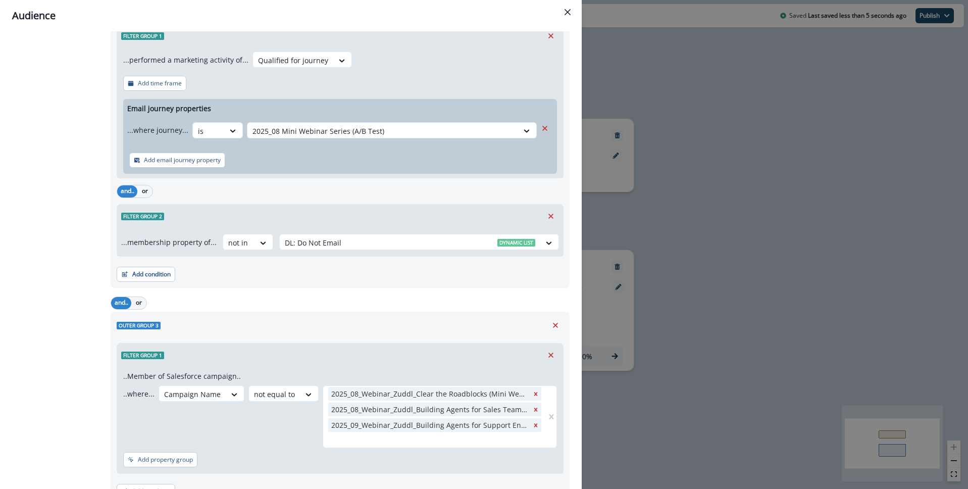
scroll to position [1030, 0]
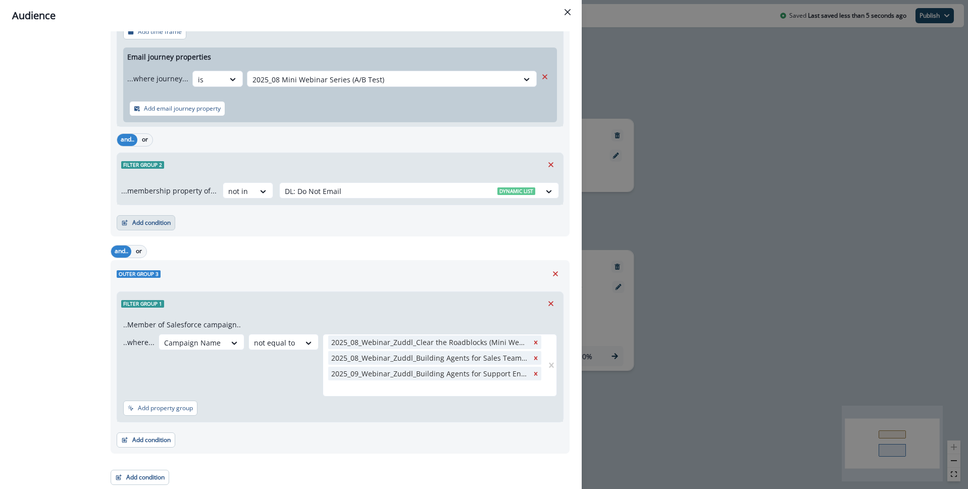
click at [149, 222] on button "Add condition" at bounding box center [146, 222] width 59 height 15
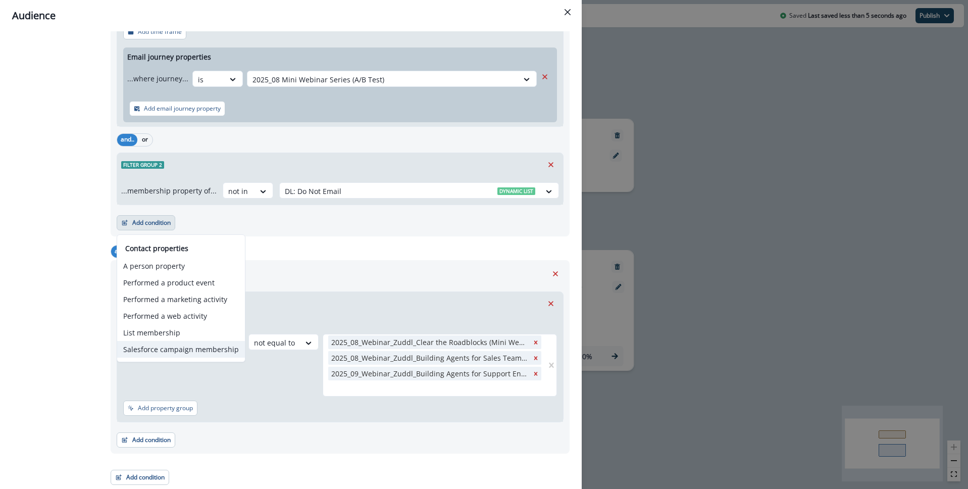
click at [193, 351] on button "Salesforce campaign membership" at bounding box center [181, 349] width 128 height 17
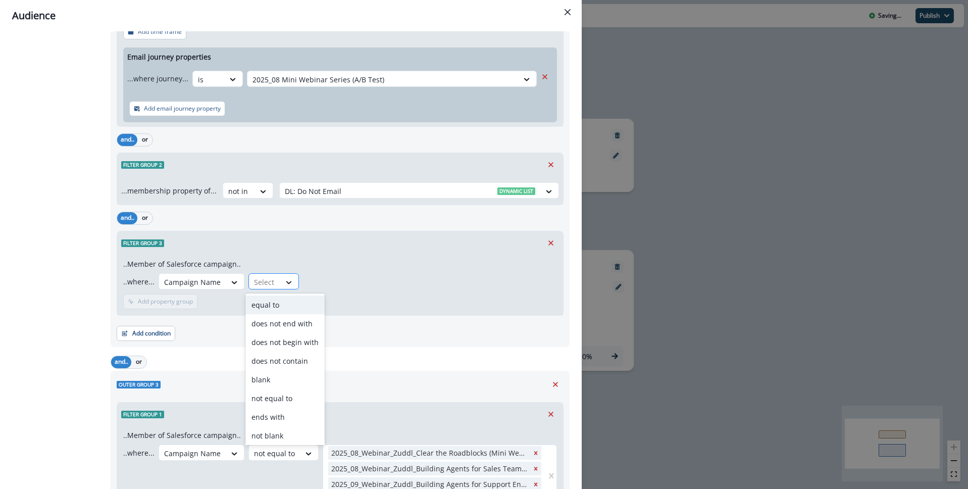
click at [284, 284] on icon at bounding box center [288, 282] width 9 height 10
click at [286, 401] on div "not equal to" at bounding box center [285, 398] width 79 height 19
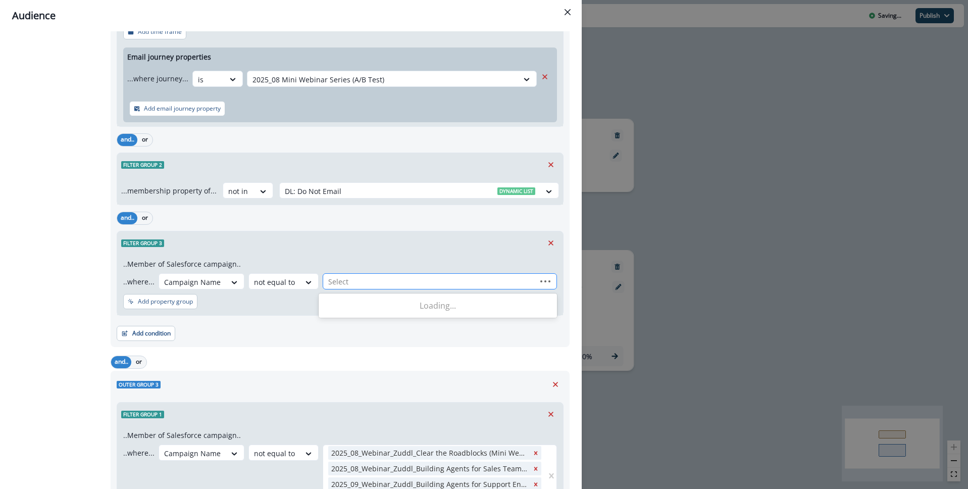
click at [353, 282] on div at bounding box center [429, 281] width 203 height 13
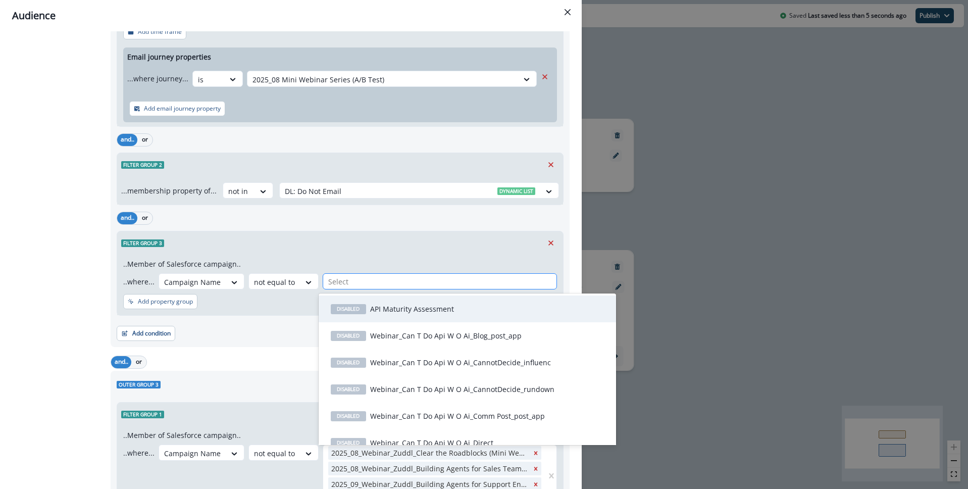
paste input "**********"
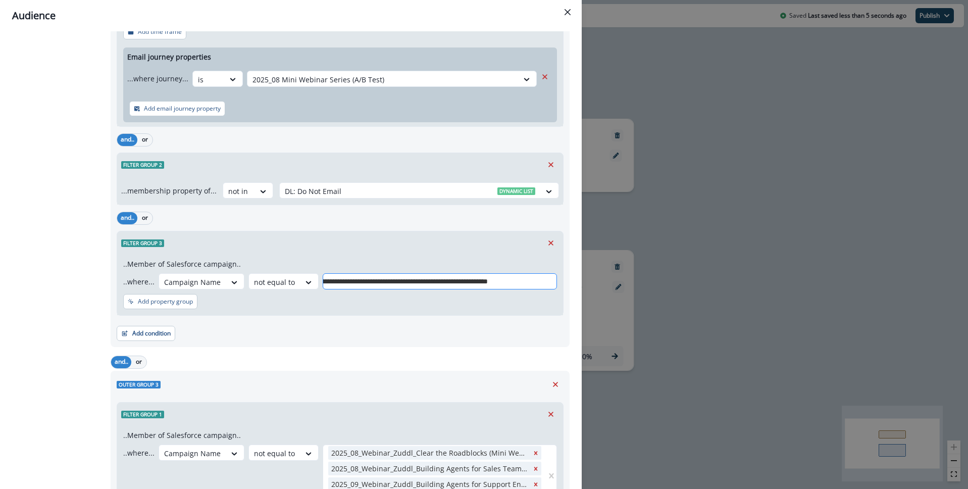
type input "**********"
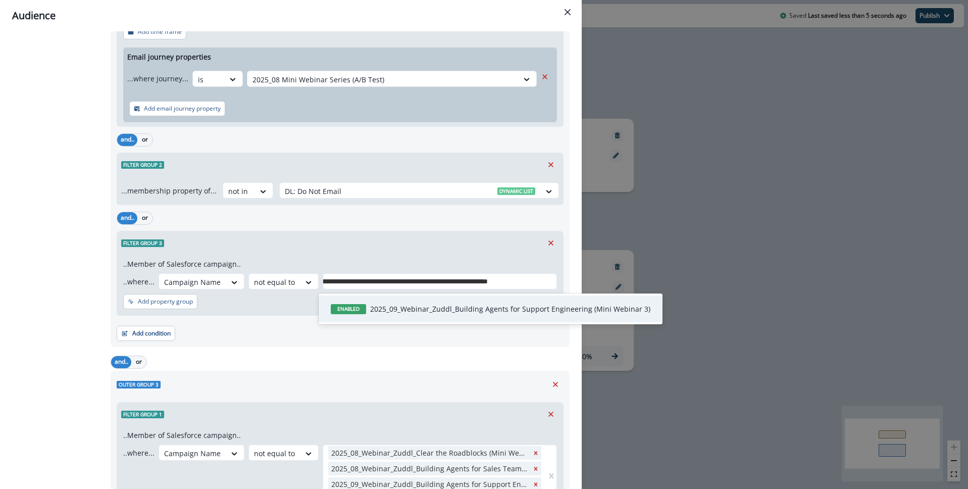
click at [374, 311] on p "2025_09_Webinar_Zuddl_Building Agents for Support Engineering (Mini Webinar 3)" at bounding box center [510, 309] width 280 height 11
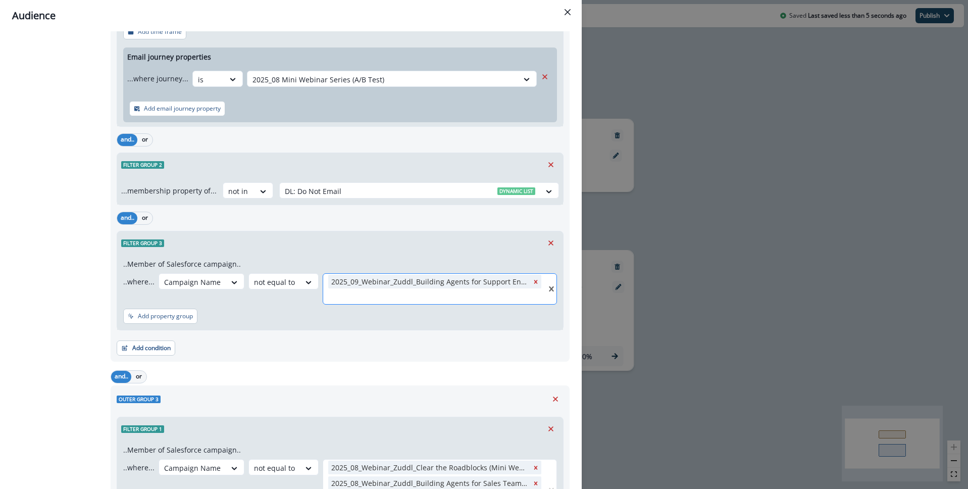
paste input "**********"
type input "**********"
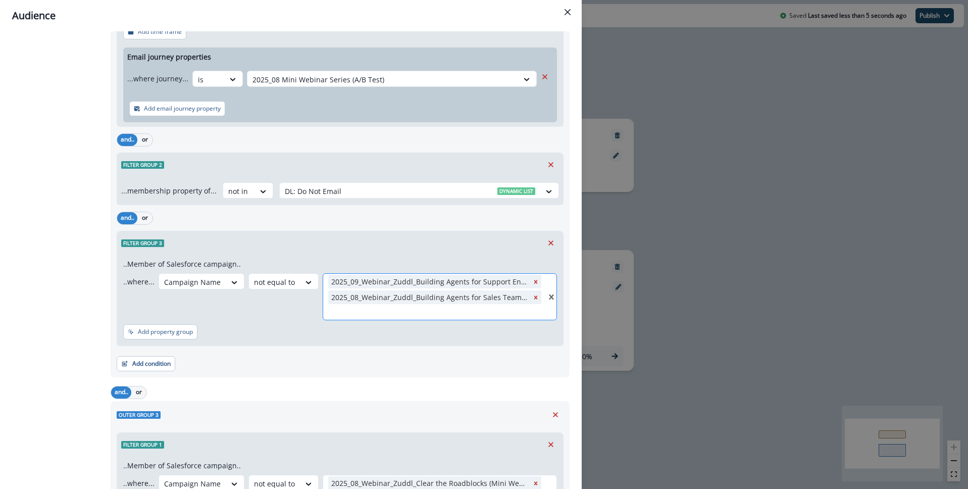
paste input "**********"
type input "**********"
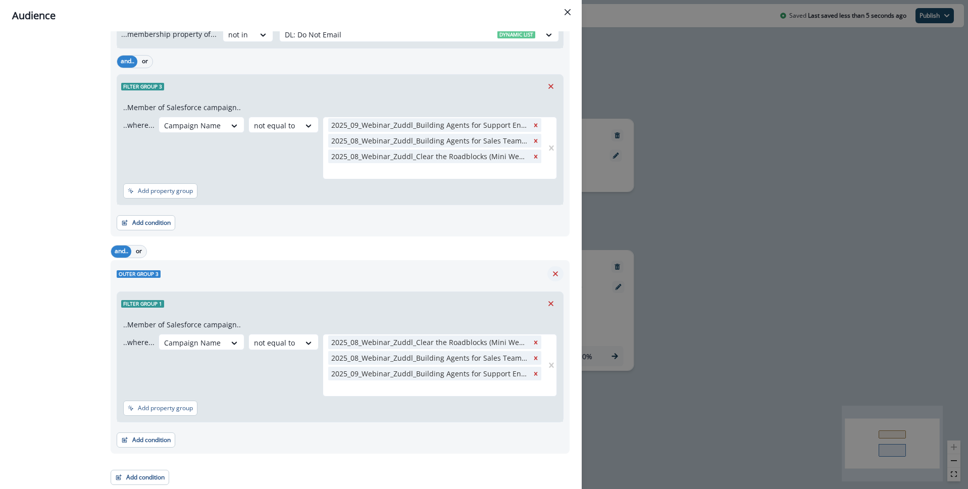
click at [557, 271] on icon "Remove" at bounding box center [555, 273] width 9 height 9
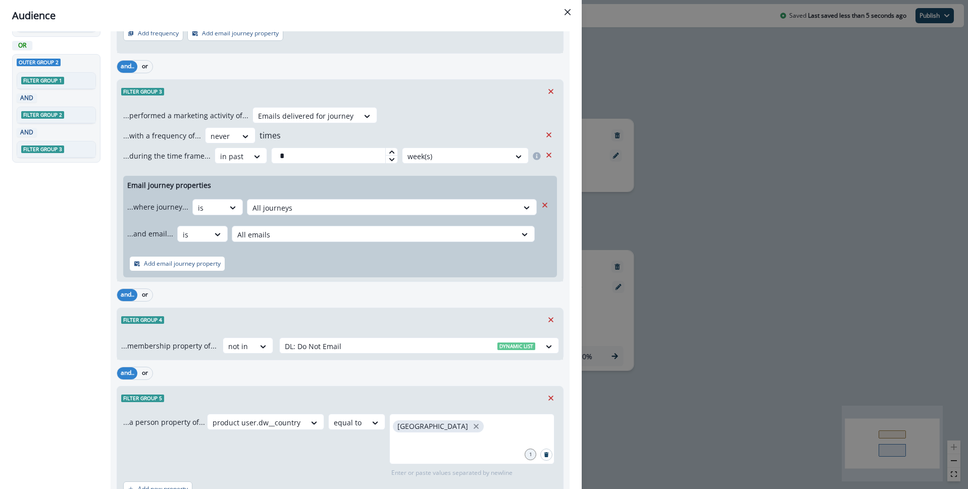
scroll to position [0, 0]
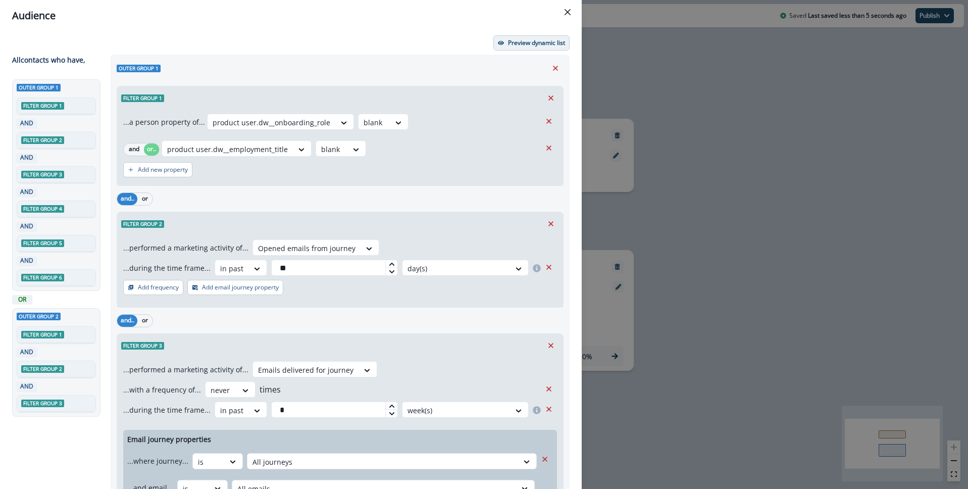
click at [516, 44] on p "Preview dynamic list" at bounding box center [536, 42] width 57 height 7
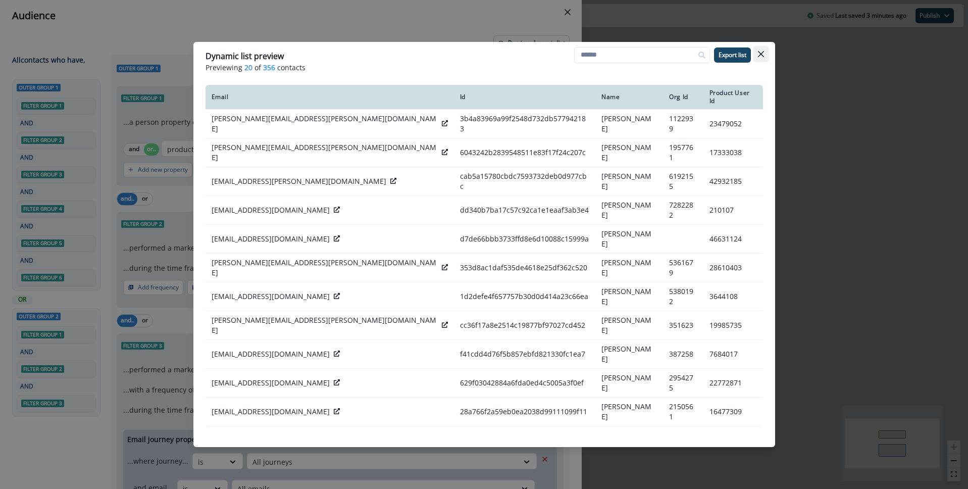
click at [761, 56] on icon "Close" at bounding box center [761, 54] width 6 height 6
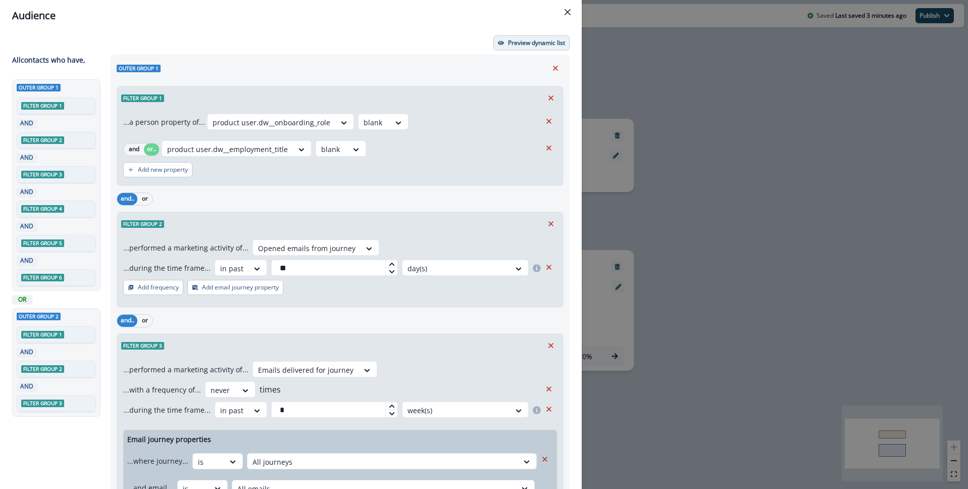
click at [525, 44] on p "Preview dynamic list" at bounding box center [536, 42] width 57 height 7
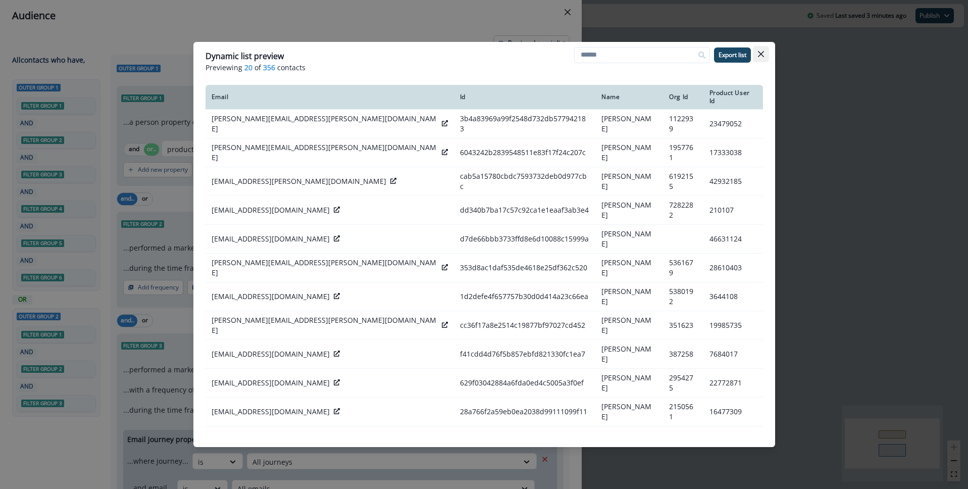
click at [764, 57] on button "Close" at bounding box center [761, 54] width 16 height 16
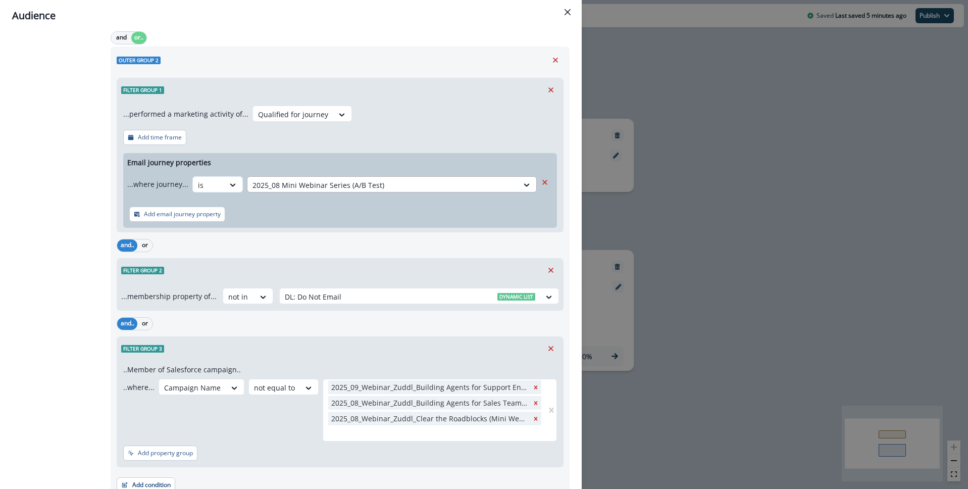
scroll to position [969, 0]
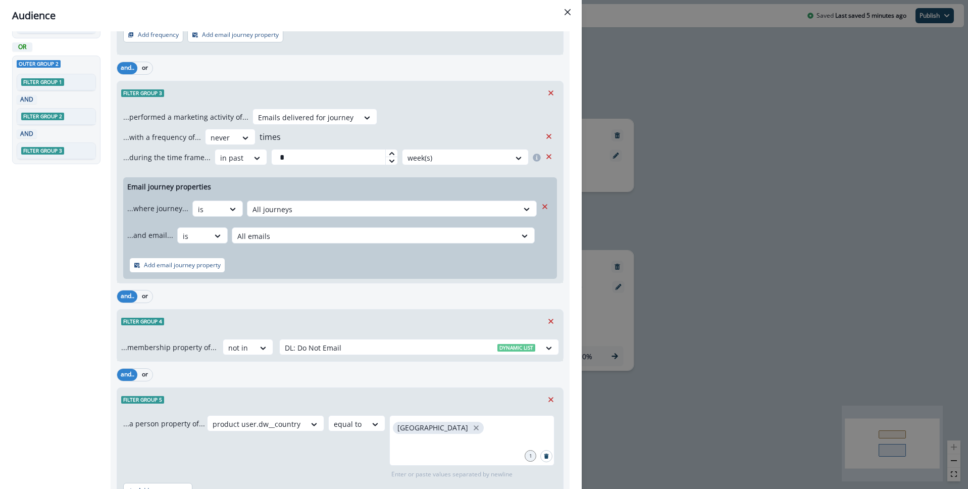
scroll to position [221, 0]
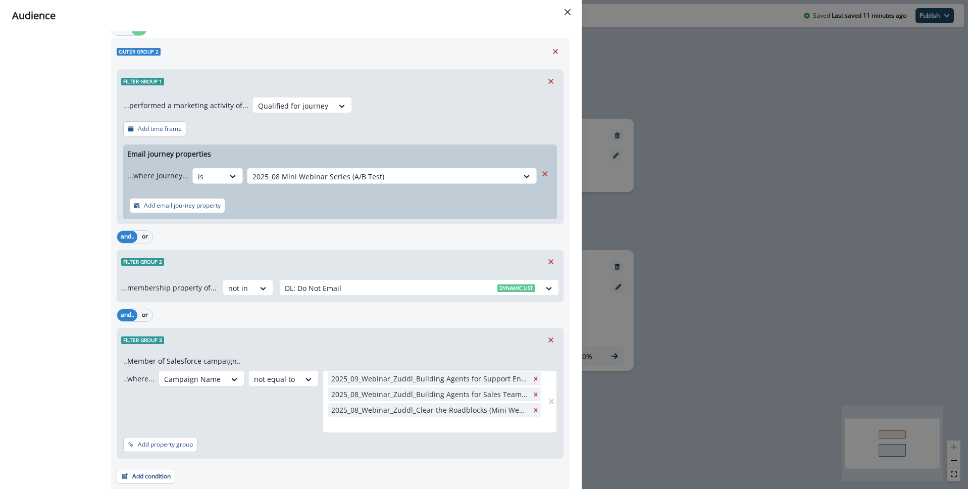
scroll to position [969, 0]
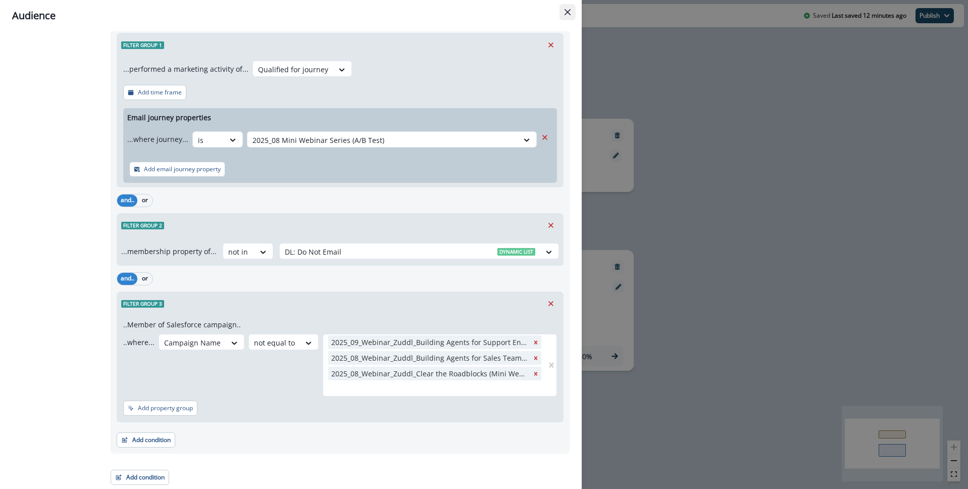
click at [565, 14] on icon "Close" at bounding box center [568, 12] width 6 height 6
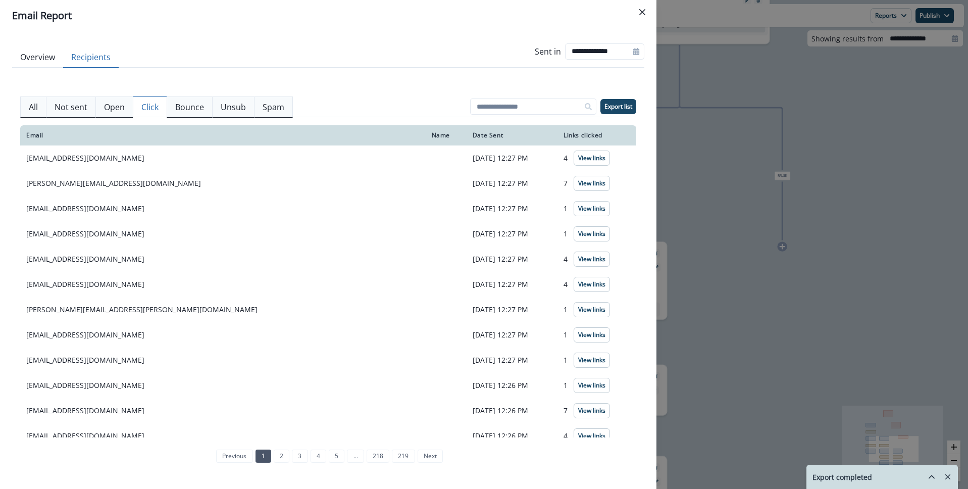
scroll to position [4, 0]
click at [641, 13] on icon "Close" at bounding box center [643, 12] width 6 height 6
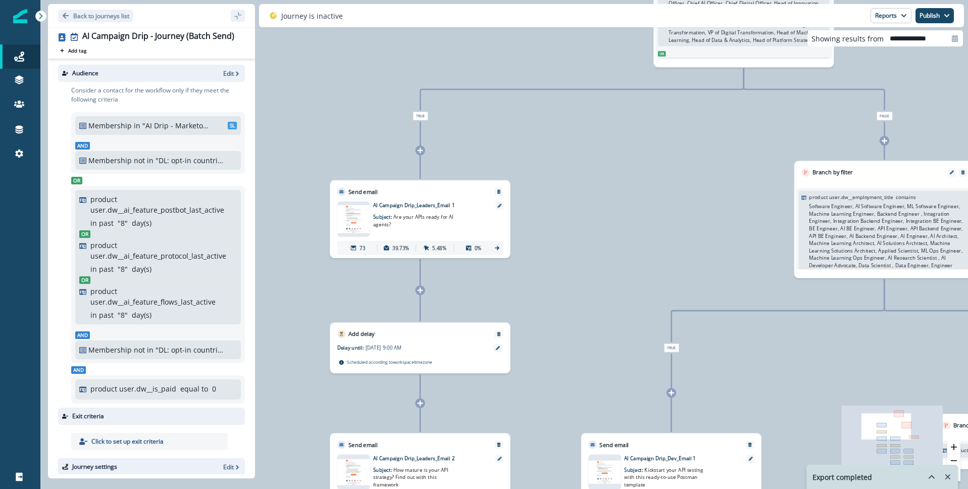
scroll to position [8, 0]
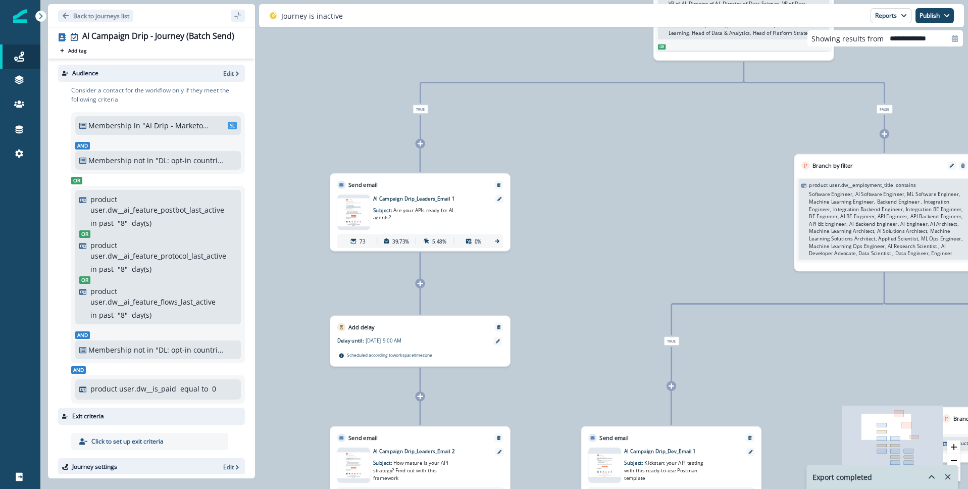
click at [498, 240] on icon at bounding box center [497, 241] width 7 height 7
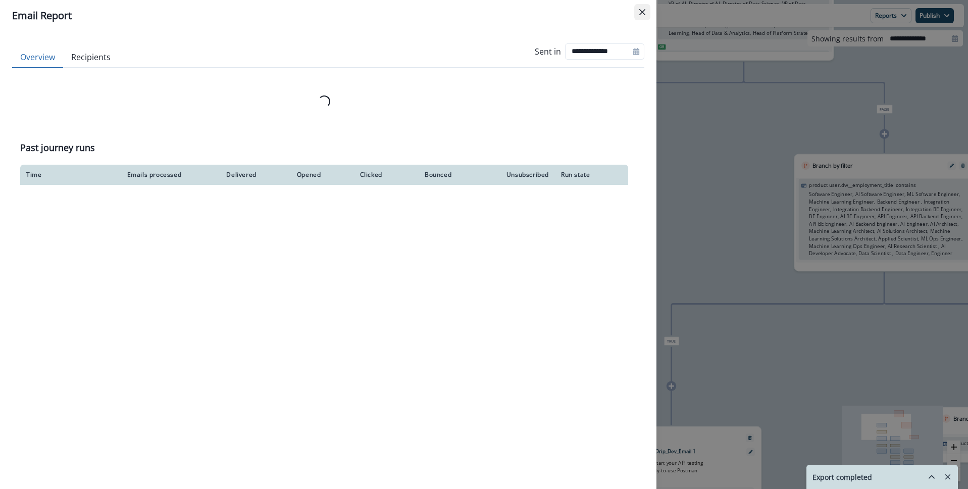
click at [643, 12] on icon "Close" at bounding box center [643, 12] width 6 height 6
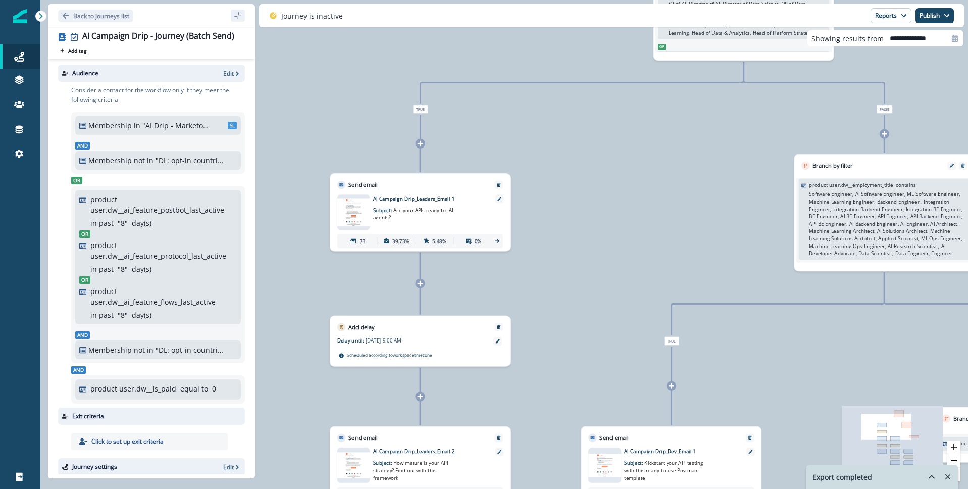
click at [495, 238] on icon at bounding box center [497, 241] width 7 height 7
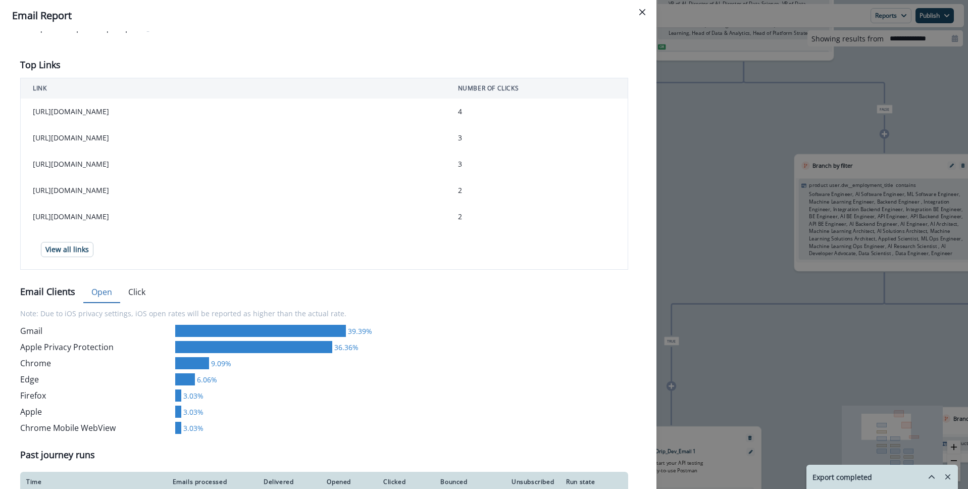
scroll to position [297, 0]
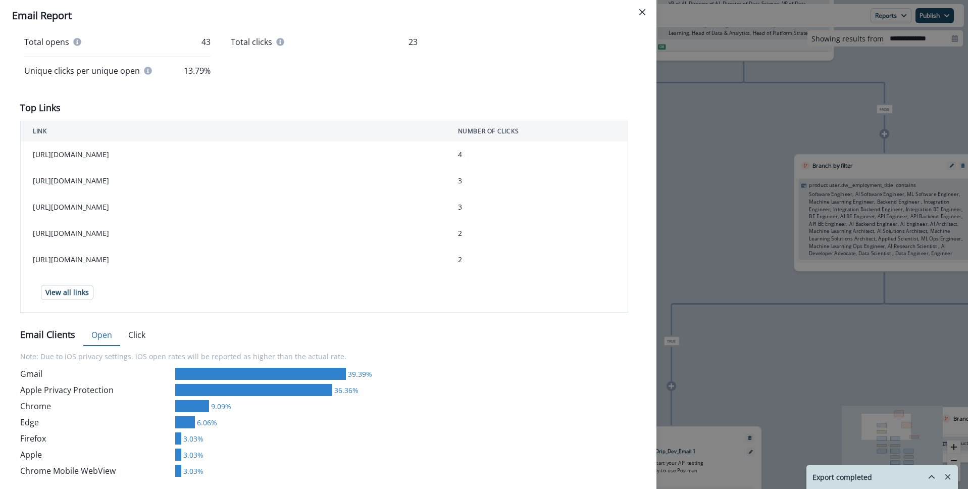
click at [140, 305] on div "Delivery Stats 94 Emails Processed 77.66% 73 Sent 100% 73 Delivered 0% 0 Bounce…" at bounding box center [328, 170] width 616 height 780
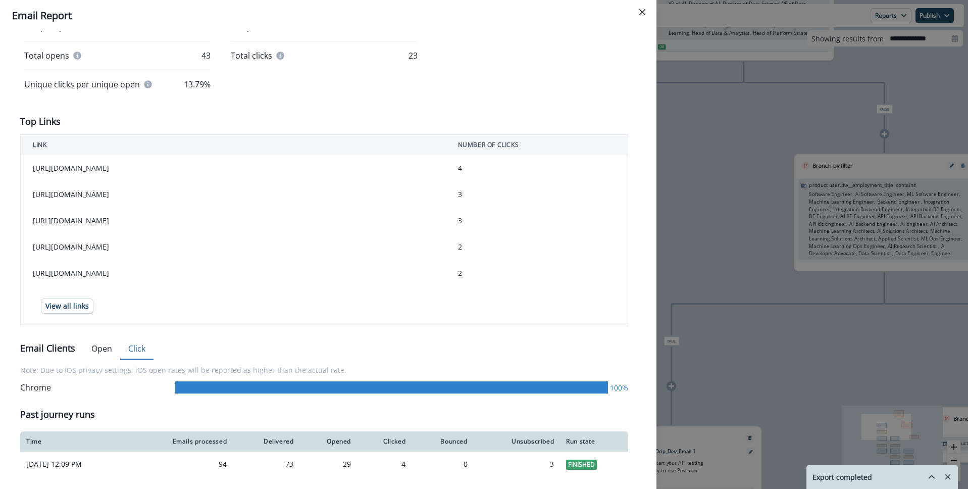
click at [97, 341] on button "Open" at bounding box center [101, 348] width 37 height 21
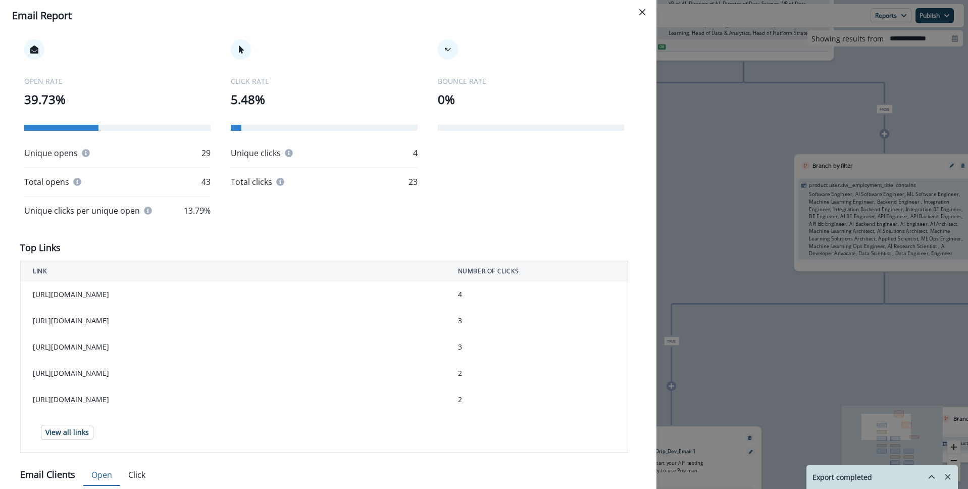
scroll to position [156, 0]
click at [189, 209] on p "13.79%" at bounding box center [197, 212] width 27 height 12
click at [111, 211] on p "Unique clicks per unique open" at bounding box center [82, 212] width 116 height 12
drag, startPoint x: 552, startPoint y: 224, endPoint x: 358, endPoint y: 222, distance: 194.0
click at [551, 224] on div "OPEN RATE 39.73% Unique opens 29 Total opens 43 Unique clicks per unique open 1…" at bounding box center [324, 129] width 608 height 218
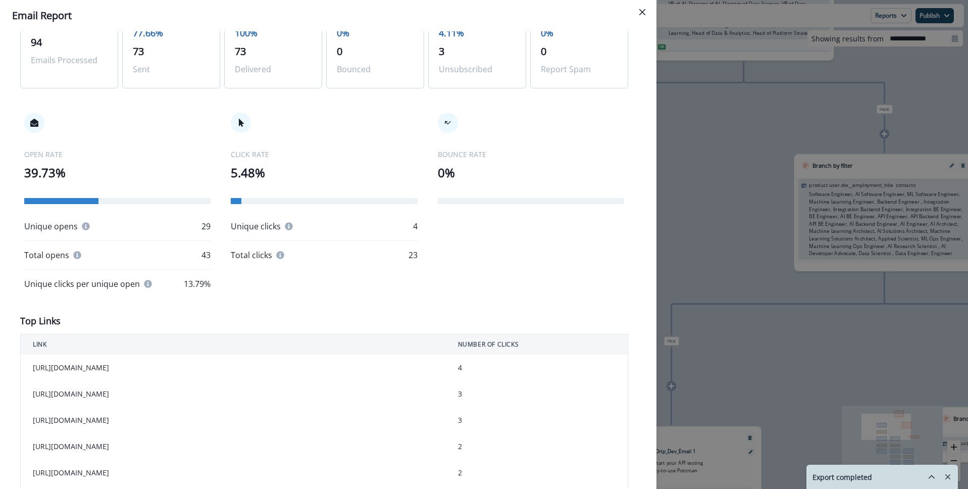
scroll to position [0, 0]
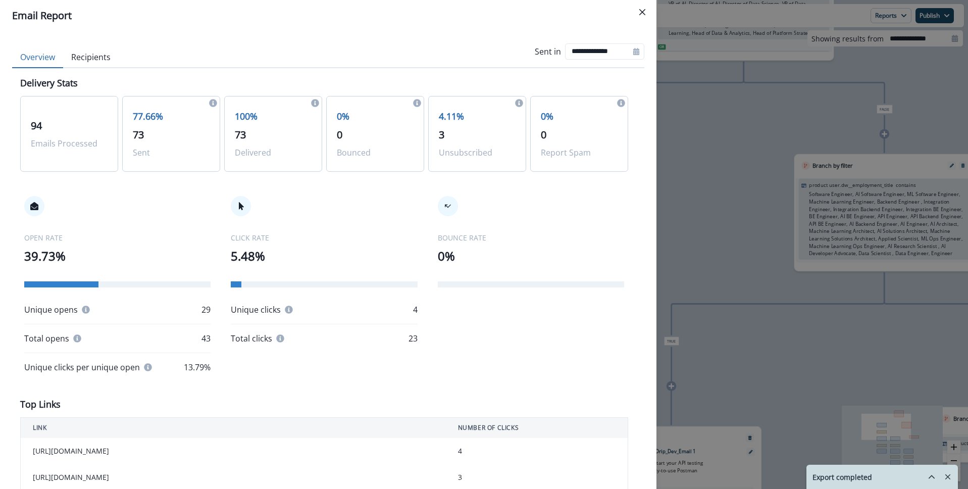
drag, startPoint x: 642, startPoint y: 12, endPoint x: 629, endPoint y: 40, distance: 31.2
click at [642, 12] on icon "Close" at bounding box center [643, 12] width 6 height 6
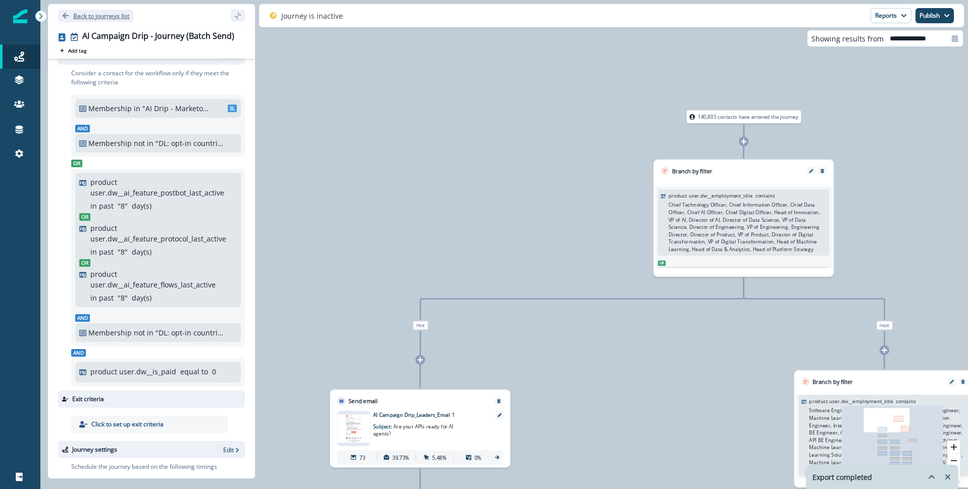
scroll to position [20, 0]
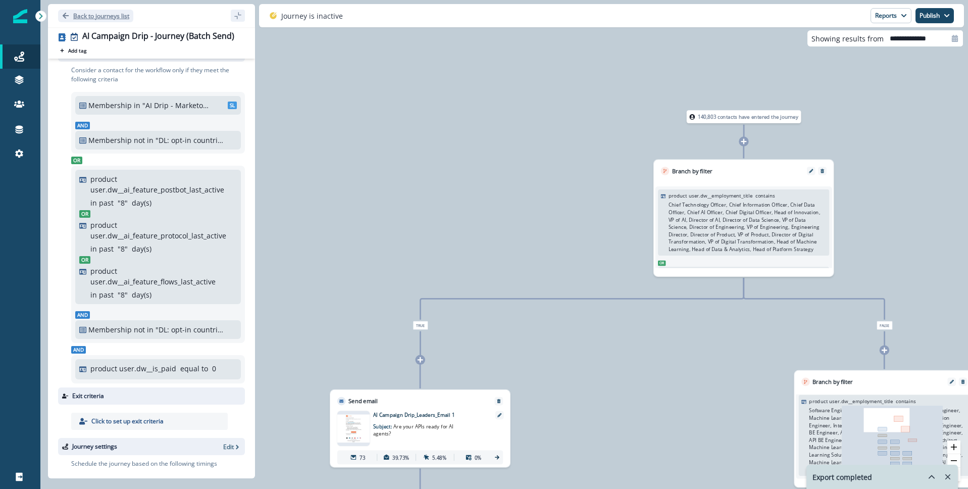
click at [94, 11] on button "Back to journeys list" at bounding box center [95, 16] width 75 height 13
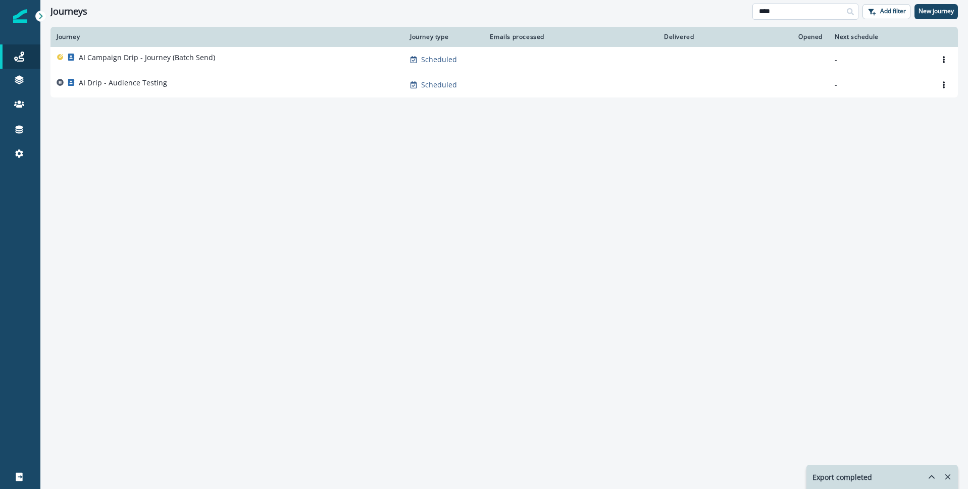
click at [781, 13] on input "****" at bounding box center [806, 12] width 106 height 16
type input "****"
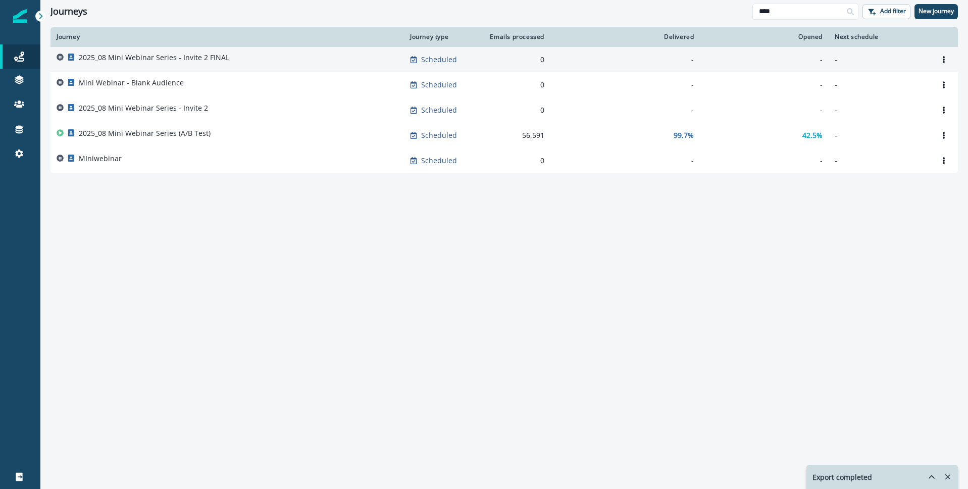
click at [202, 60] on p "2025_08 Mini Webinar Series - Invite 2 FINAL" at bounding box center [154, 58] width 151 height 10
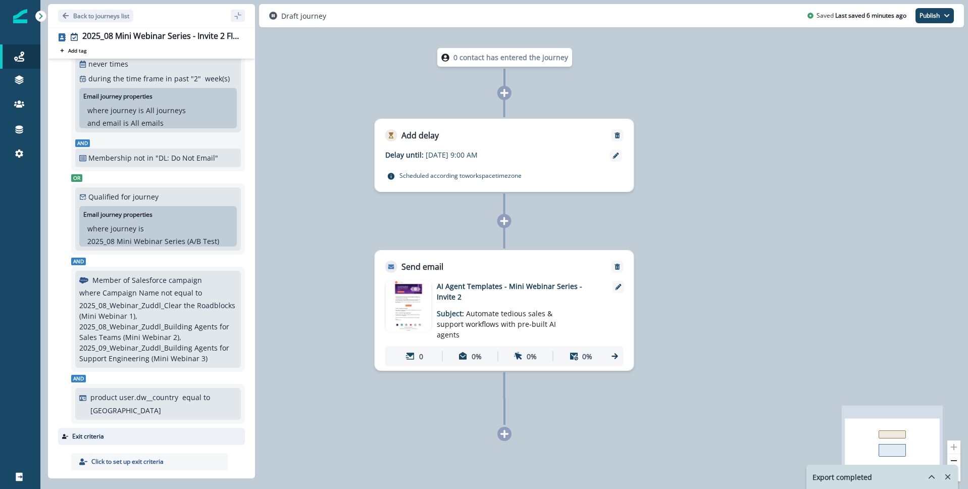
scroll to position [243, 0]
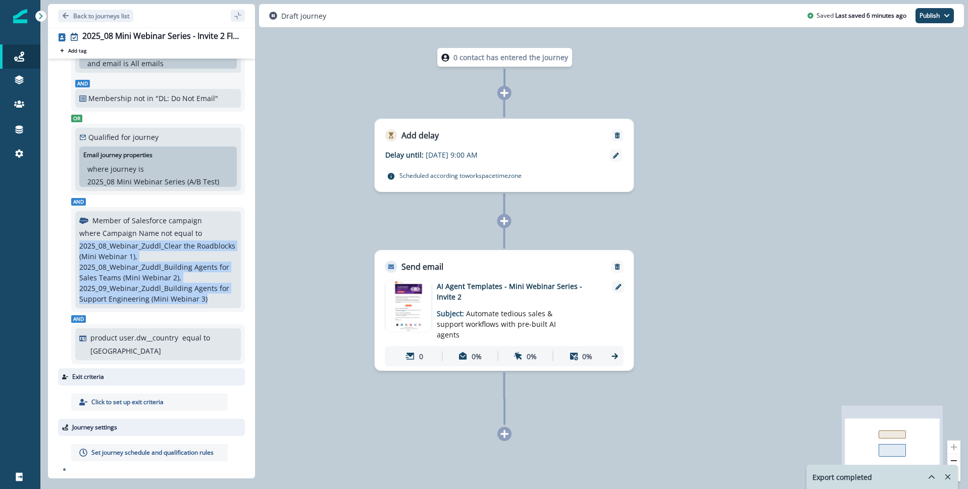
drag, startPoint x: 80, startPoint y: 245, endPoint x: 209, endPoint y: 296, distance: 138.6
click at [209, 296] on p "2025_08_Webinar_Zuddl_Clear the Roadblocks (Mini Webinar 1), 2025_08_Webinar_Zu…" at bounding box center [158, 272] width 158 height 64
copy p "2025_08_Webinar_Zuddl_Clear the Roadblocks (Mini Webinar 1), 2025_08_Webinar_Zu…"
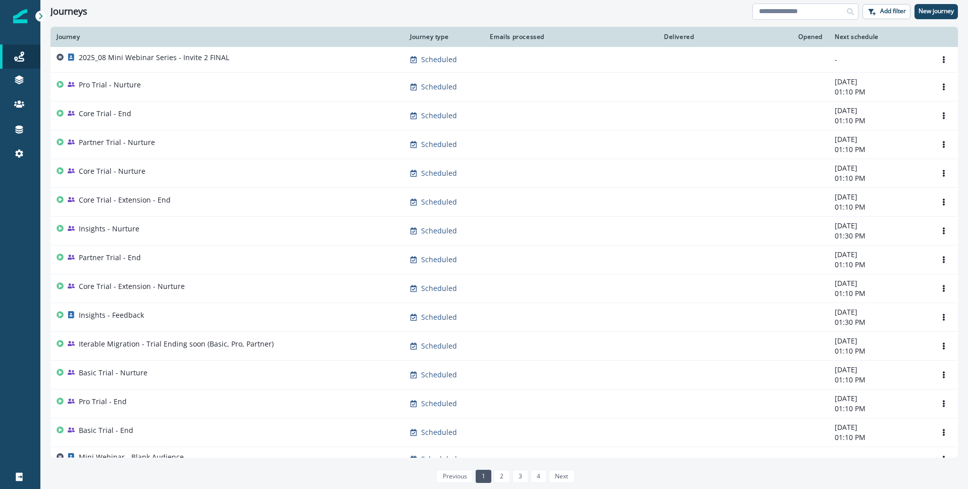
click at [776, 14] on input at bounding box center [806, 12] width 106 height 16
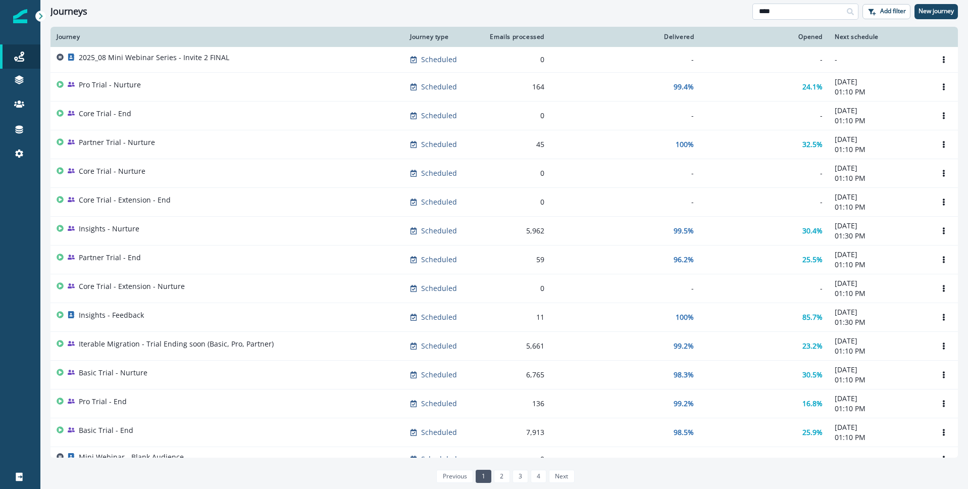
type input "****"
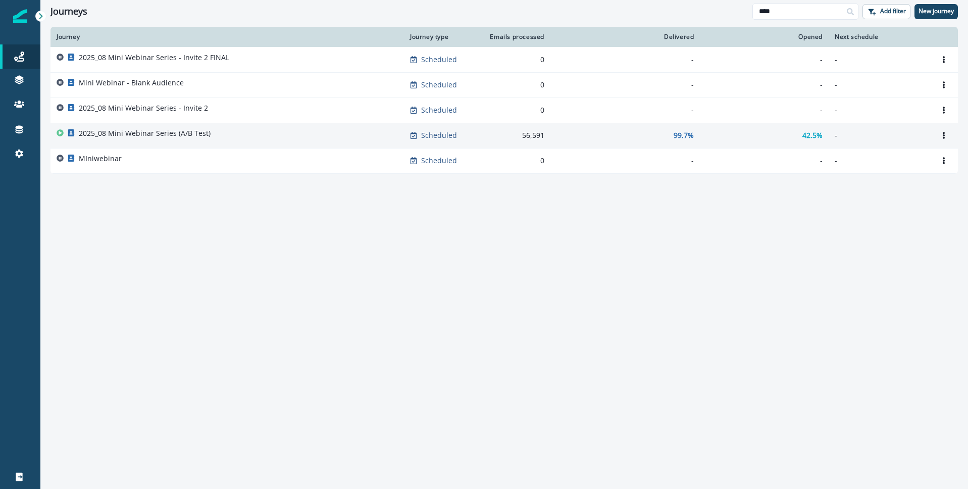
click at [175, 136] on p "2025_08 Mini Webinar Series (A/B Test)" at bounding box center [145, 133] width 132 height 10
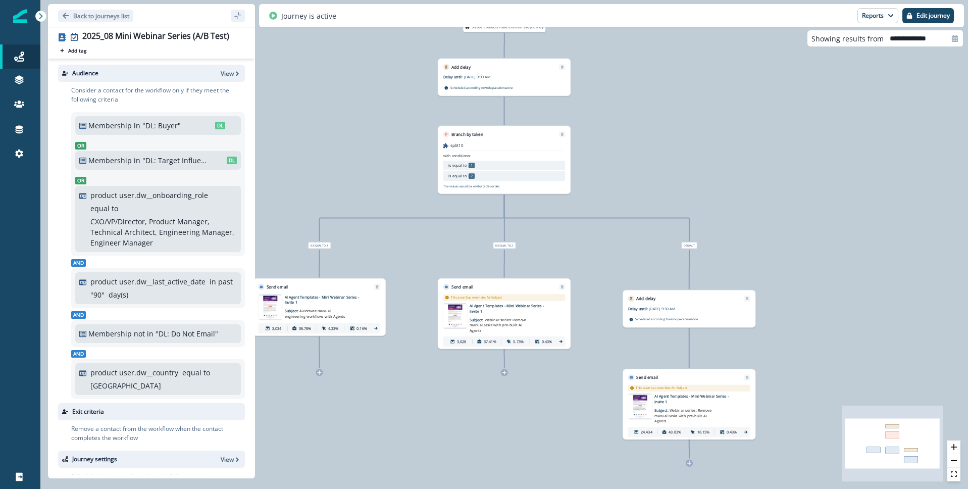
scroll to position [72, 0]
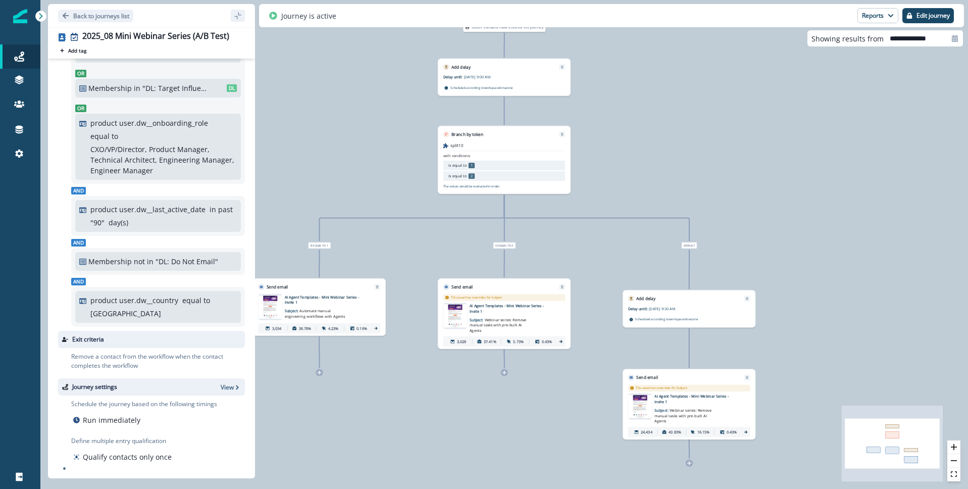
drag, startPoint x: 183, startPoint y: 309, endPoint x: 189, endPoint y: 300, distance: 11.2
click at [183, 309] on div "product user.dw__country equal to [GEOGRAPHIC_DATA]" at bounding box center [163, 307] width 146 height 24
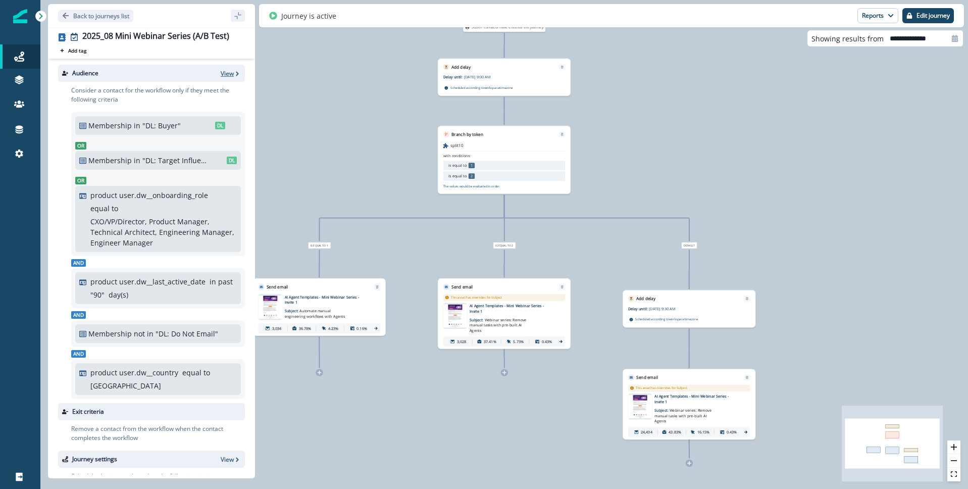
click at [226, 75] on p "View" at bounding box center [227, 73] width 13 height 9
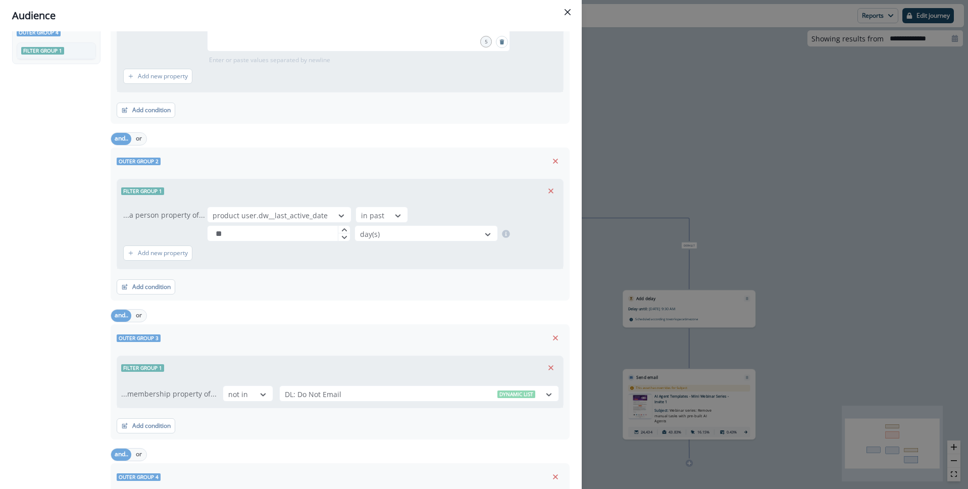
scroll to position [486, 0]
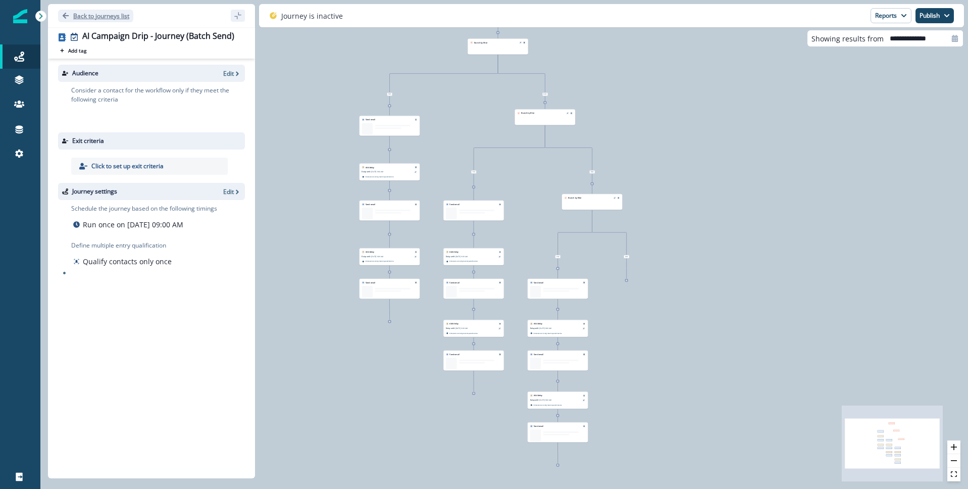
click at [59, 16] on button "Back to journeys list" at bounding box center [95, 16] width 75 height 13
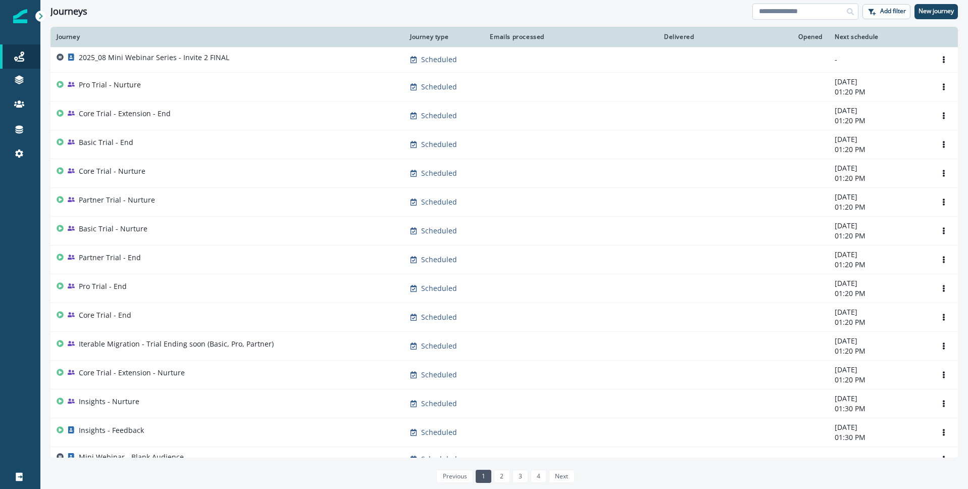
click at [770, 17] on input at bounding box center [806, 12] width 106 height 16
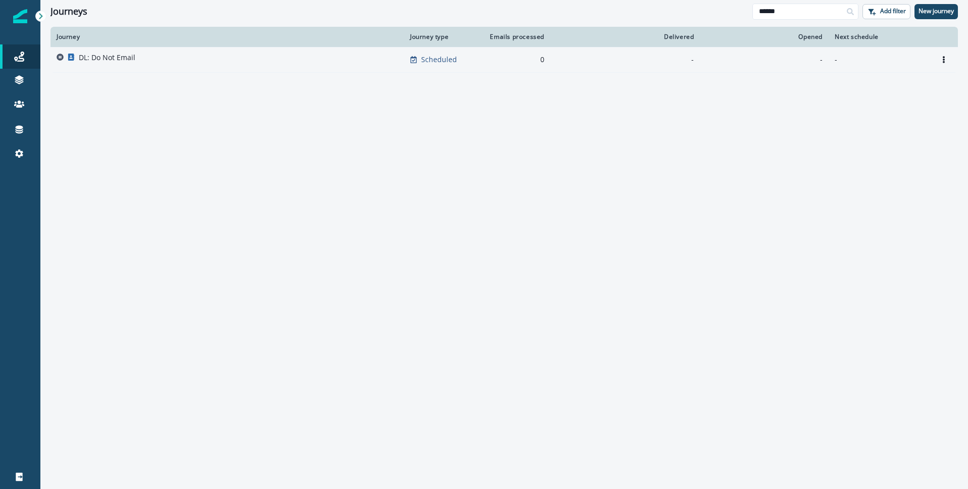
type input "******"
click at [109, 64] on div "DL: Do Not Email" at bounding box center [107, 60] width 57 height 14
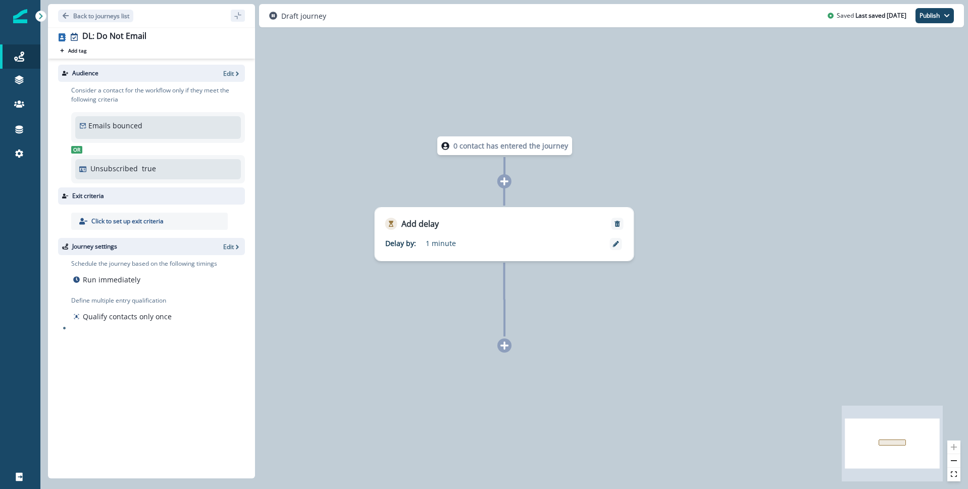
click at [114, 123] on p "Emails bounced" at bounding box center [115, 125] width 54 height 11
drag, startPoint x: 140, startPoint y: 129, endPoint x: 151, endPoint y: 125, distance: 10.9
click at [140, 129] on p "Emails bounced" at bounding box center [115, 125] width 54 height 11
click at [226, 75] on p "Edit" at bounding box center [228, 73] width 11 height 9
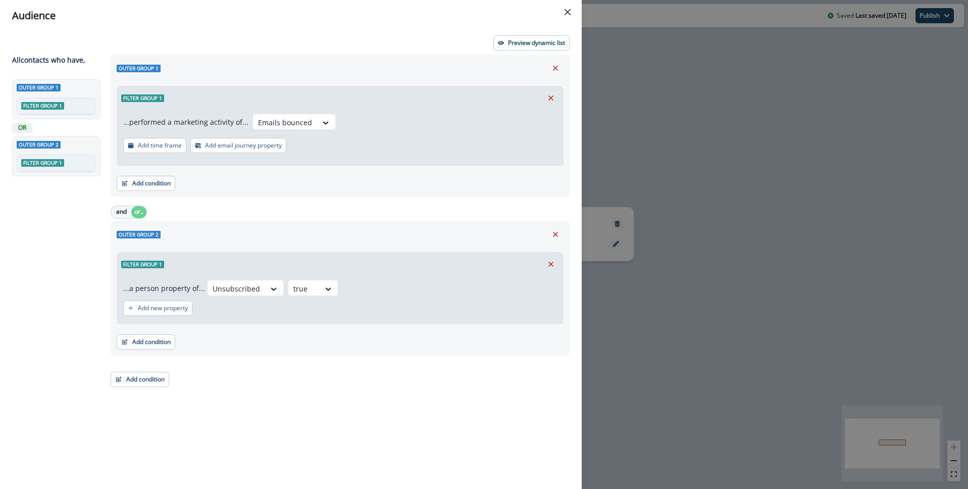
click at [74, 250] on div "Outer group 1 Filter group 1 OR Outer group 2 Filter group 1" at bounding box center [58, 265] width 92 height 373
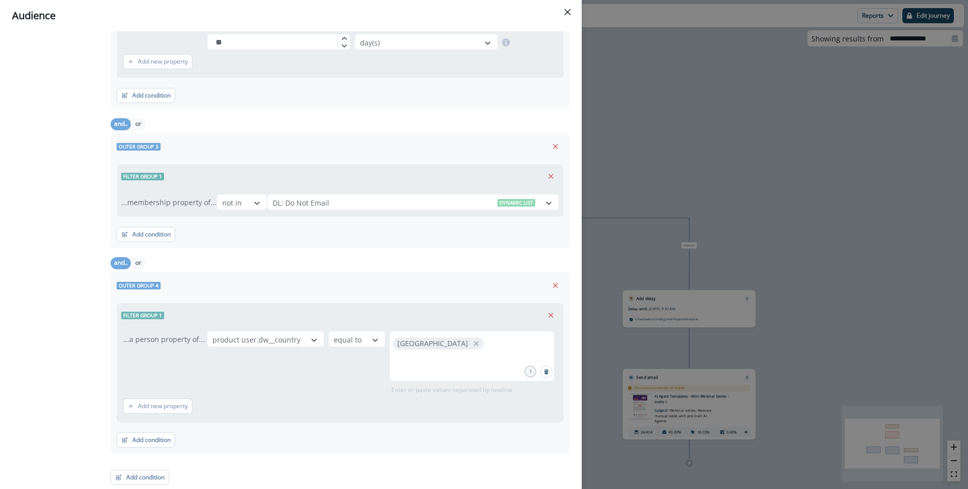
scroll to position [422, 0]
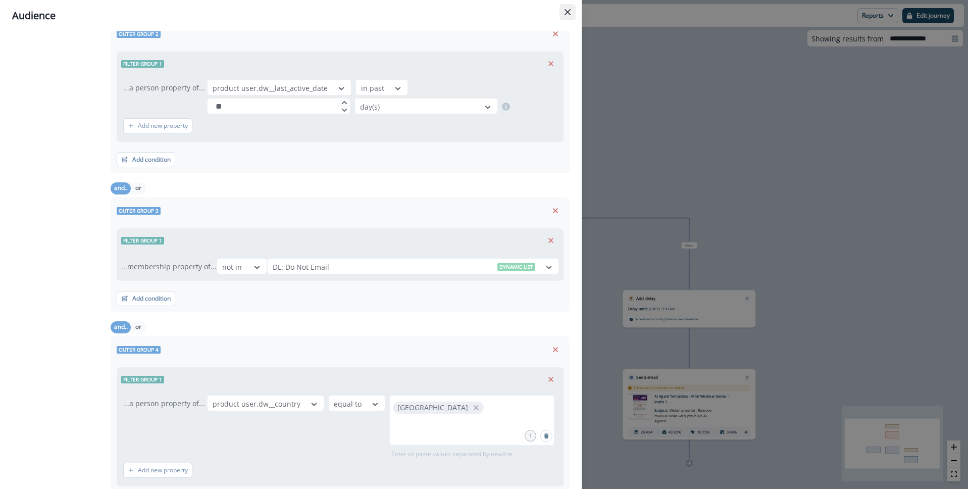
click at [569, 15] on icon "Close" at bounding box center [568, 12] width 6 height 6
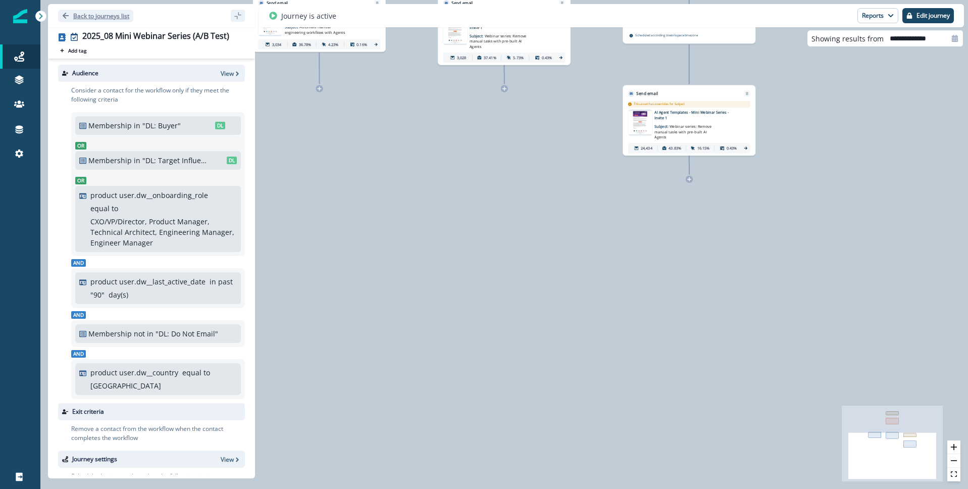
click at [64, 15] on icon "Go back" at bounding box center [66, 16] width 6 height 6
